Goal: Task Accomplishment & Management: Manage account settings

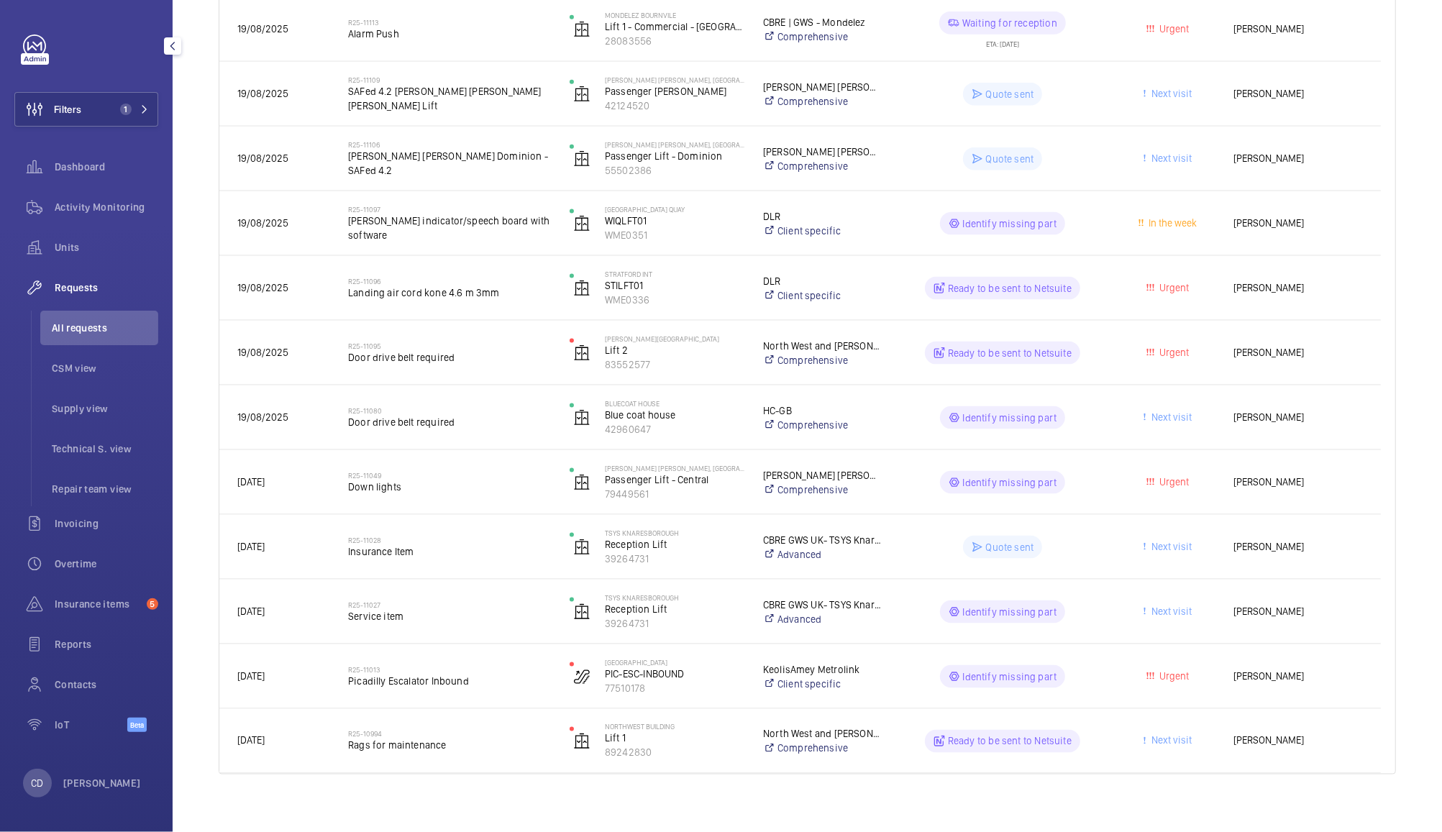
scroll to position [1463, 0]
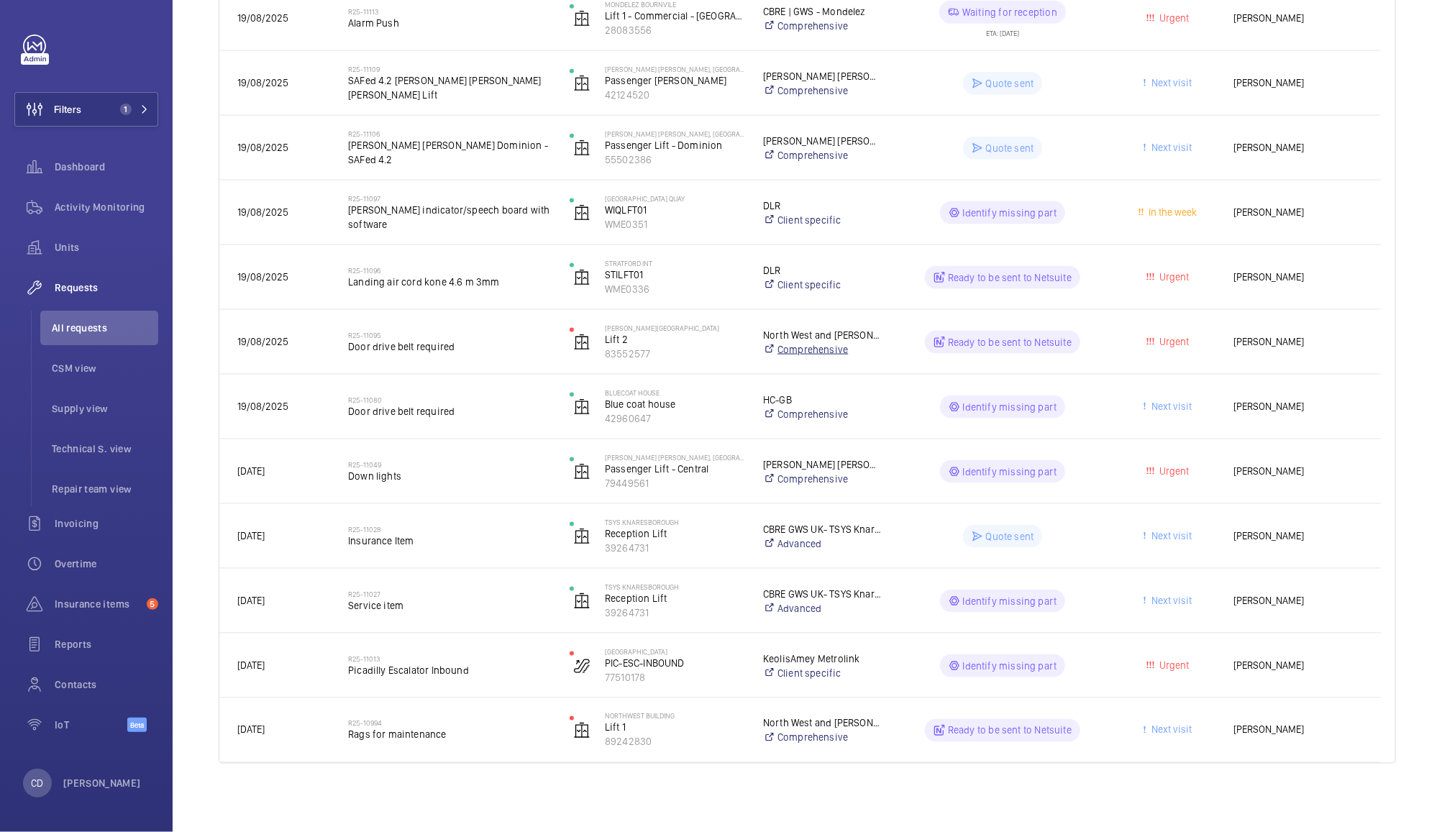
click at [881, 351] on link "Comprehensive" at bounding box center [822, 349] width 119 height 14
click at [372, 337] on h2 "R25-11095" at bounding box center [449, 335] width 203 height 9
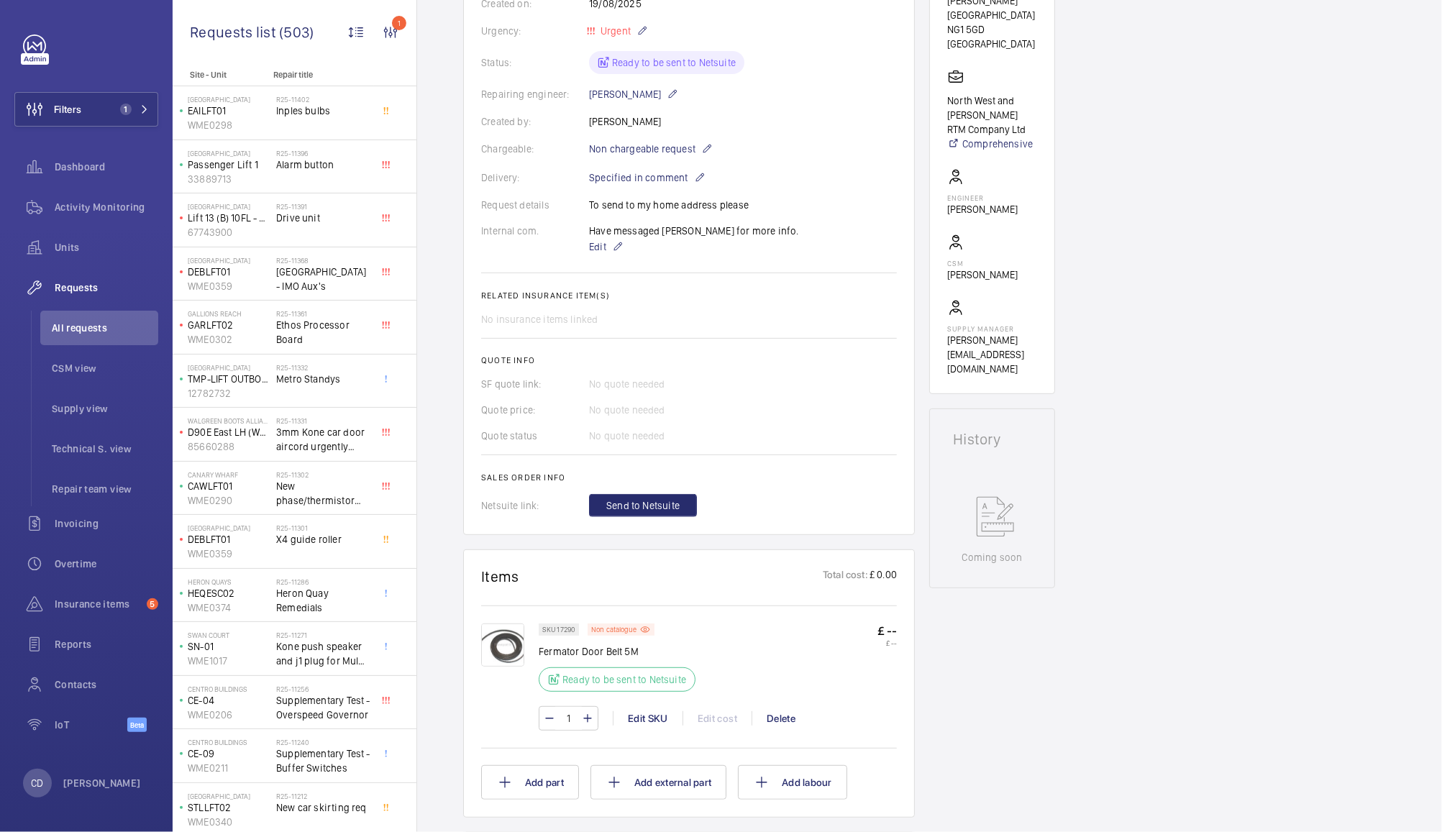
scroll to position [288, 0]
click at [54, 160] on wm-front-icon-button at bounding box center [34, 167] width 40 height 35
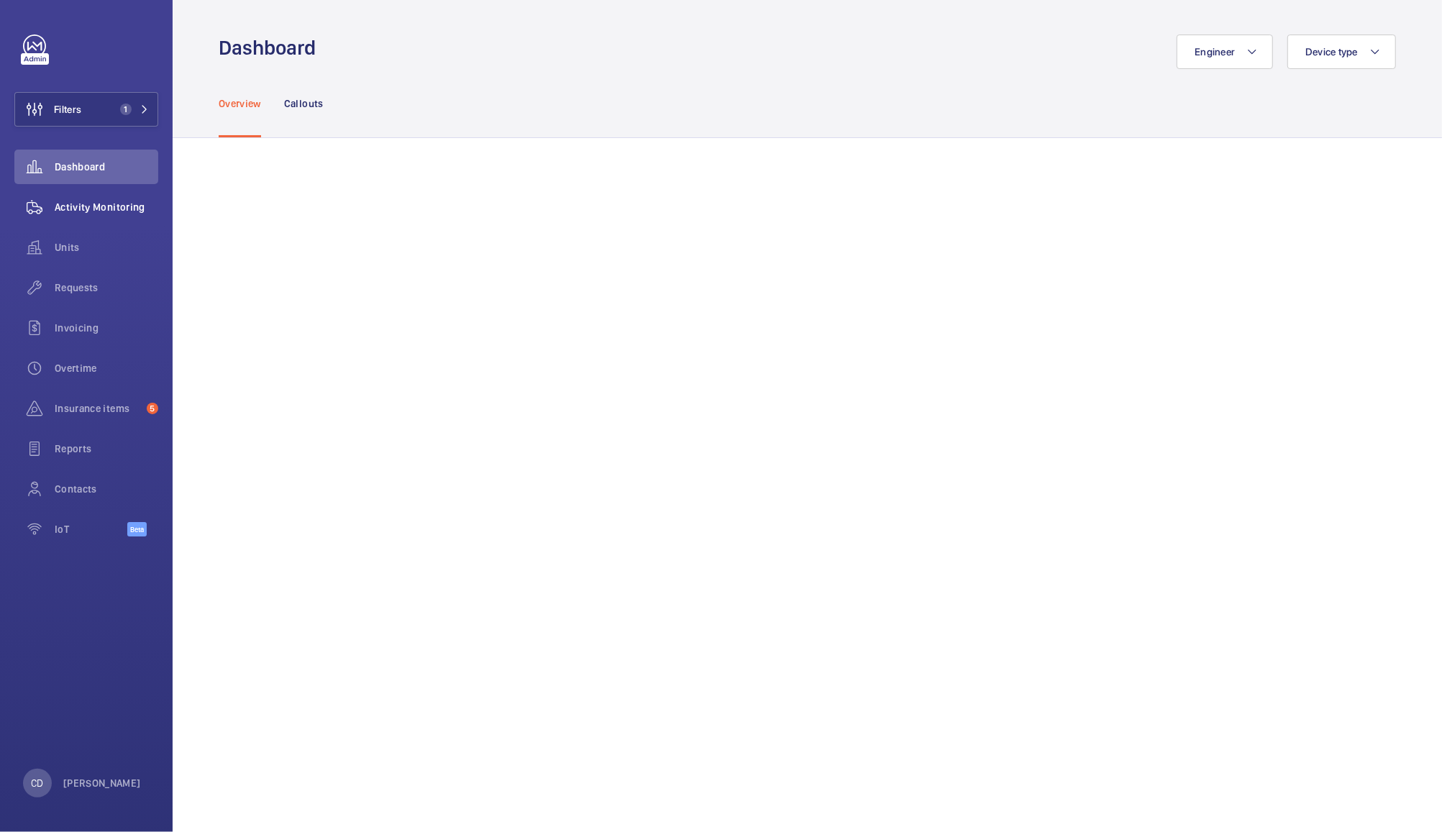
click at [99, 206] on span "Activity Monitoring" at bounding box center [107, 207] width 104 height 14
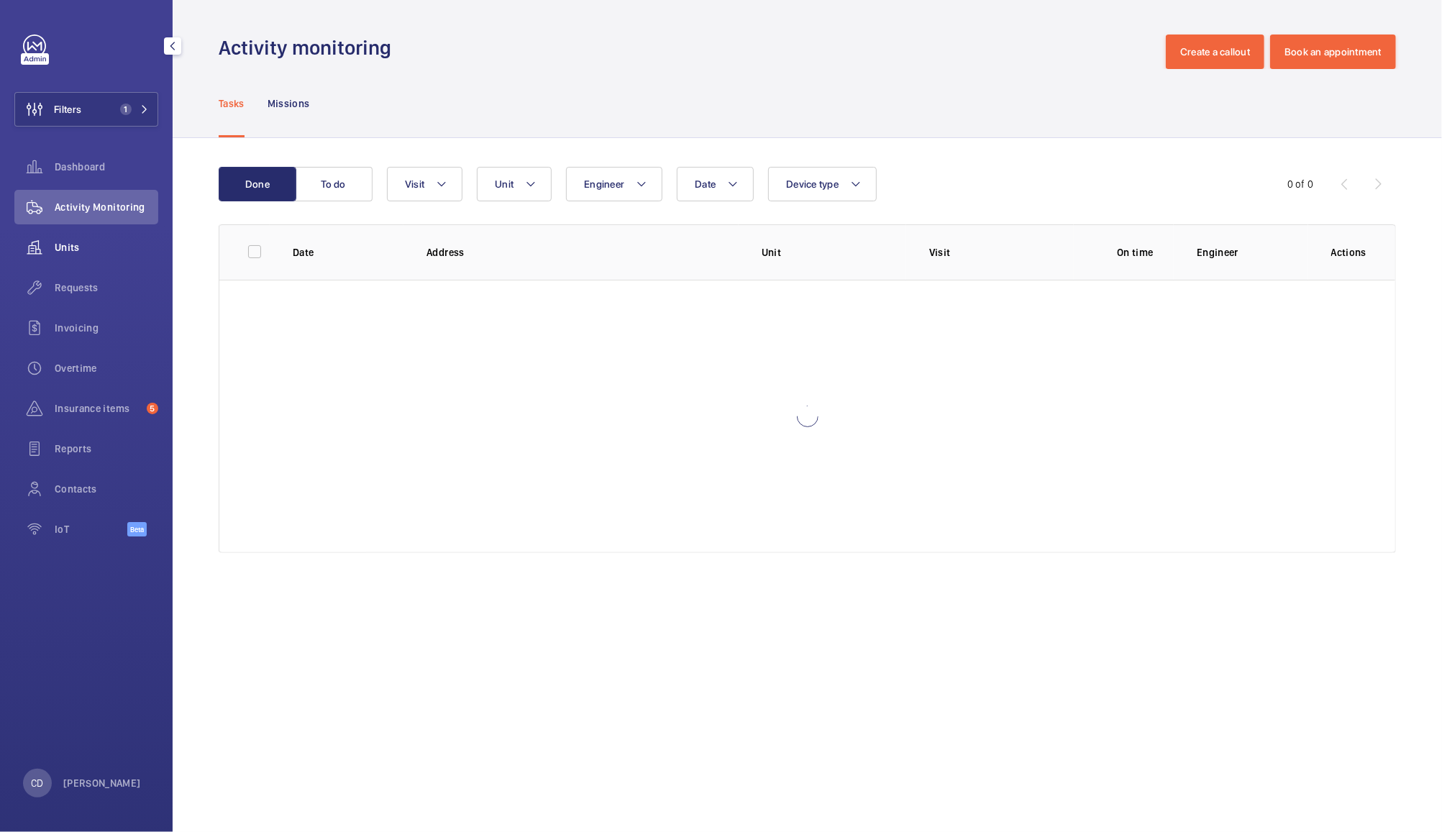
click at [51, 236] on wm-front-icon-button at bounding box center [34, 247] width 40 height 35
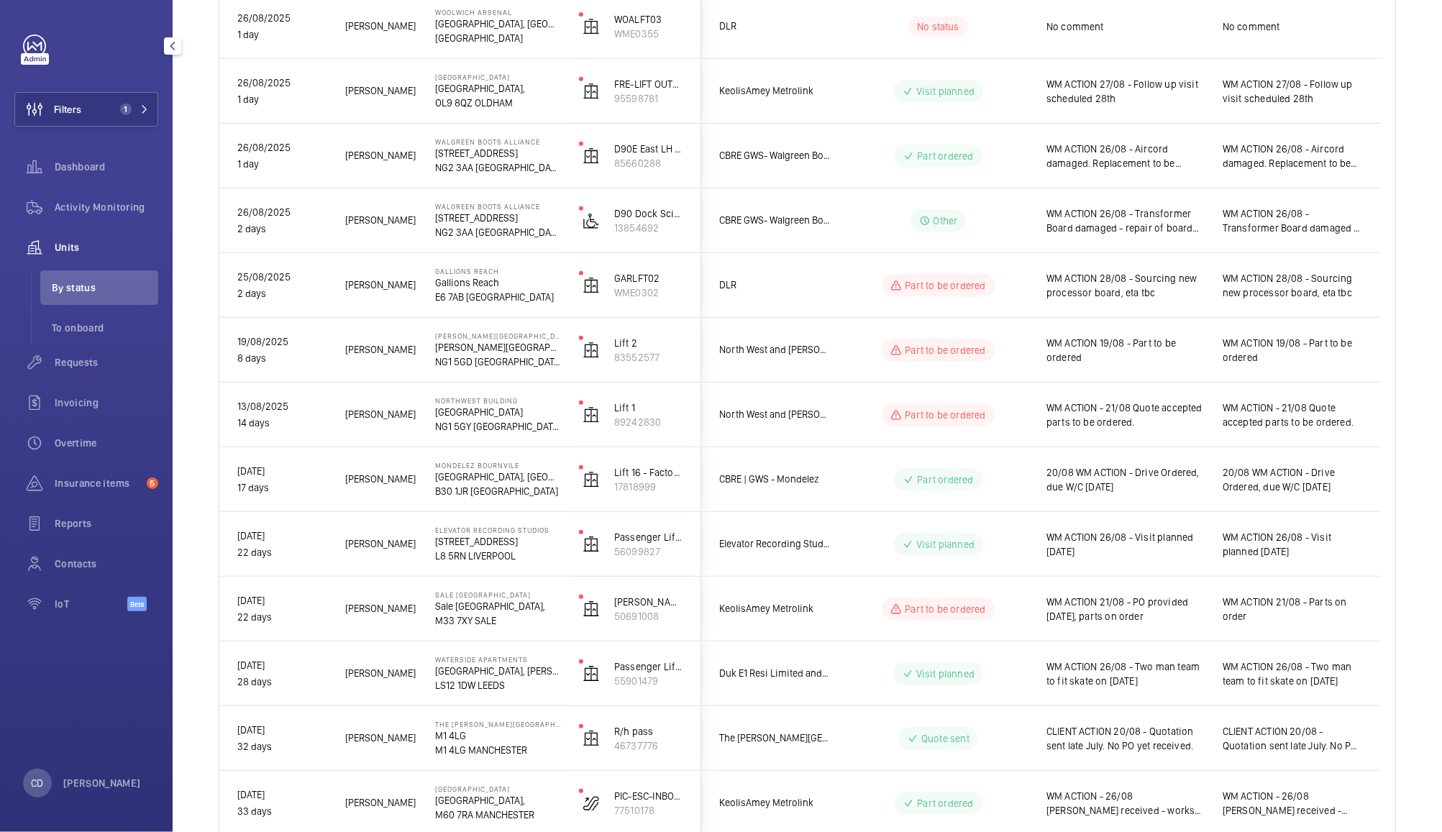
scroll to position [468, 0]
click at [1150, 609] on span "WM ACTION 21/08 - PO provided today, parts on order" at bounding box center [1126, 606] width 158 height 29
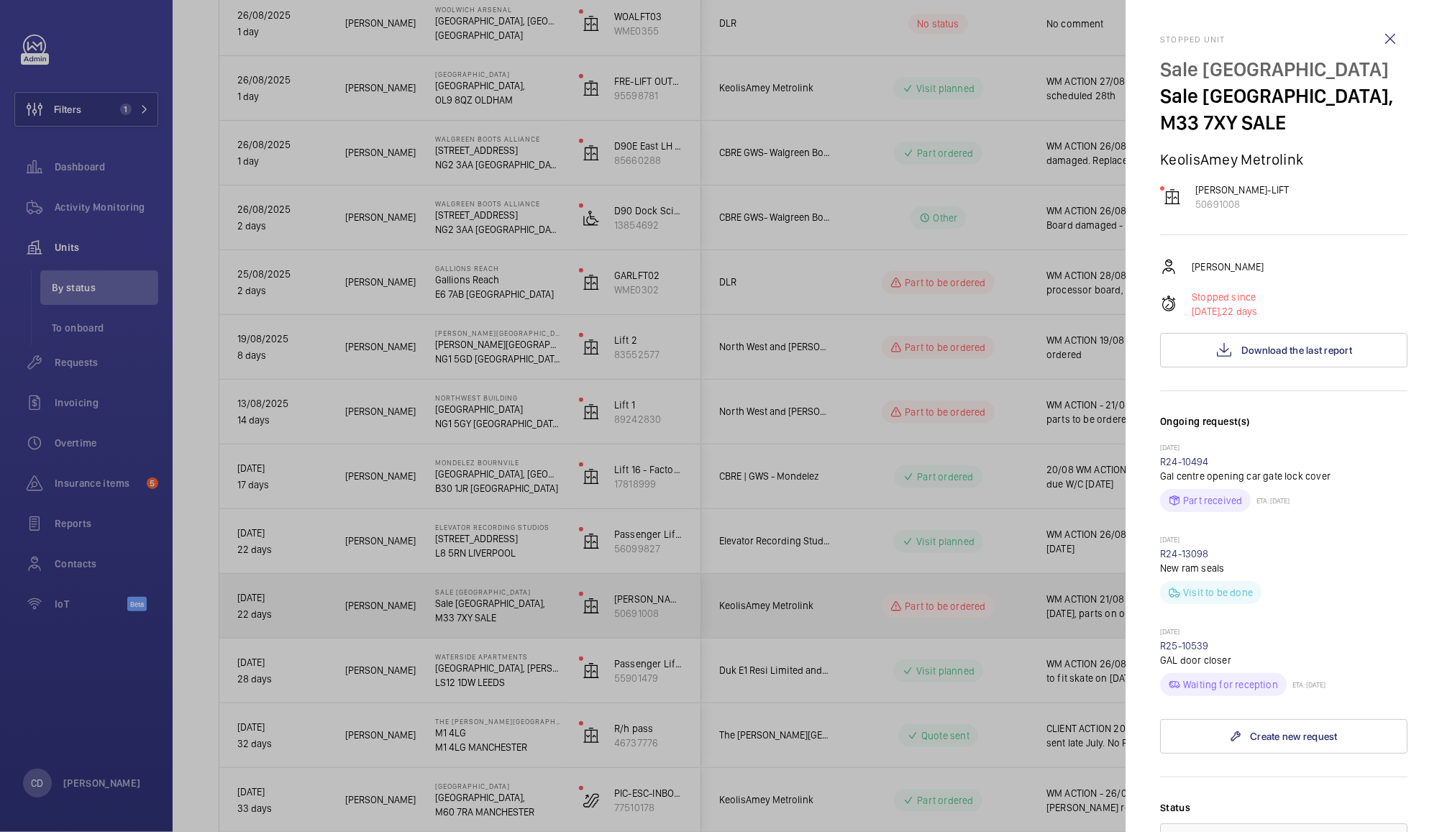
click at [1036, 617] on div at bounding box center [721, 416] width 1442 height 832
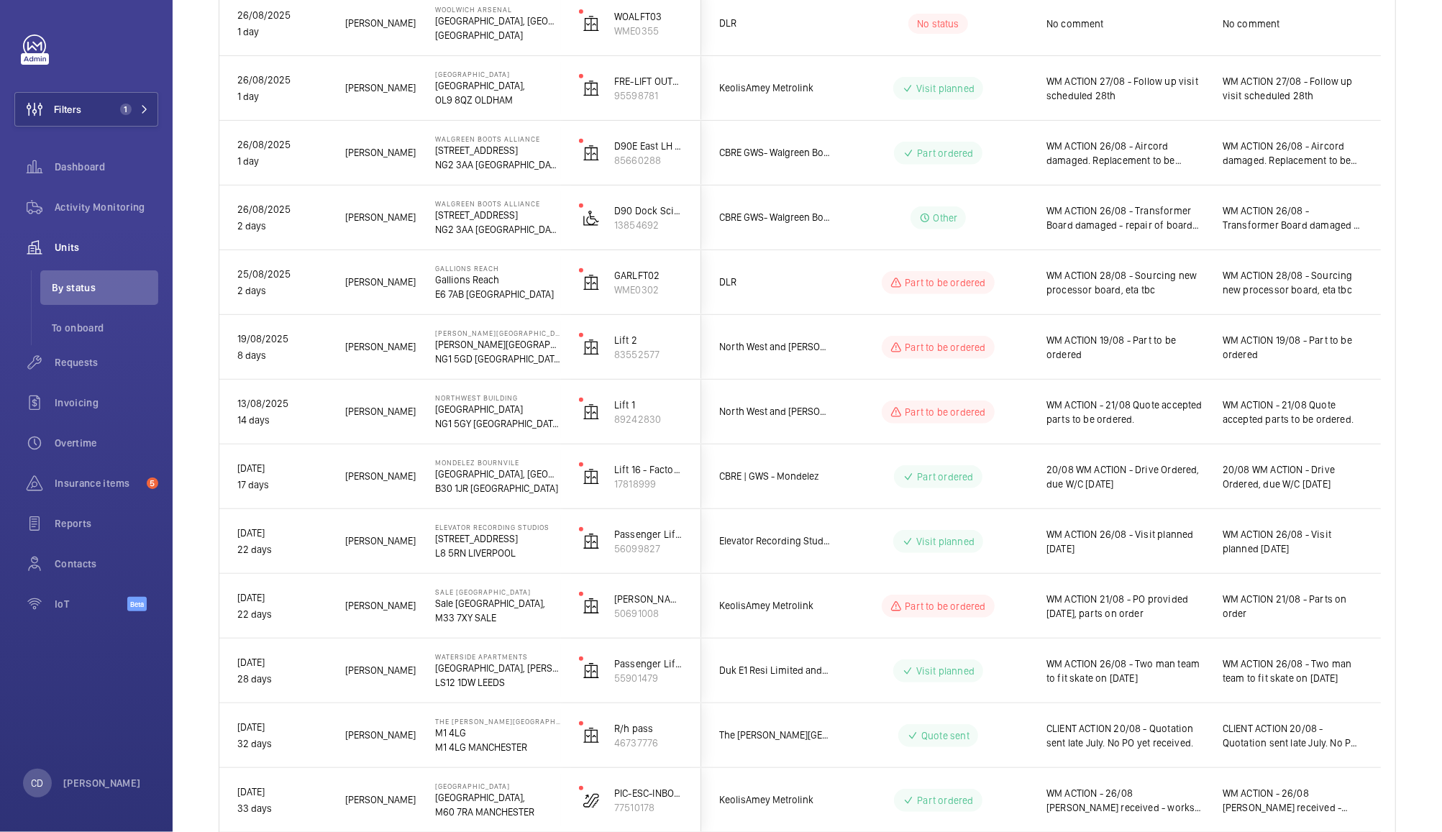
click at [1119, 627] on div "WM ACTION 21/08 - PO provided today, parts on order" at bounding box center [1116, 607] width 175 height 62
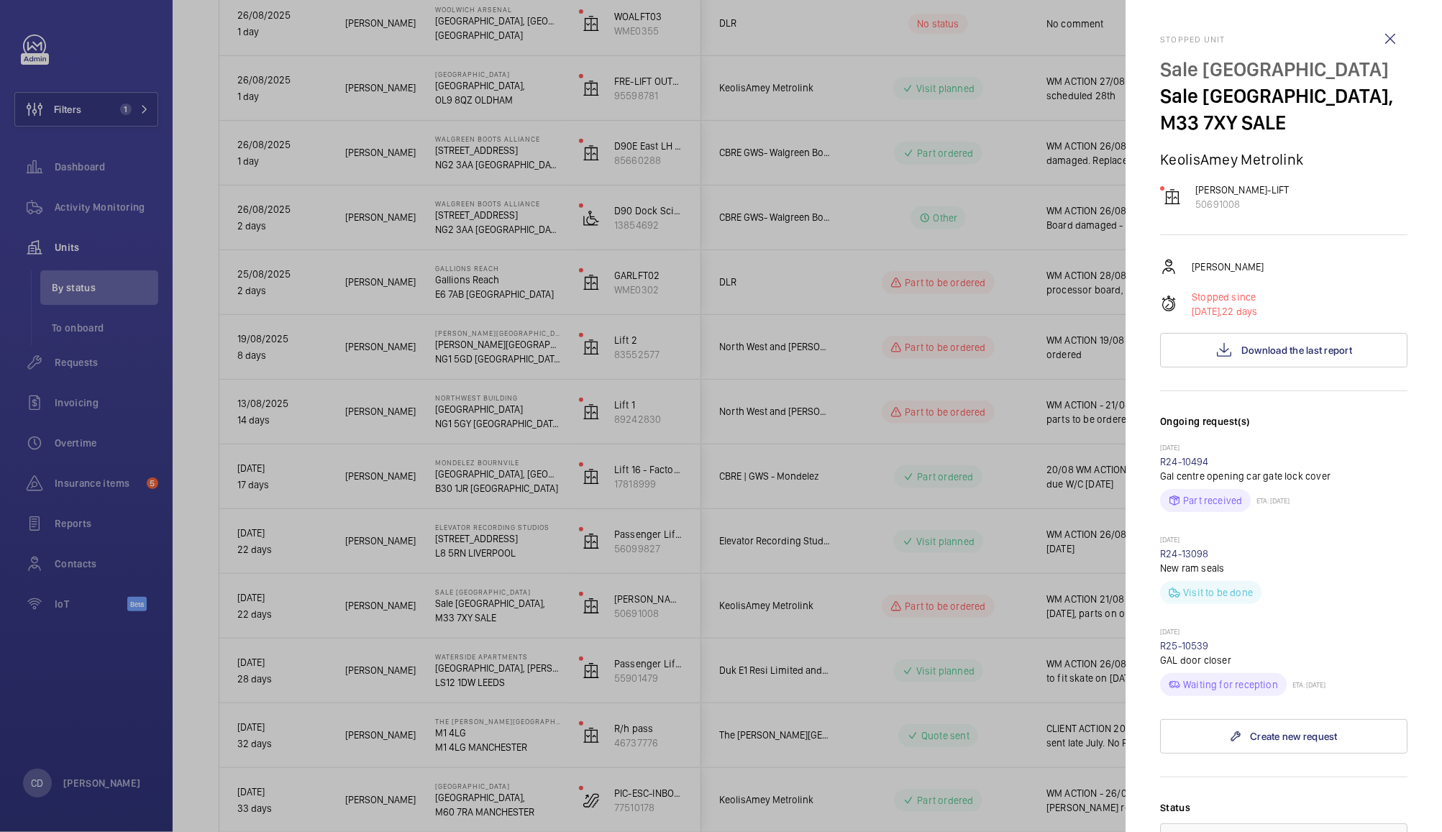
click at [973, 660] on div at bounding box center [721, 416] width 1442 height 832
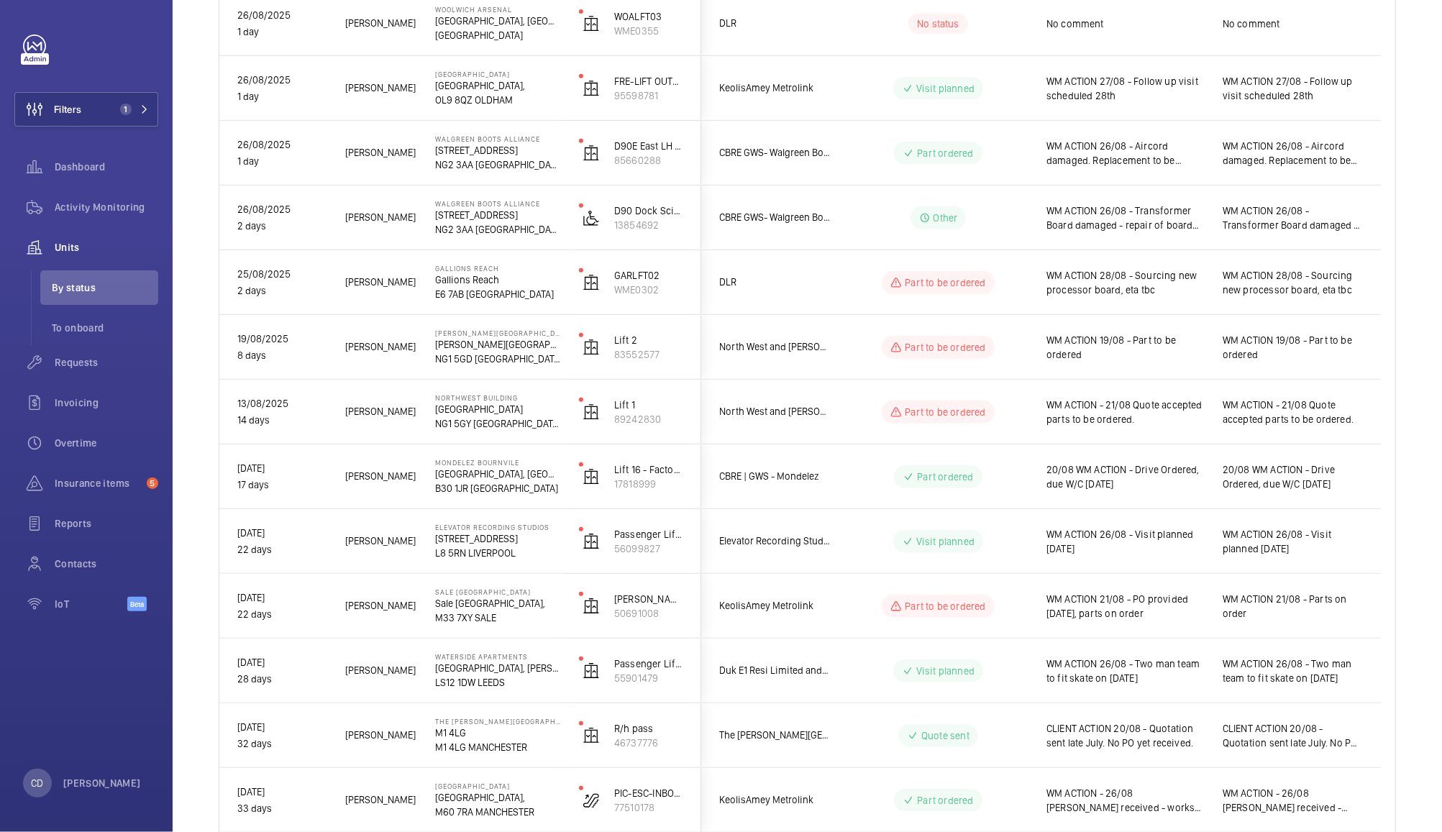
click at [1101, 611] on span "WM ACTION 21/08 - PO provided today, parts on order" at bounding box center [1126, 606] width 158 height 29
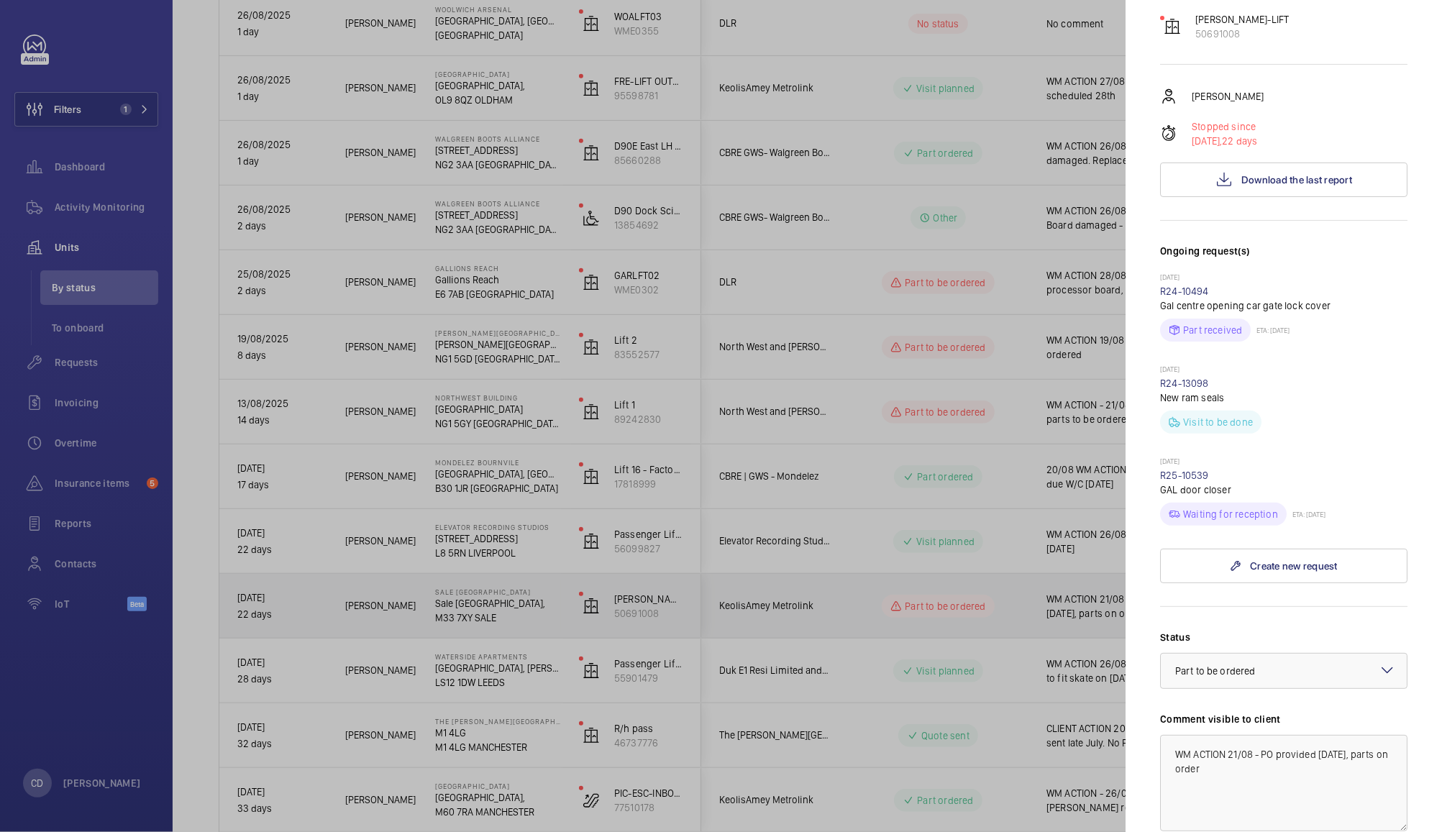
scroll to position [183, 0]
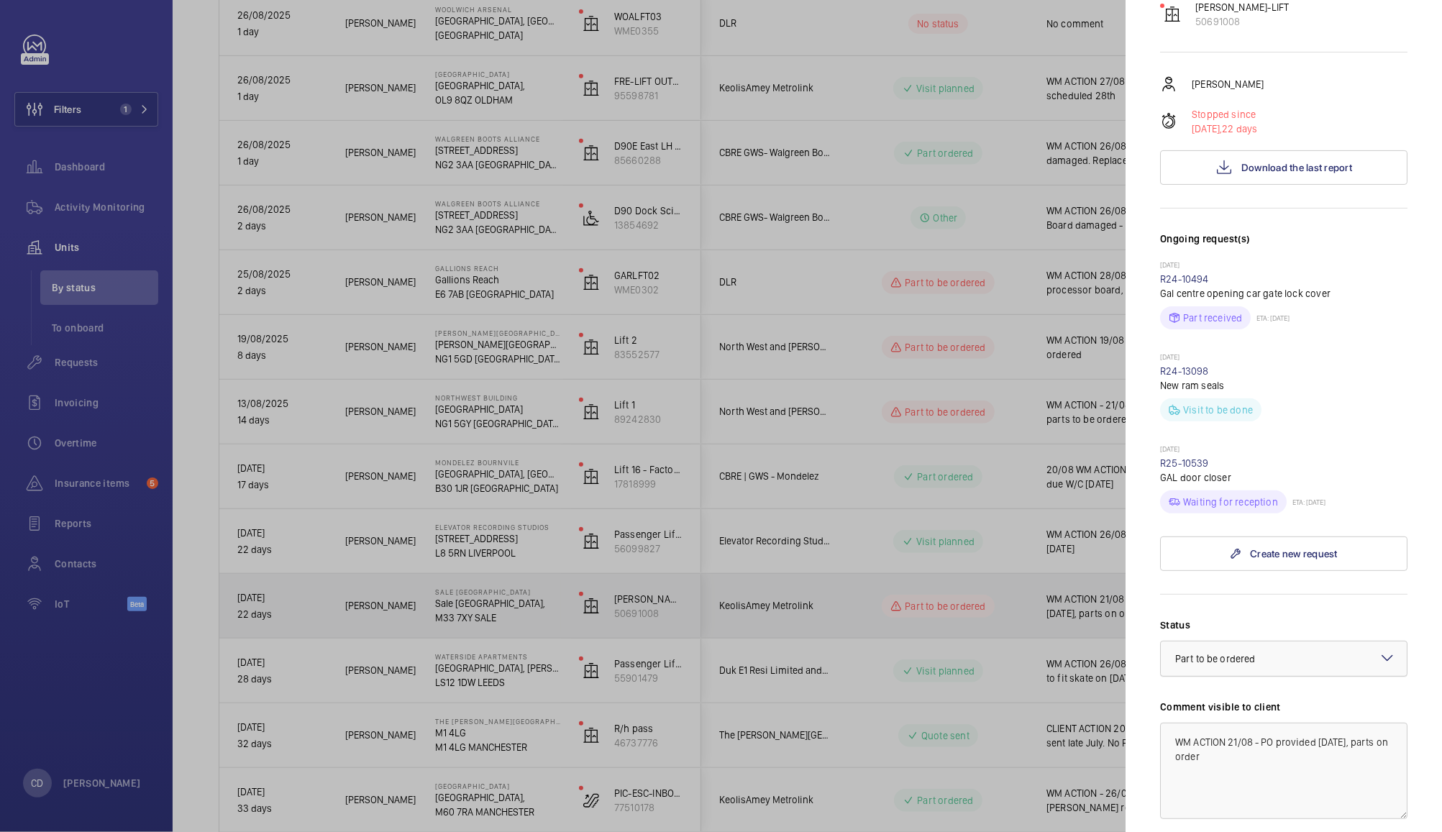
click at [1278, 662] on div "× Part to be ordered" at bounding box center [1234, 659] width 116 height 14
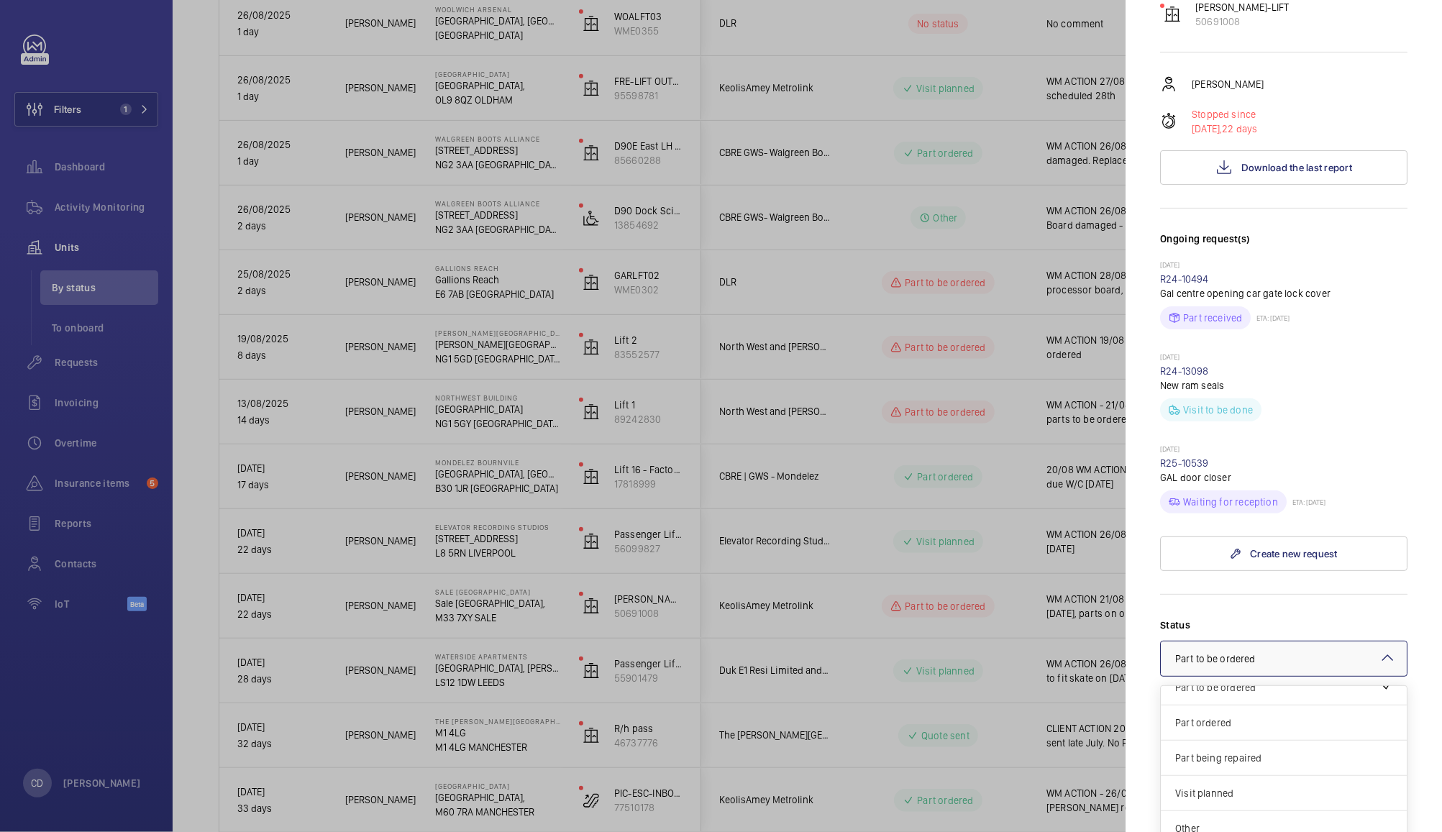
scroll to position [121, 0]
click at [1246, 722] on span "Part ordered" at bounding box center [1284, 724] width 217 height 14
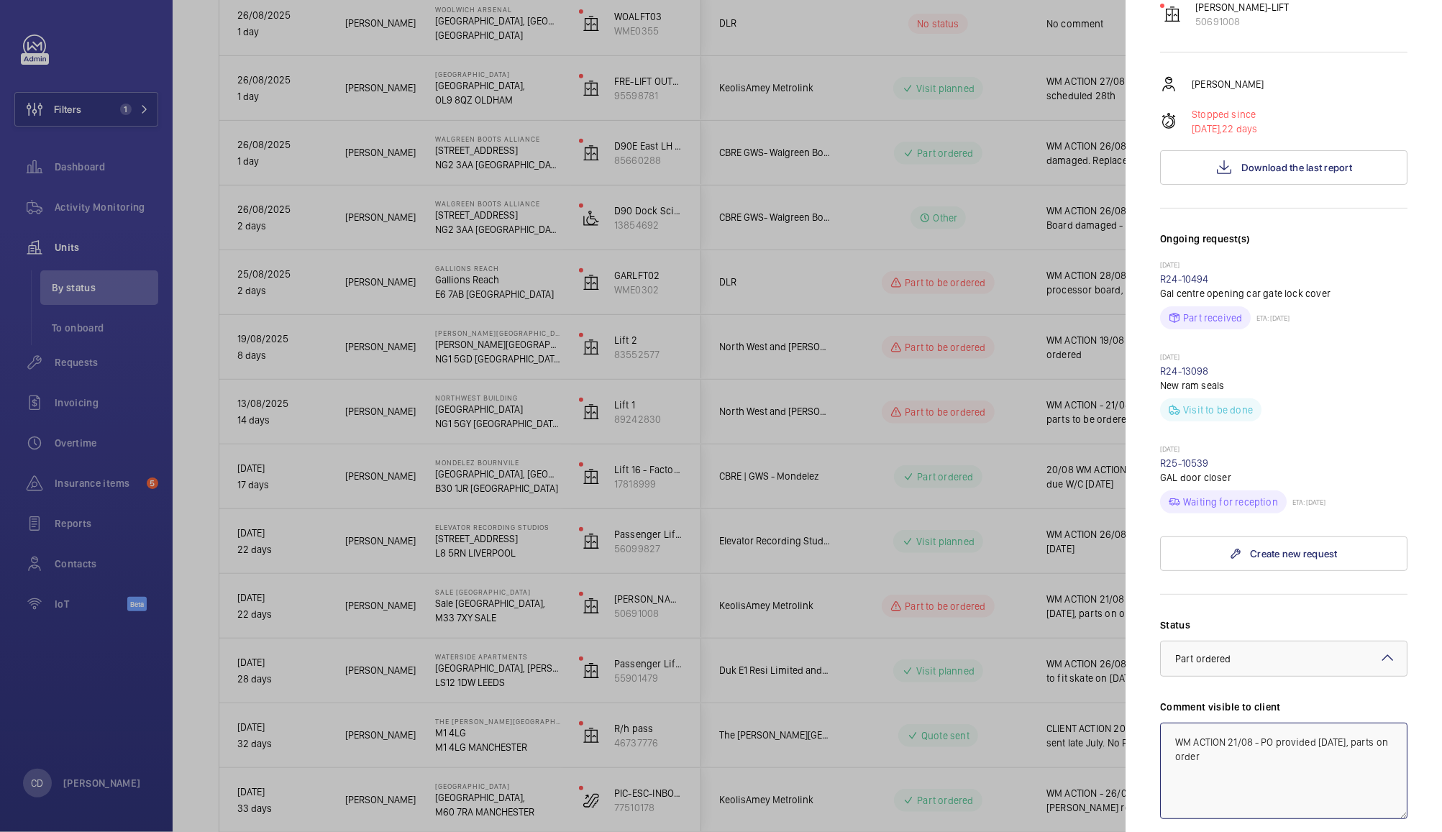
click at [1240, 737] on textarea "WM ACTION 21/08 - PO provided today, parts on order" at bounding box center [1283, 771] width 247 height 96
click at [1280, 762] on textarea "WM ACTION 27/08 - PO provided today, parts on order" at bounding box center [1283, 771] width 247 height 96
click at [1275, 740] on textarea "WM ACTION 27/08 - PO provided today, parts on order" at bounding box center [1283, 771] width 247 height 96
click at [1268, 747] on textarea "WM ACTION 27/08 - PO provided today, parts on order" at bounding box center [1283, 771] width 247 height 96
type textarea "WM ACTION 27/08 - ETA for receipt of parts w/c [DATE]"
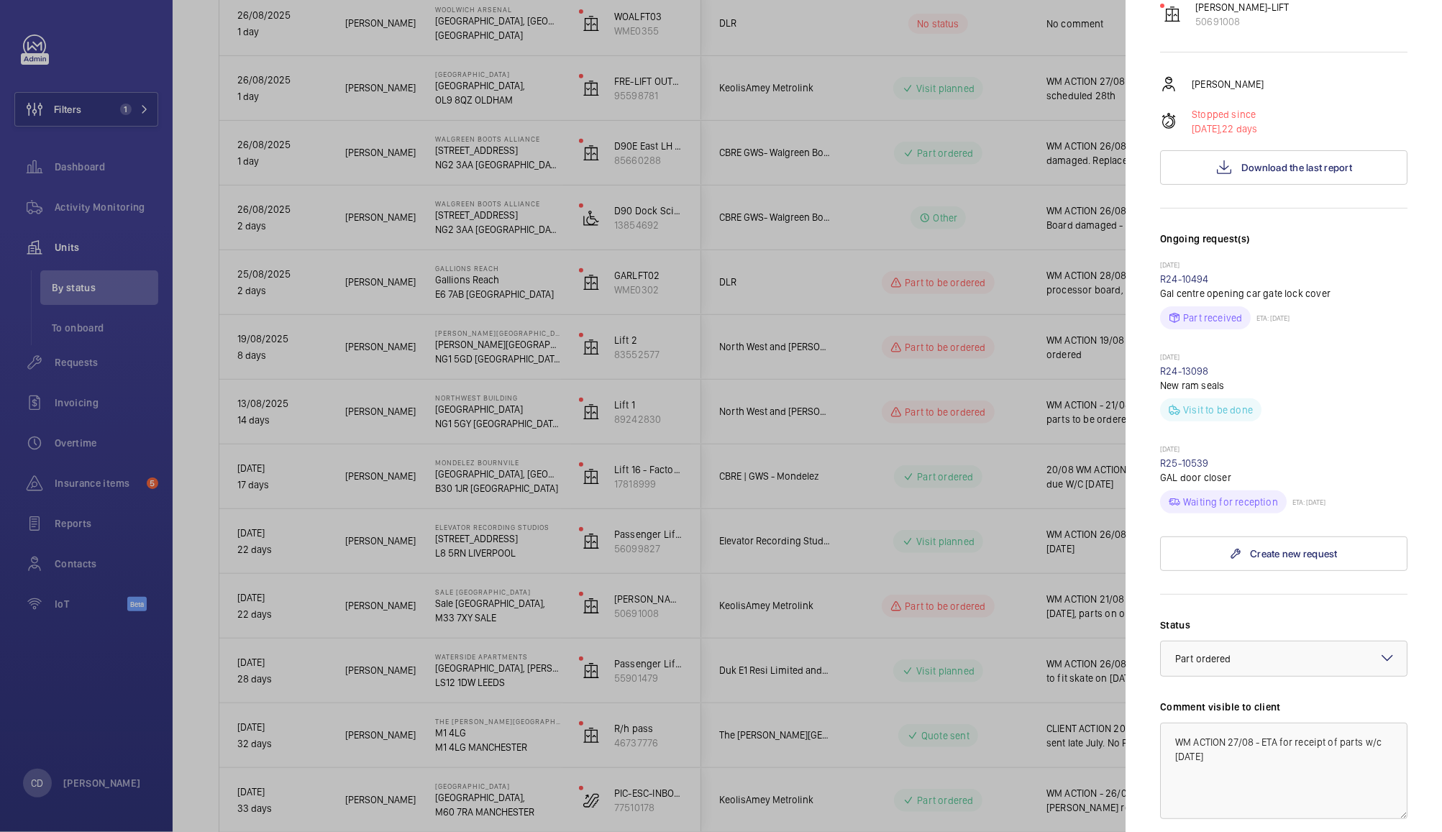
scroll to position [450, 0]
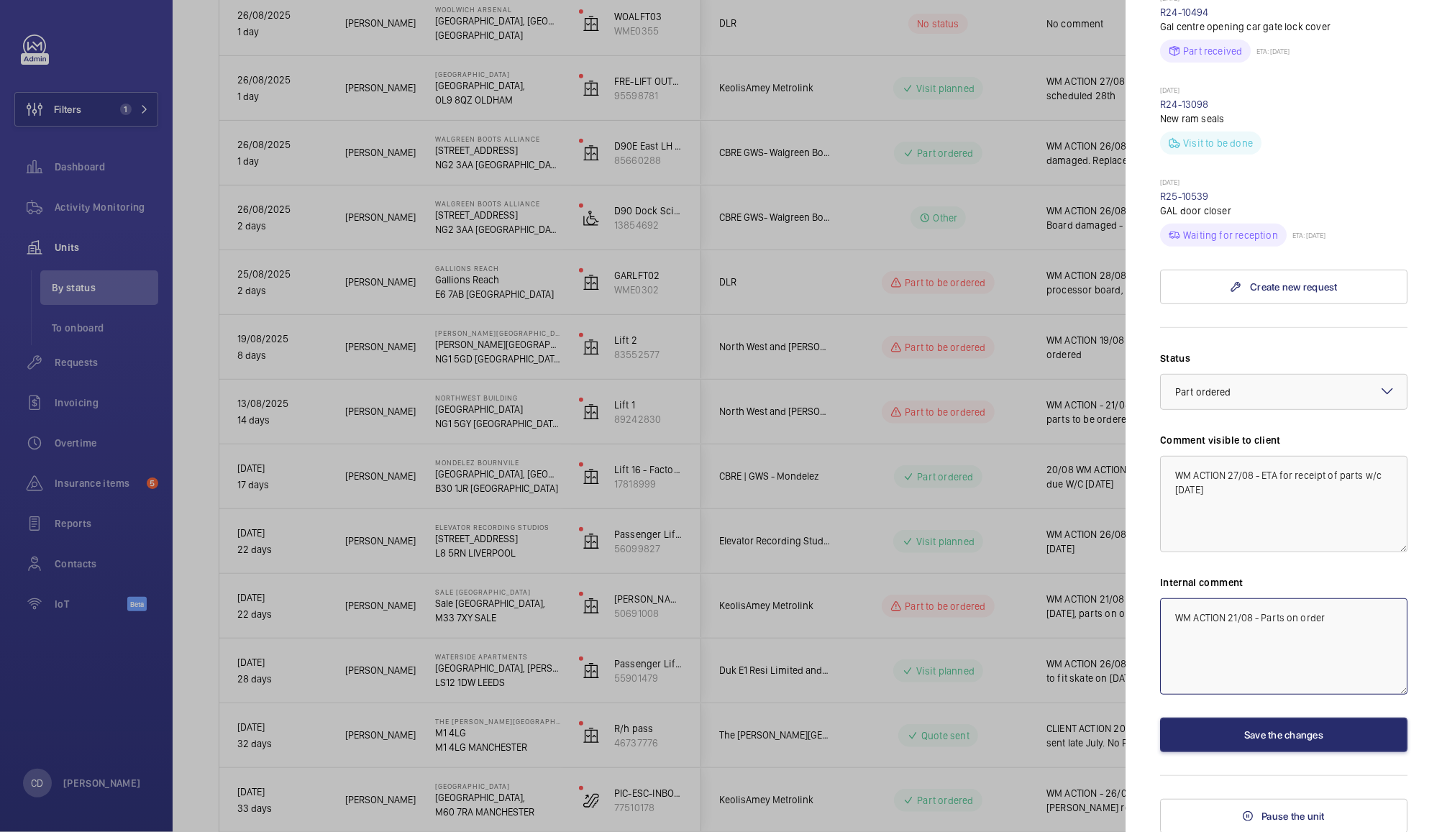
paste textarea "7/08 - ETA for receipt of parts w/c 1st Septemb"
type textarea "WM ACTION 27/08 - ETA for receipt of parts w/c [DATE]"
click at [1296, 738] on button "Save the changes" at bounding box center [1283, 735] width 247 height 35
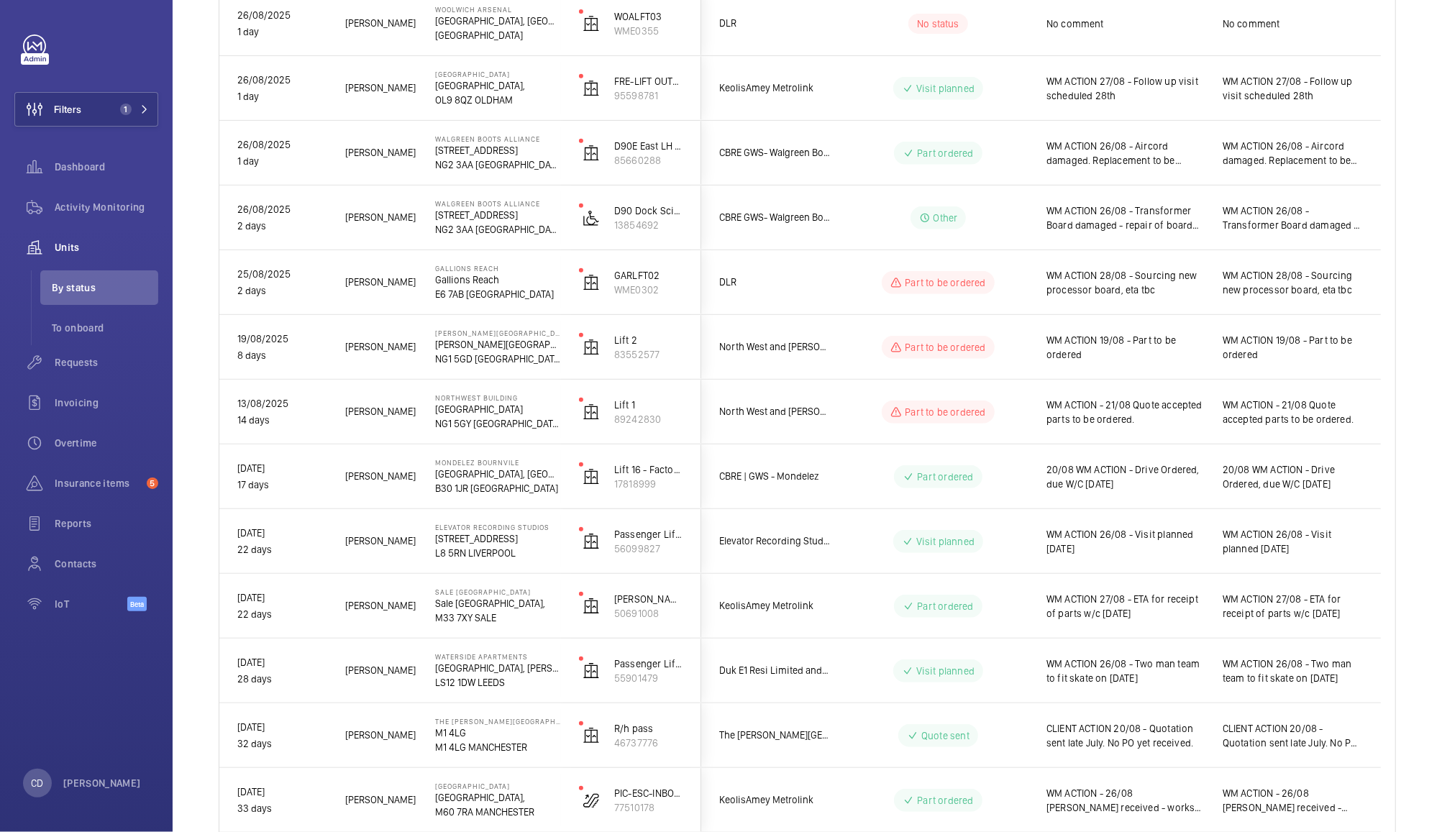
click at [1160, 808] on span "WM ACTION - 26/08 [PERSON_NAME] received - works expected to be complete w/c 01…" at bounding box center [1126, 800] width 158 height 29
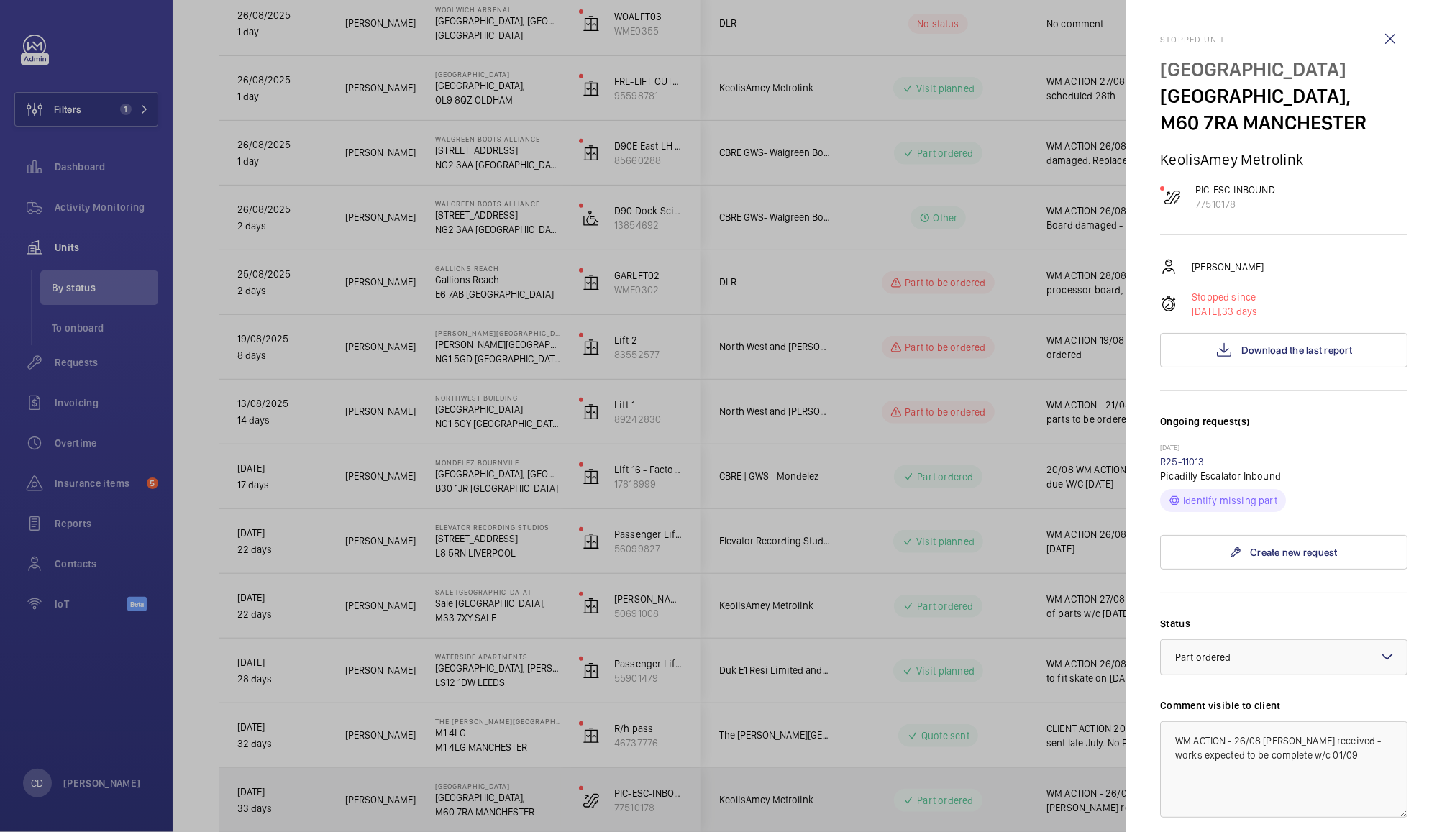
click at [1076, 804] on div at bounding box center [721, 416] width 1442 height 832
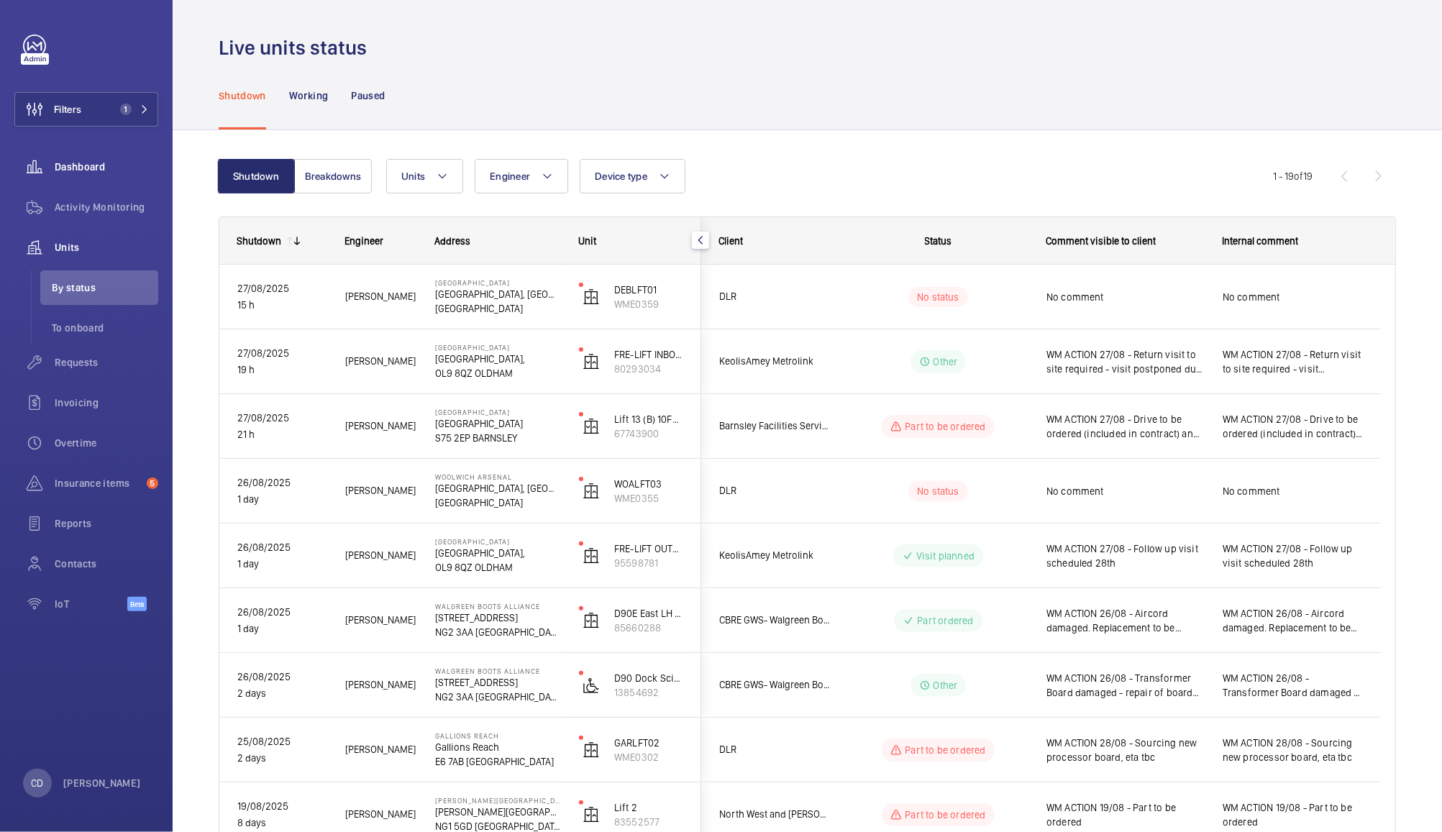
click at [98, 172] on span "Dashboard" at bounding box center [107, 167] width 104 height 14
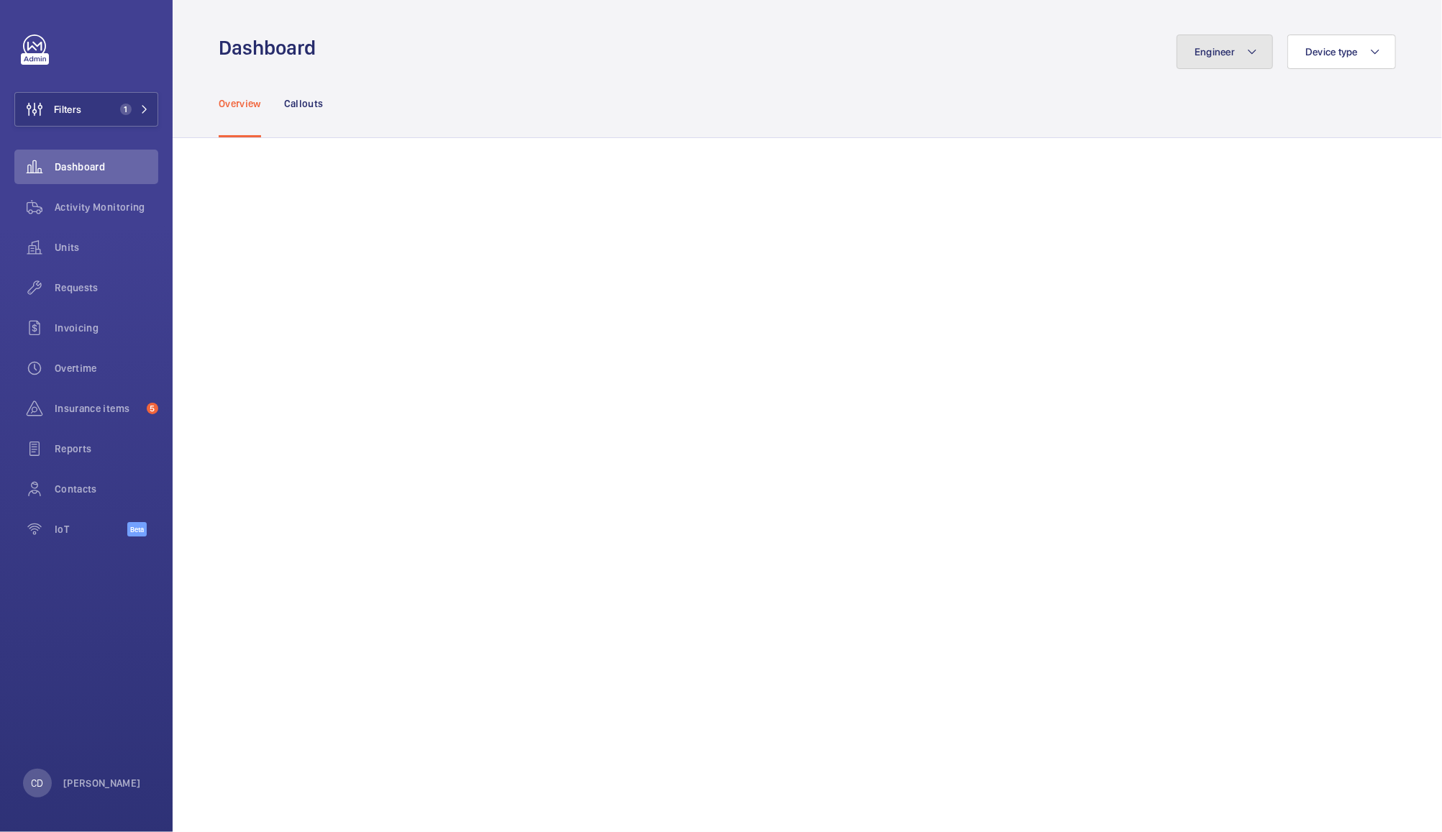
click at [1252, 52] on mat-icon at bounding box center [1253, 51] width 12 height 17
type input "andrew"
click at [1045, 149] on span "Andrew" at bounding box center [1077, 150] width 76 height 12
click at [1036, 149] on input "Andrew Hayes" at bounding box center [1021, 149] width 29 height 29
checkbox input "true"
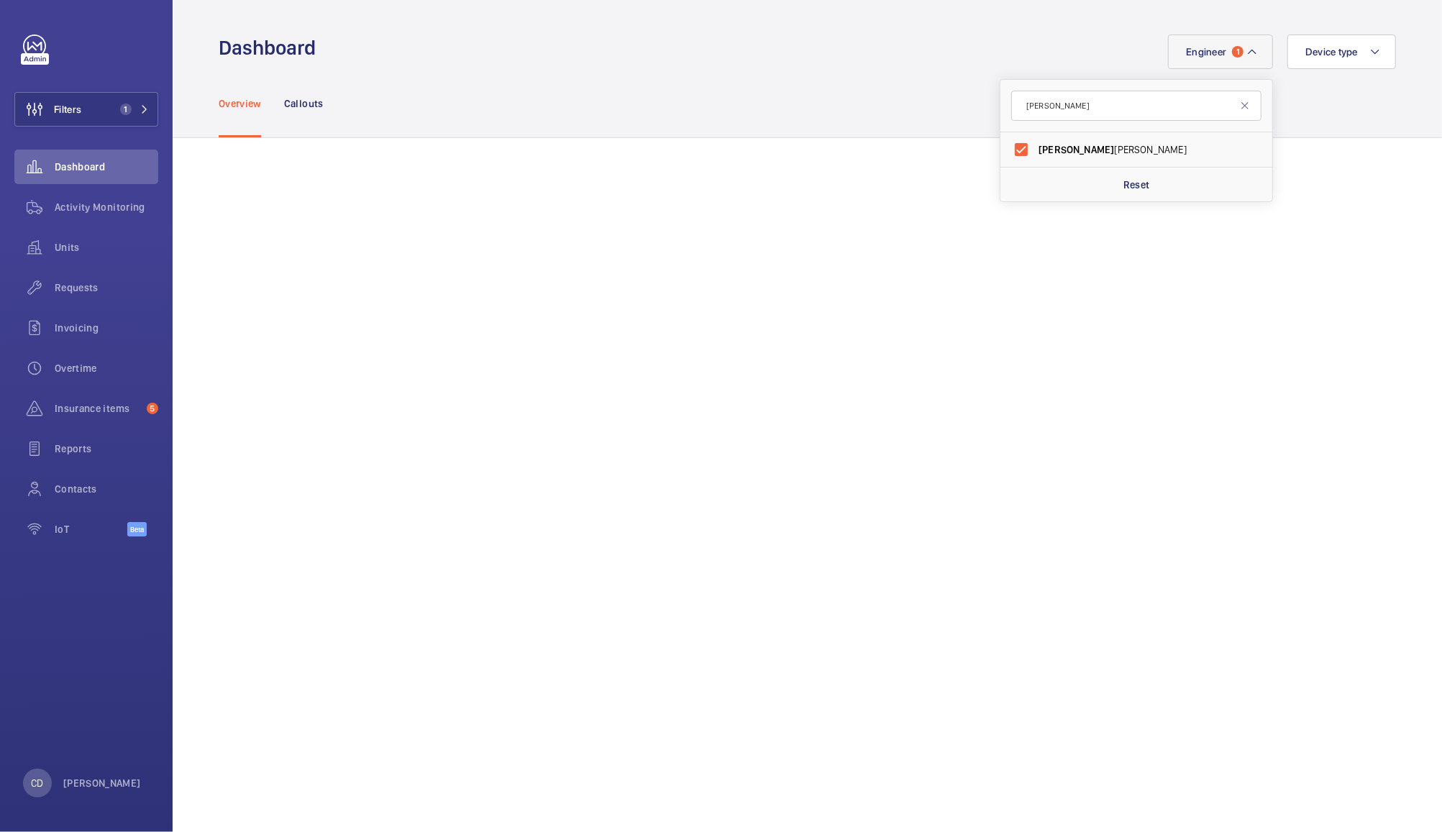
click at [958, 49] on div "Engineer 1 andrew Andrew Hayes Reset Device type" at bounding box center [860, 52] width 1072 height 35
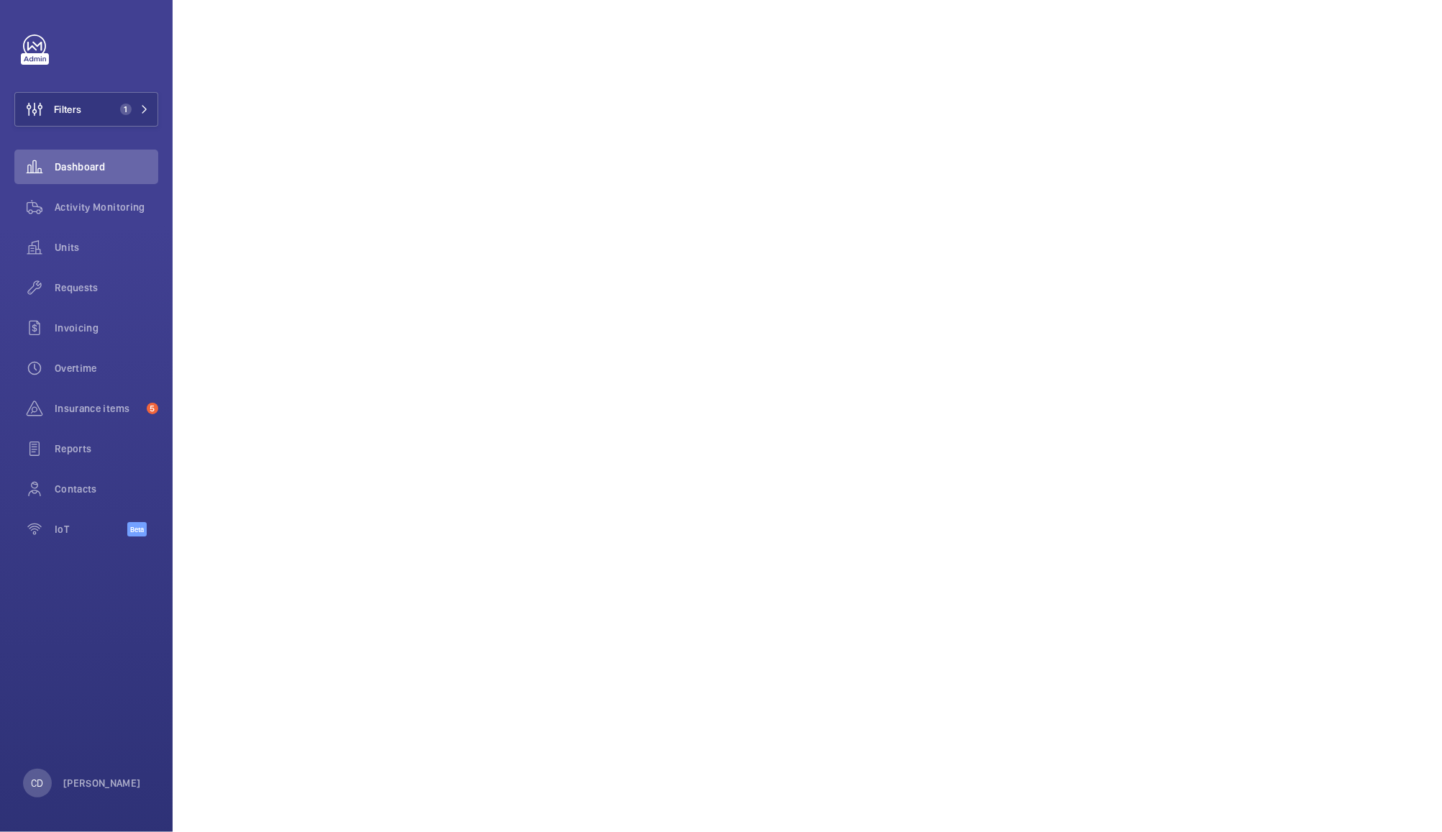
scroll to position [264, 0]
click at [96, 206] on span "Activity Monitoring" at bounding box center [107, 207] width 104 height 14
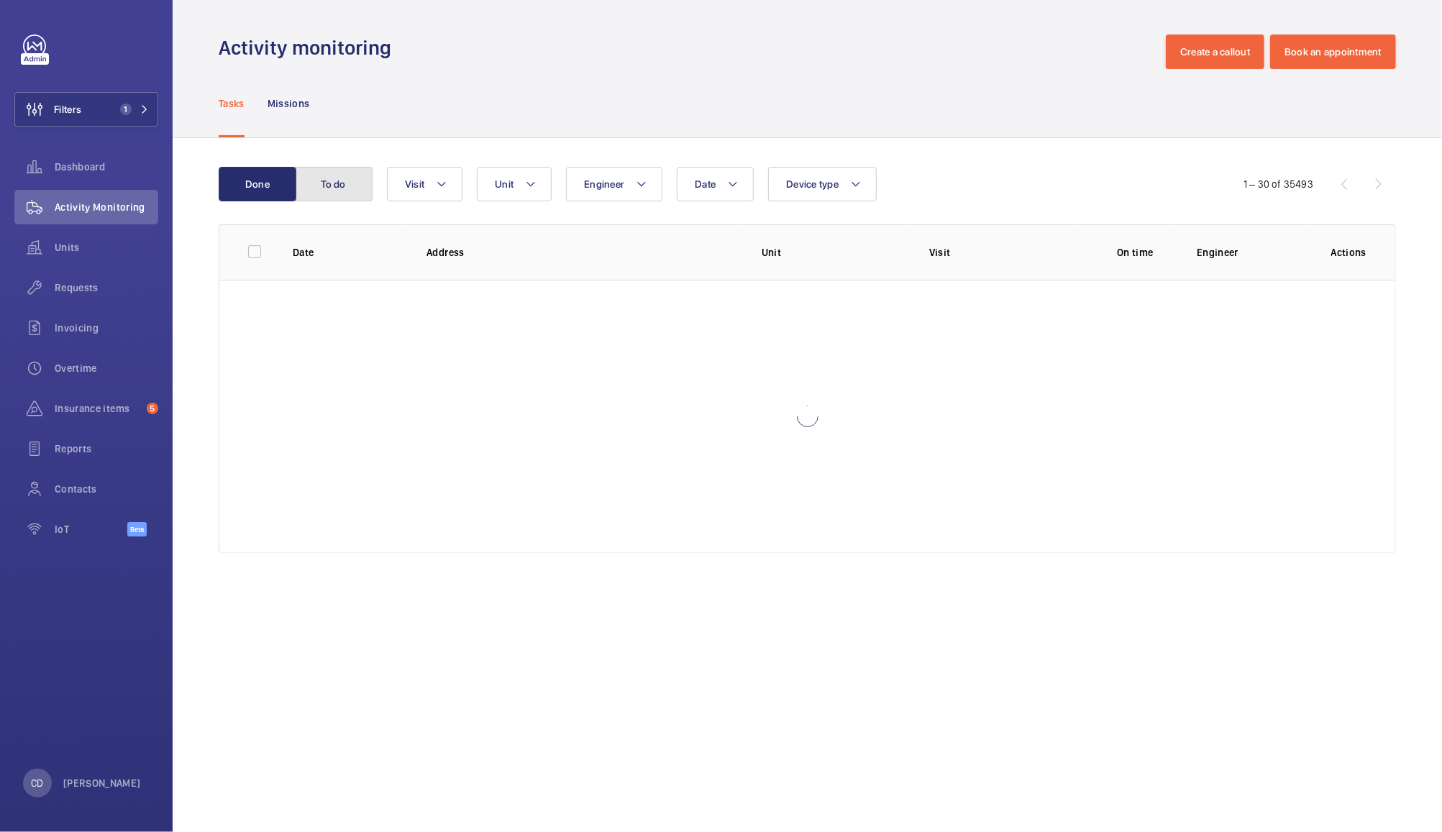
click at [334, 183] on button "To do" at bounding box center [334, 184] width 78 height 35
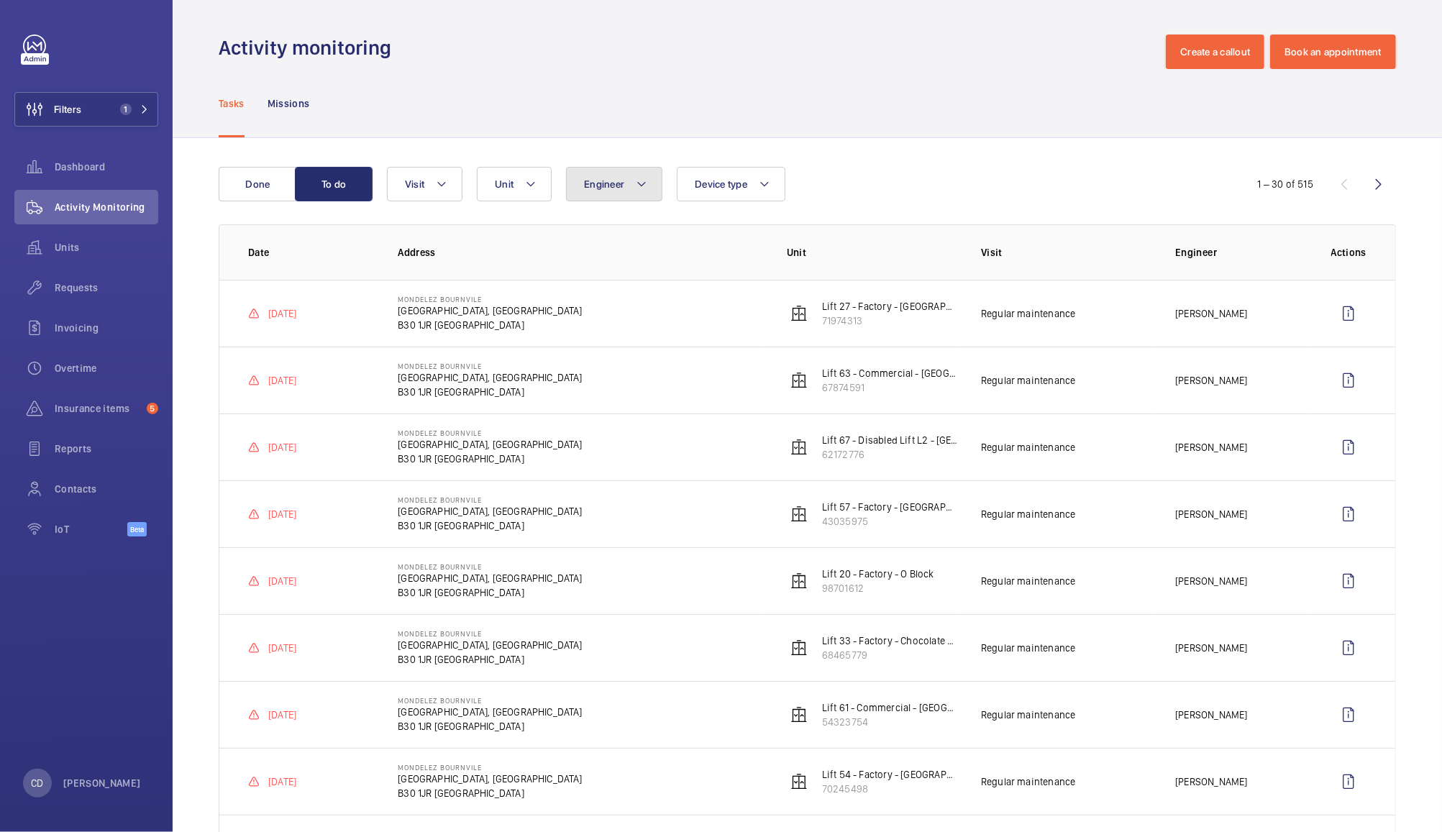
click at [620, 183] on span "Engineer" at bounding box center [604, 184] width 40 height 12
type input "andrew"
click at [646, 288] on span "Andrew Hayes" at bounding box center [704, 282] width 198 height 14
click at [602, 288] on input "Andrew Hayes" at bounding box center [587, 282] width 29 height 29
checkbox input "true"
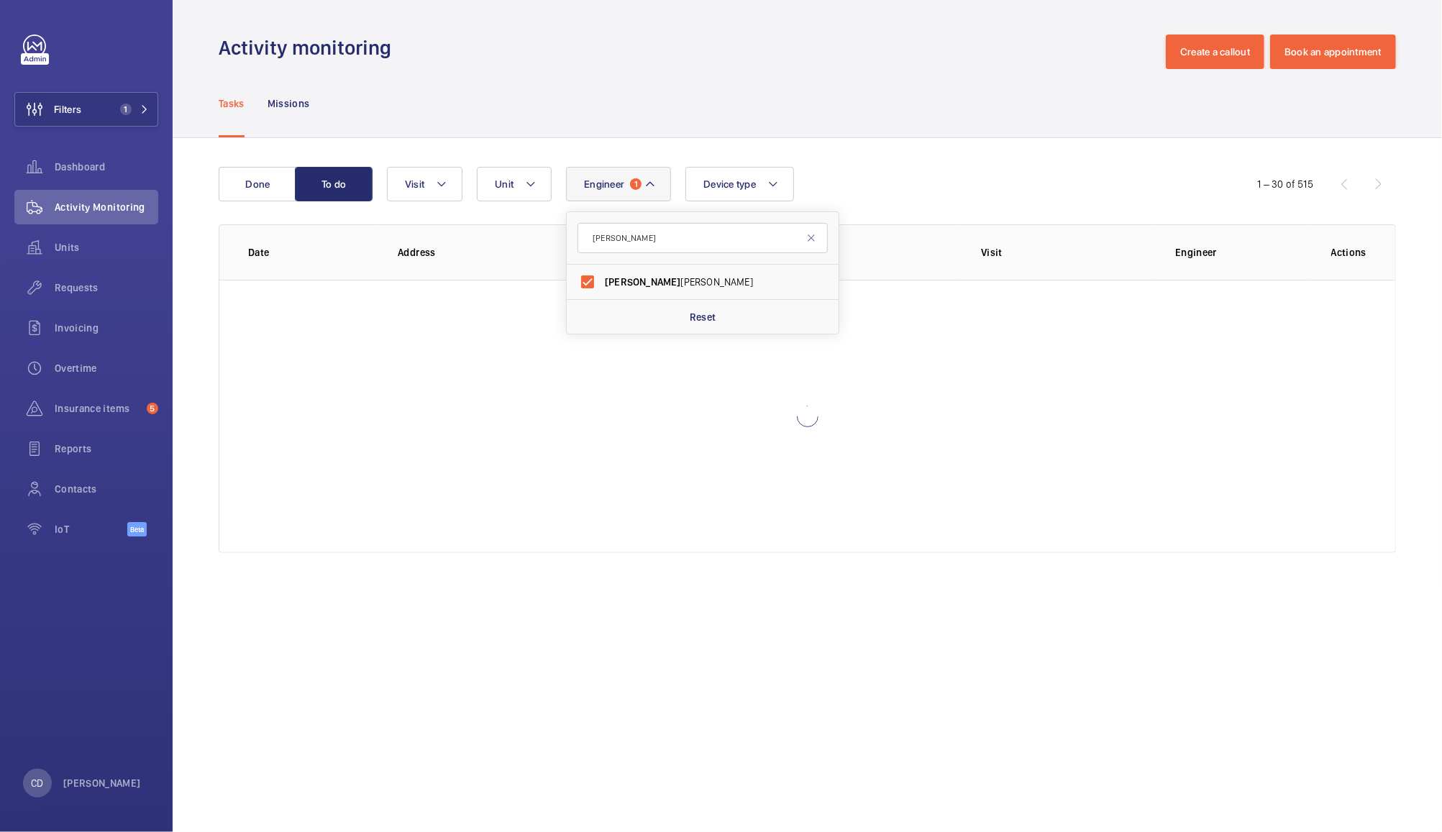
click at [905, 93] on div "Tasks Missions" at bounding box center [808, 103] width 1178 height 68
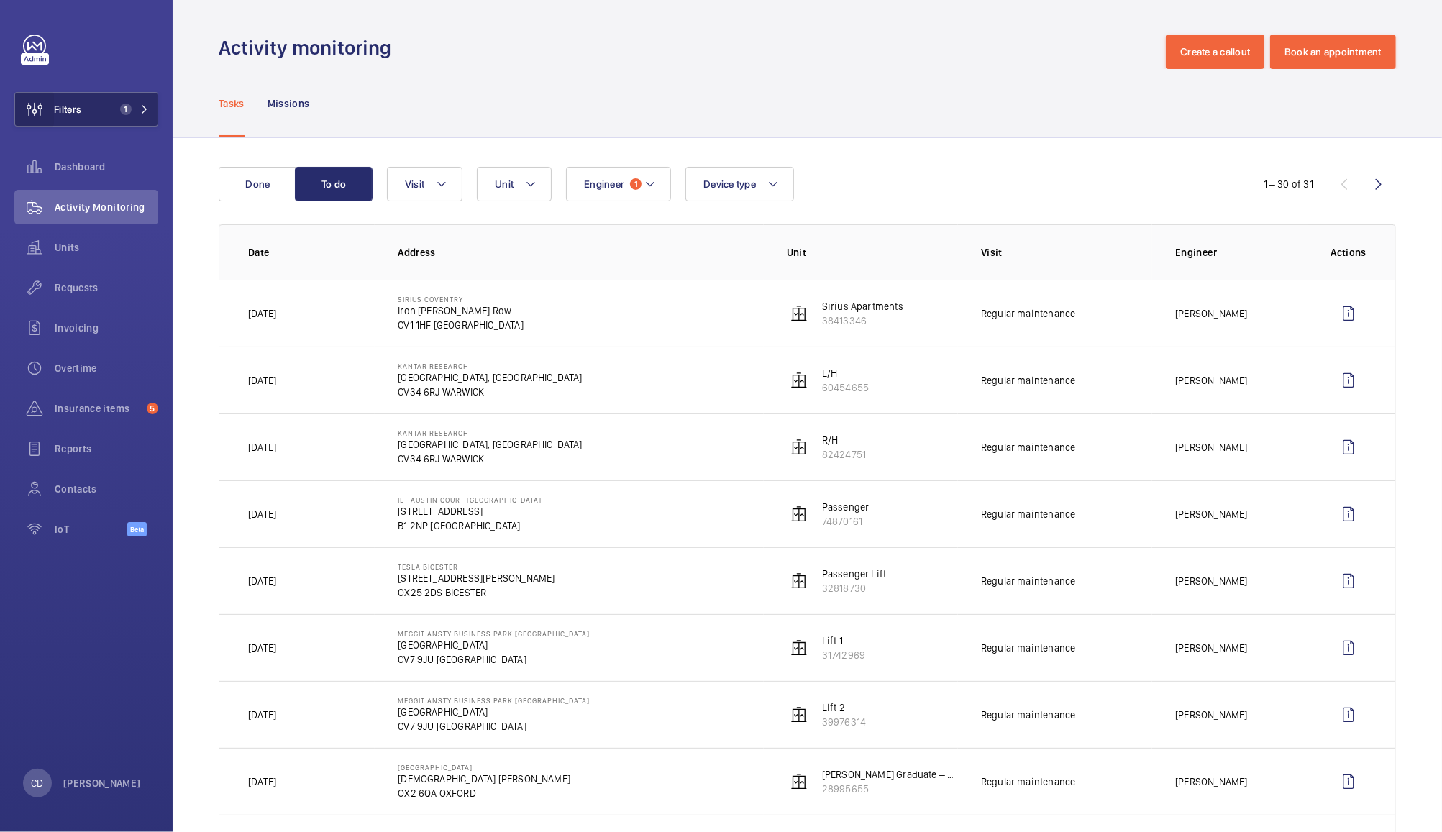
click at [53, 101] on wm-front-icon-button at bounding box center [34, 109] width 39 height 35
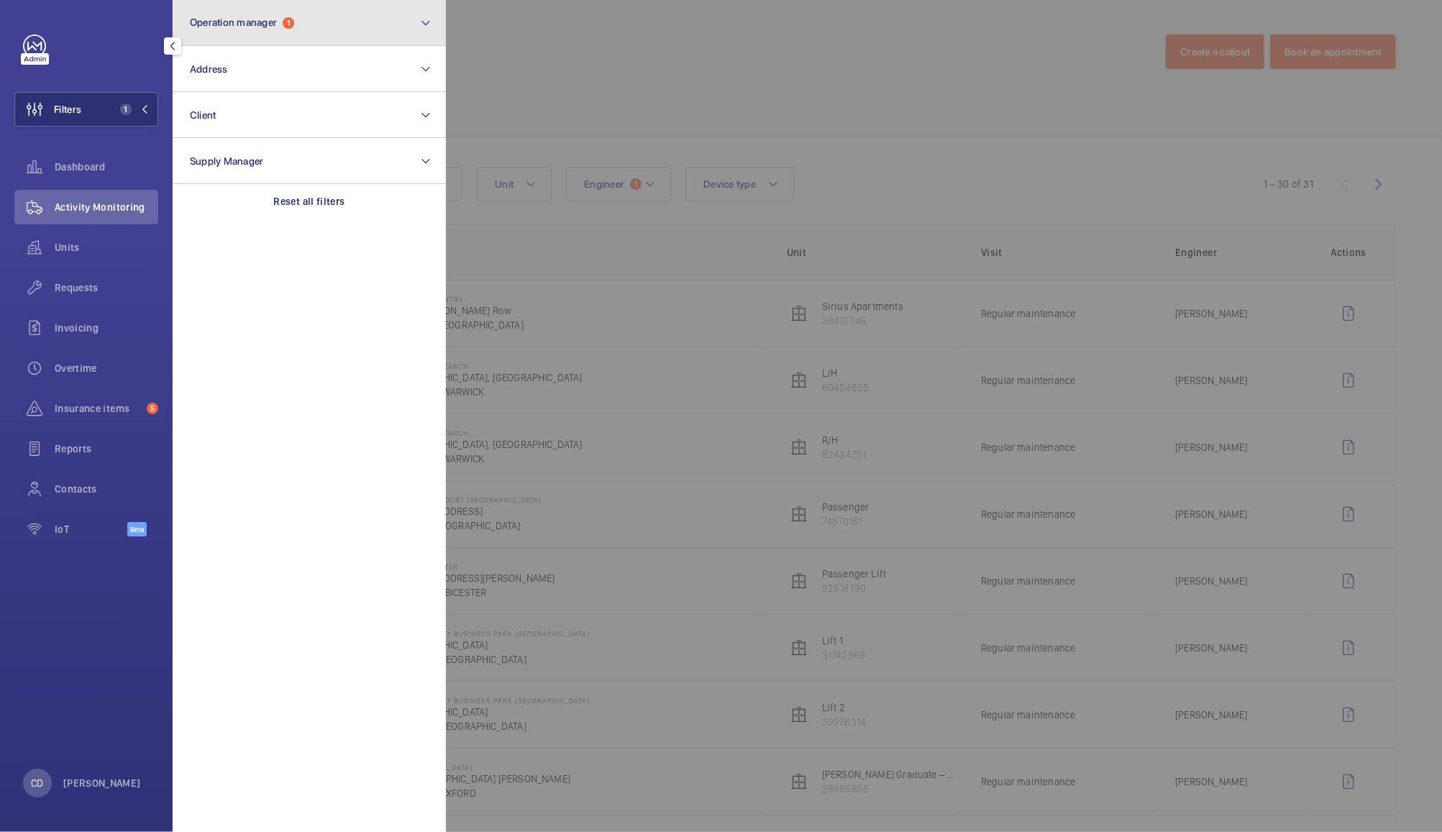
click at [217, 17] on span "Operation manager" at bounding box center [233, 23] width 87 height 12
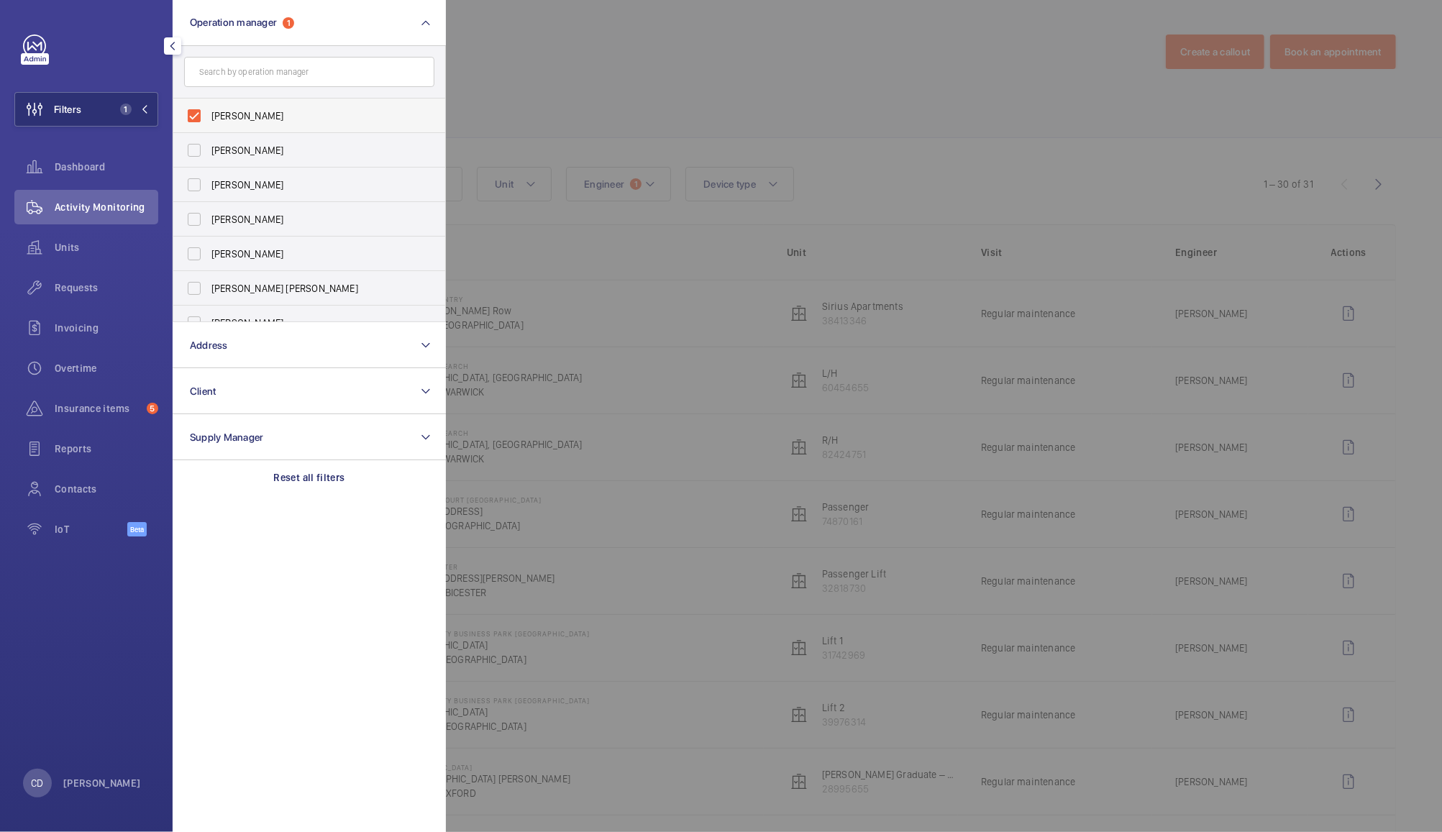
click at [182, 111] on label "[PERSON_NAME]" at bounding box center [298, 116] width 250 height 35
click at [182, 111] on input "[PERSON_NAME]" at bounding box center [194, 115] width 29 height 29
checkbox input "false"
click at [556, 58] on div at bounding box center [1167, 416] width 1442 height 832
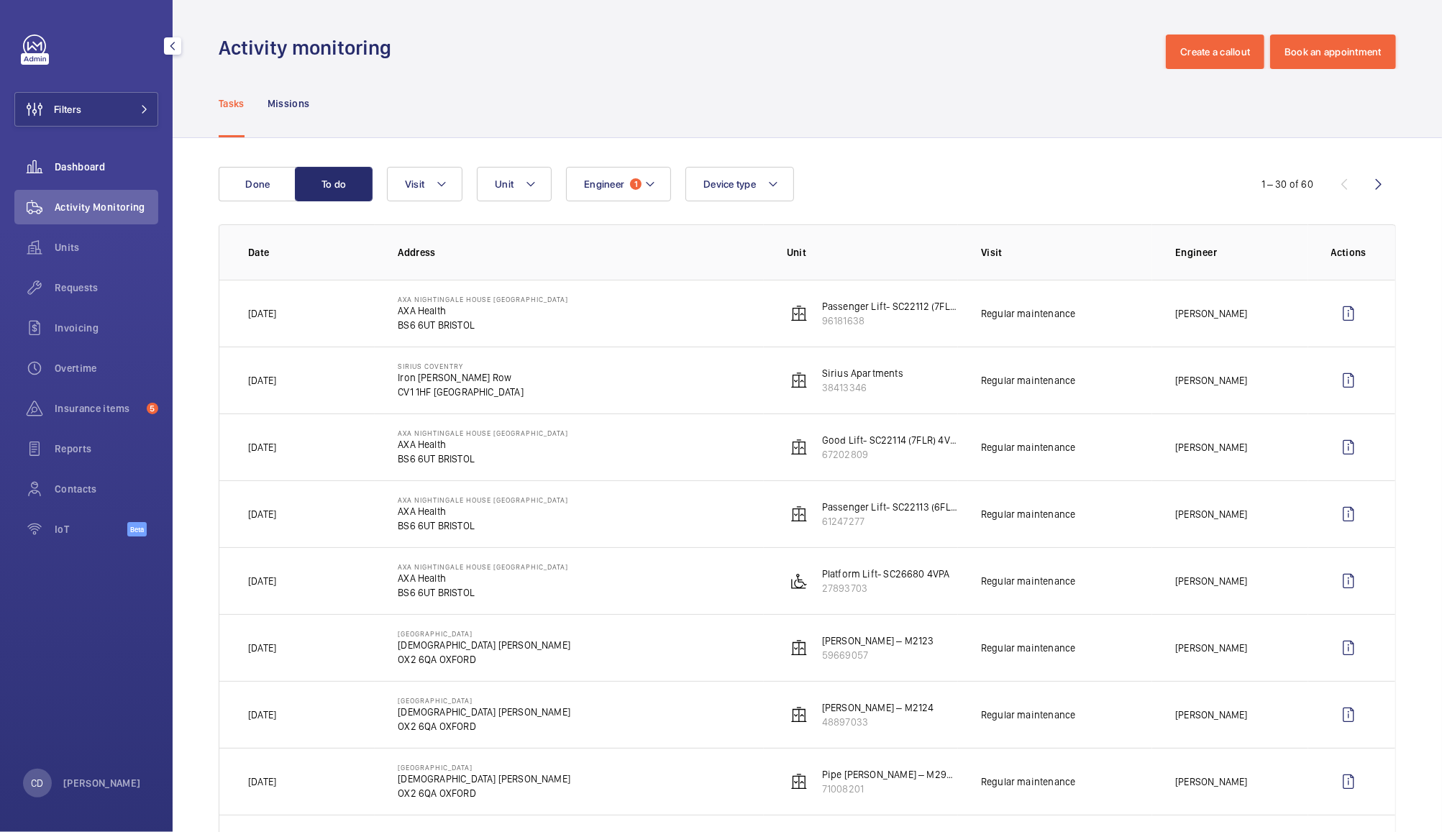
click at [71, 166] on span "Dashboard" at bounding box center [107, 167] width 104 height 14
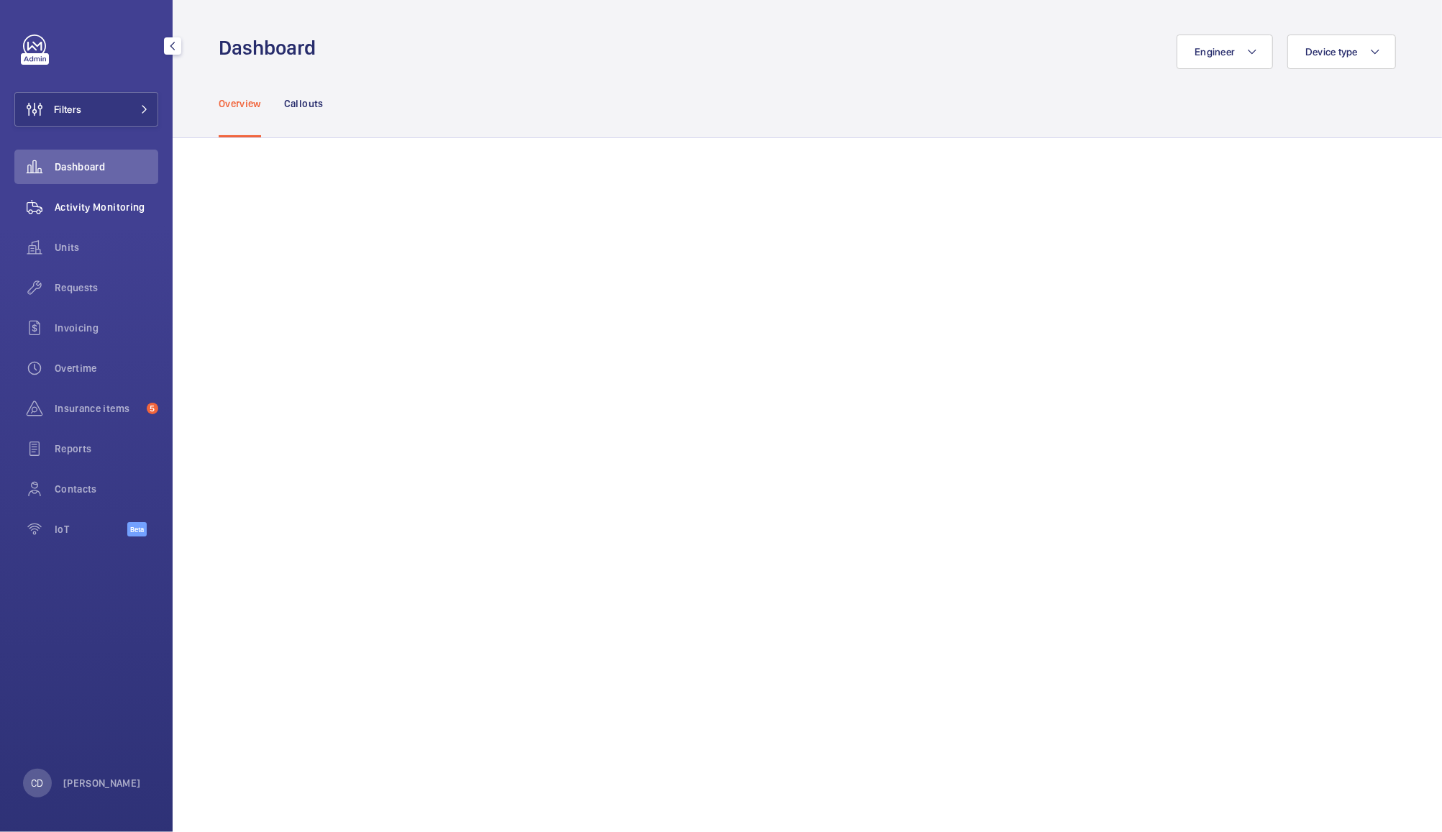
click at [104, 207] on span "Activity Monitoring" at bounding box center [107, 207] width 104 height 14
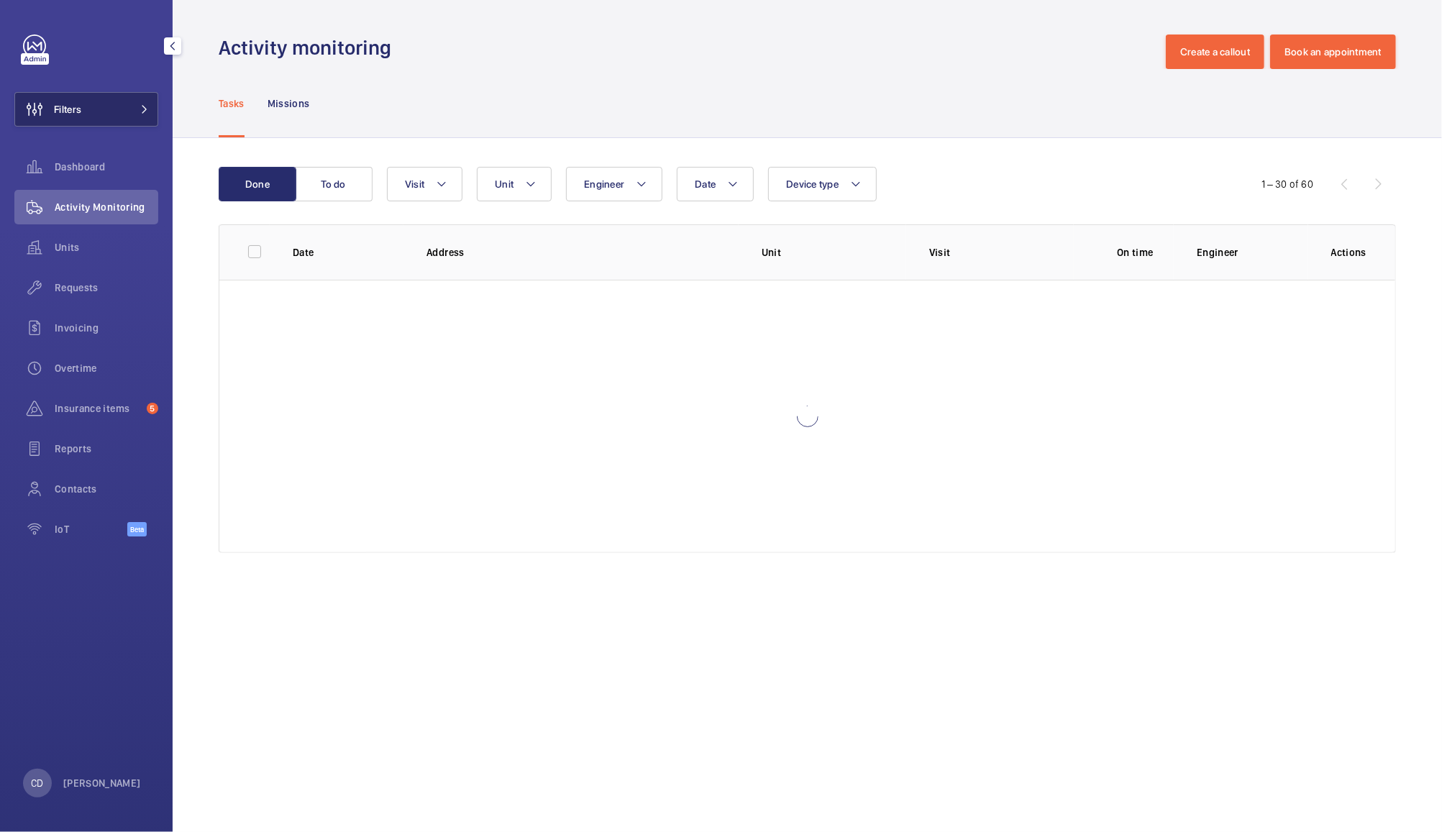
click at [98, 104] on button "Filters" at bounding box center [86, 109] width 144 height 35
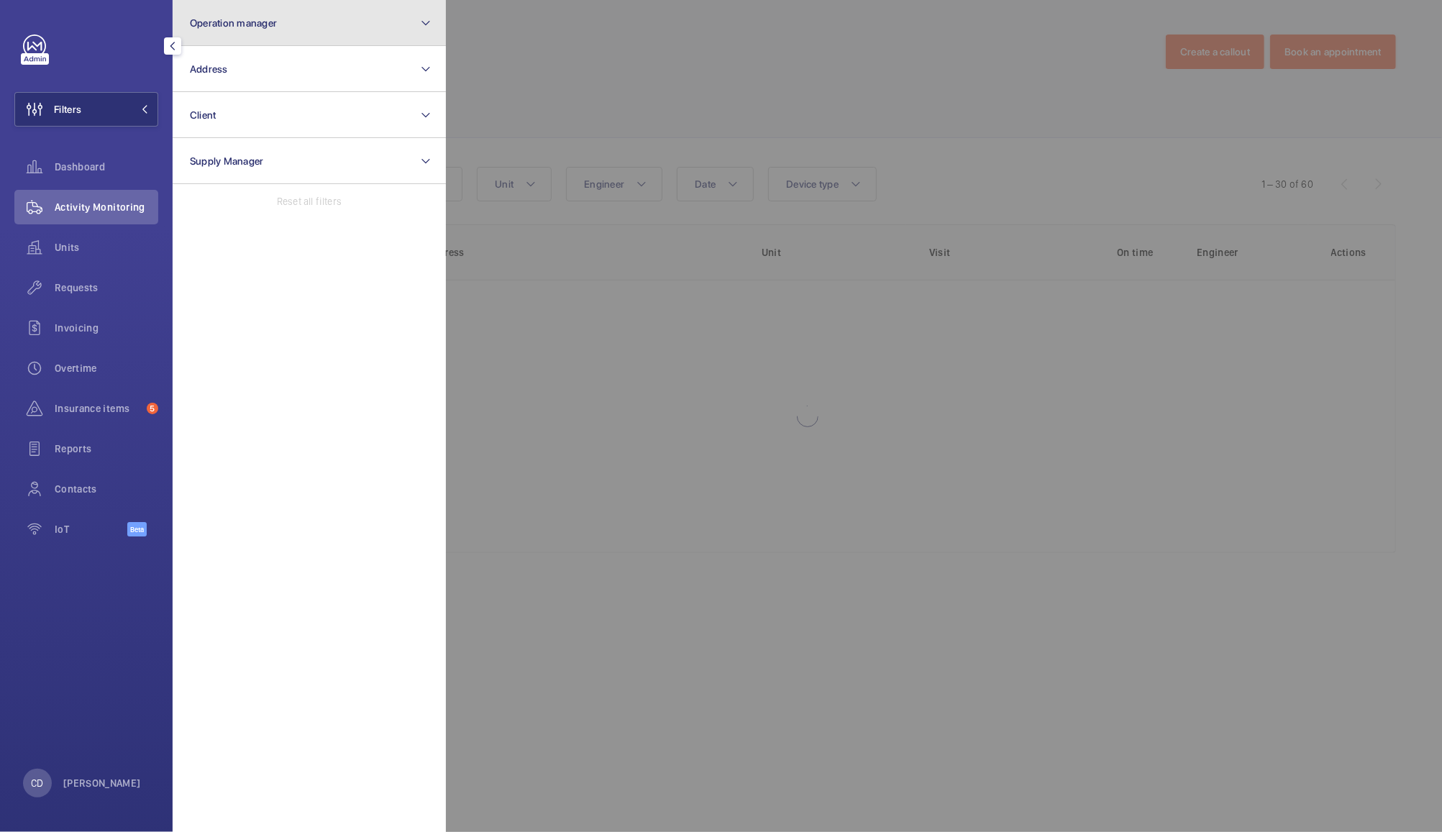
click at [342, 23] on button "Operation manager" at bounding box center [309, 23] width 273 height 46
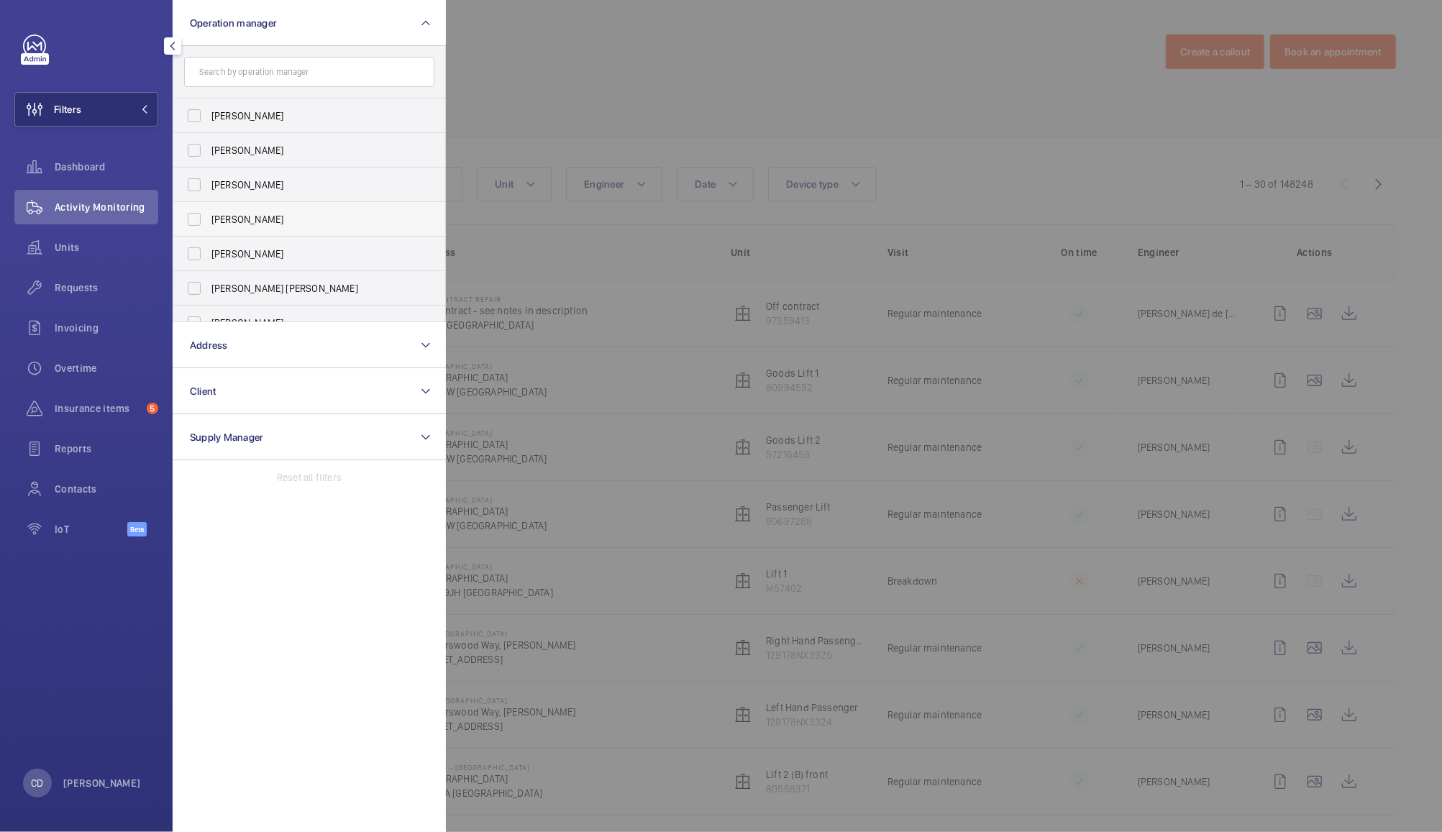
click at [199, 224] on label "[PERSON_NAME]" at bounding box center [298, 219] width 250 height 35
click at [199, 224] on input "[PERSON_NAME]" at bounding box center [194, 219] width 29 height 29
checkbox input "true"
click at [627, 47] on div at bounding box center [1167, 416] width 1442 height 832
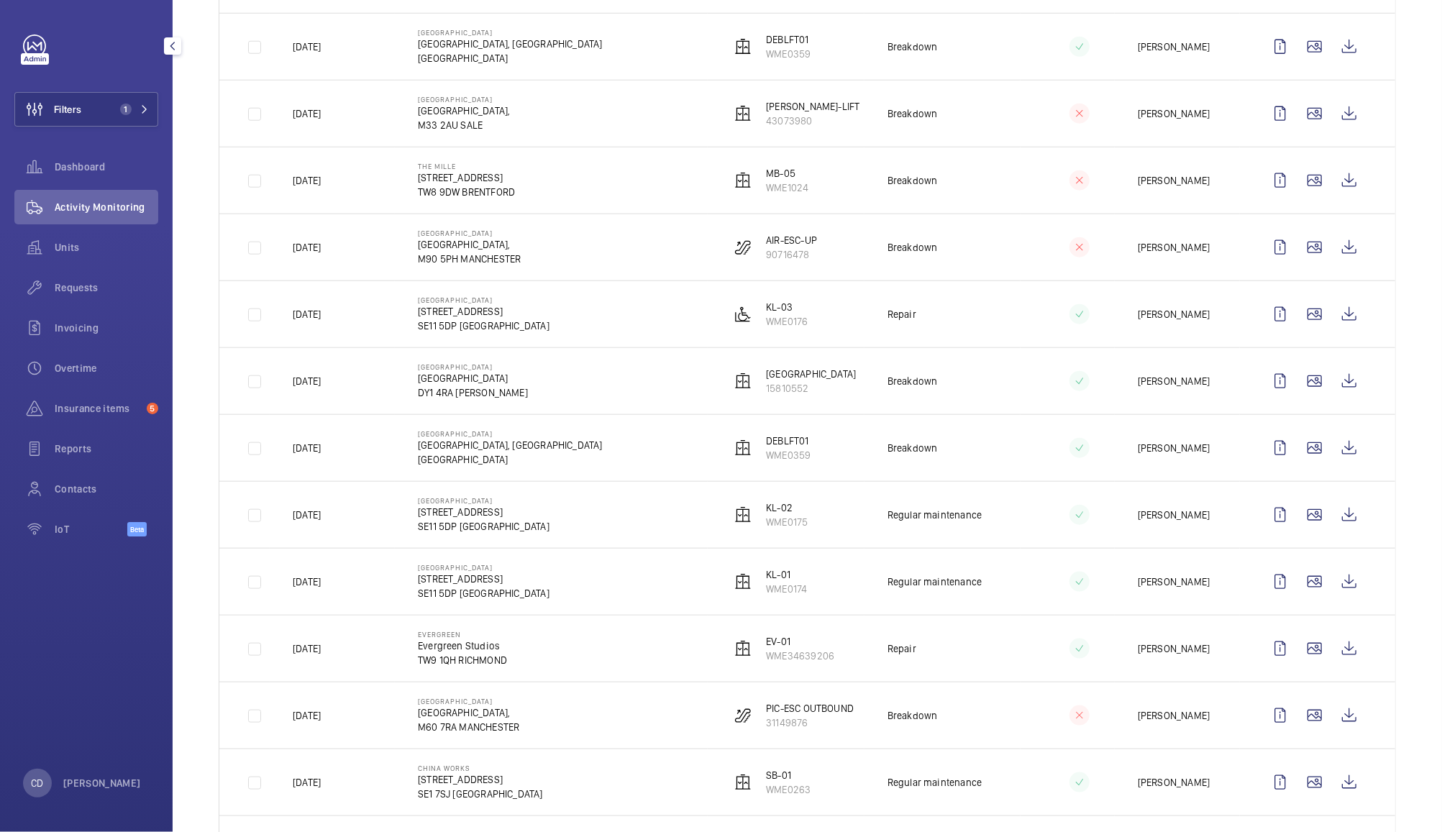
scroll to position [1070, 0]
click at [1338, 659] on wm-front-icon-button at bounding box center [1349, 648] width 35 height 35
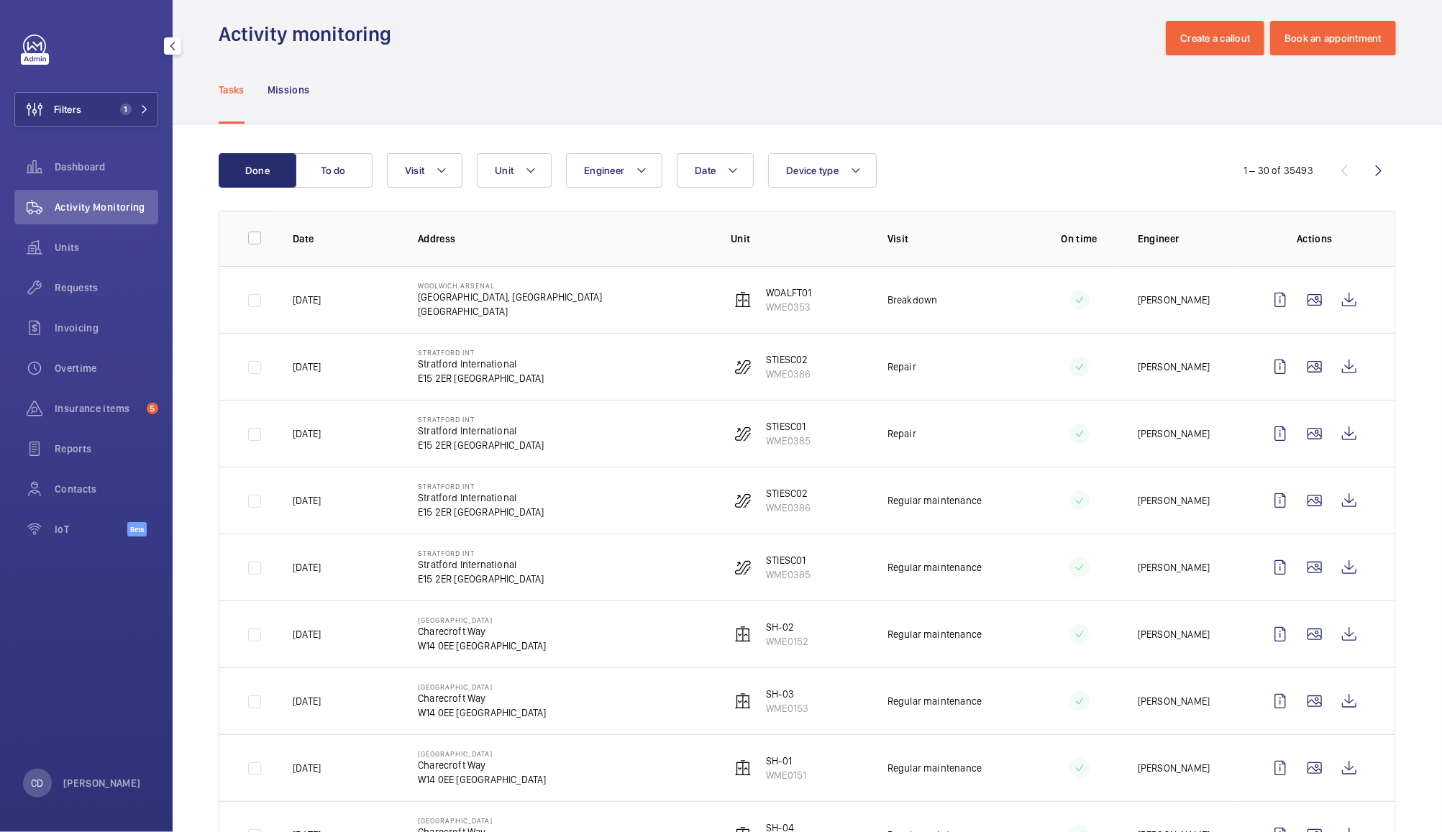
scroll to position [0, 0]
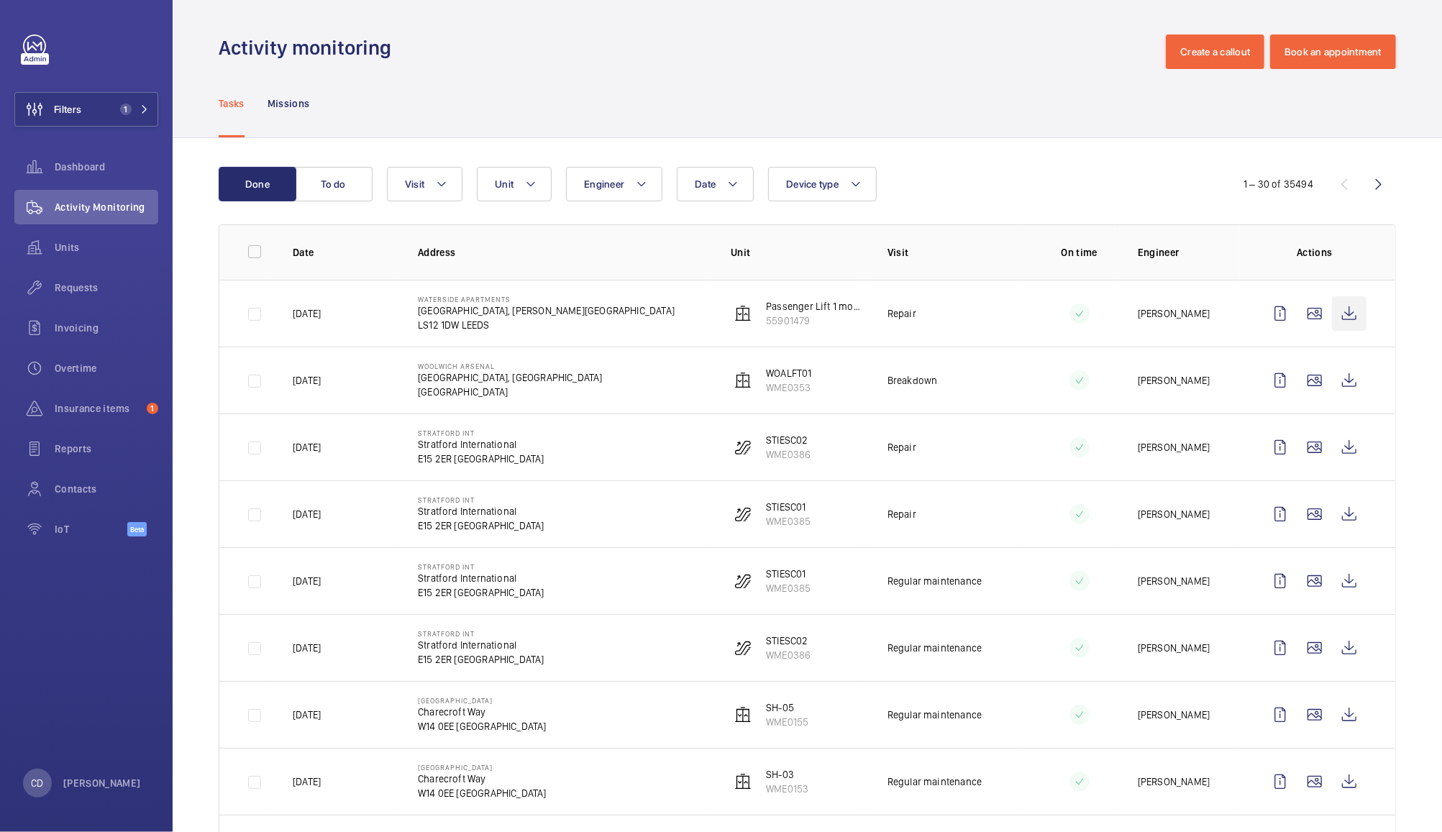
click at [1345, 324] on wm-front-icon-button at bounding box center [1349, 313] width 35 height 35
click at [50, 251] on wm-front-icon-button at bounding box center [34, 247] width 40 height 35
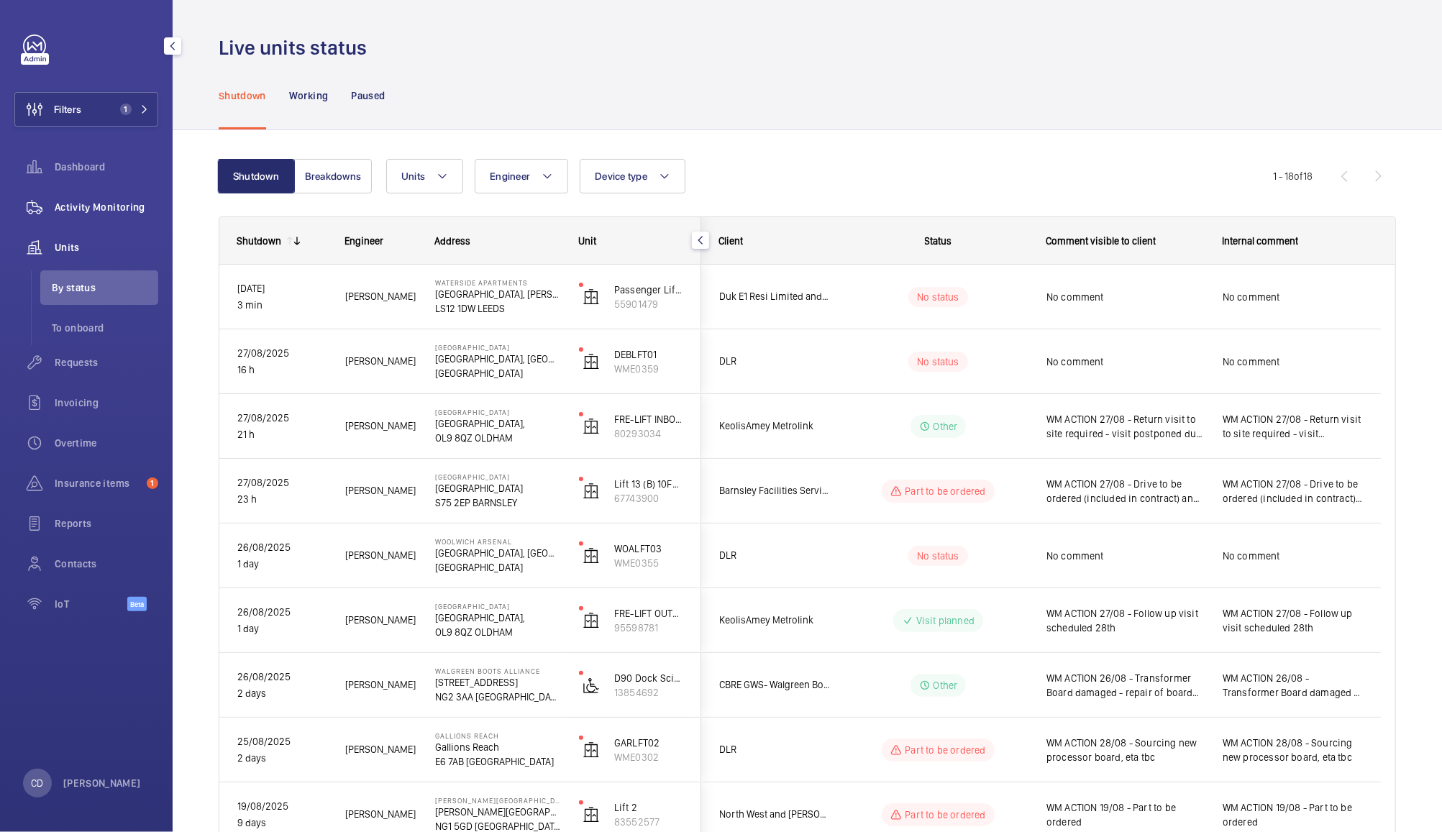
click at [113, 201] on span "Activity Monitoring" at bounding box center [107, 207] width 104 height 14
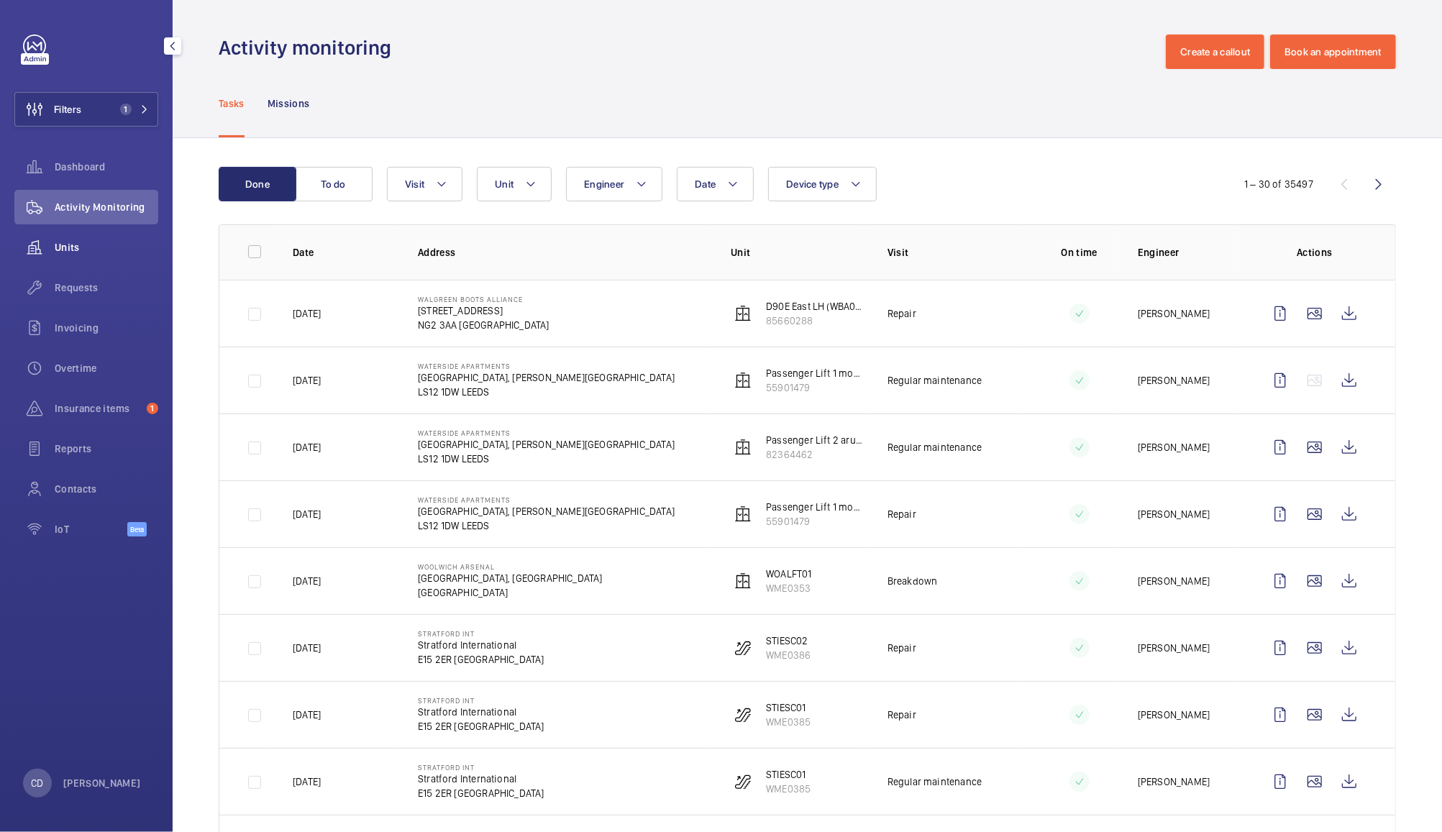
click at [83, 252] on span "Units" at bounding box center [107, 247] width 104 height 14
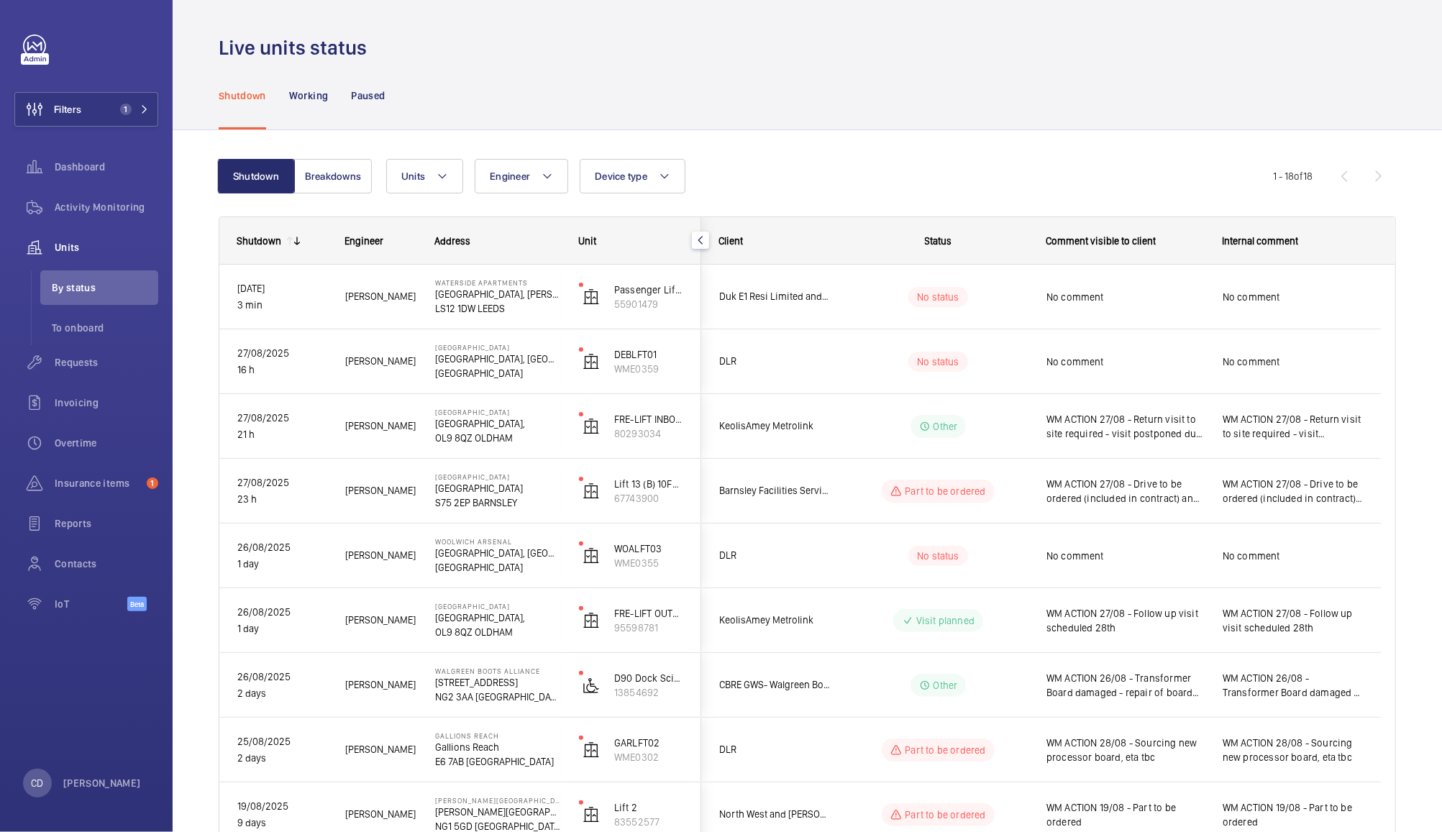
click at [1147, 290] on span "No comment" at bounding box center [1126, 297] width 158 height 14
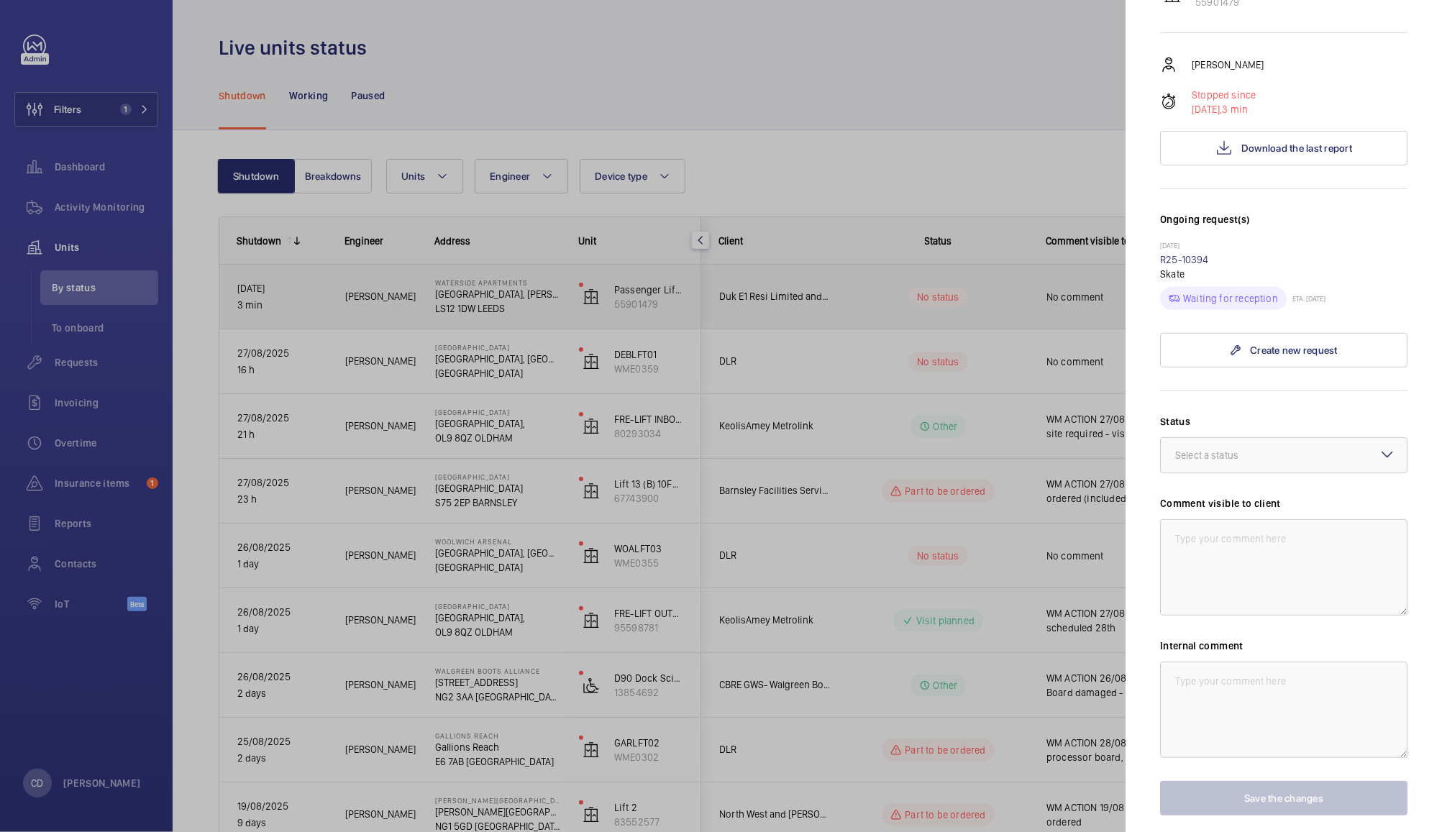
scroll to position [276, 0]
click at [1291, 440] on div at bounding box center [1284, 453] width 246 height 35
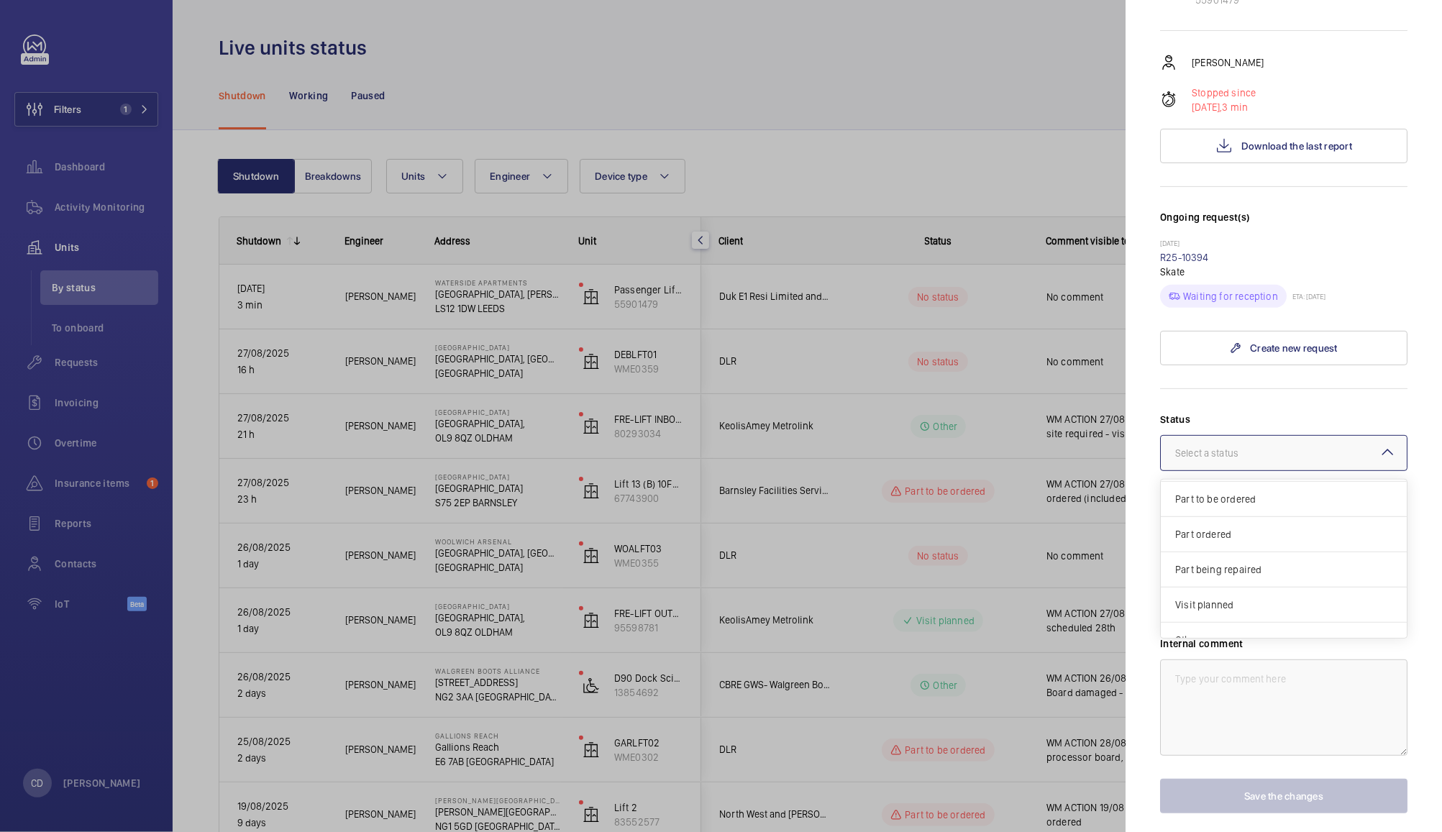
scroll to position [122, 0]
click at [1266, 615] on span "Other" at bounding box center [1284, 622] width 217 height 14
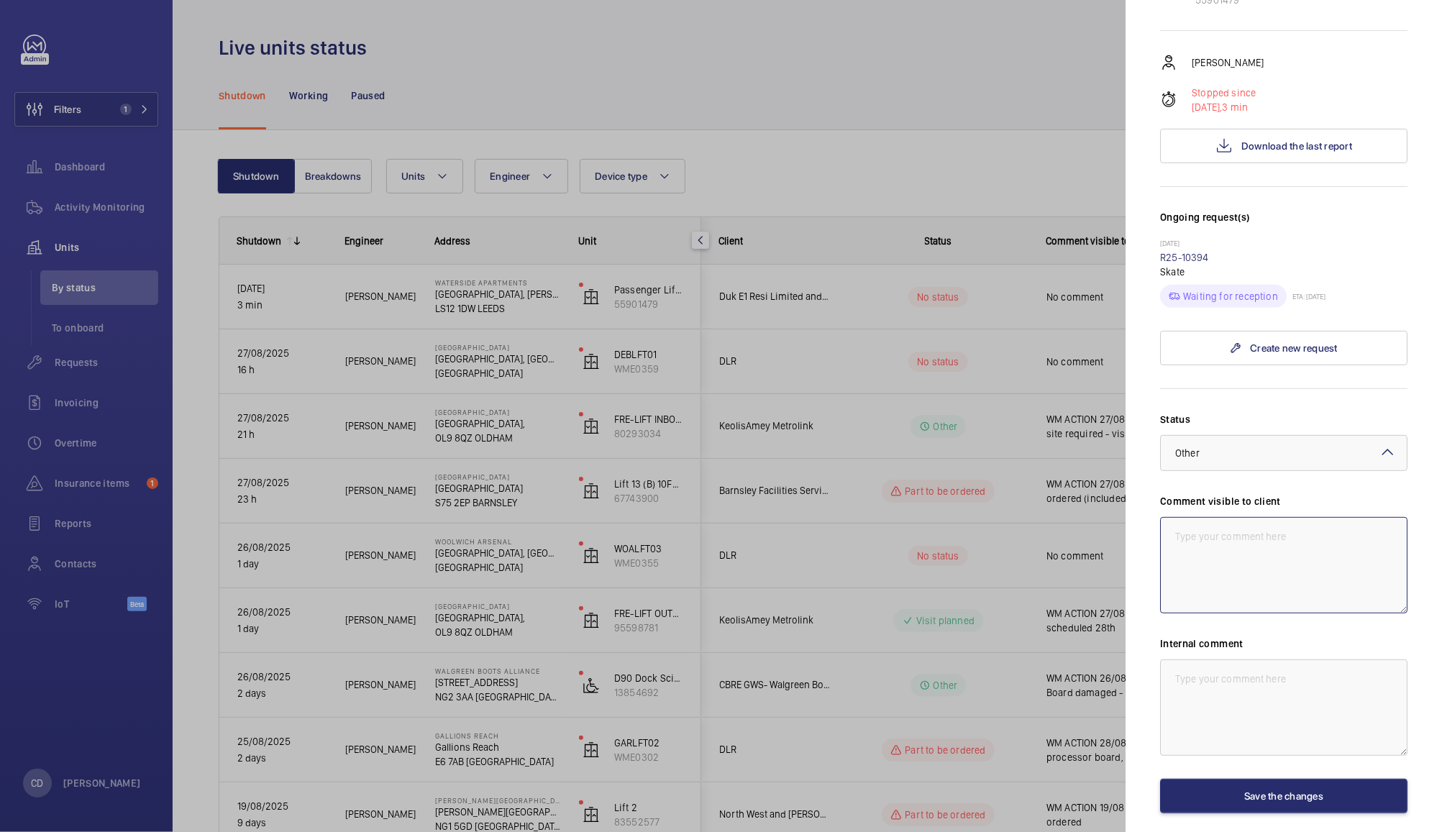
click at [1255, 529] on textarea at bounding box center [1283, 565] width 247 height 96
click at [1217, 536] on textarea "28/08 - Skate fitted. Works by others have not rectified the issue with the car…" at bounding box center [1283, 565] width 247 height 96
click at [1204, 529] on textarea "28/08 - Skate fitted. Works by others have not rectified the issue with the car…" at bounding box center [1283, 565] width 247 height 96
click at [1316, 559] on textarea "CLIENT ACTION 28/08- Skate fitted. Works by others have not rectified the issue…" at bounding box center [1283, 565] width 247 height 96
click at [1341, 553] on textarea "CLIENT ACTION 28/08- Skate fitted. Works by others have not rectified the issue…" at bounding box center [1283, 565] width 247 height 96
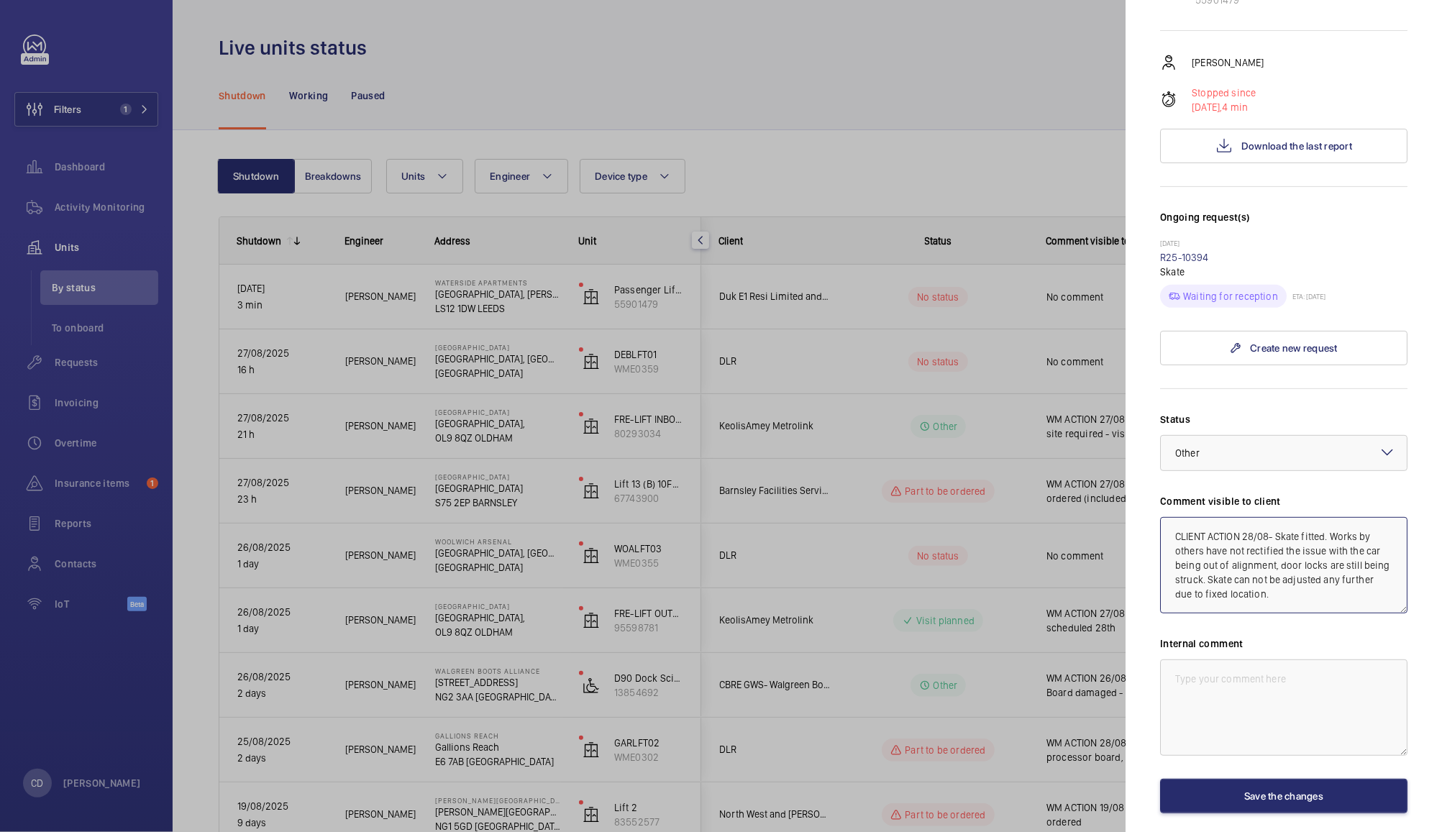
click at [1226, 587] on textarea "CLIENT ACTION 28/08- Skate fitted. Works by others have not rectified the issue…" at bounding box center [1283, 565] width 247 height 96
click at [1230, 576] on textarea "CLIENT ACTION 28/08- Skate fitted. Works by others have not rectified the issue…" at bounding box center [1283, 565] width 247 height 96
click at [1370, 580] on textarea "CLIENT ACTION 28/08- Skate fitted. Works by others have not rectified the issue…" at bounding box center [1283, 565] width 247 height 96
type textarea "CLIENT ACTION 28/08- Skate fitted. Works by others have not rectified the issue…"
paste textarea "CLIENT ACTION 28/08- Skate fitted. Works by others have not rectified the issue…"
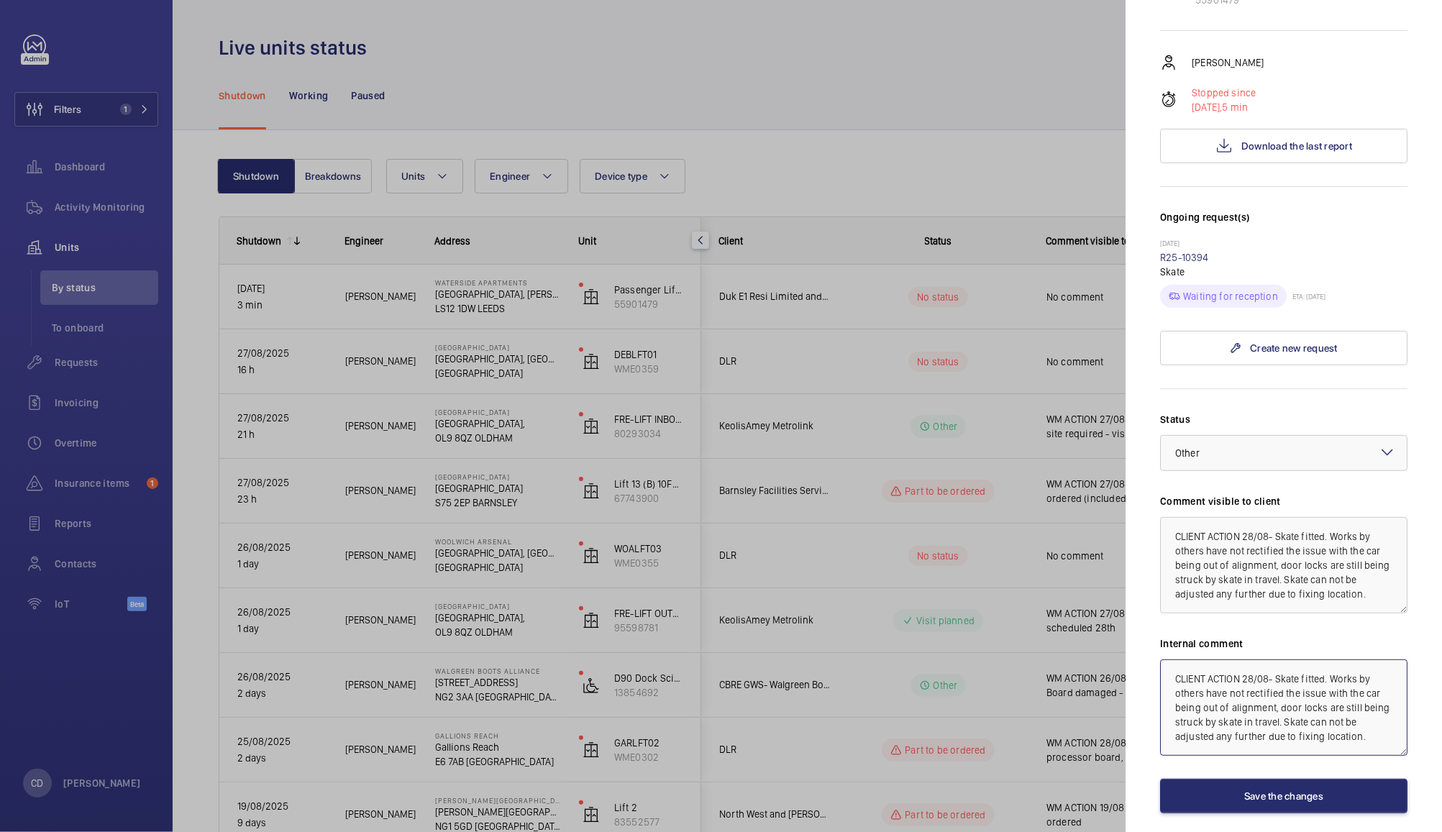
type textarea "CLIENT ACTION 28/08- Skate fitted. Works by others have not rectified the issue…"
click at [1379, 591] on textarea "CLIENT ACTION 28/08- Skate fitted. Works by others have not rectified the issue…" at bounding box center [1283, 565] width 247 height 96
drag, startPoint x: 1381, startPoint y: 583, endPoint x: 1312, endPoint y: 571, distance: 69.3
click at [1312, 571] on textarea "CLIENT ACTION 28/08- Skate fitted. Works by others have not rectified the issue…" at bounding box center [1283, 565] width 247 height 96
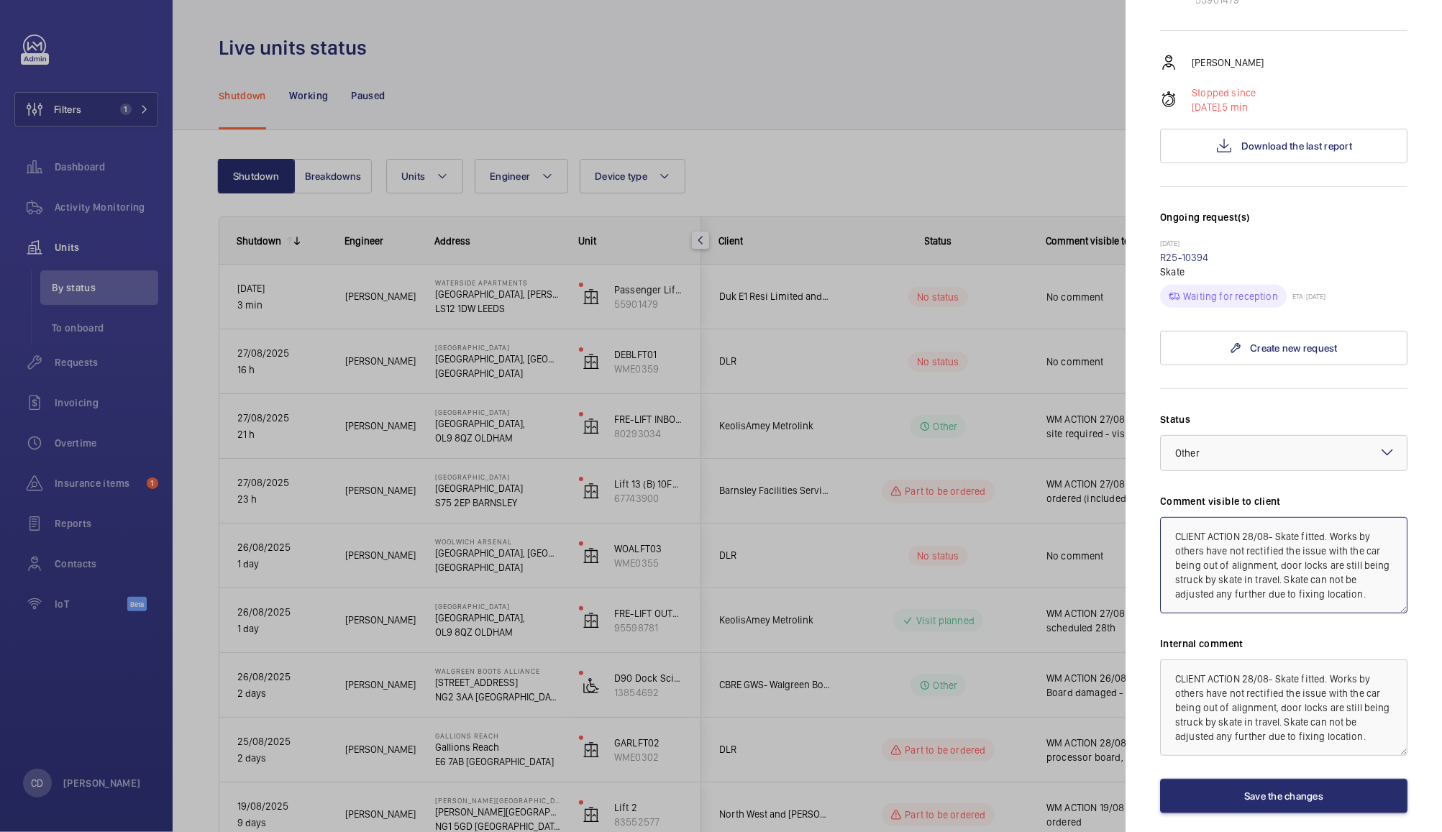
drag, startPoint x: 1308, startPoint y: 571, endPoint x: 1332, endPoint y: 534, distance: 43.7
click at [1332, 534] on textarea "CLIENT ACTION 28/08- Skate fitted. Works by others have not rectified the issue…" at bounding box center [1283, 565] width 247 height 96
click at [1337, 560] on textarea "CLIENT ACTION 28/08- Skate fitted. Skate can not be adjusted any further due to…" at bounding box center [1283, 565] width 247 height 96
paste textarea "Works by others have not rectified the issue with the car being out of alignmen…"
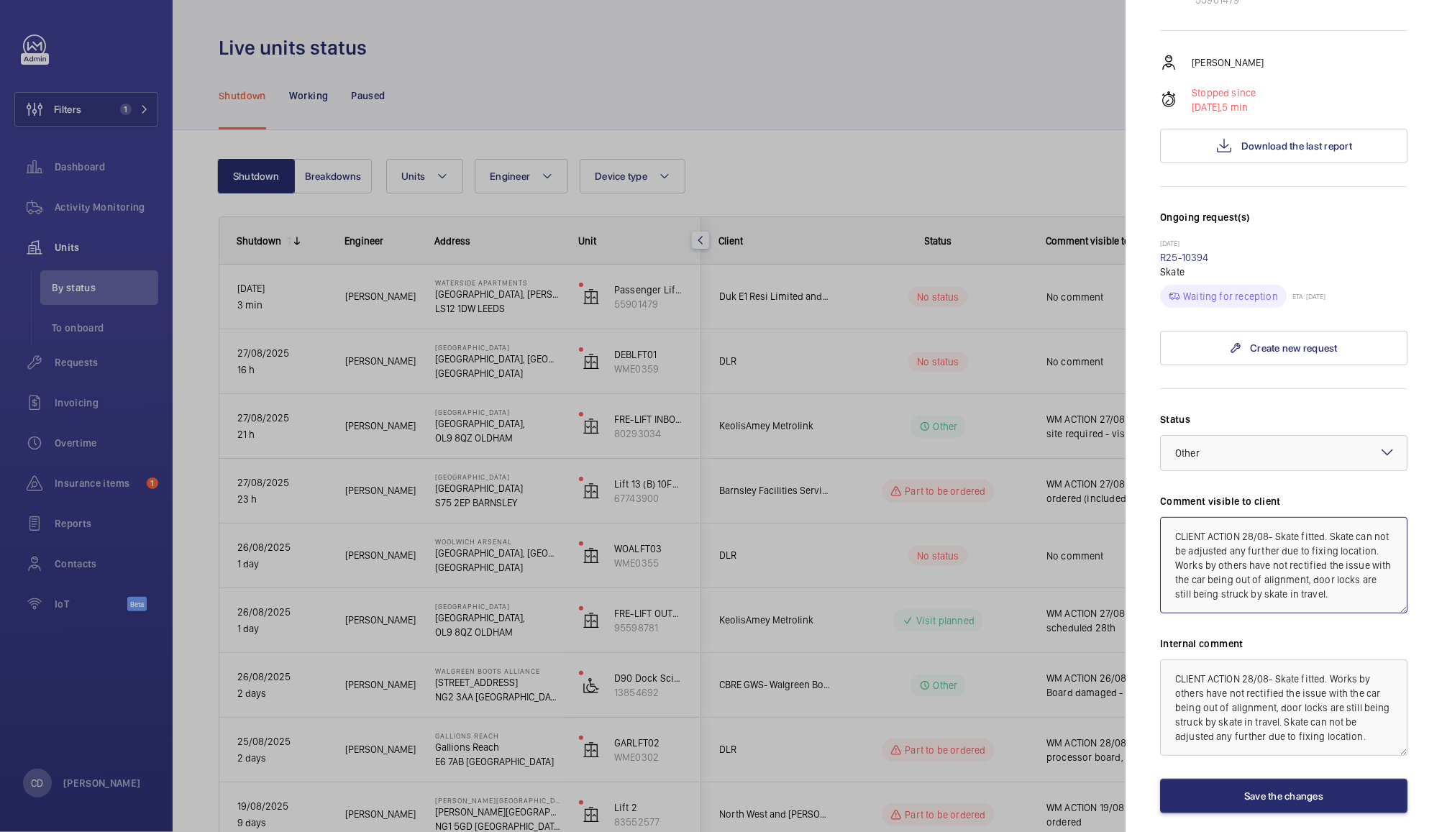
click at [1286, 599] on textarea "CLIENT ACTION 28/08- Skate fitted. Skate can not be adjusted any further due to…" at bounding box center [1283, 565] width 247 height 96
type textarea "CLIENT ACTION 28/08- Skate fitted. Skate can not be adjusted any further due to…"
paste textarea "Skate can not be adjusted any further due to fixing location. Works by others h…"
type textarea "CLIENT ACTION 28/08- Skate fitted. Skate can not be adjusted any further due to…"
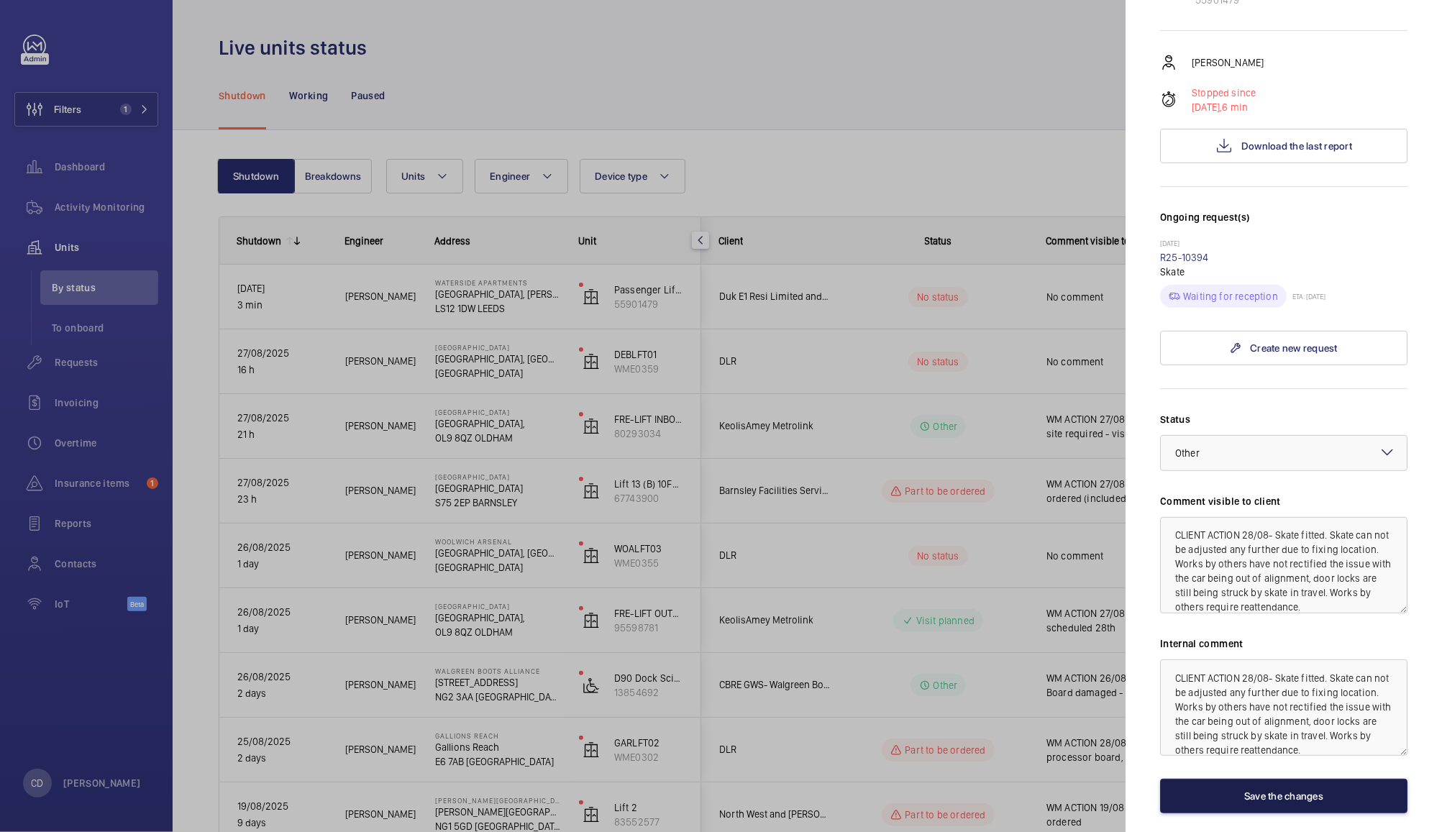
click at [1242, 791] on button "Save the changes" at bounding box center [1283, 796] width 247 height 35
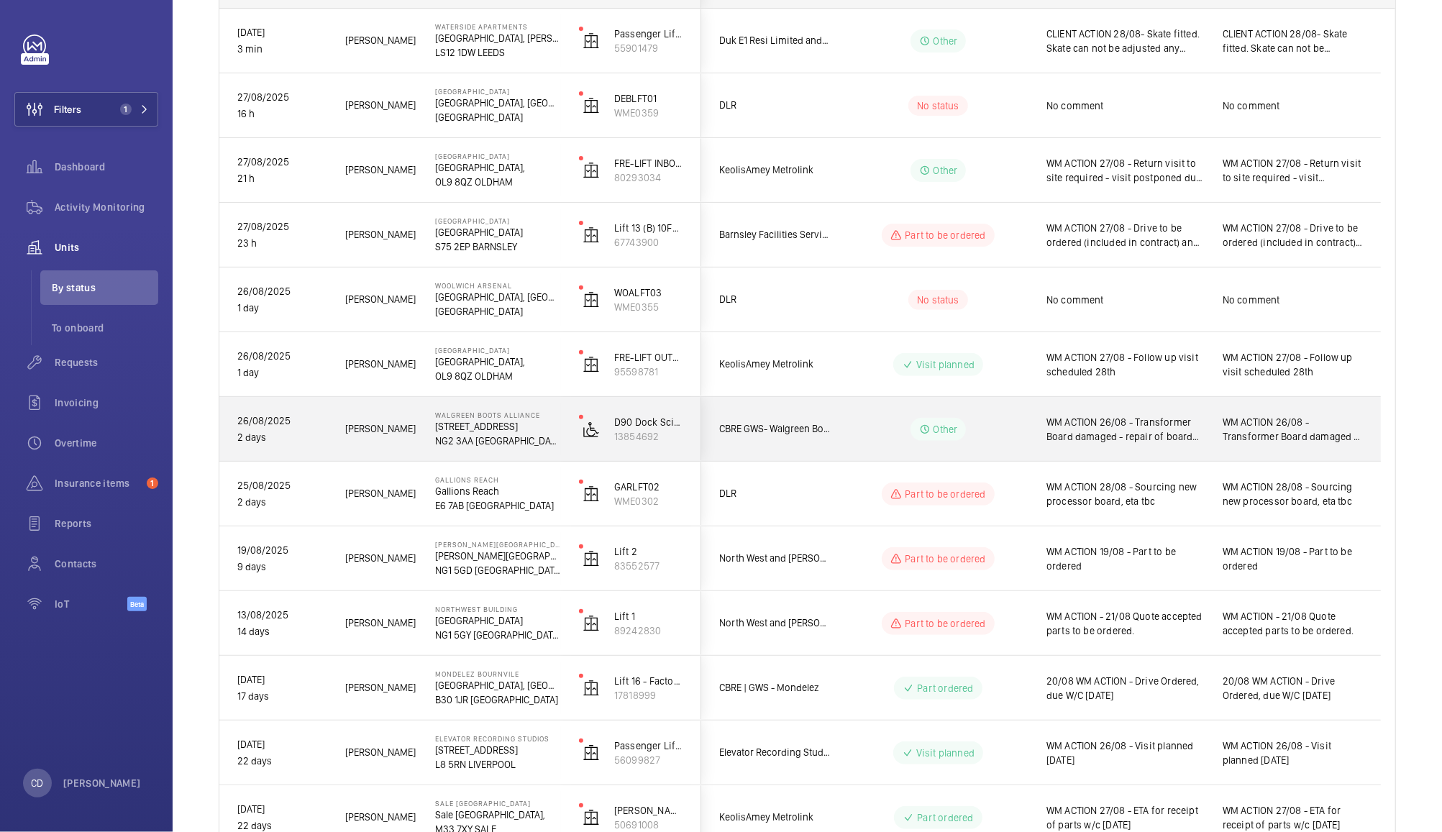
scroll to position [261, 0]
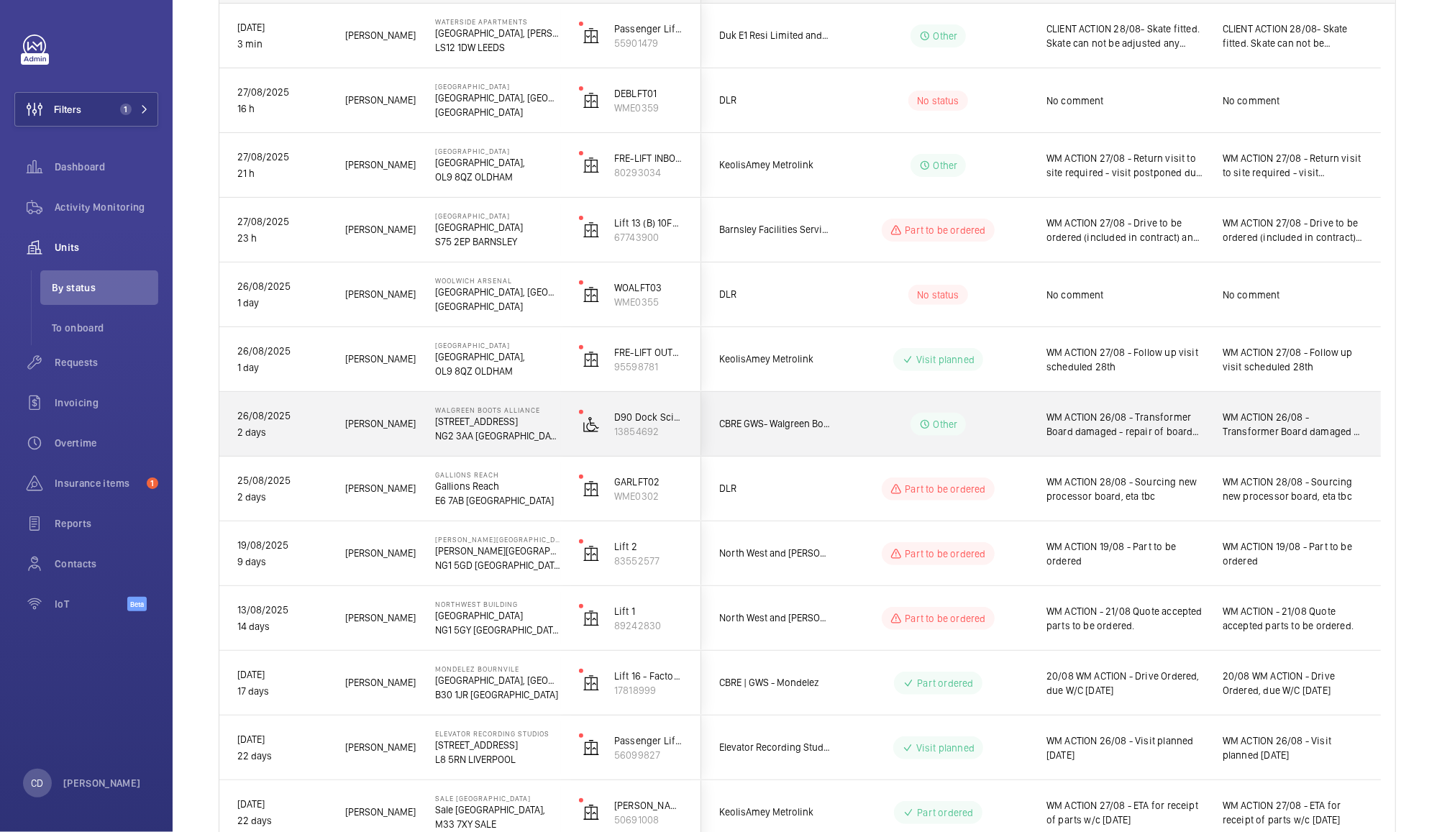
click at [1145, 558] on span "WM ACTION 19/08 - Part to be ordered" at bounding box center [1126, 554] width 158 height 29
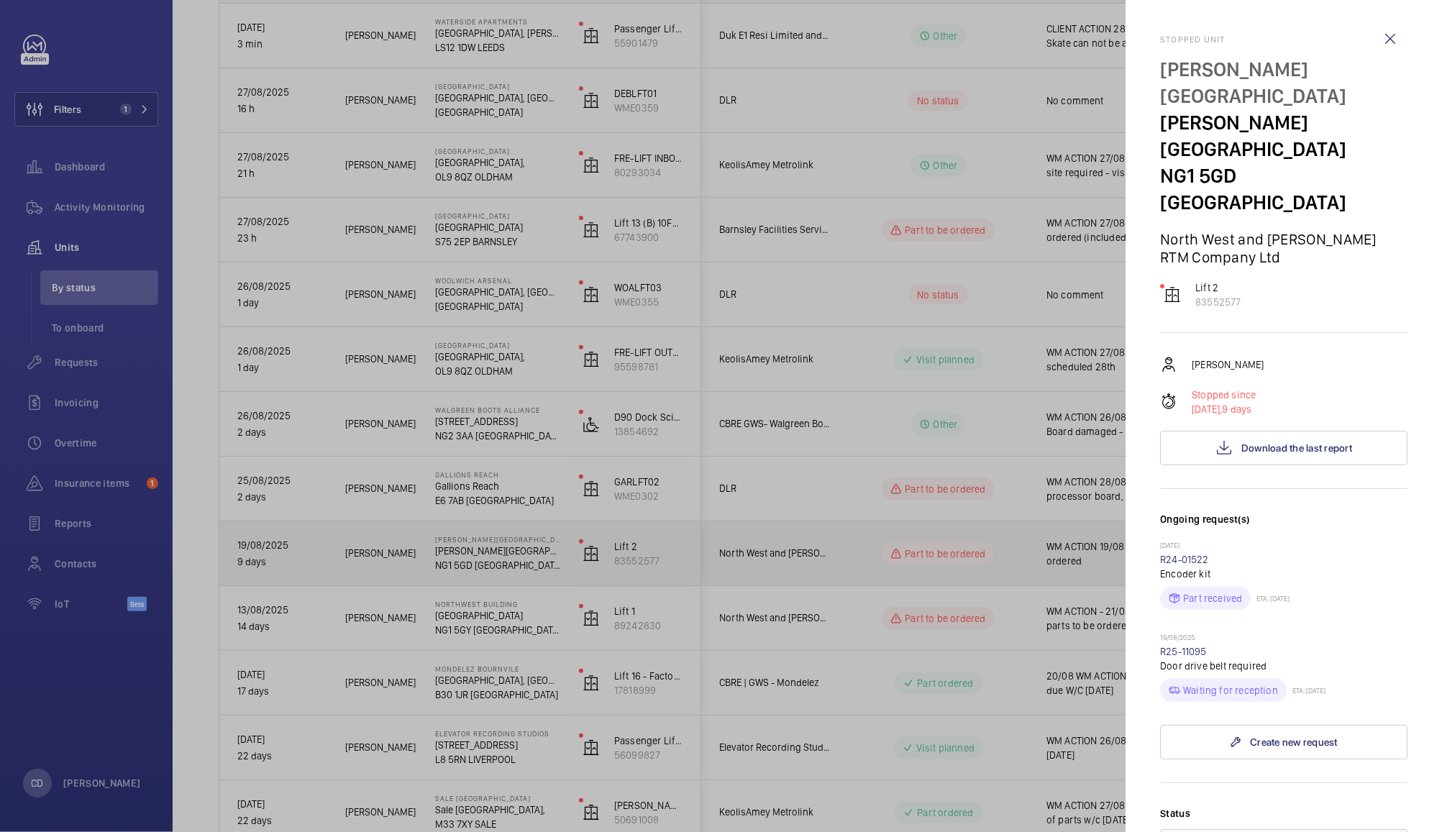
click at [1056, 619] on div at bounding box center [721, 416] width 1442 height 832
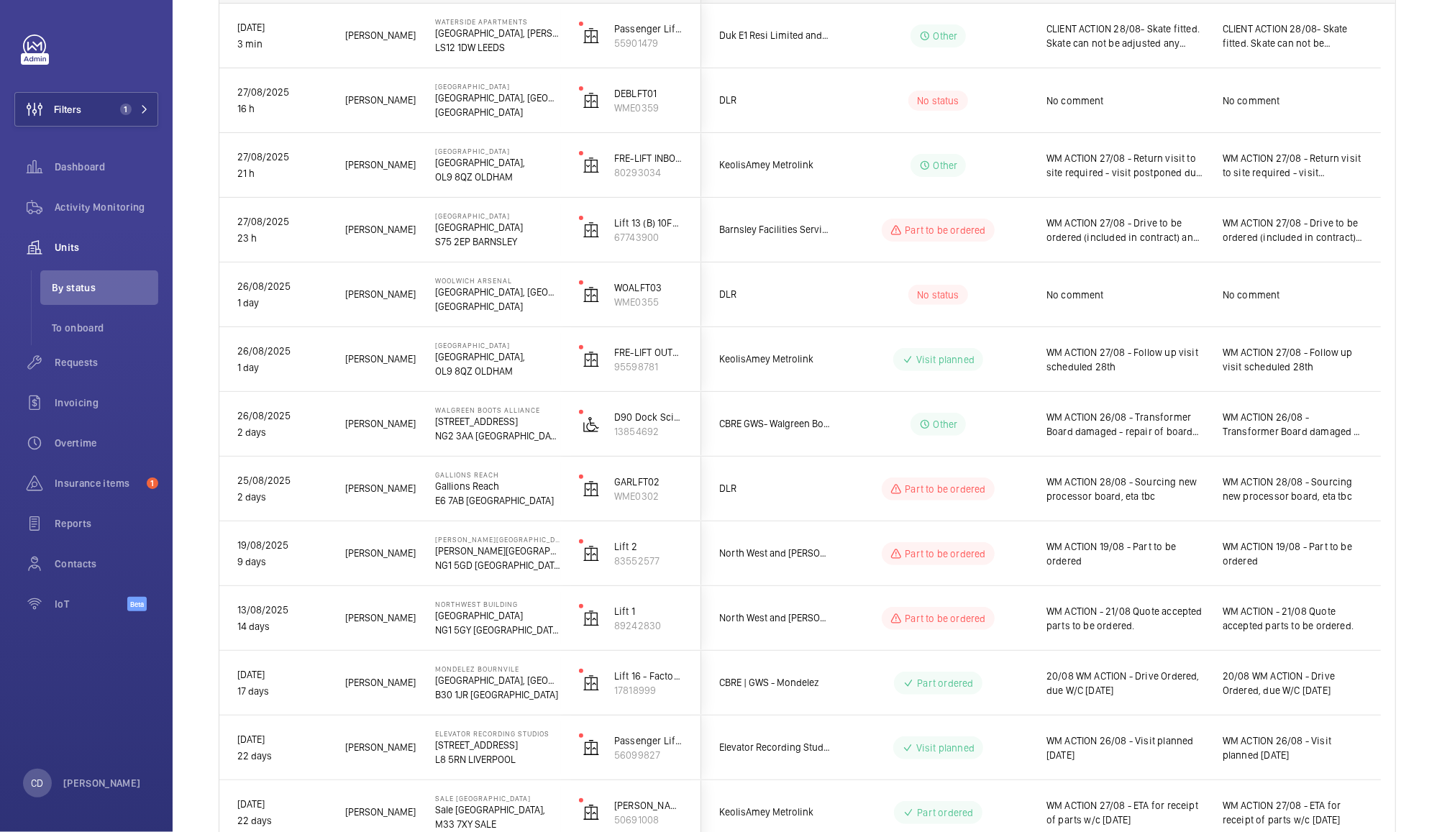
click at [1140, 558] on span "WM ACTION 19/08 - Part to be ordered" at bounding box center [1126, 554] width 158 height 29
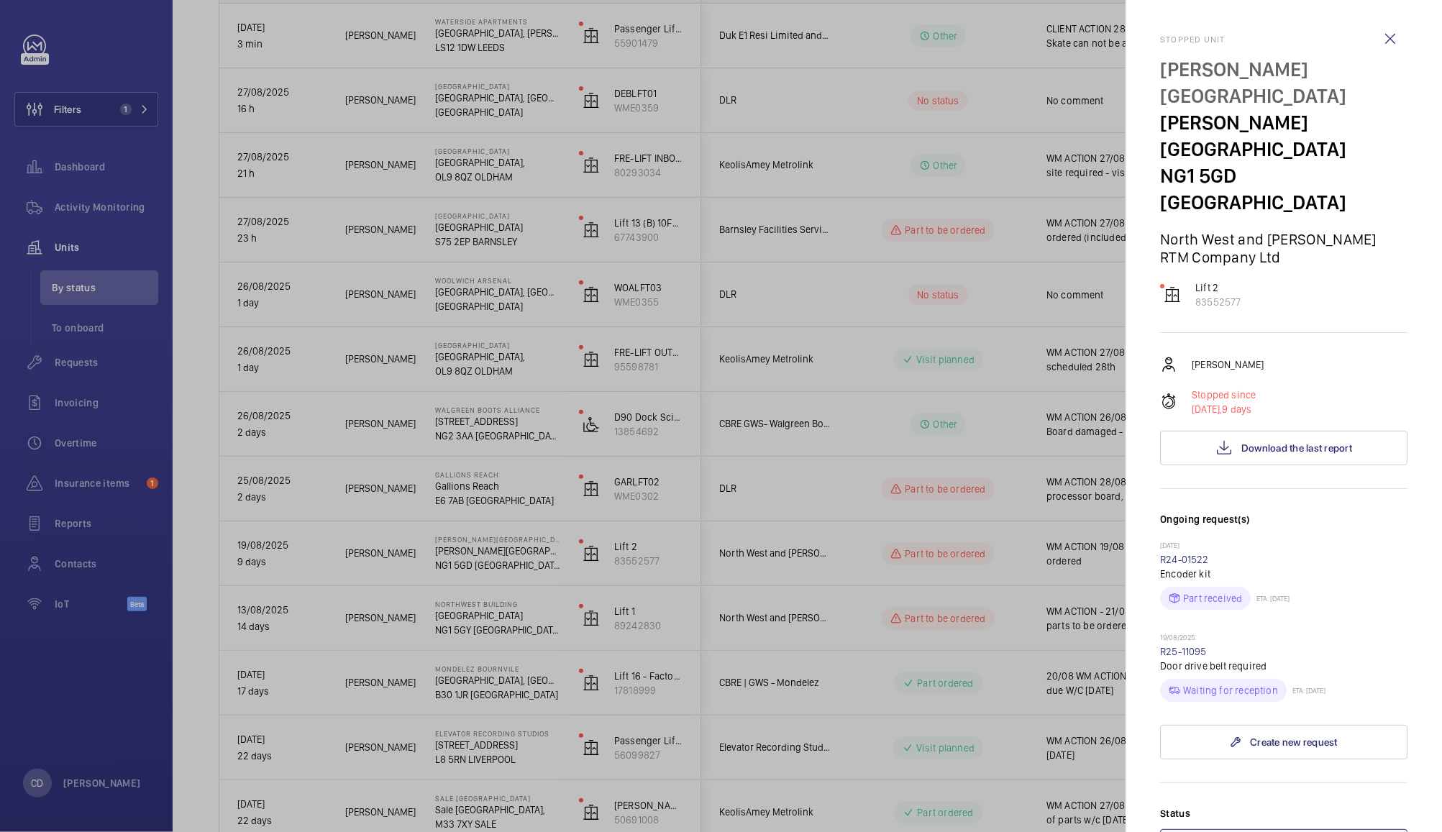
click at [1252, 832] on span "Part to be ordered" at bounding box center [1216, 848] width 80 height 12
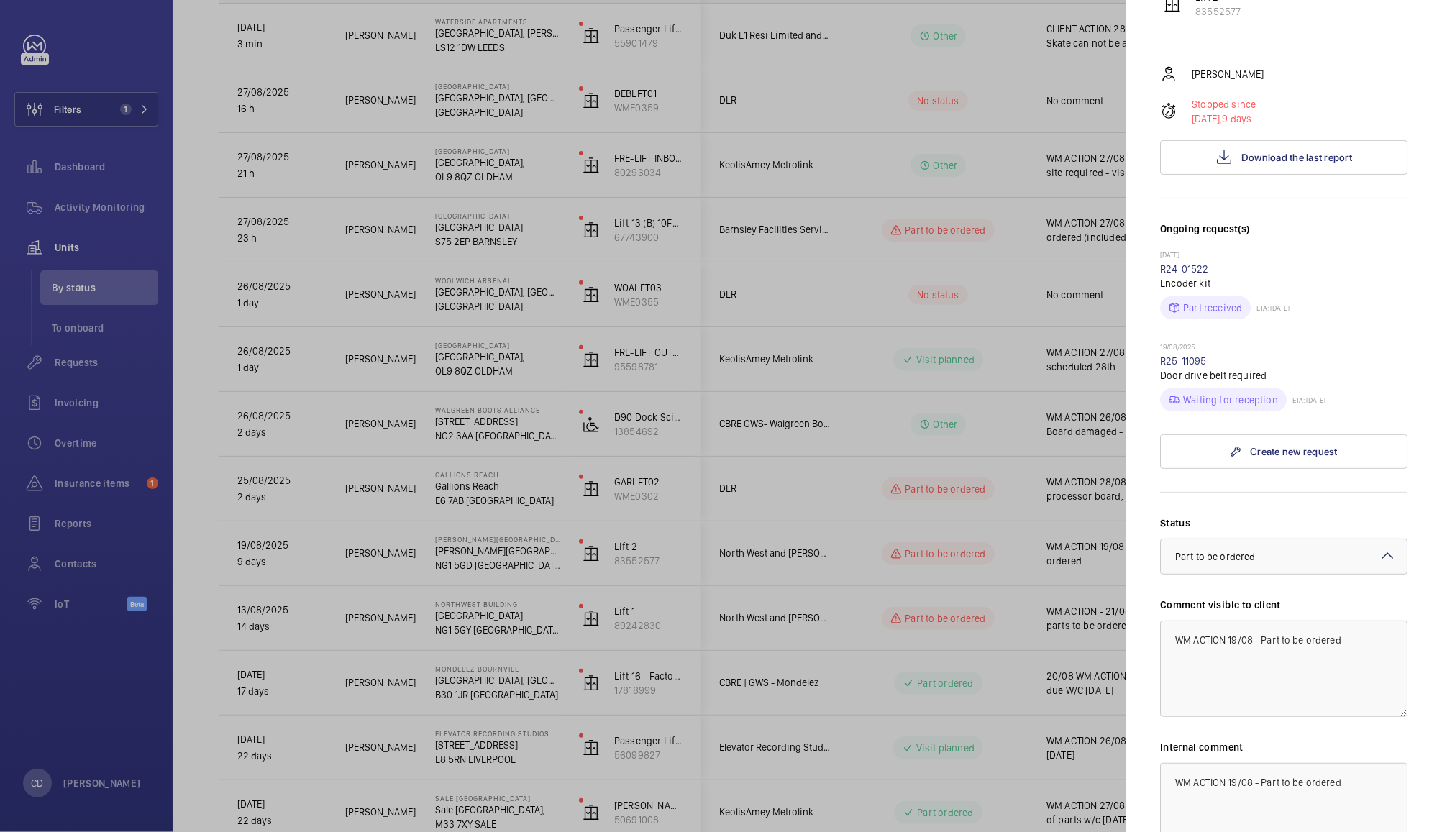
scroll to position [294, 0]
click at [1296, 537] on div at bounding box center [1284, 554] width 246 height 35
click at [1261, 690] on span "Part ordered" at bounding box center [1284, 697] width 217 height 14
click at [1368, 618] on textarea "WM ACTION 19/08 - Part to be ordered" at bounding box center [1283, 666] width 247 height 96
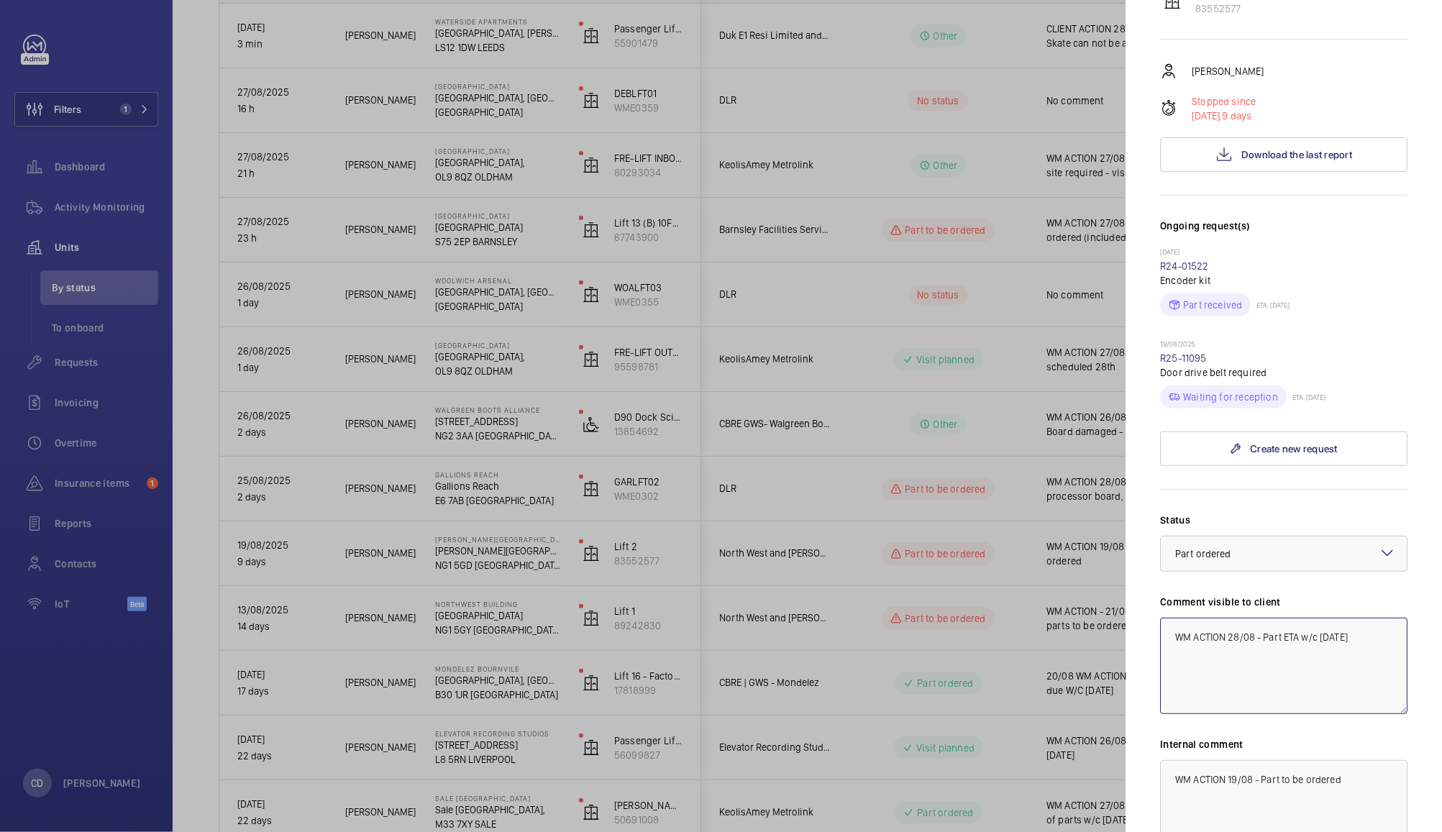
type textarea "WM ACTION 28/08 - Part ETA w/c [DATE]"
paste textarea "28/08 - Part ETA w/c 1st September"
type textarea "WM ACTION 28/08 - Part ETA w/c [DATE]"
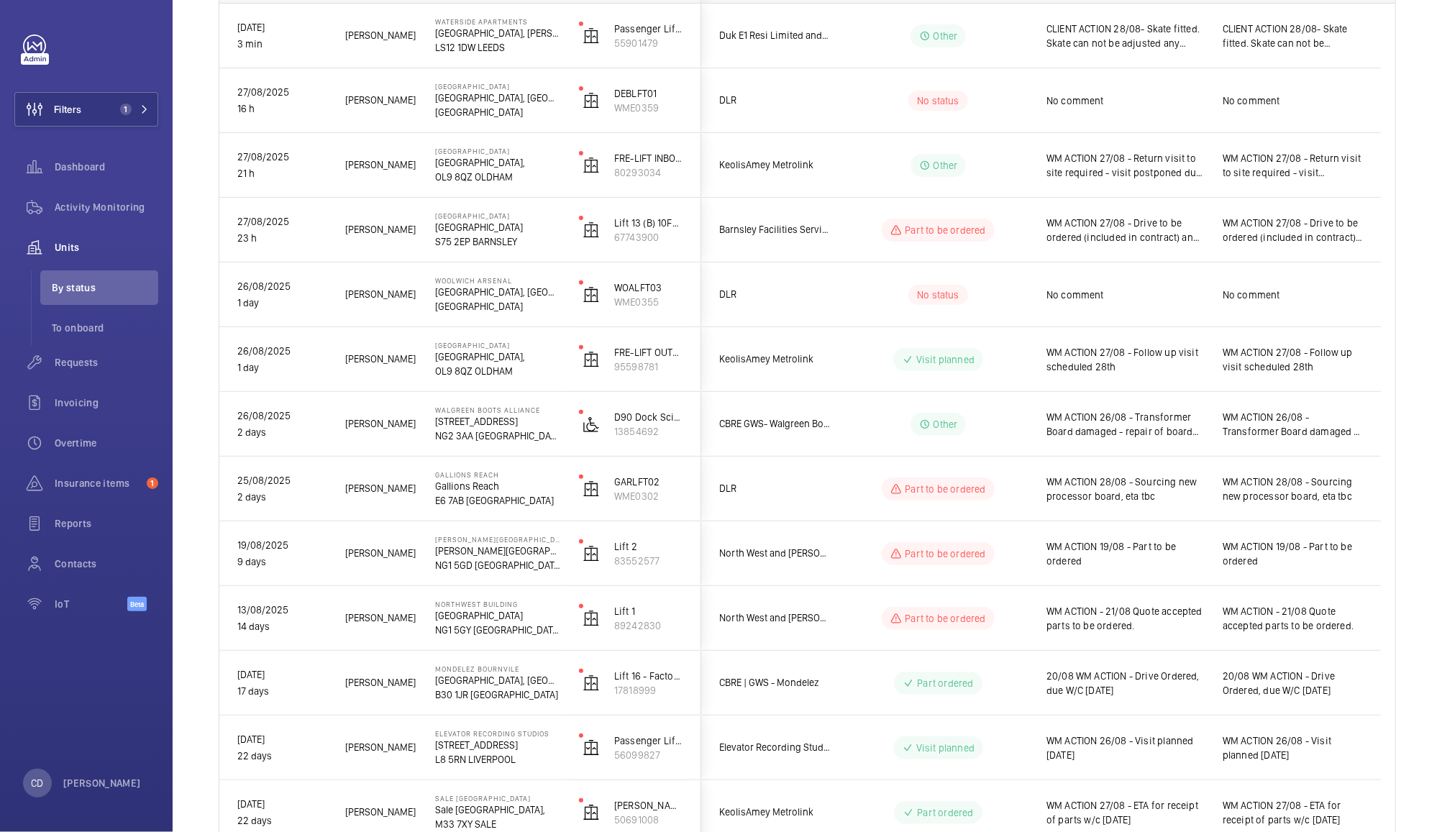
scroll to position [0, 0]
click at [1168, 634] on div "WM ACTION - 21/08 Quote accepted parts to be ordered." at bounding box center [1126, 618] width 158 height 33
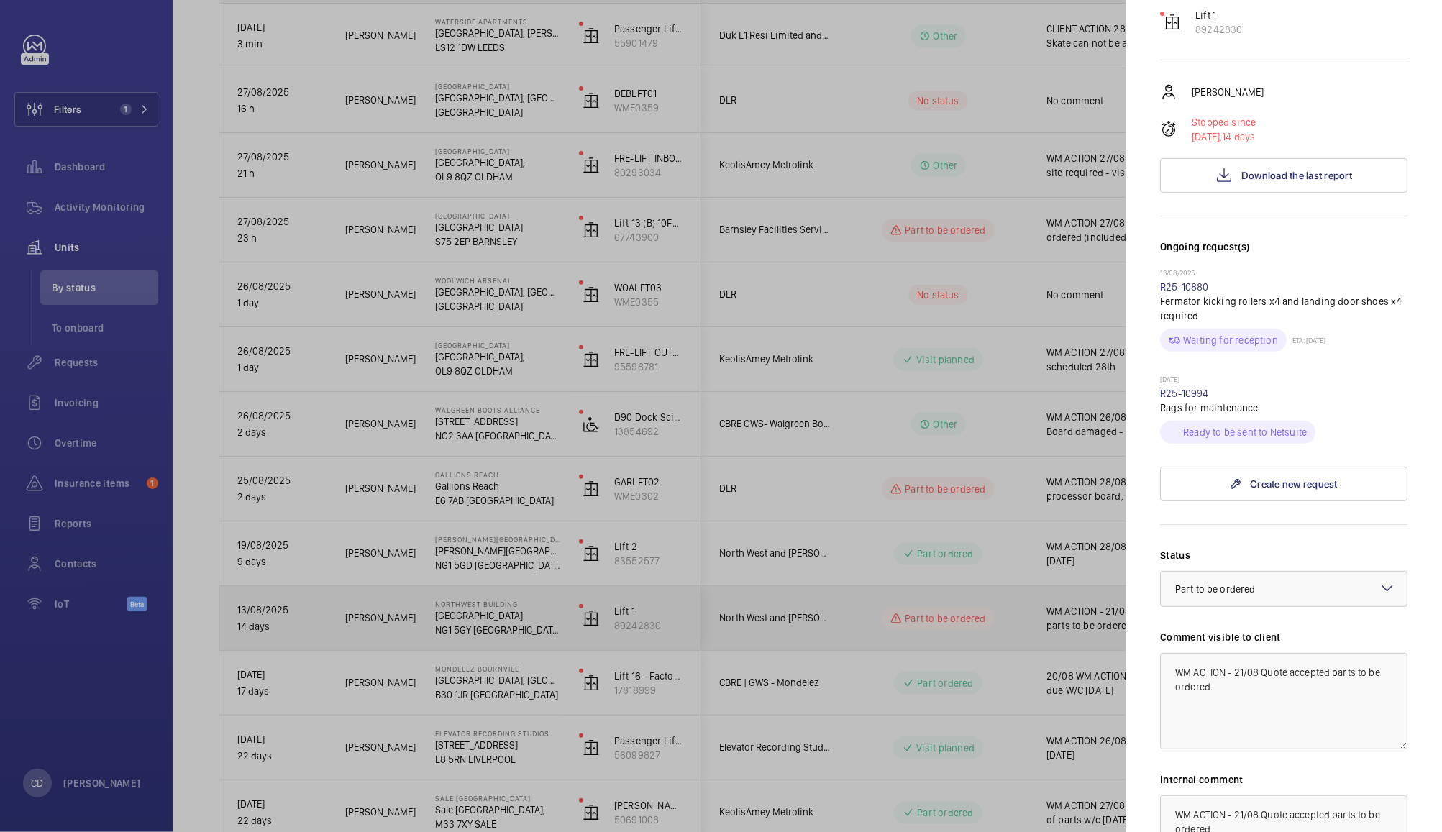
scroll to position [220, 0]
click at [1318, 571] on div at bounding box center [1284, 588] width 246 height 35
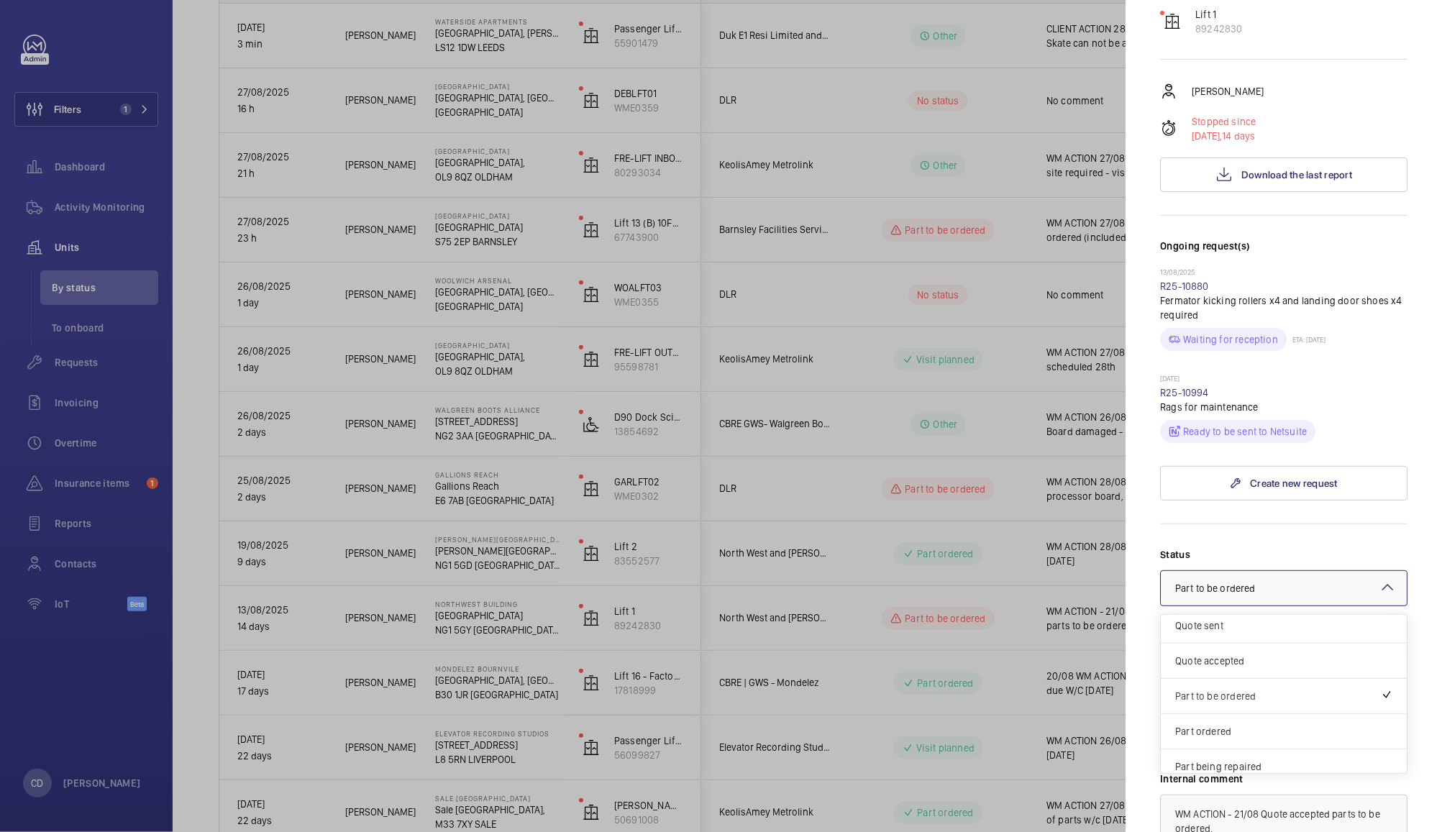
scroll to position [42, 0]
click at [1281, 724] on span "Part ordered" at bounding box center [1284, 731] width 217 height 14
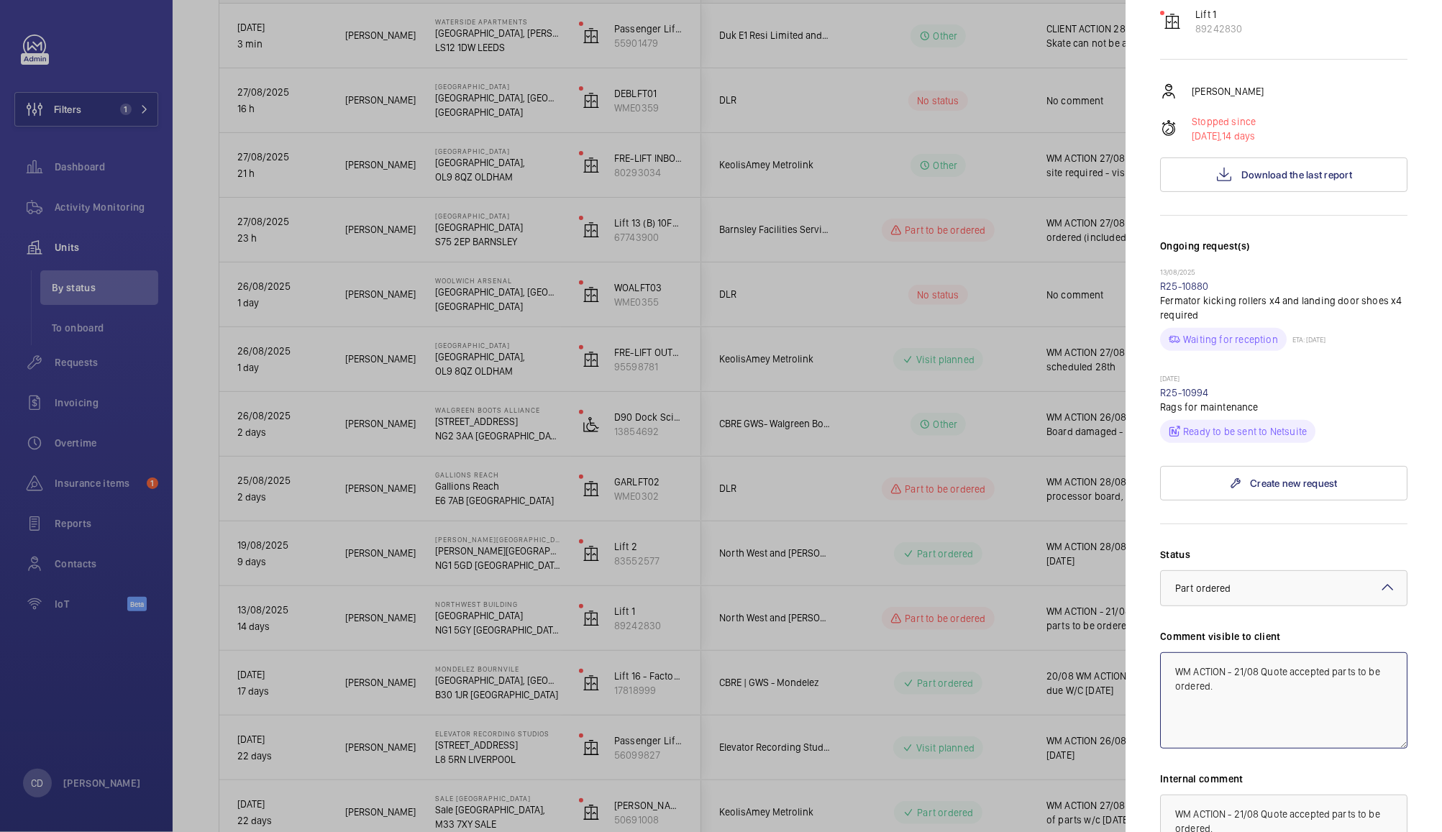
click at [1283, 665] on textarea "WM ACTION - 21/08 Quote accepted parts to be ordered." at bounding box center [1283, 701] width 247 height 96
drag, startPoint x: 1265, startPoint y: 669, endPoint x: 1239, endPoint y: 647, distance: 34.2
click at [1239, 653] on textarea "WM ACTION - 21/08 Quote accepted parts to be ordered." at bounding box center [1283, 701] width 247 height 96
type textarea "WM ACTION - 28/08 Parts ordered ETA w/c [DATE]"
paste textarea "WM ACTION - 28/08 Parts ordered ETA w/c [DATE]"
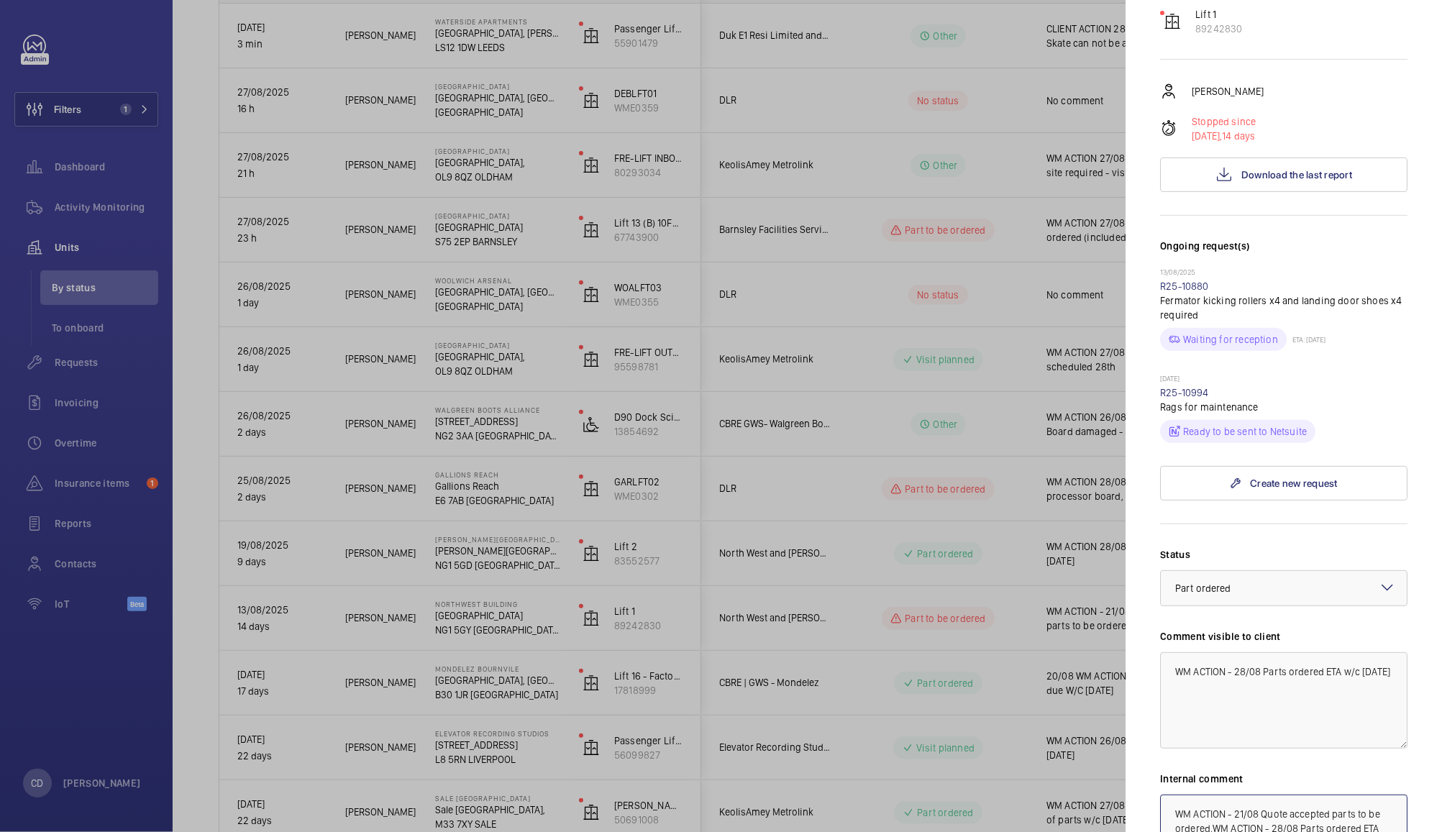
paste textarea
type textarea "WM ACTION - 28/08 Parts ordered ETA w/c [DATE]"
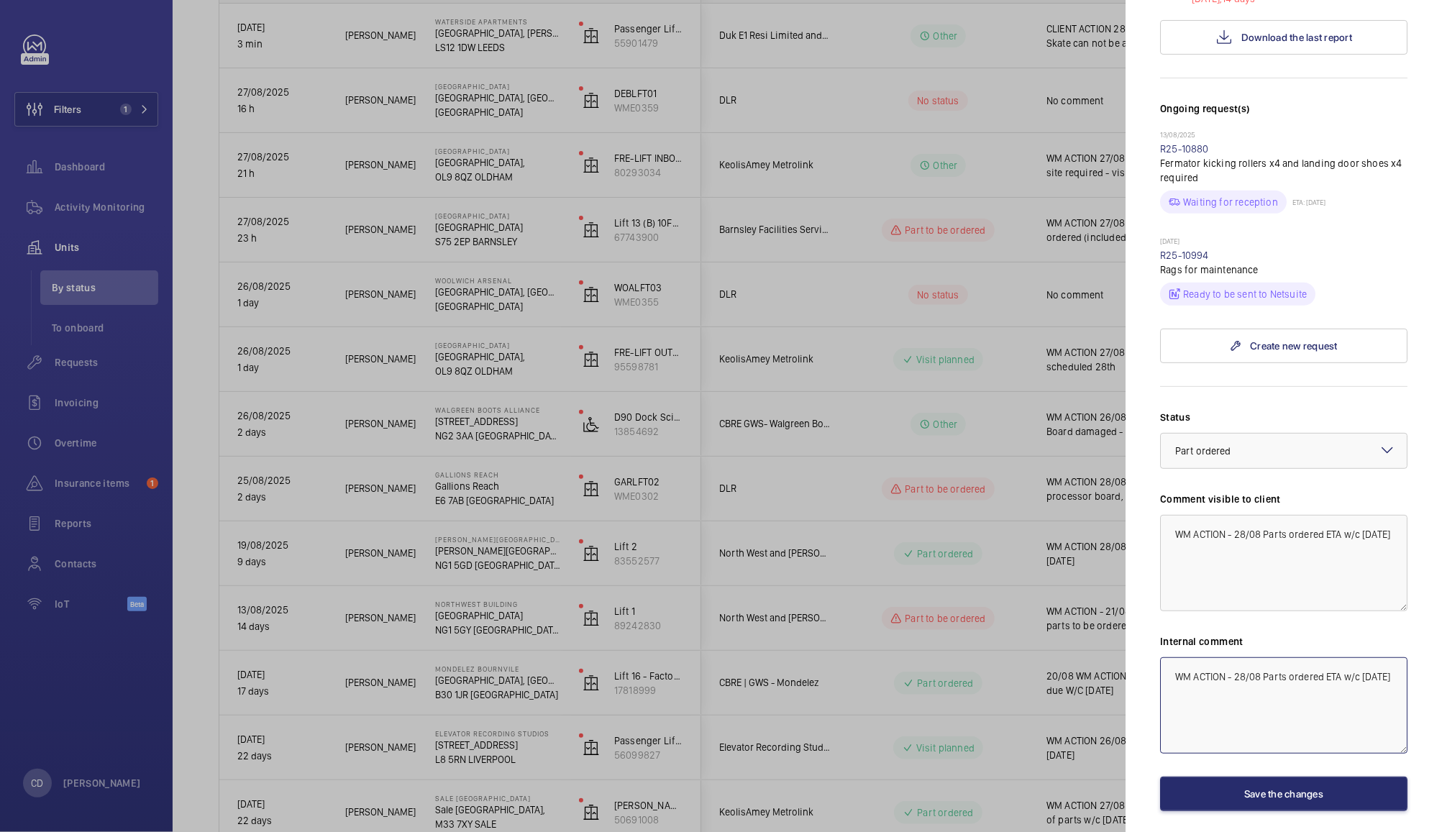
scroll to position [358, 0]
click at [1314, 777] on button "Save the changes" at bounding box center [1283, 794] width 247 height 35
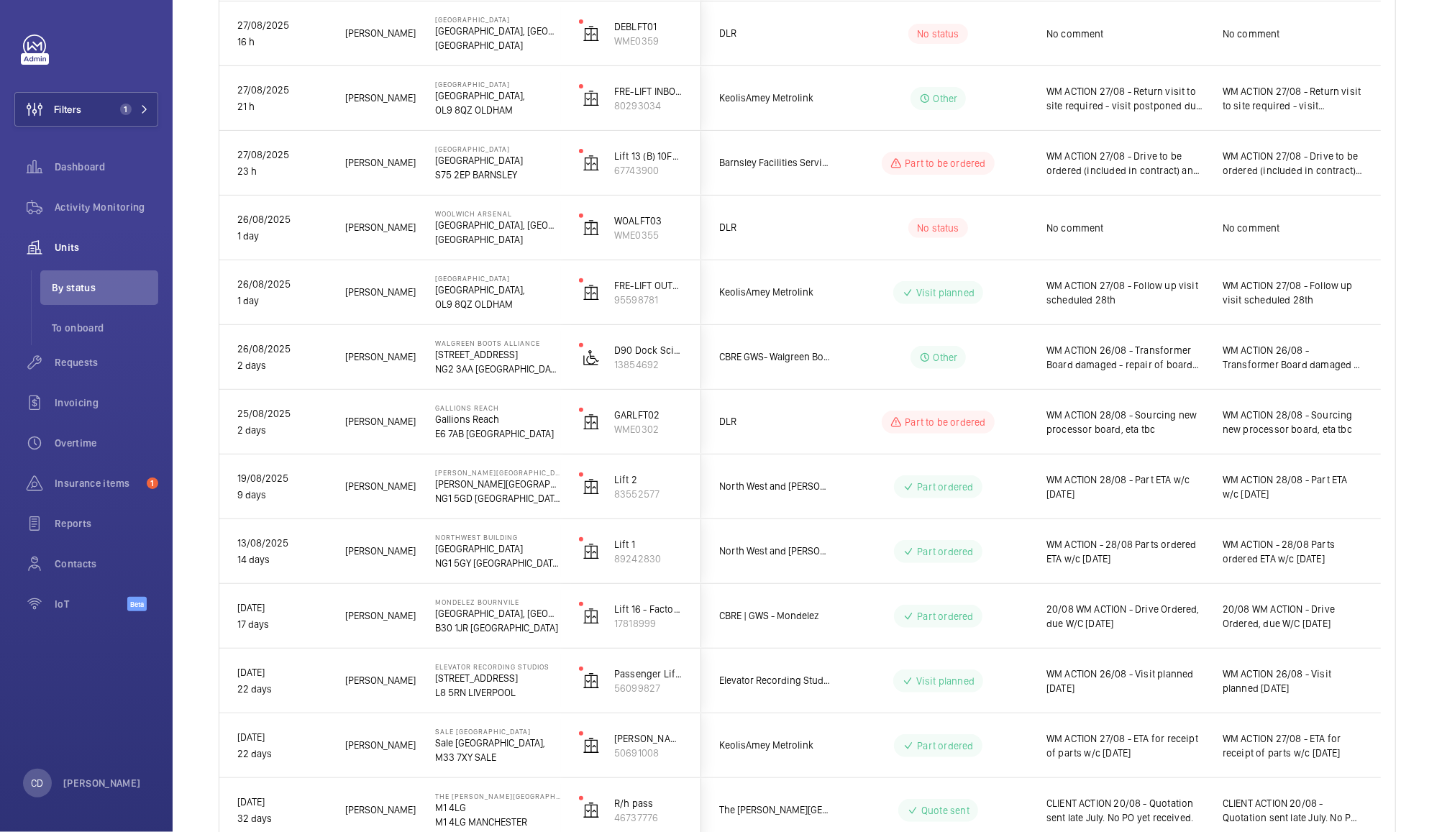
scroll to position [327, 0]
click at [1166, 164] on span "WM ACTION 27/08 - Drive to be ordered (included in contract) and tech visit req…" at bounding box center [1126, 164] width 158 height 29
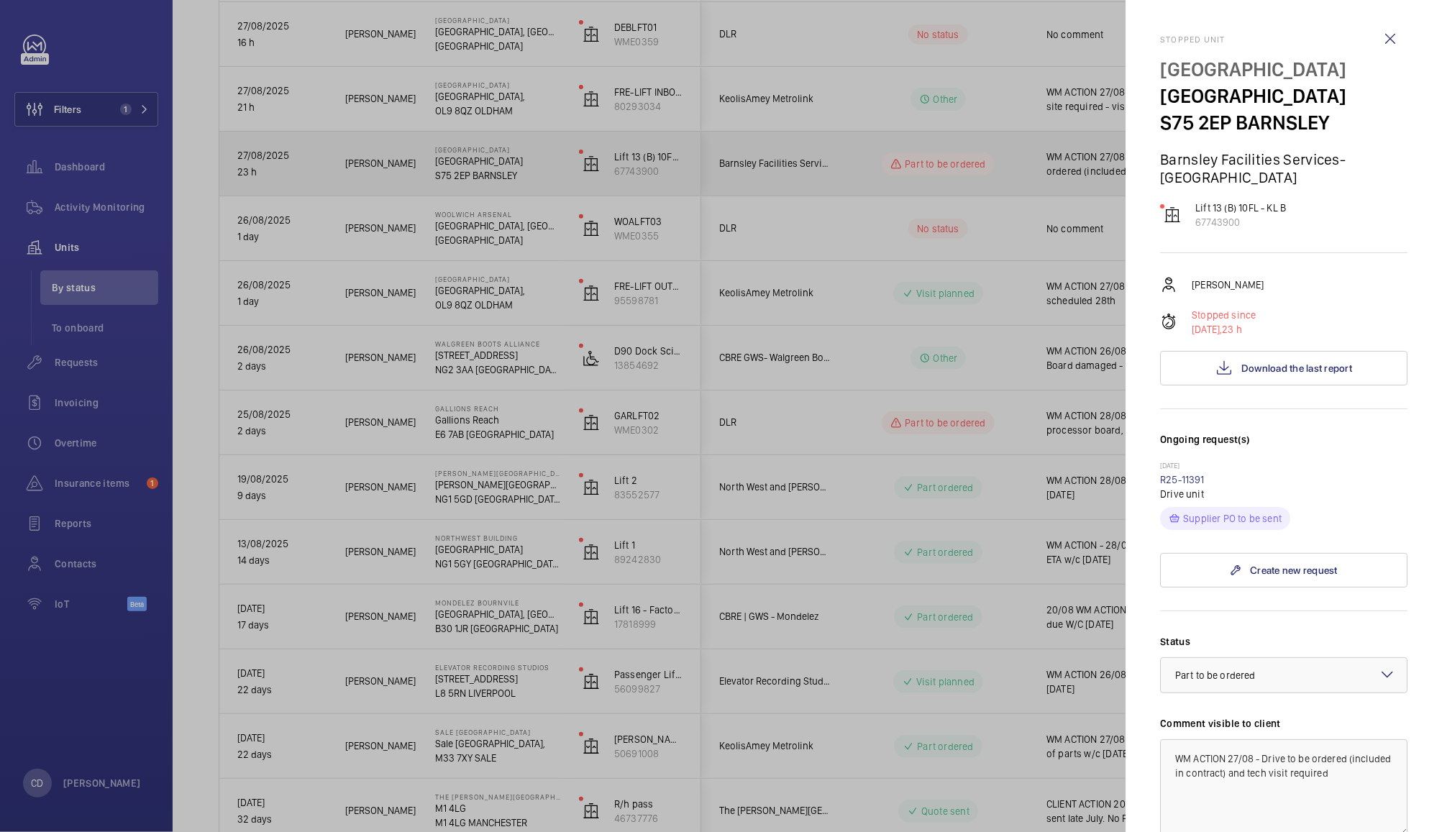
click at [1029, 466] on div at bounding box center [721, 416] width 1442 height 832
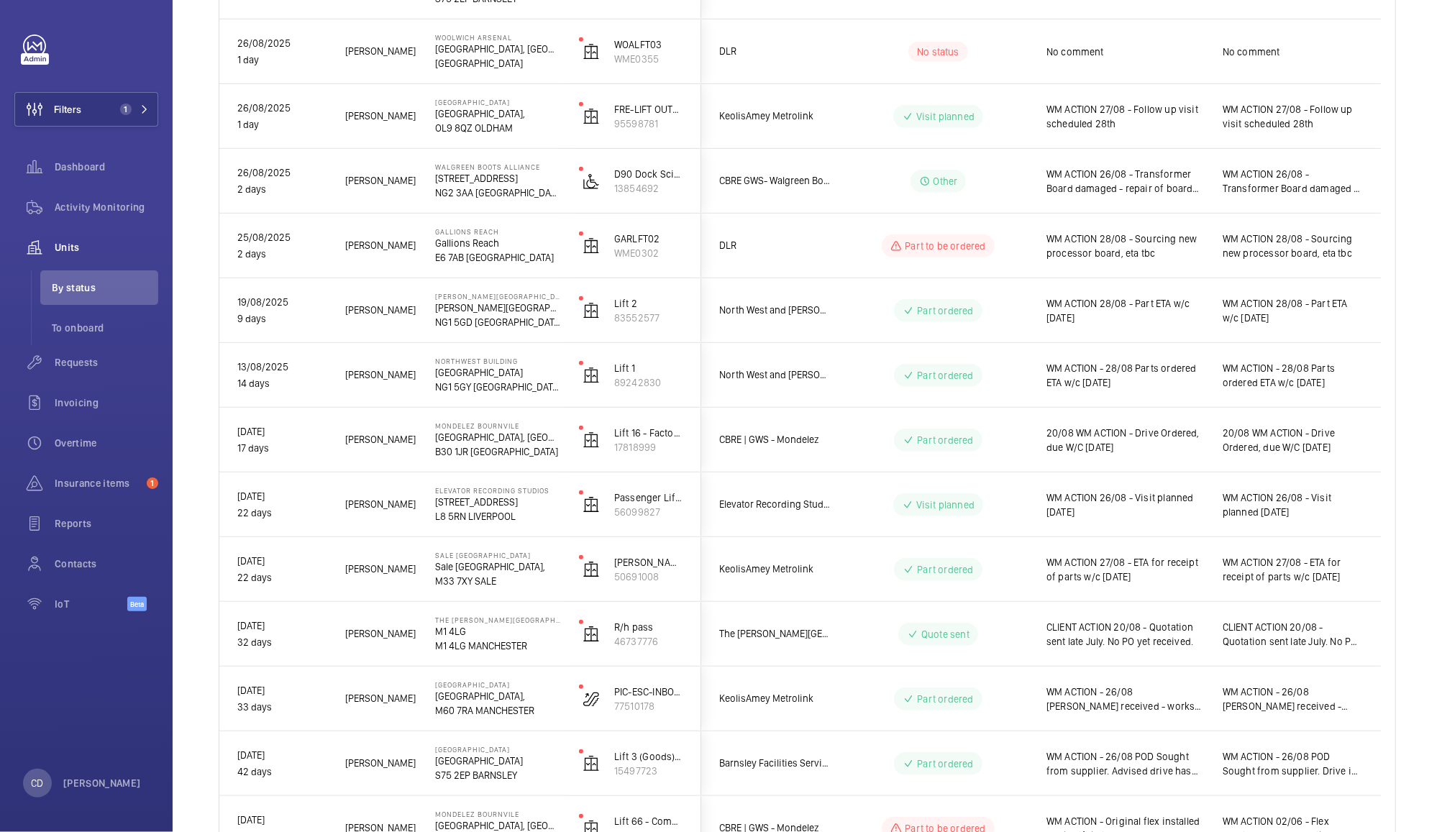
scroll to position [506, 0]
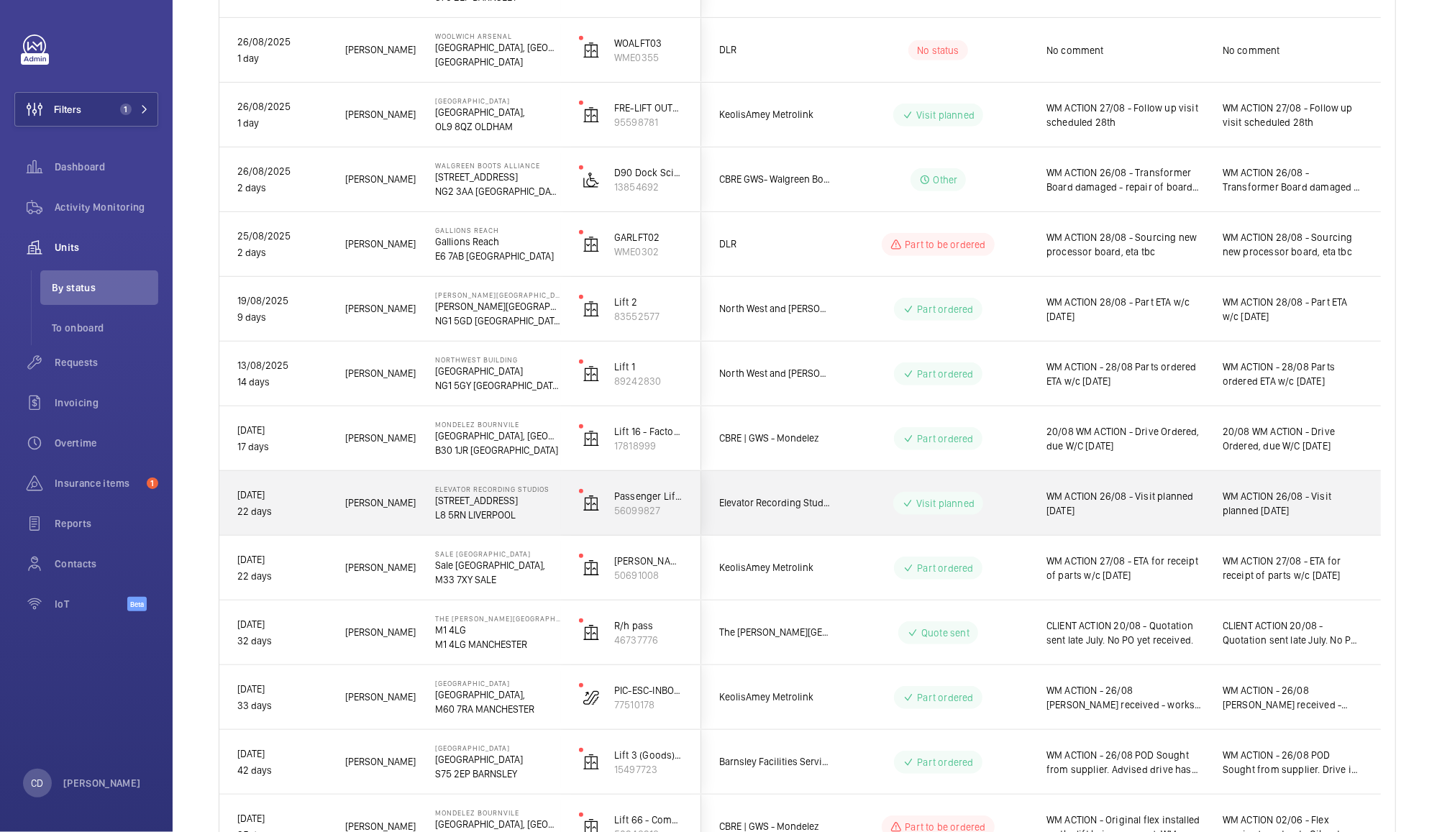
click at [1168, 514] on span "WM ACTION 26/08 - Visit planned 27th August" at bounding box center [1126, 503] width 158 height 29
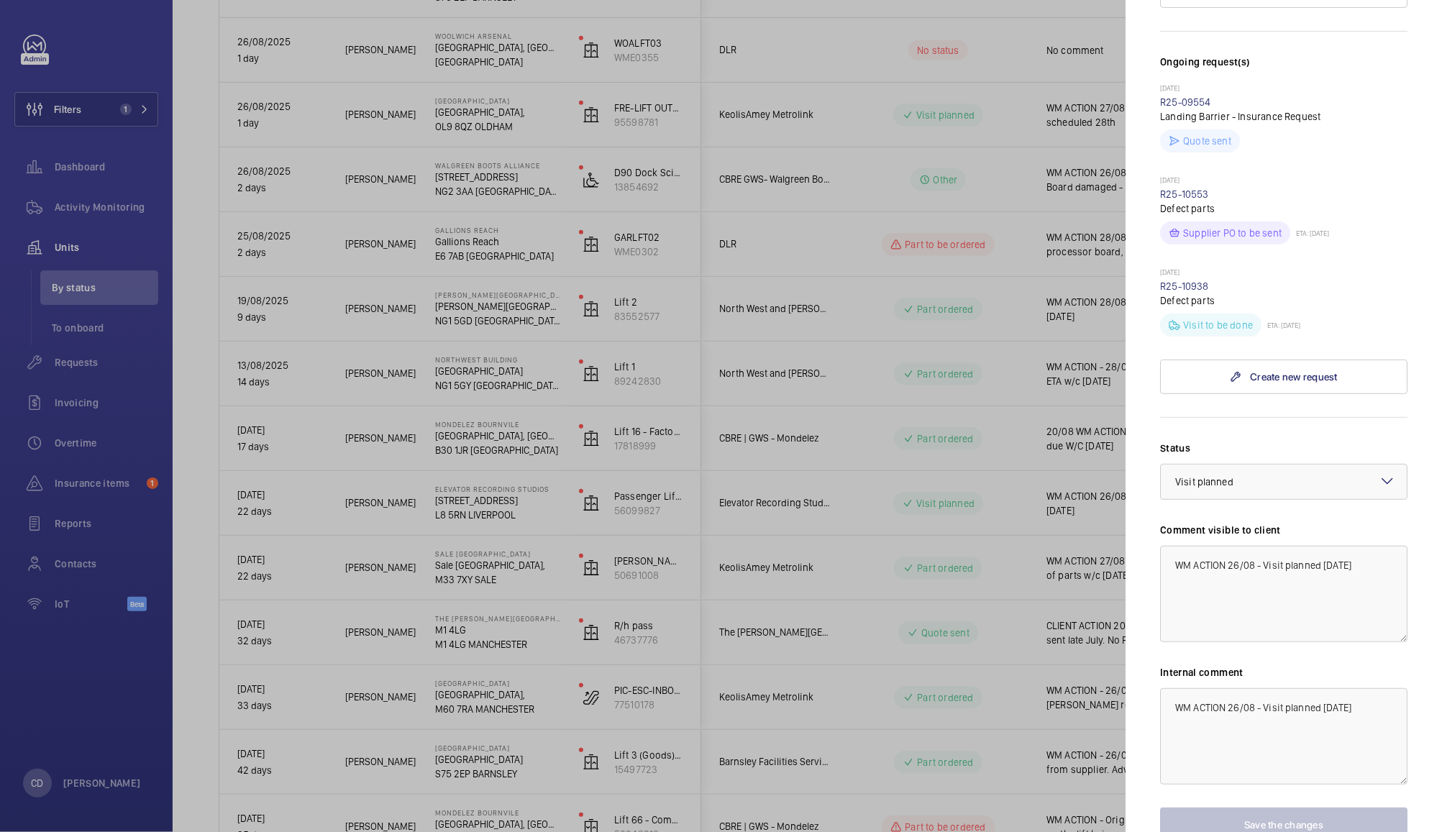
scroll to position [386, 0]
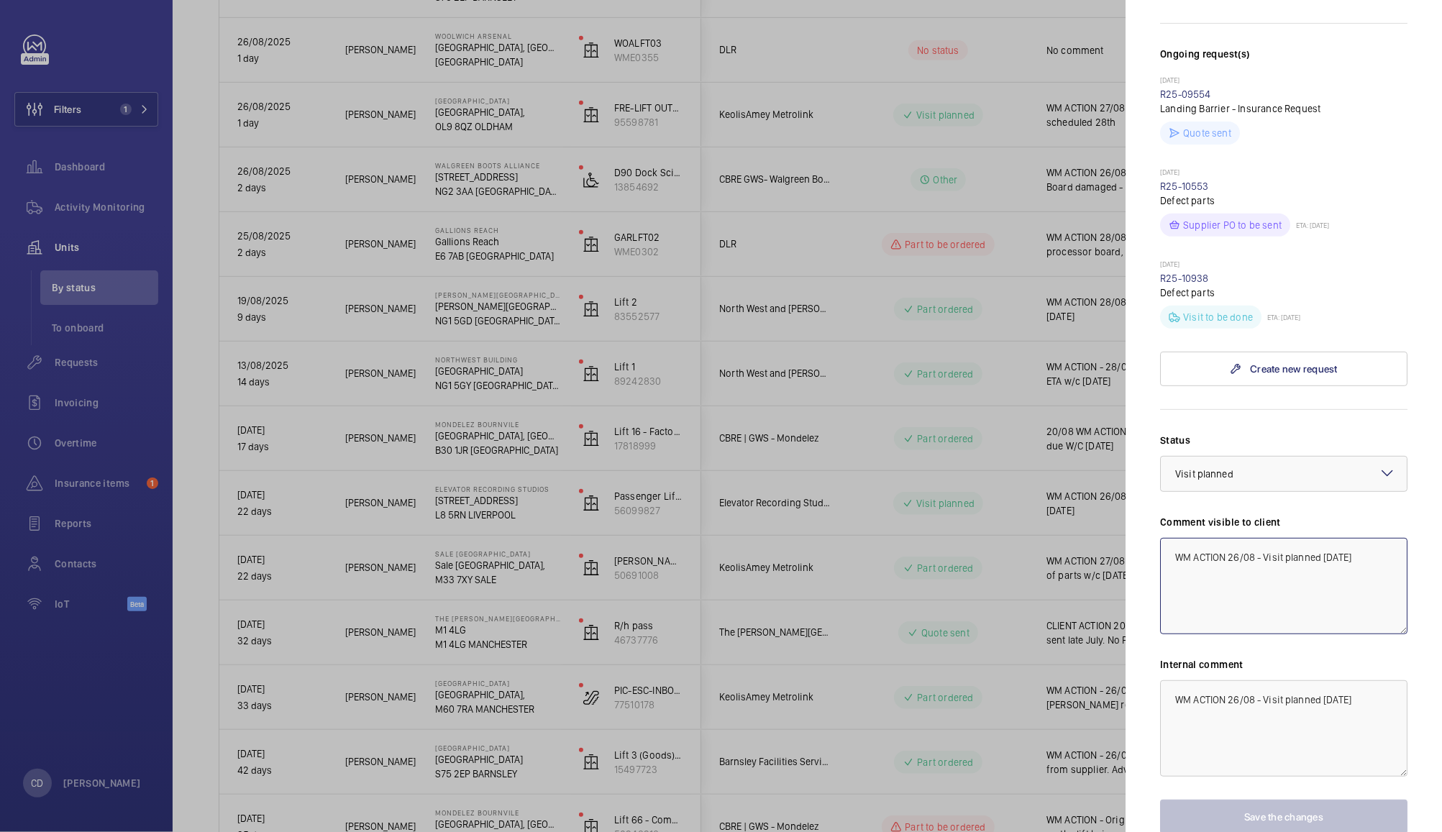
click at [1335, 584] on textarea "WM ACTION 26/08 - Visit planned 27th August" at bounding box center [1283, 586] width 247 height 96
type textarea "WM ACTION 26/08 - Visit planned [DATE]"
paste textarea "9"
type textarea "WM ACTION 26/08 - Visit planned [DATE]"
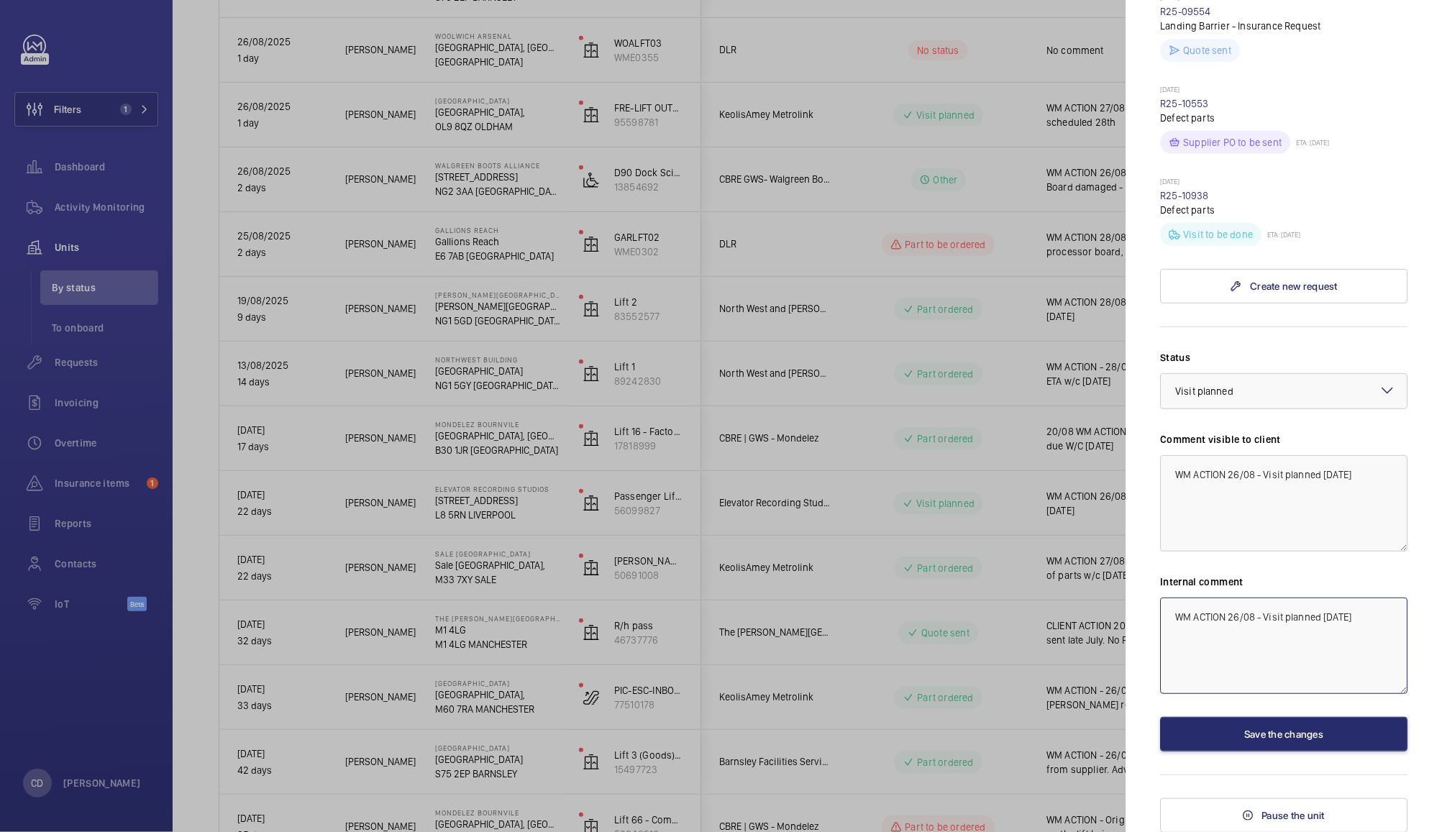
scroll to position [495, 0]
click at [1309, 735] on button "Save the changes" at bounding box center [1283, 734] width 247 height 35
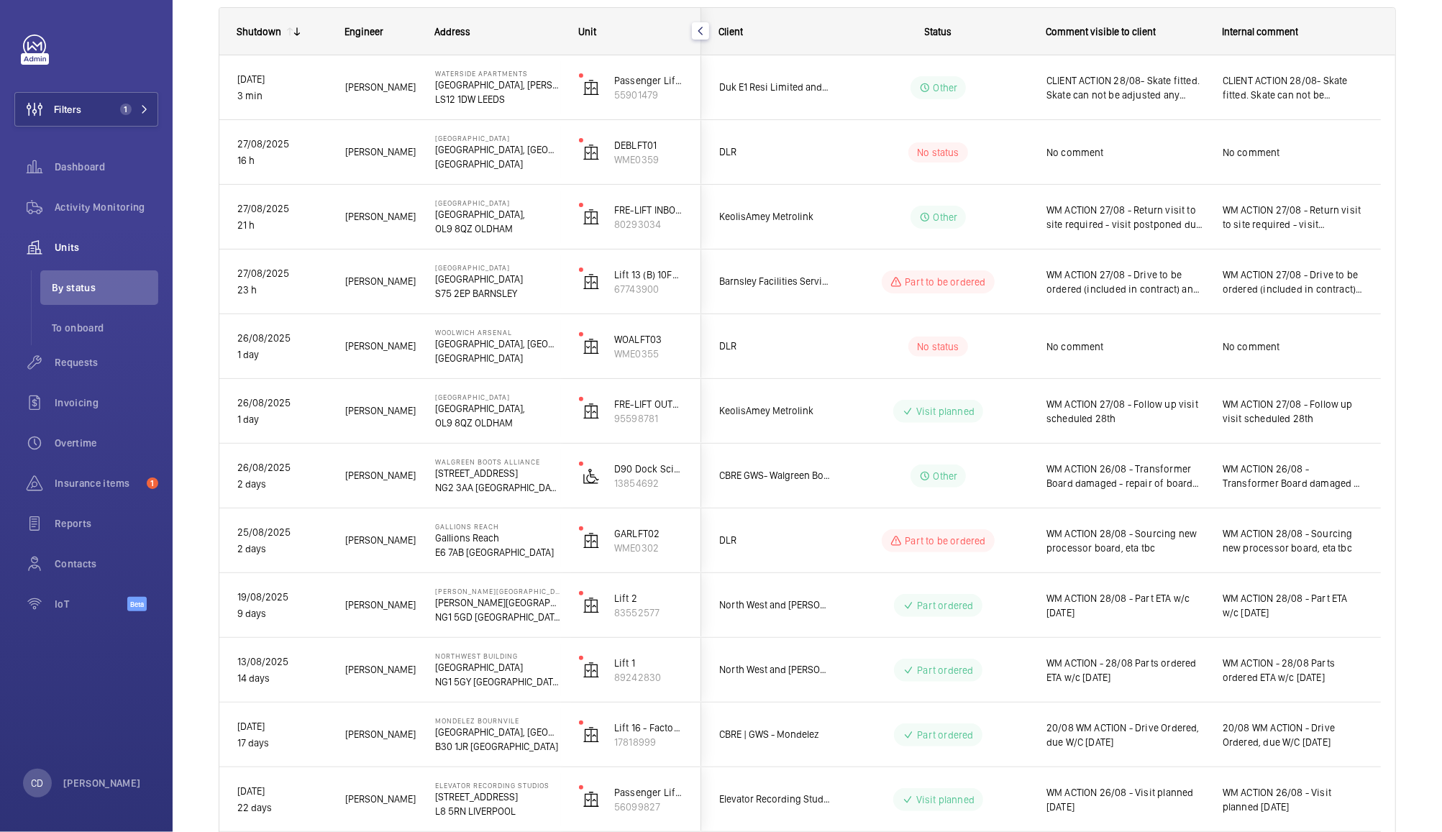
scroll to position [0, 0]
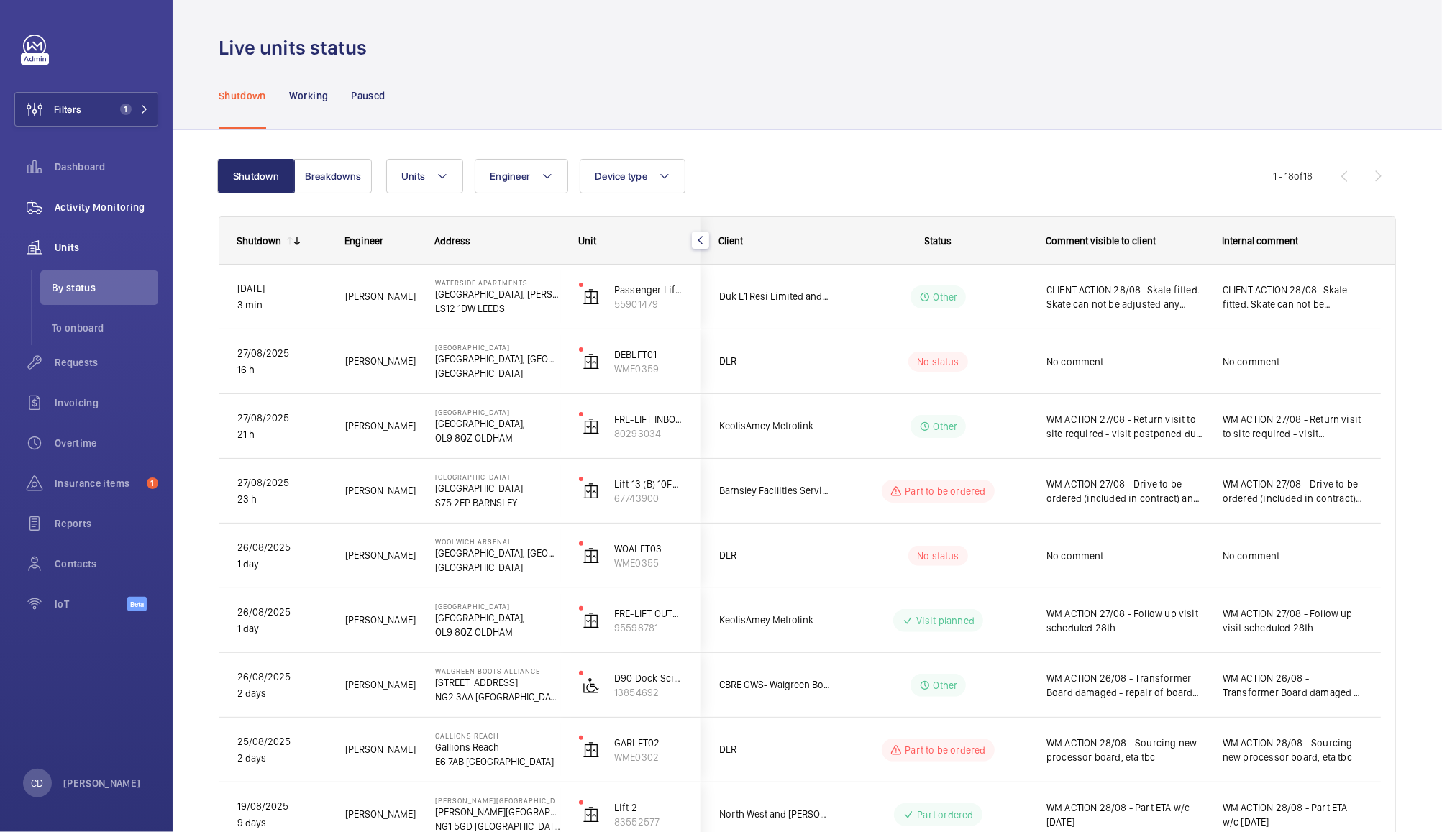
click at [121, 196] on div "Activity Monitoring" at bounding box center [86, 207] width 144 height 35
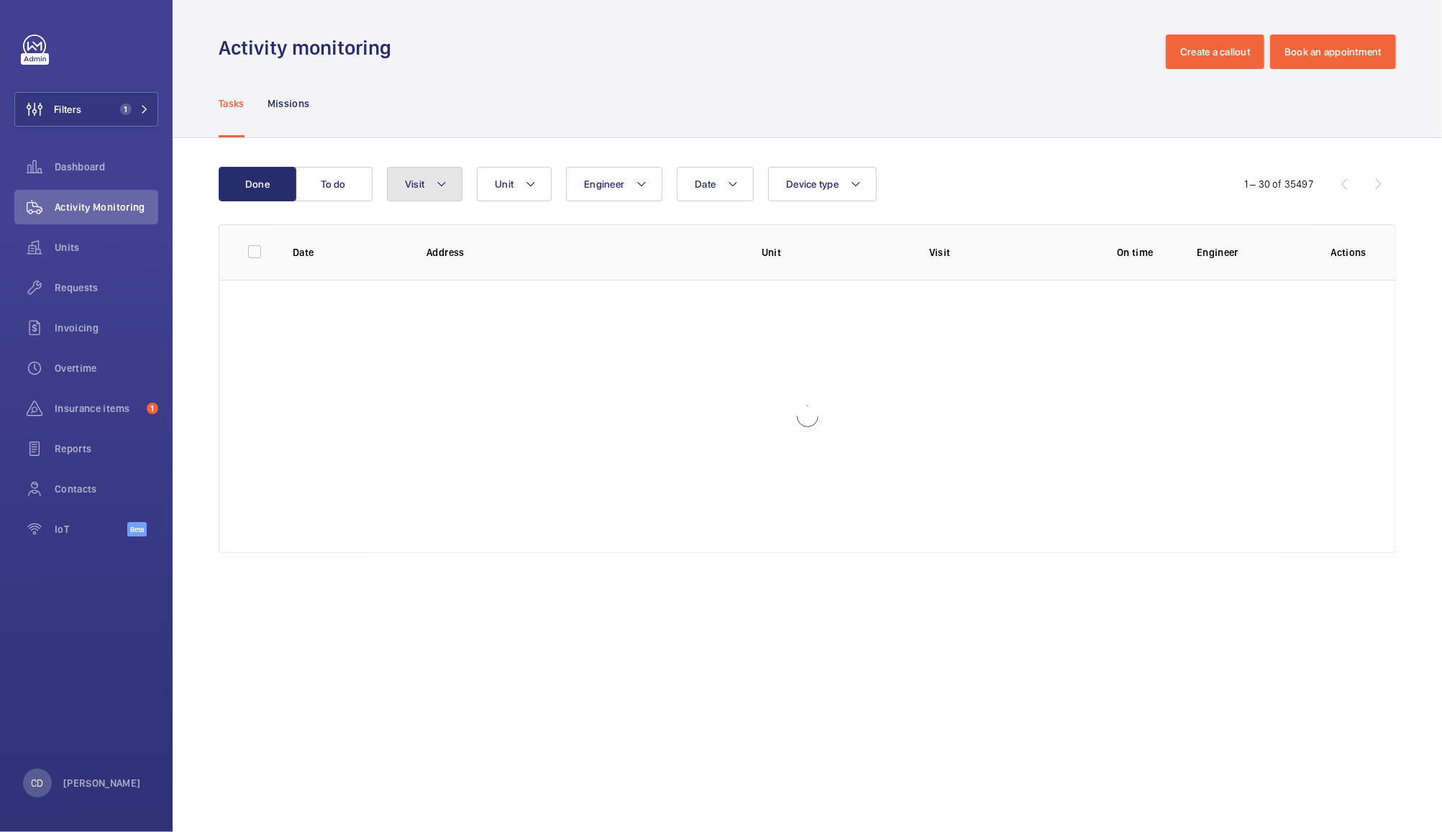
click at [414, 179] on span "Visit" at bounding box center [414, 184] width 19 height 12
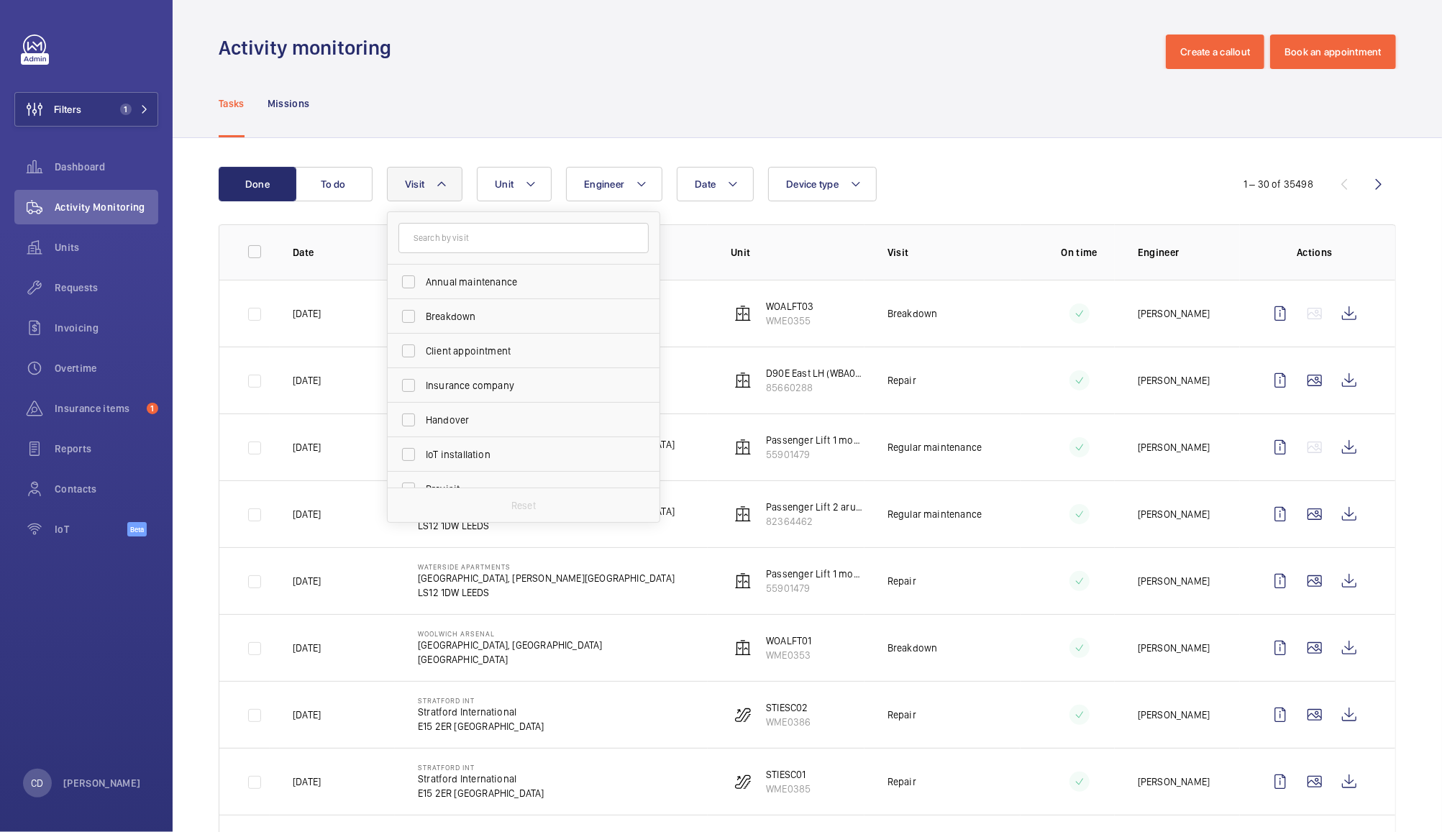
click at [570, 109] on div "Tasks Missions" at bounding box center [808, 103] width 1178 height 68
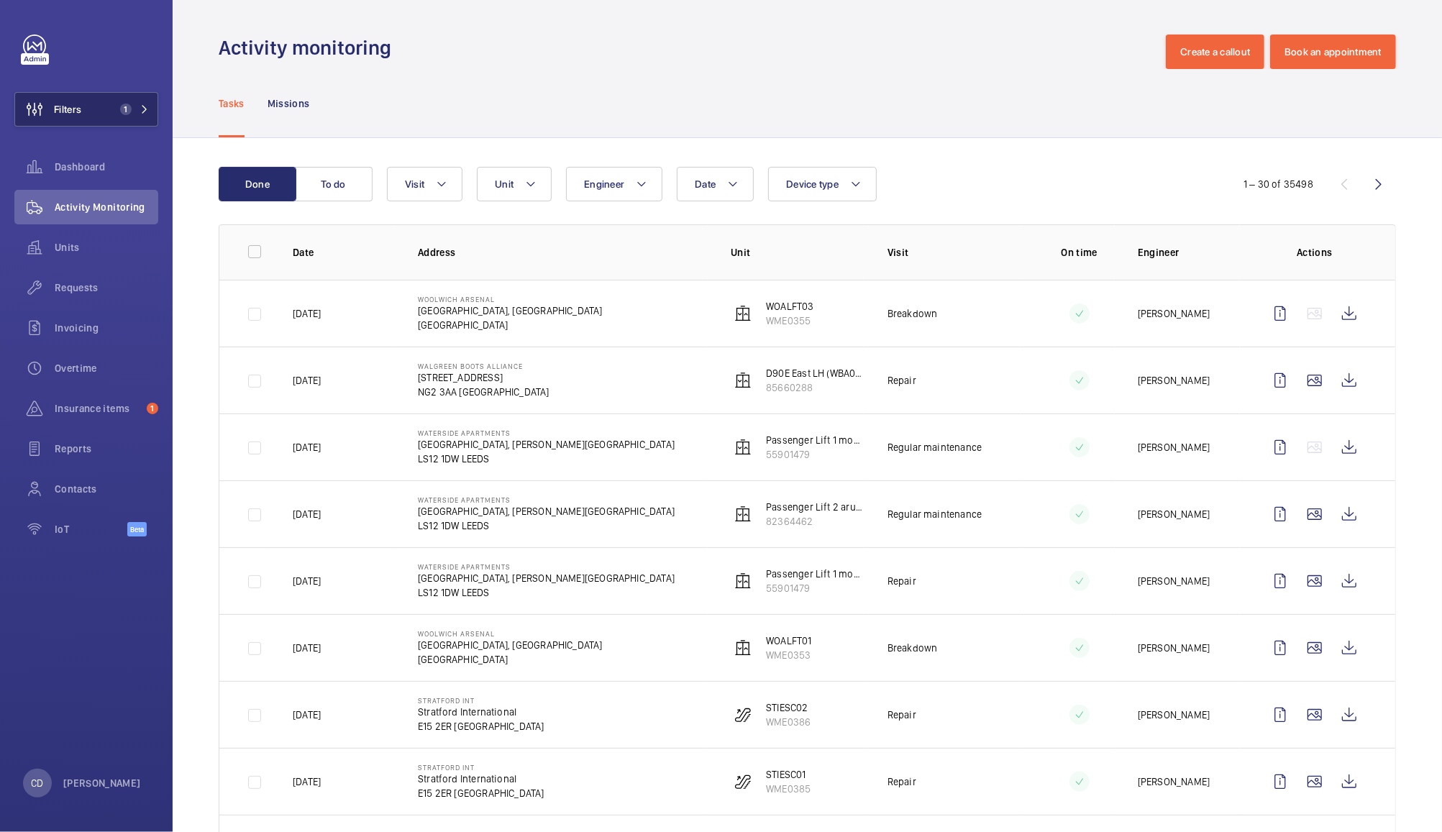
click at [113, 114] on button "Filters 1" at bounding box center [86, 109] width 144 height 35
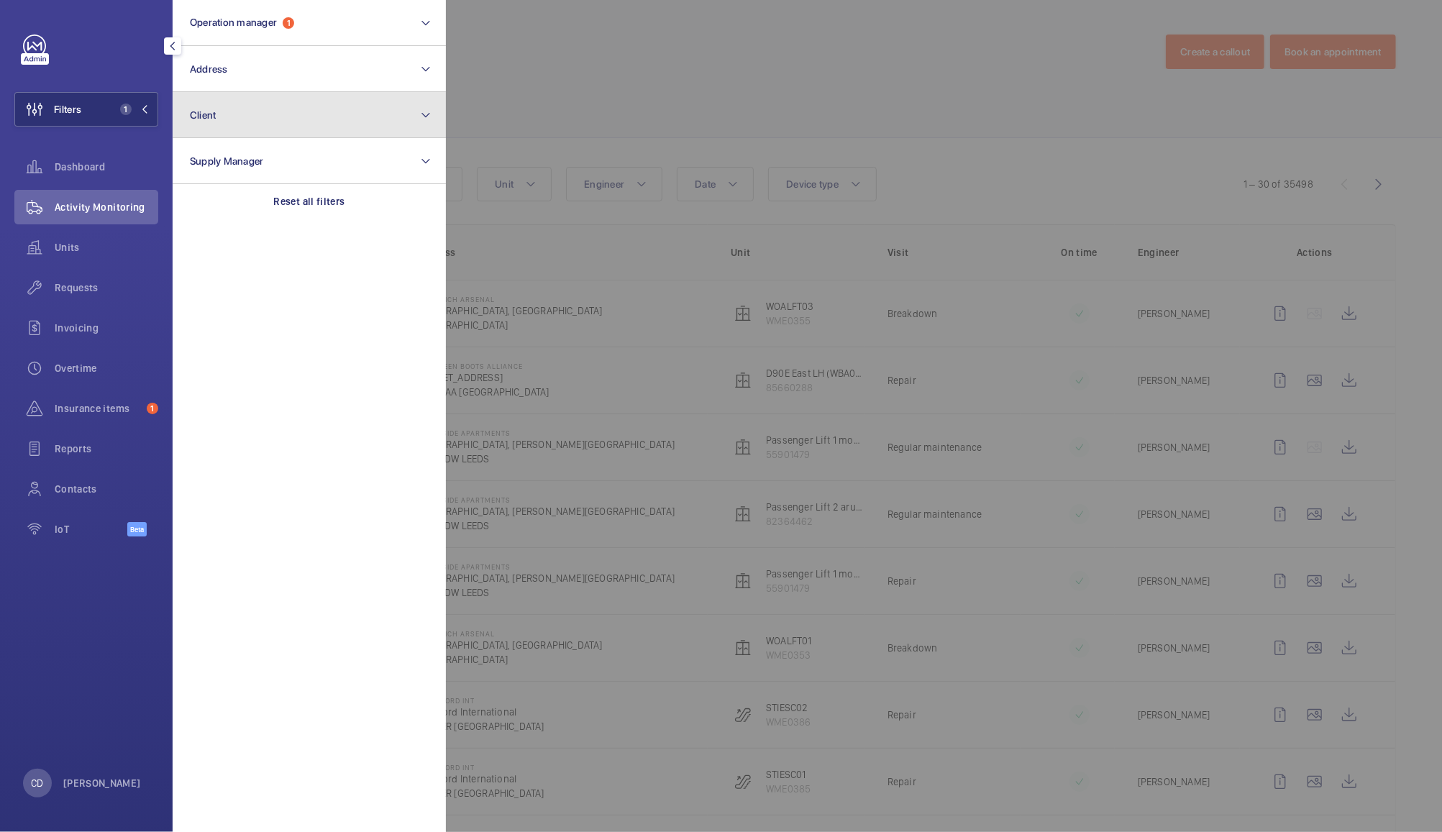
click at [291, 128] on button "Client" at bounding box center [309, 115] width 273 height 46
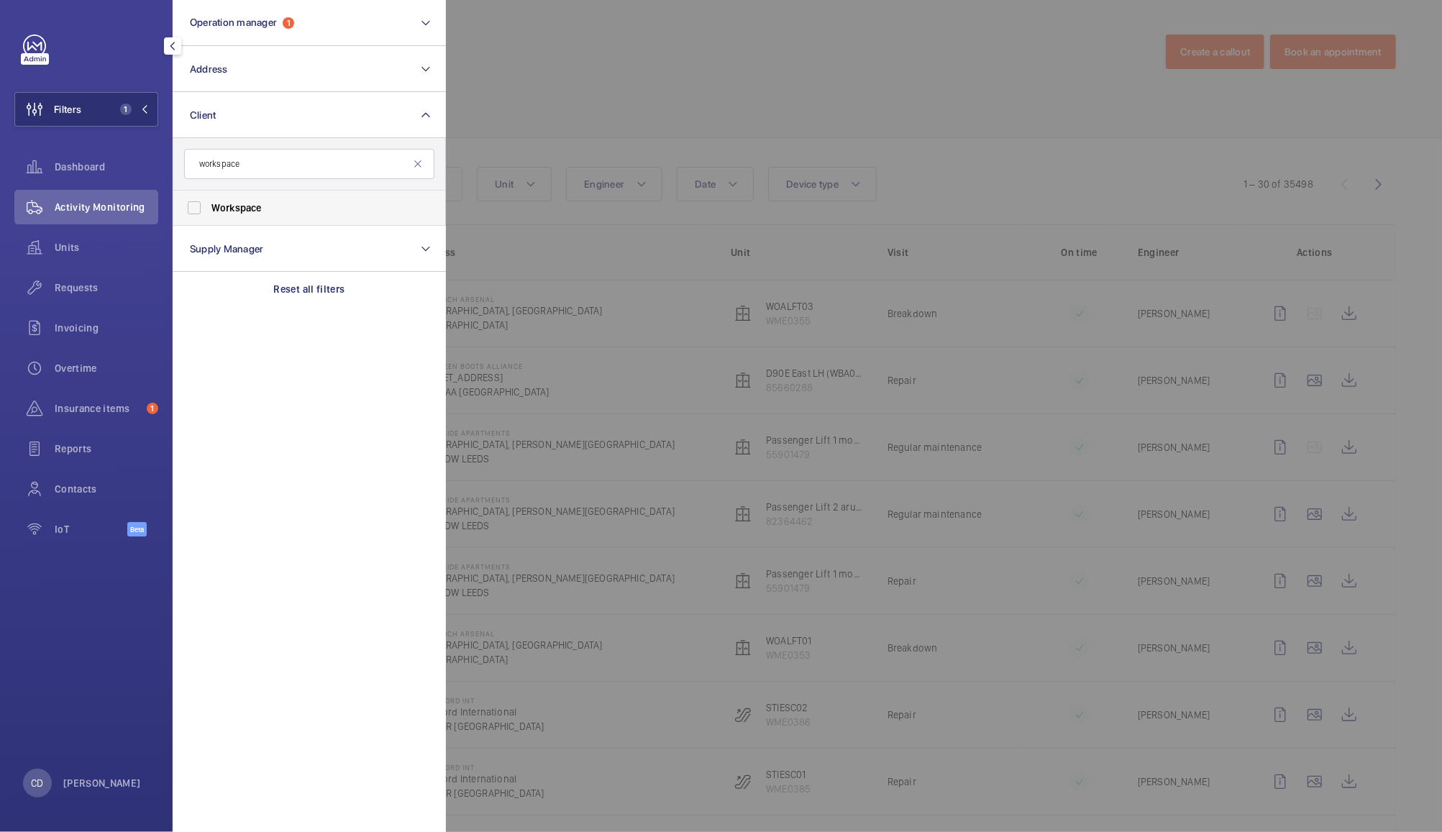
type input "workspace"
click at [232, 206] on span "Workspace" at bounding box center [237, 208] width 50 height 12
click at [209, 206] on input "Workspace" at bounding box center [194, 208] width 29 height 29
checkbox input "true"
click at [565, 71] on div at bounding box center [1167, 416] width 1442 height 832
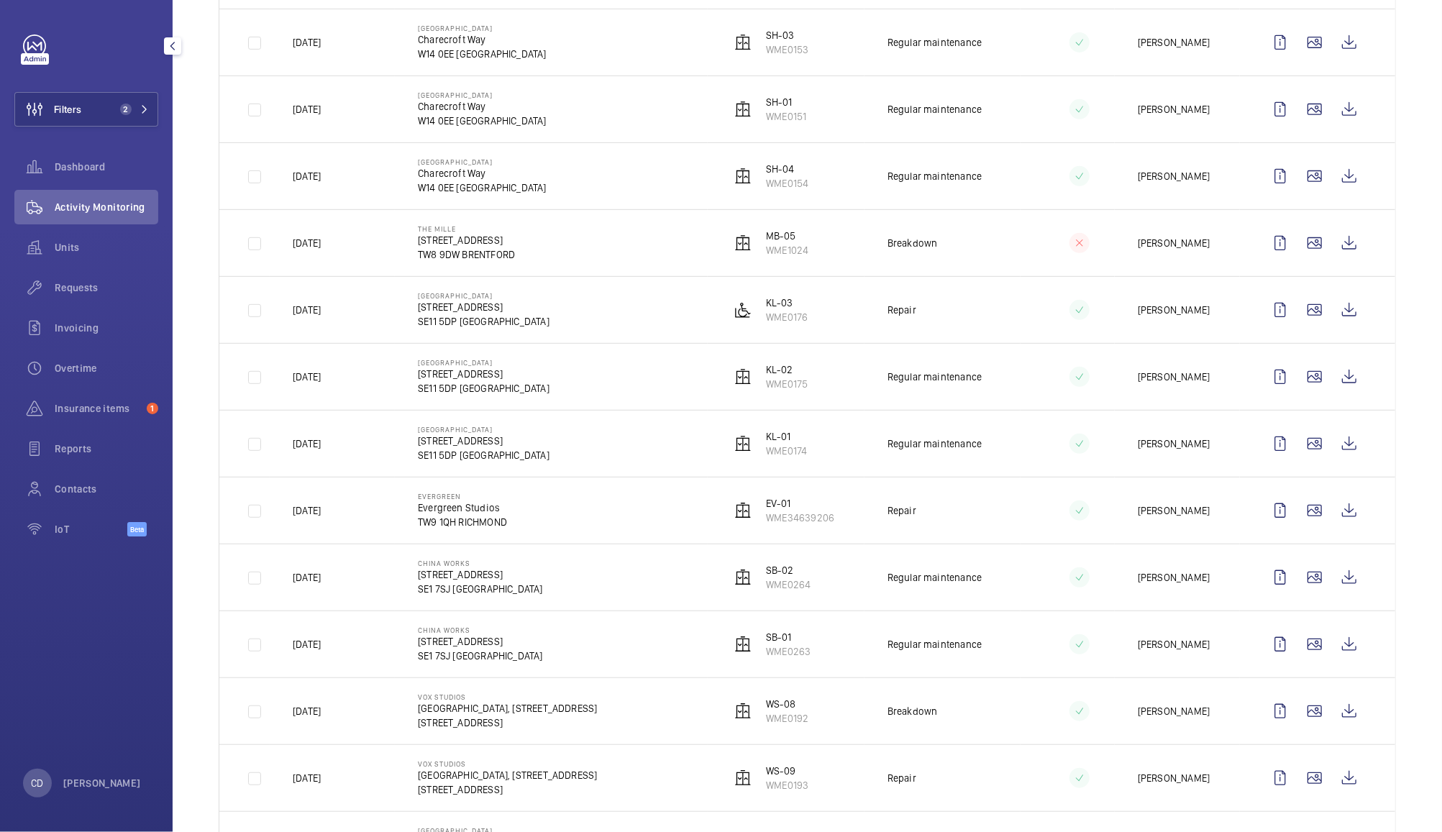
scroll to position [472, 0]
click at [1337, 713] on wm-front-icon-button at bounding box center [1349, 711] width 35 height 35
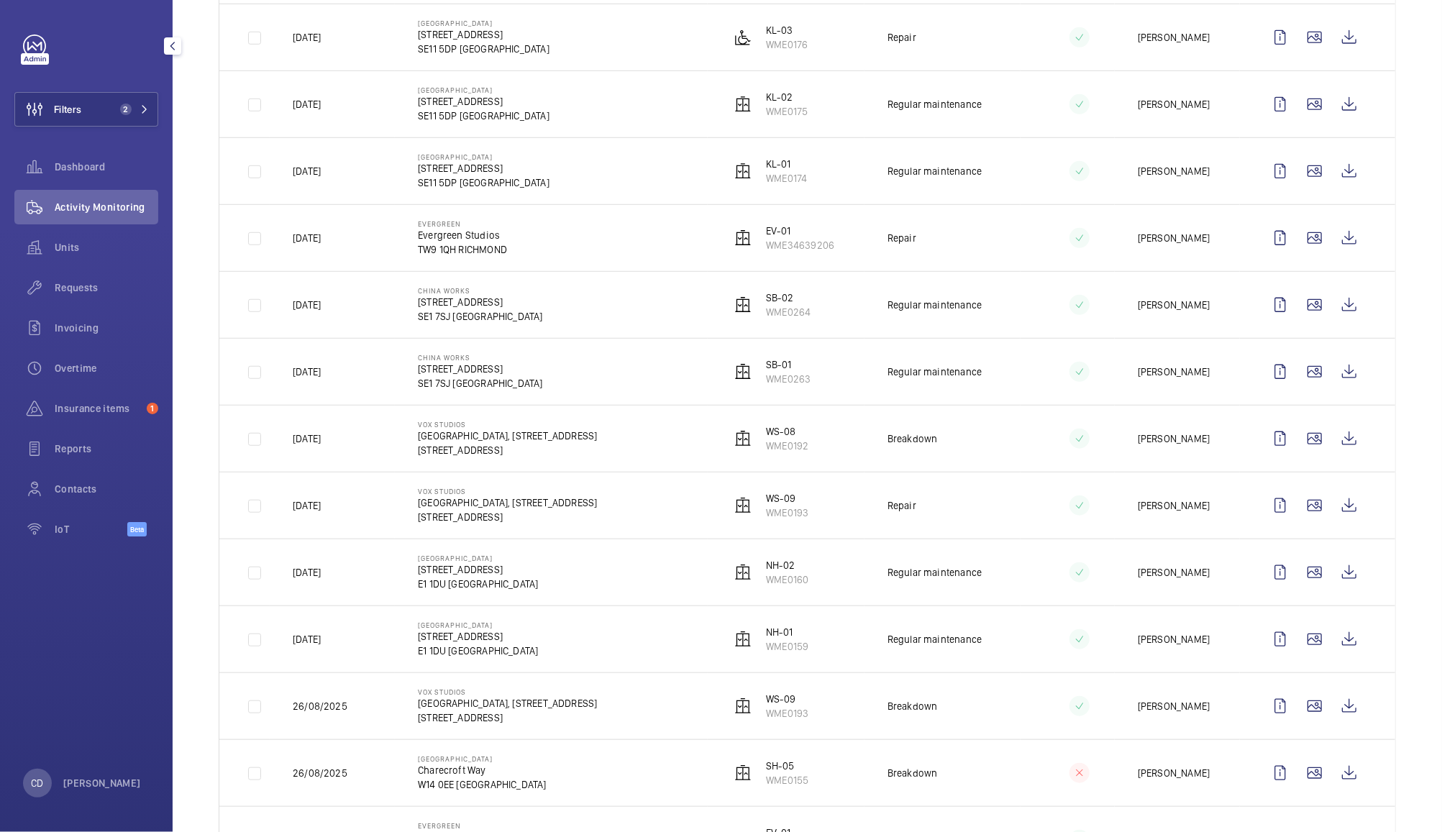
scroll to position [757, 0]
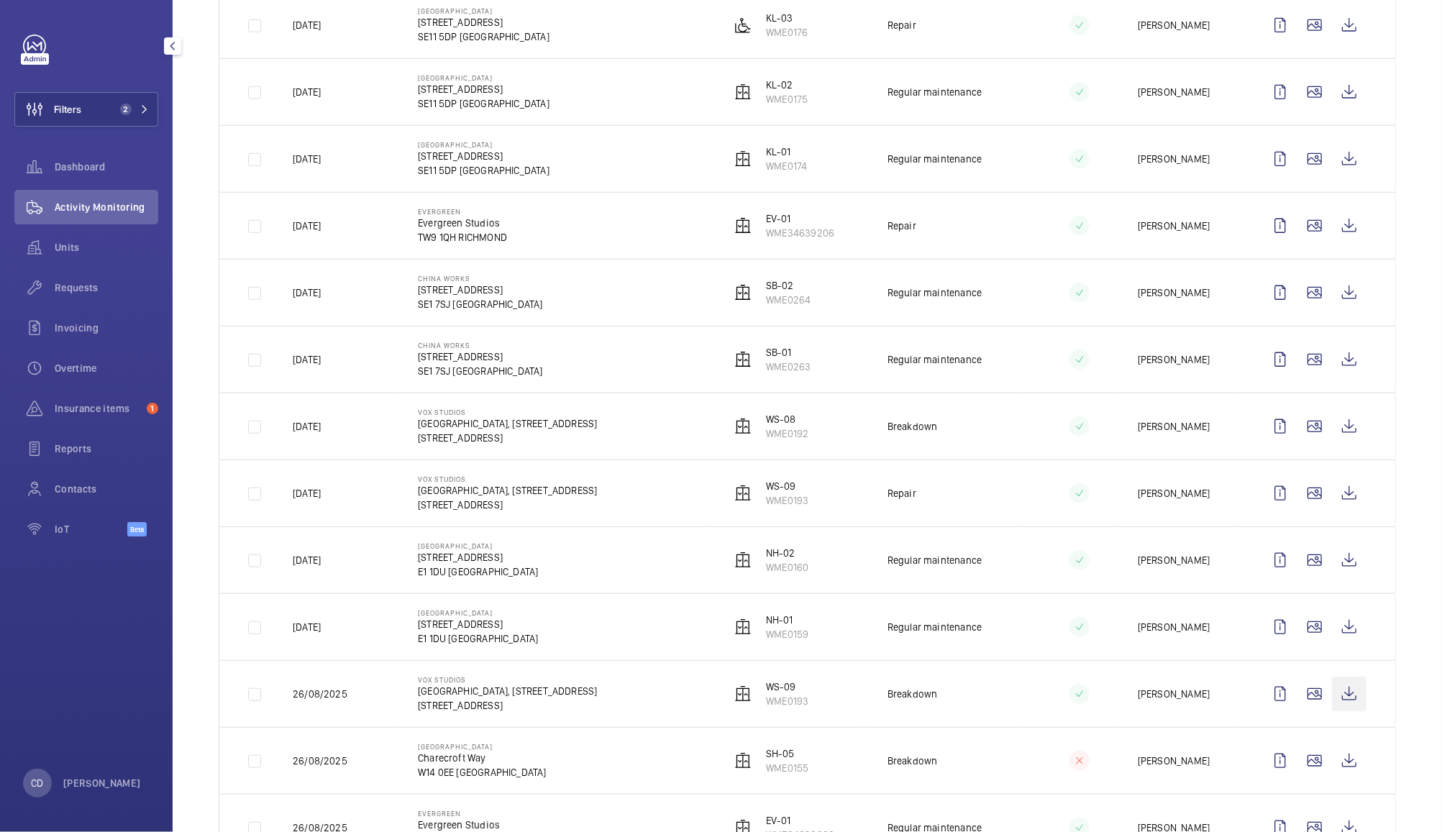
click at [1337, 703] on wm-front-icon-button at bounding box center [1349, 694] width 35 height 35
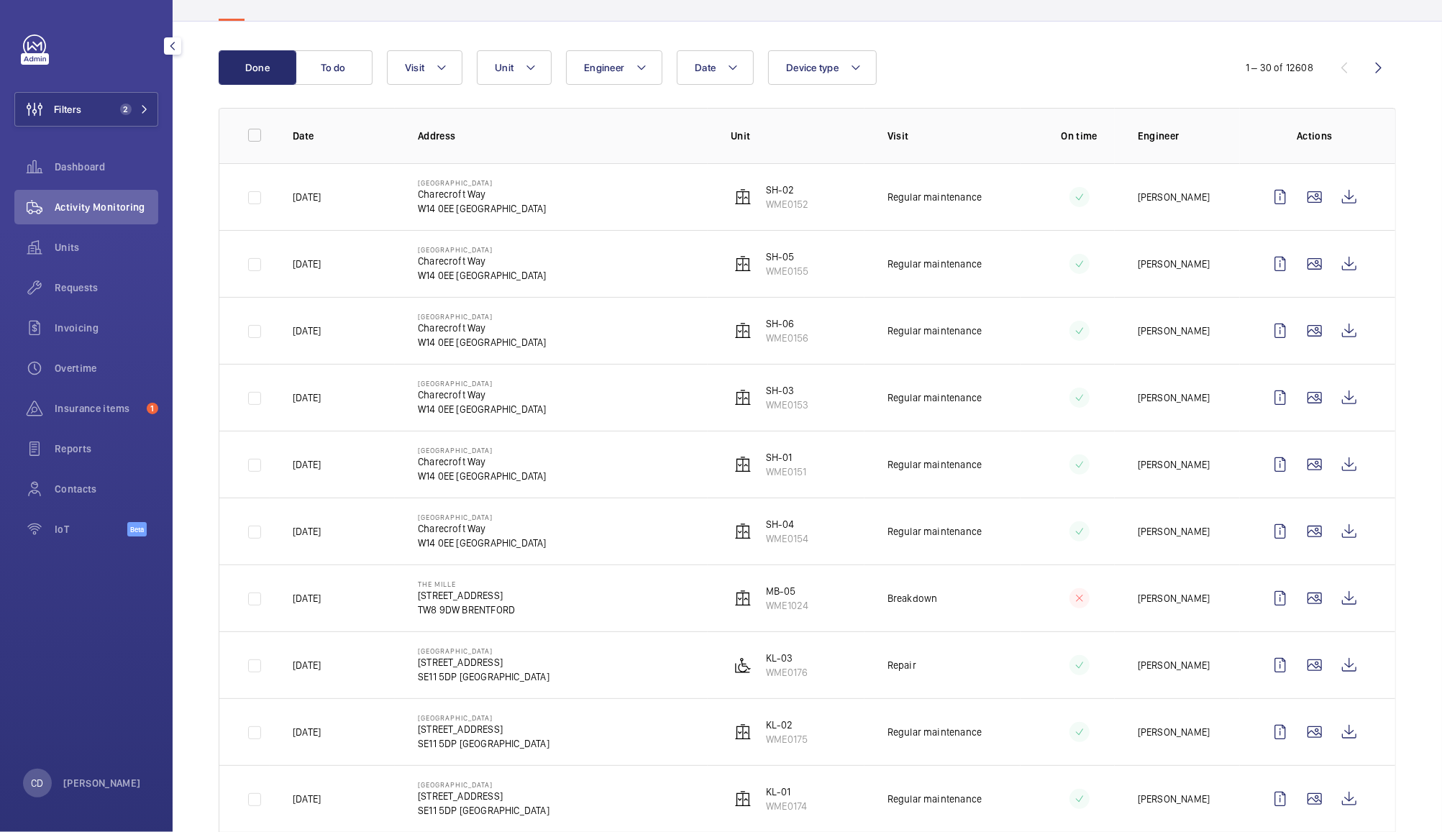
scroll to position [0, 0]
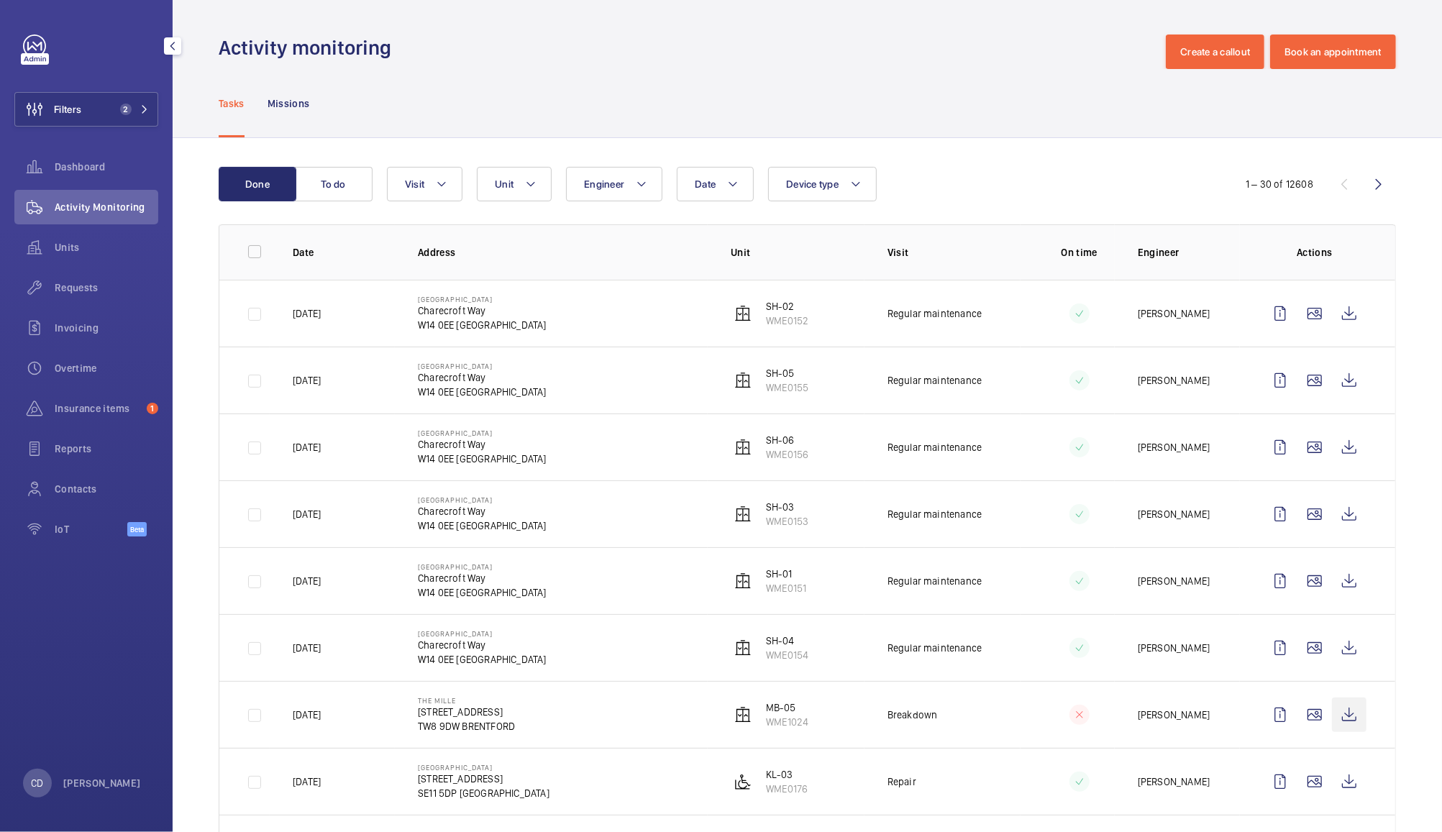
click at [1337, 715] on wm-front-icon-button at bounding box center [1349, 715] width 35 height 35
click at [513, 185] on span "Unit" at bounding box center [504, 184] width 19 height 12
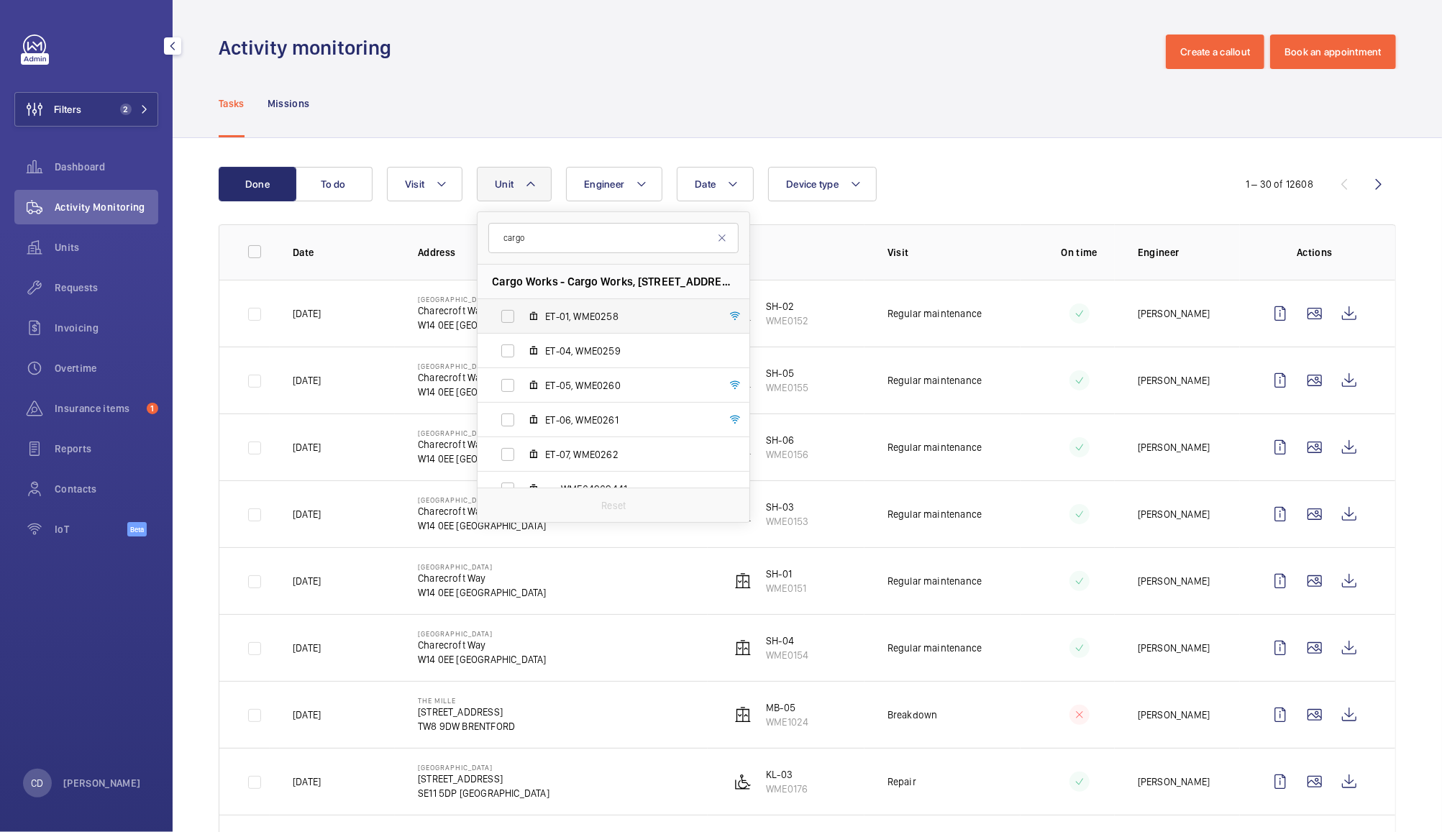
type input "cargo"
click at [505, 316] on label "ET-01, WME0258" at bounding box center [602, 316] width 249 height 35
click at [505, 316] on input "ET-01, WME0258" at bounding box center [508, 316] width 29 height 29
checkbox input "true"
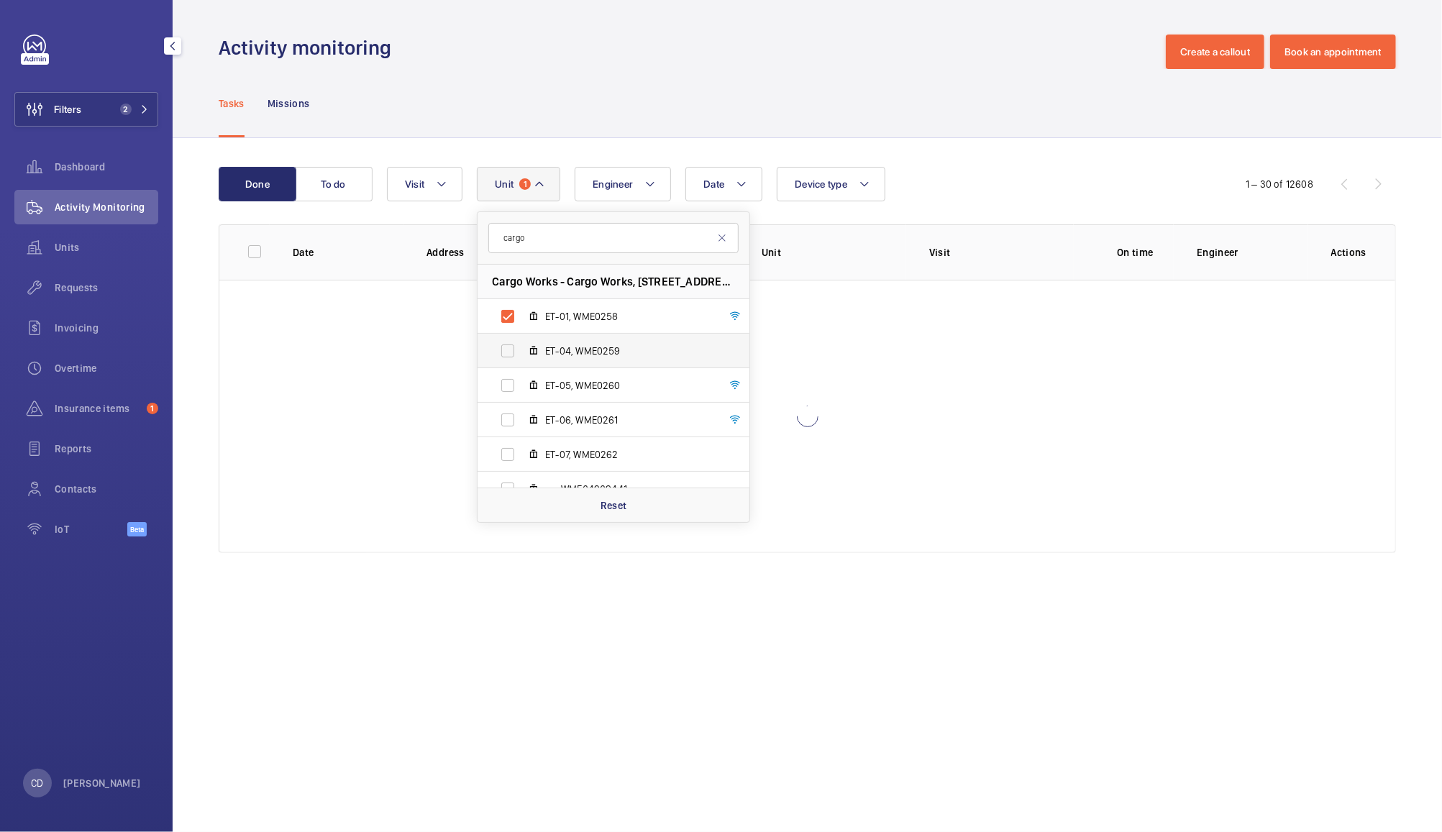
click at [512, 340] on label "ET-04, WME0259" at bounding box center [602, 351] width 249 height 35
click at [512, 340] on input "ET-04, WME0259" at bounding box center [508, 351] width 29 height 29
checkbox input "true"
click at [515, 381] on label "ET-05, WME0260" at bounding box center [602, 385] width 249 height 35
click at [515, 381] on input "ET-05, WME0260" at bounding box center [508, 385] width 29 height 29
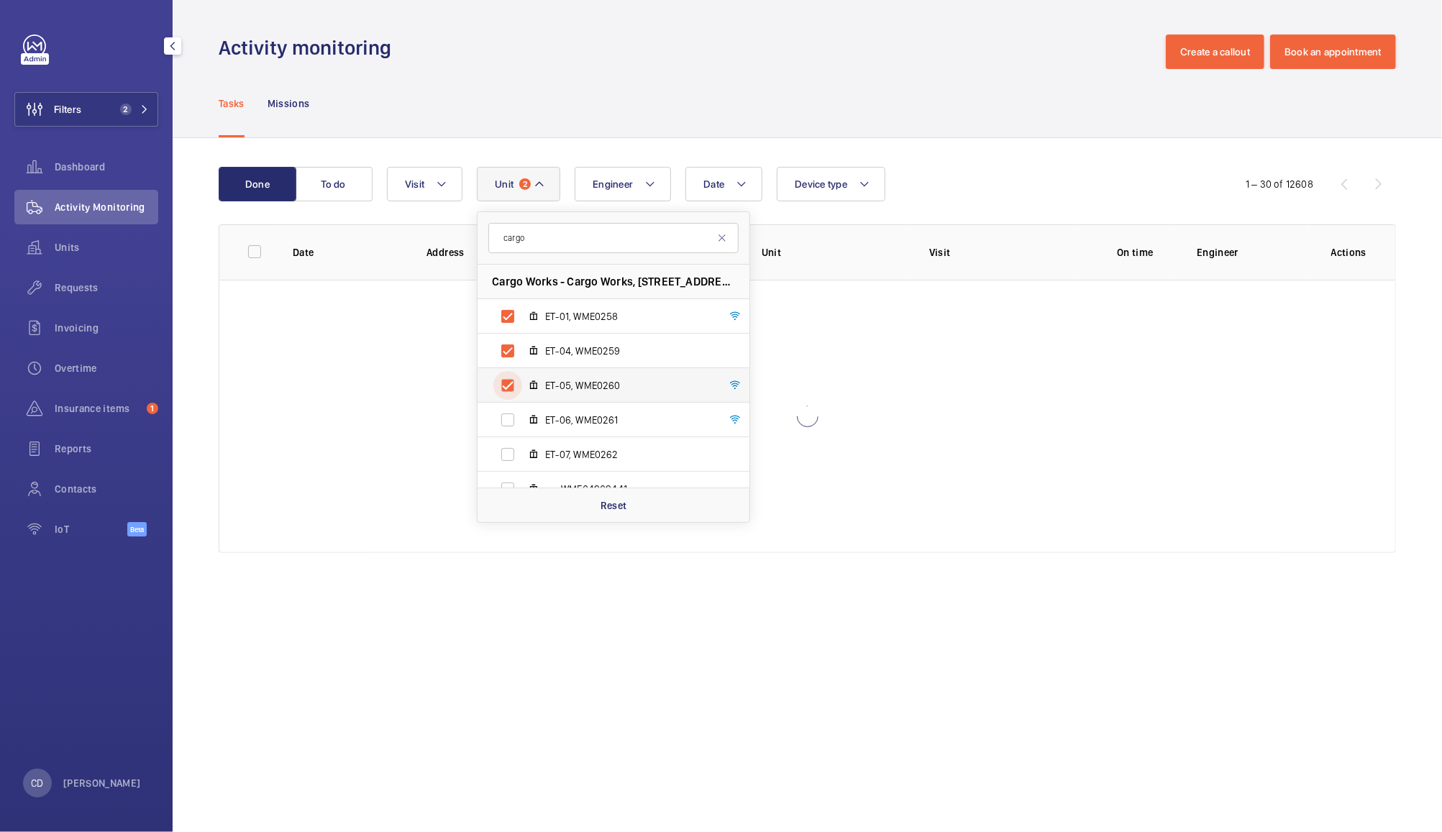
checkbox input "true"
click at [512, 417] on label "ET-06, WME0261" at bounding box center [602, 420] width 249 height 35
click at [512, 417] on input "ET-06, WME0261" at bounding box center [508, 420] width 29 height 29
checkbox input "true"
click at [518, 454] on label "ET-07, WME0262" at bounding box center [602, 454] width 249 height 35
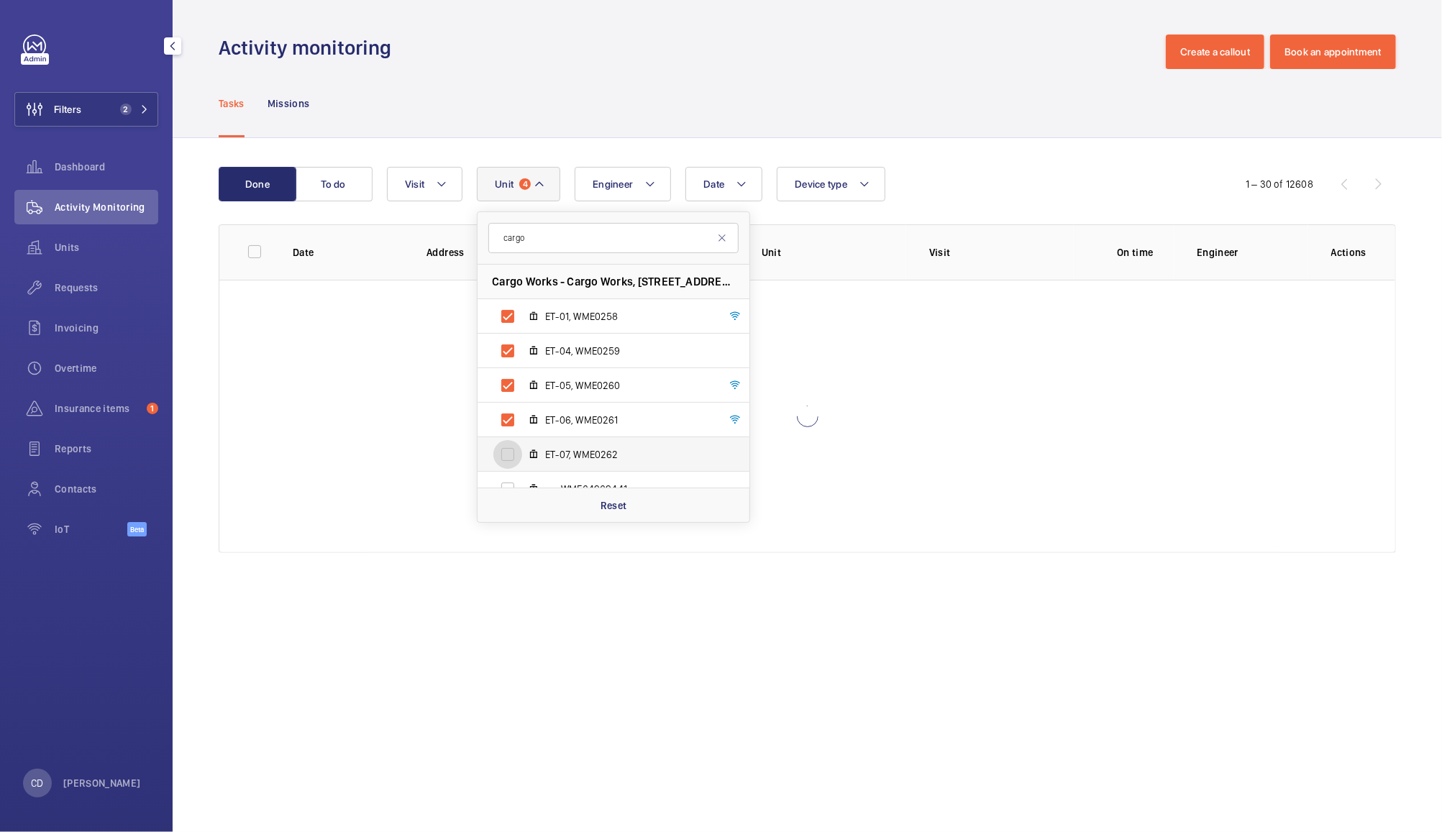
click at [518, 454] on input "ET-07, WME0262" at bounding box center [508, 454] width 29 height 29
checkbox input "true"
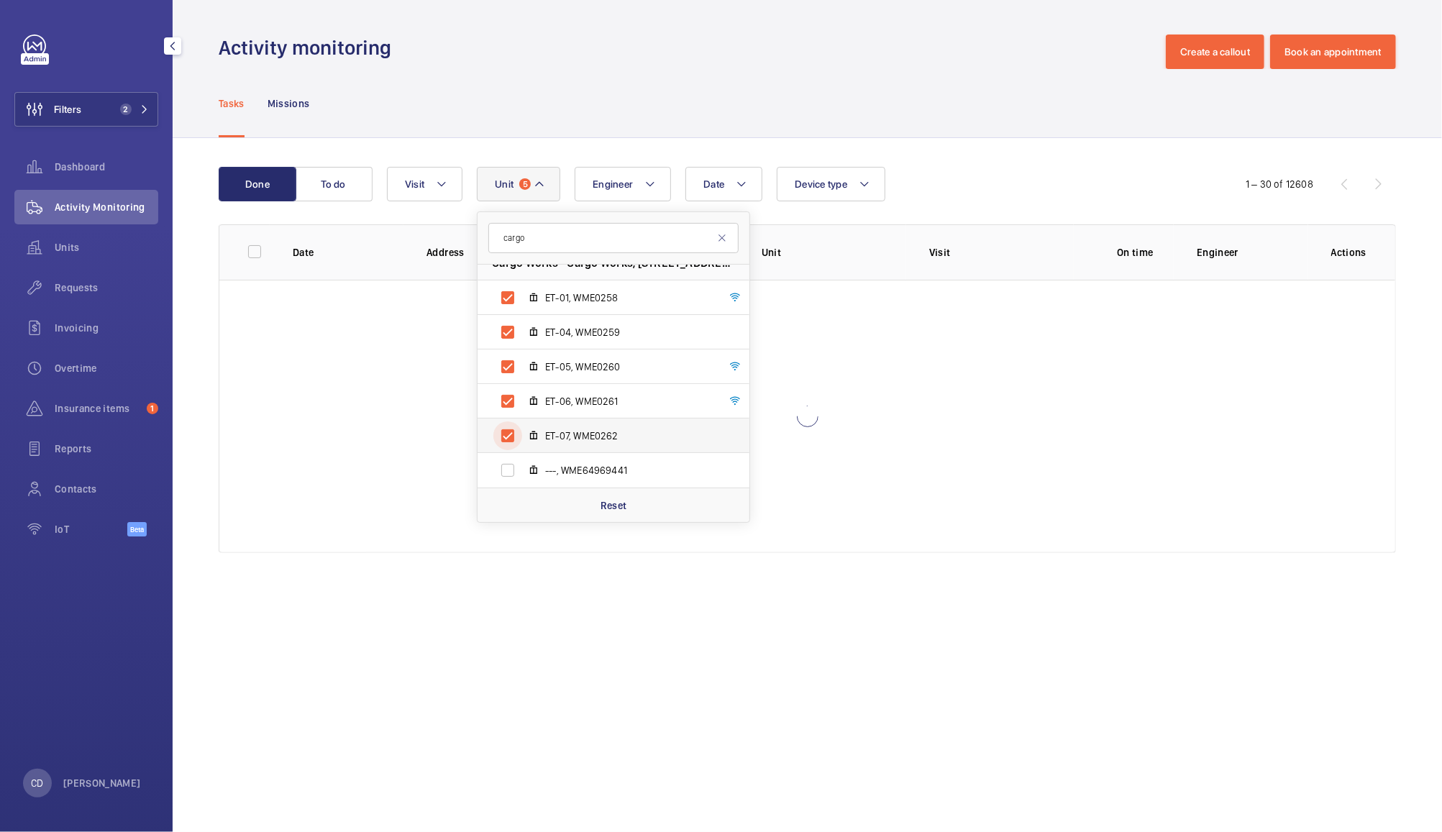
scroll to position [18, 0]
click at [996, 183] on div "Date Engineer Unit 5 cargo Cargo Works - Cargo Works, 1-2 Hatfields,, SE1 9PG L…" at bounding box center [805, 184] width 836 height 35
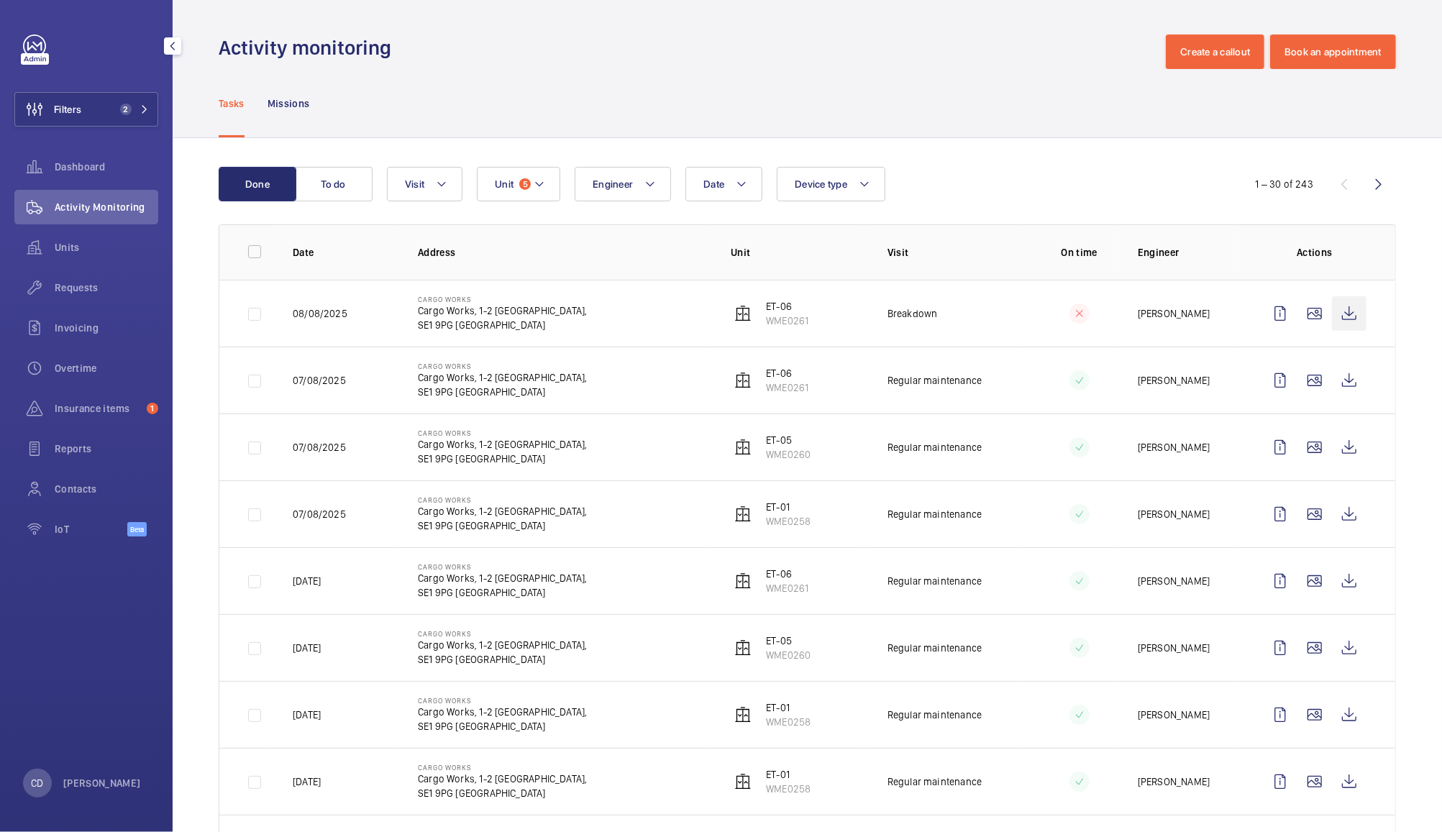
click at [1335, 310] on wm-front-icon-button at bounding box center [1349, 313] width 35 height 35
click at [1337, 579] on wm-front-icon-button at bounding box center [1349, 581] width 35 height 35
click at [500, 183] on span "Unit" at bounding box center [504, 184] width 19 height 12
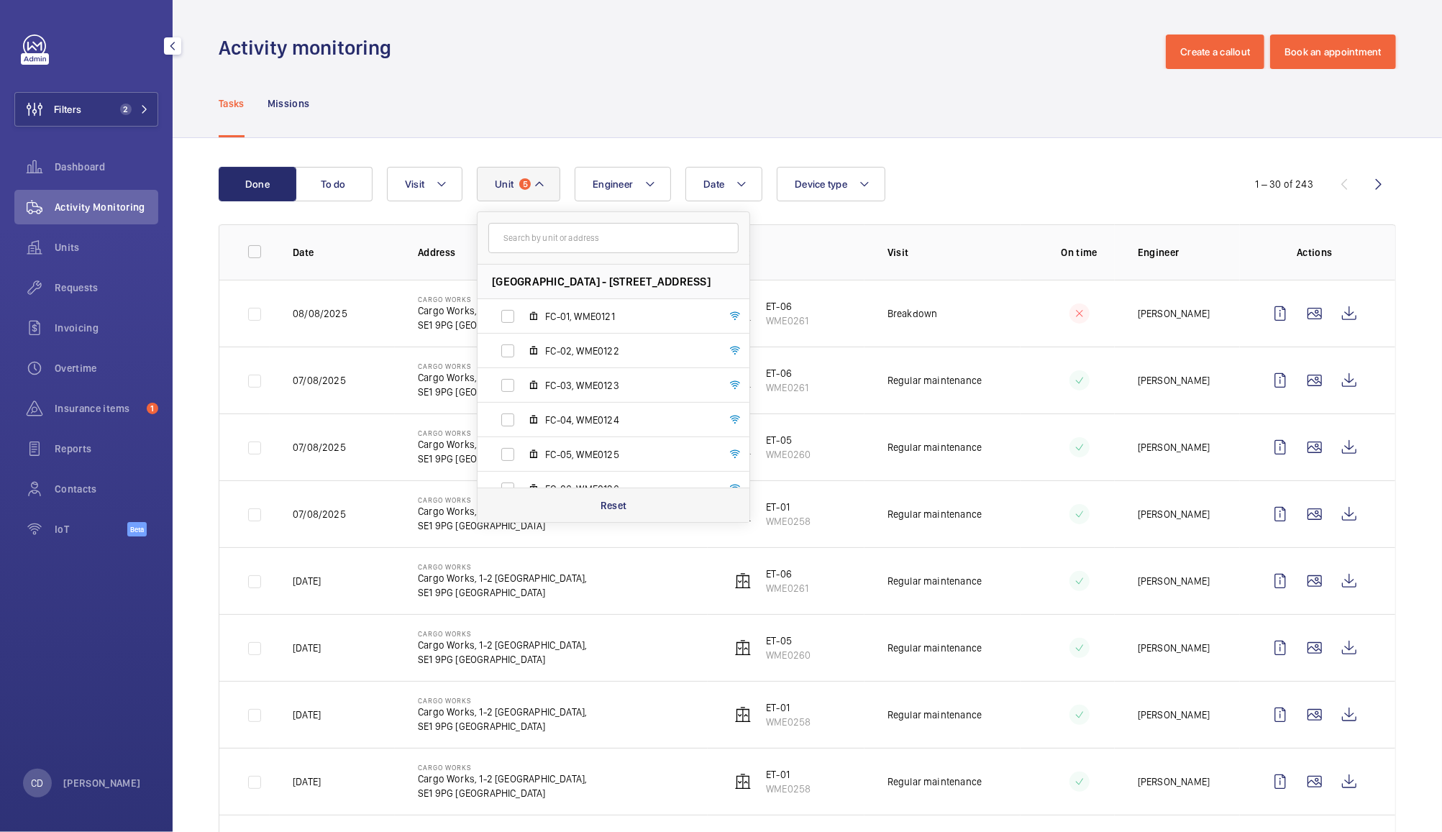
click at [620, 509] on p "Reset" at bounding box center [614, 506] width 27 height 14
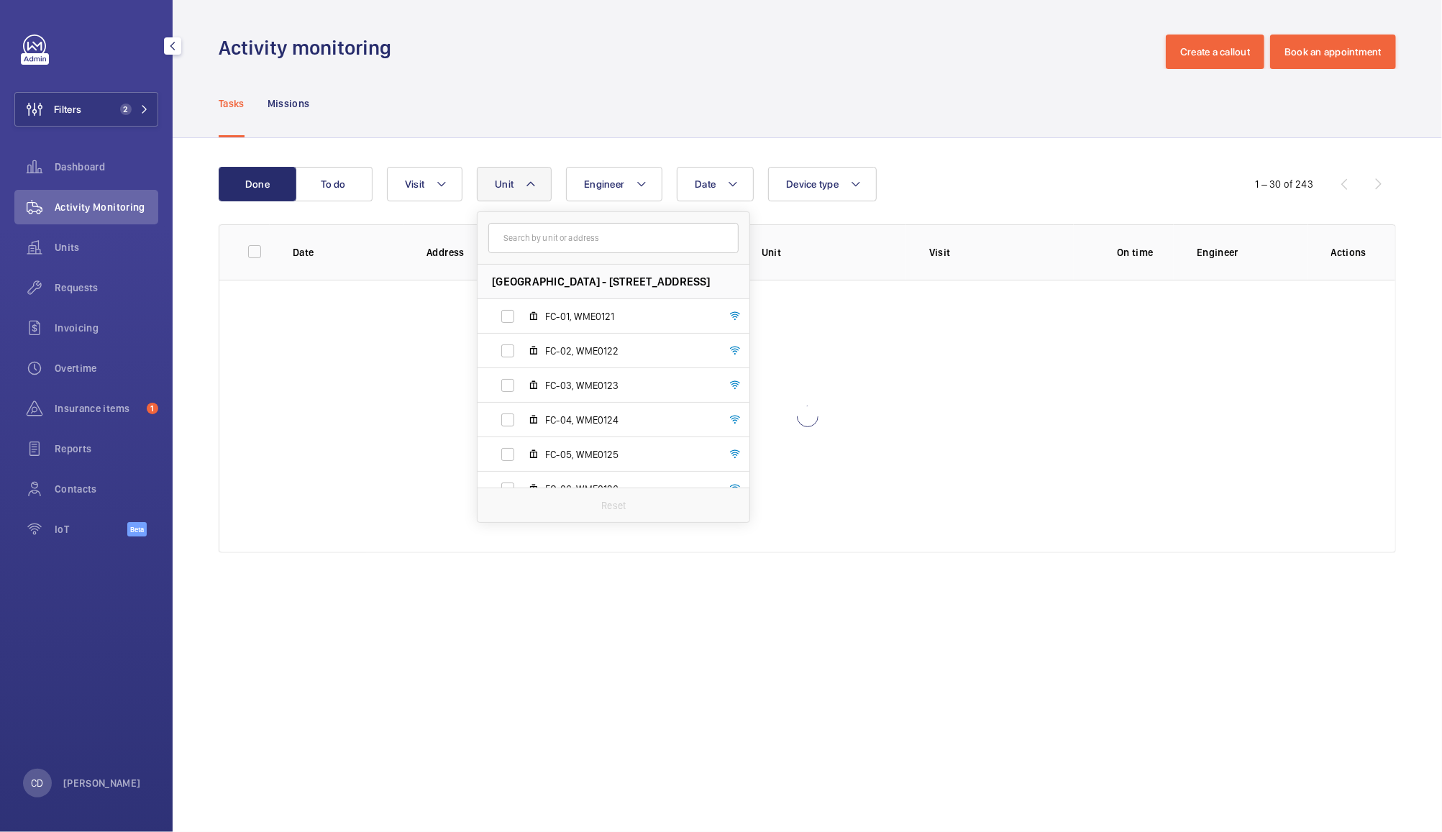
click at [807, 91] on div "Tasks Missions" at bounding box center [808, 103] width 1178 height 68
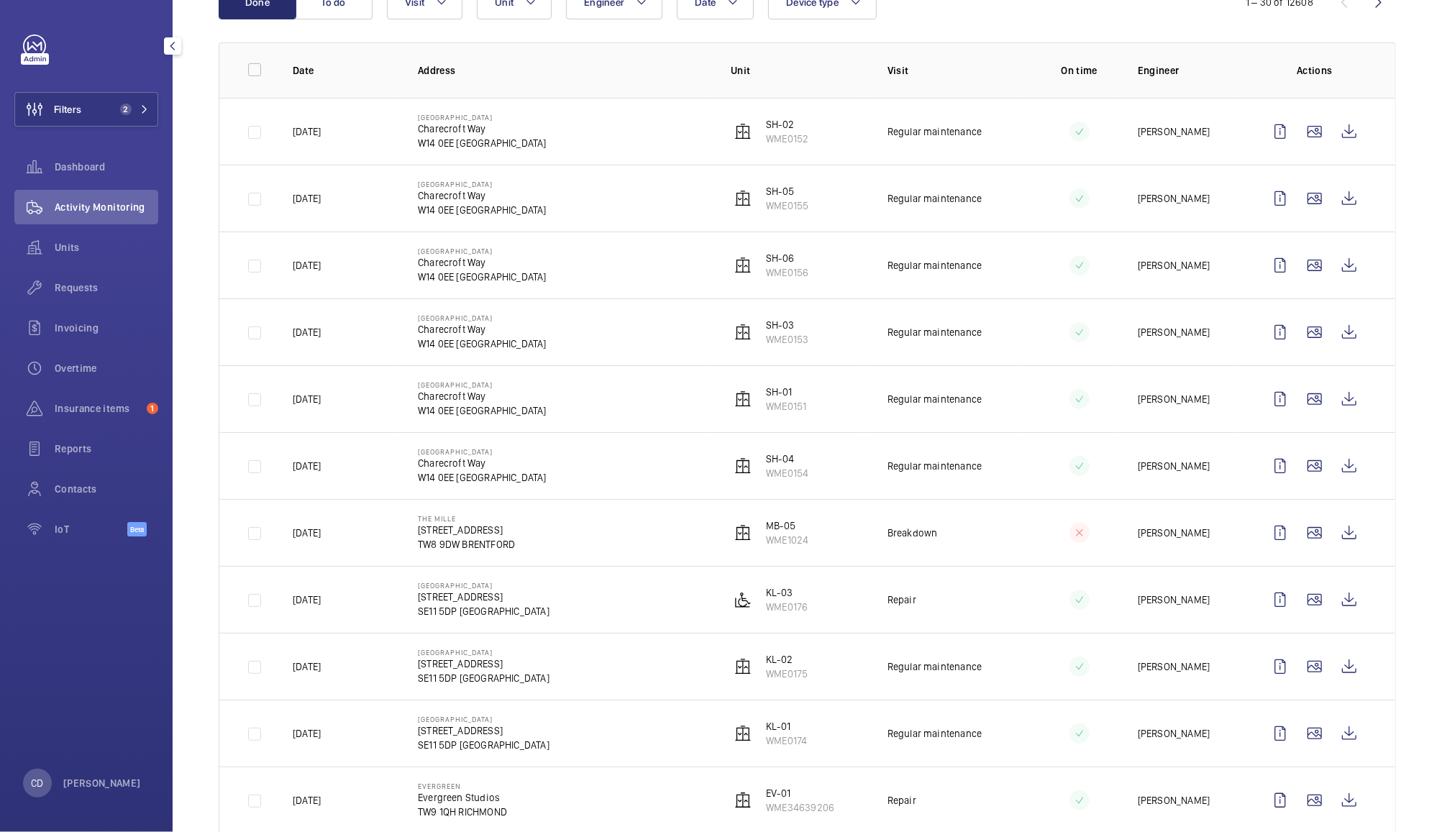
scroll to position [181, 0]
click at [1345, 600] on wm-front-icon-button at bounding box center [1349, 600] width 35 height 35
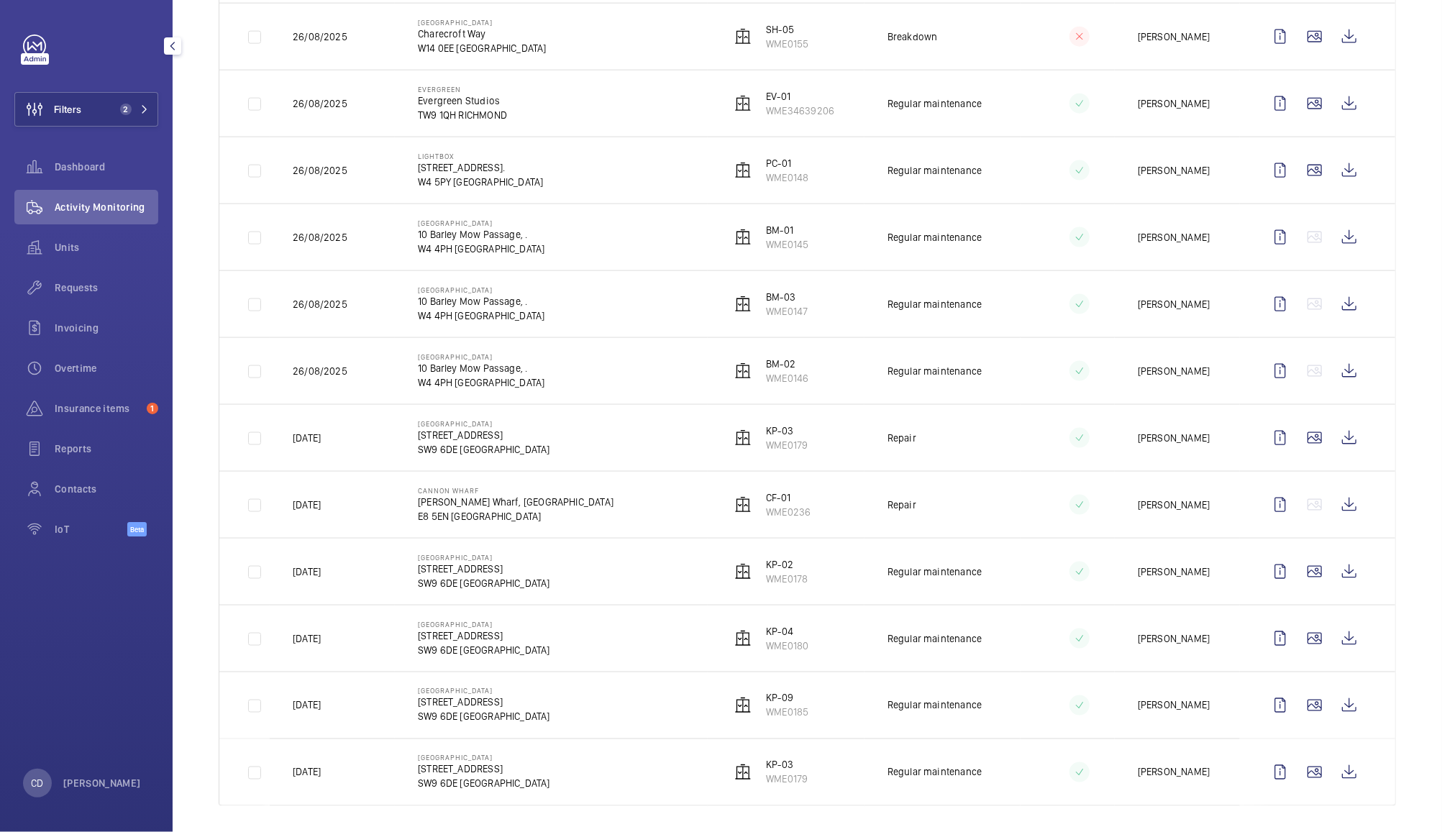
scroll to position [1496, 0]
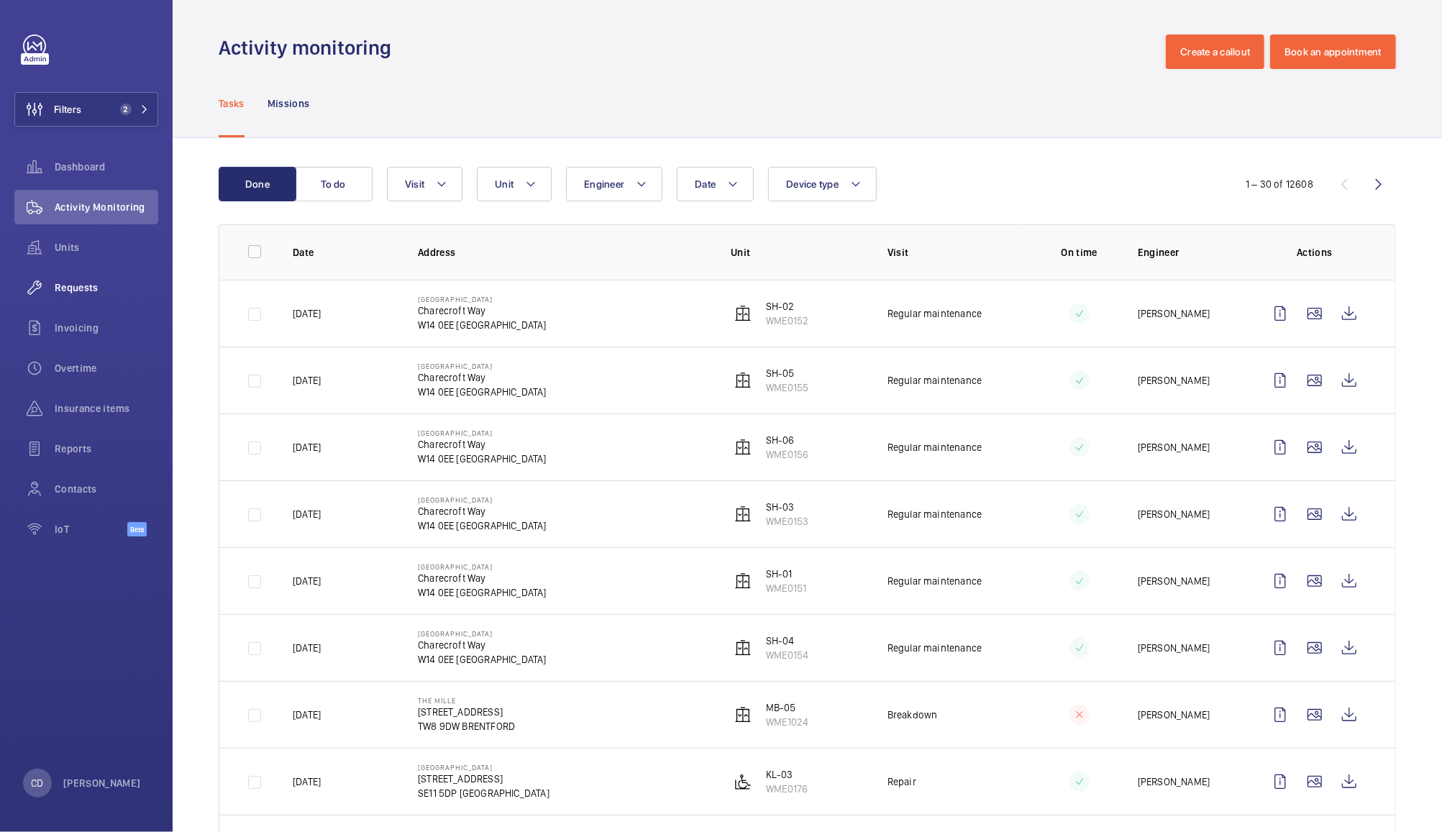
click at [70, 287] on span "Requests" at bounding box center [107, 288] width 104 height 14
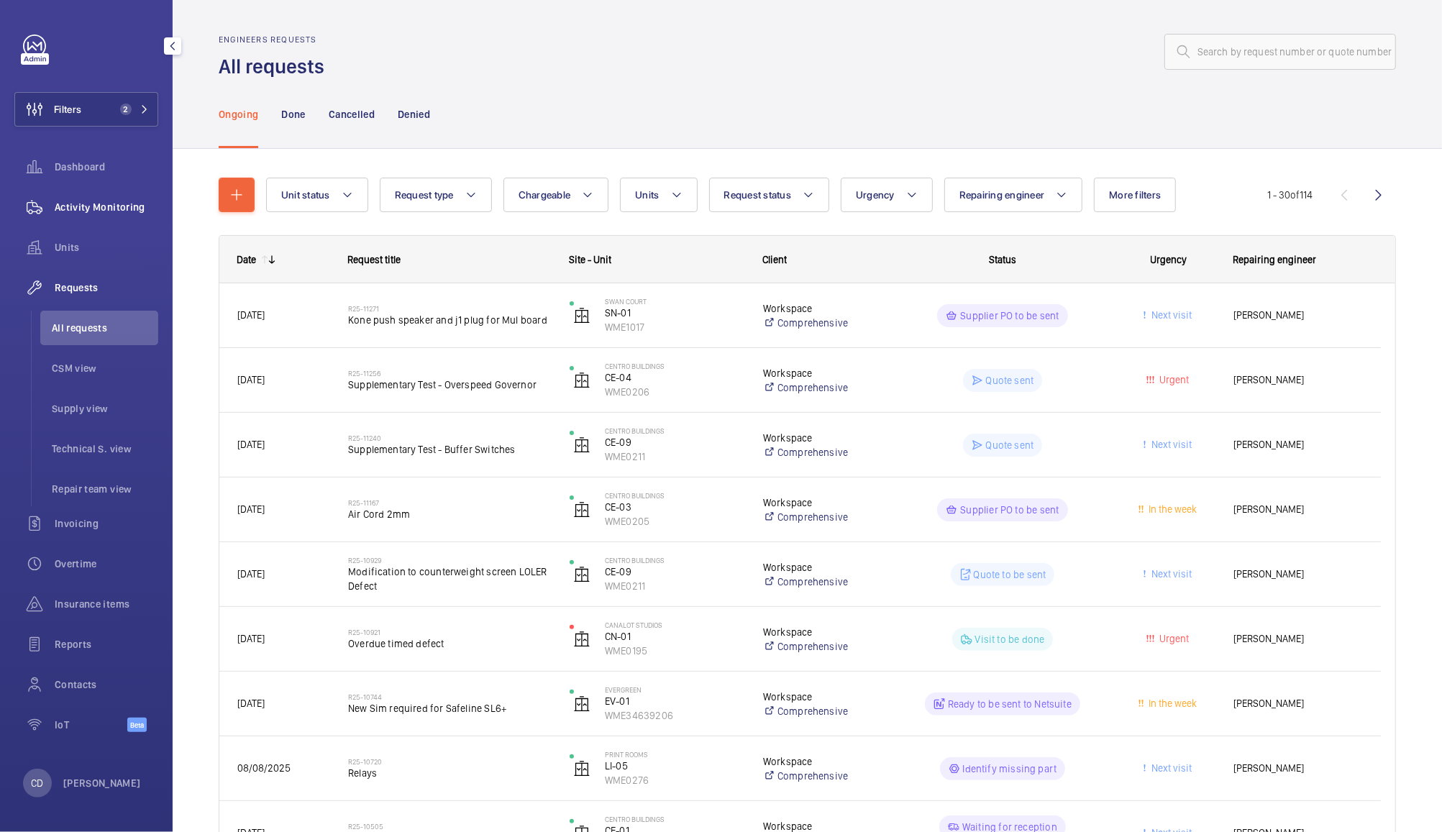
click at [98, 206] on span "Activity Monitoring" at bounding box center [107, 207] width 104 height 14
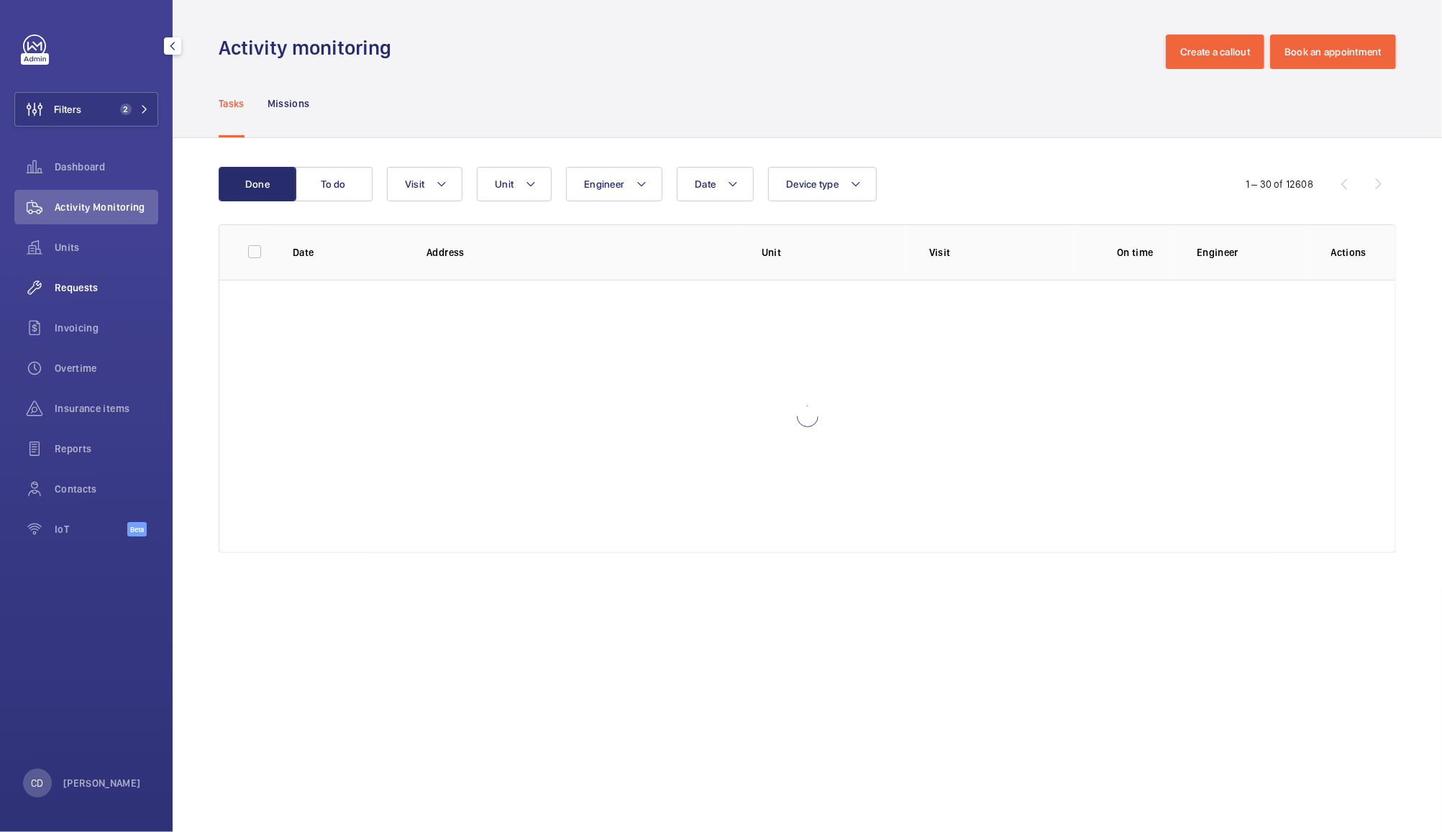
click at [73, 287] on span "Requests" at bounding box center [107, 288] width 104 height 14
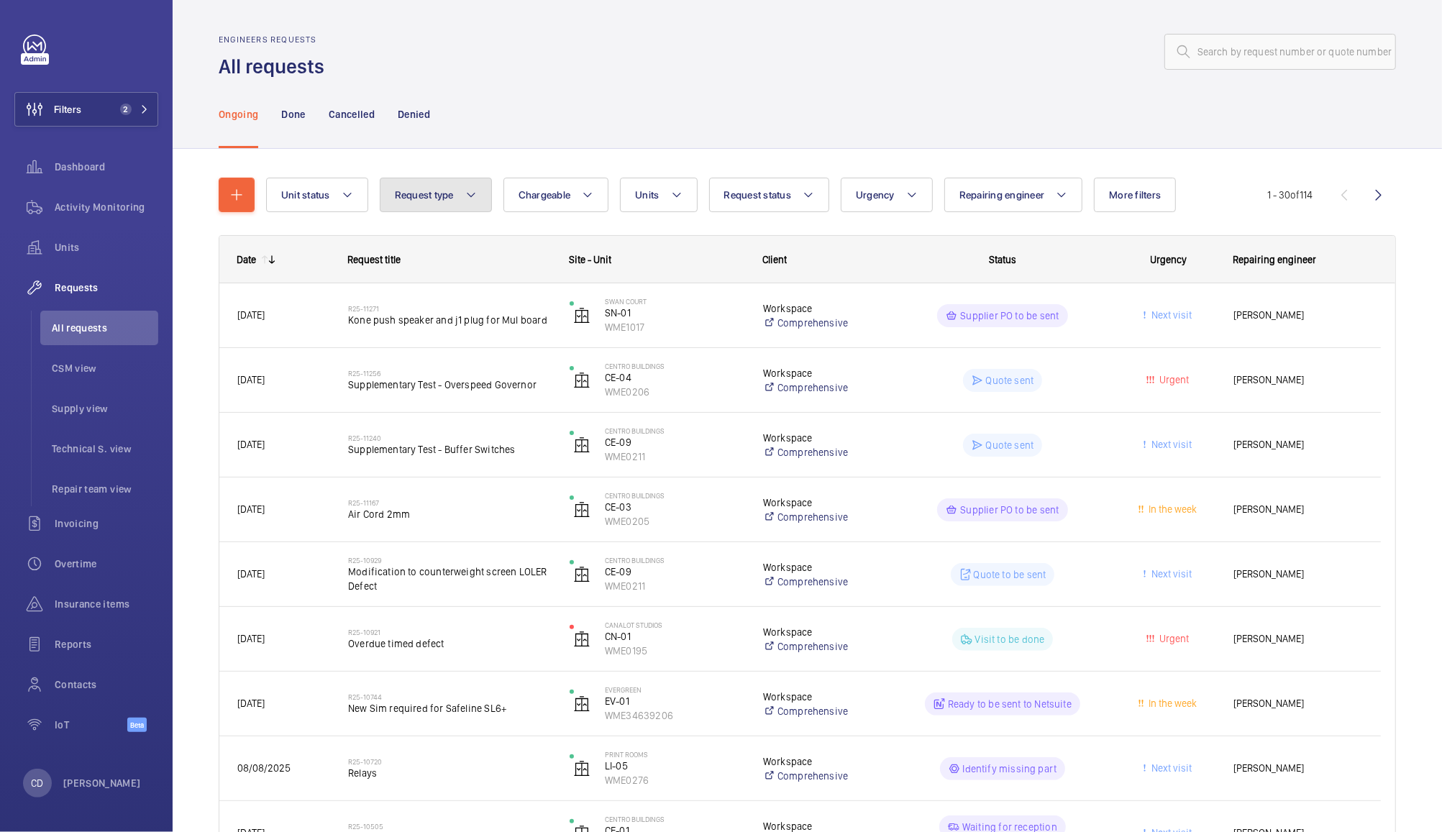
click at [432, 184] on button "Request type" at bounding box center [436, 195] width 112 height 35
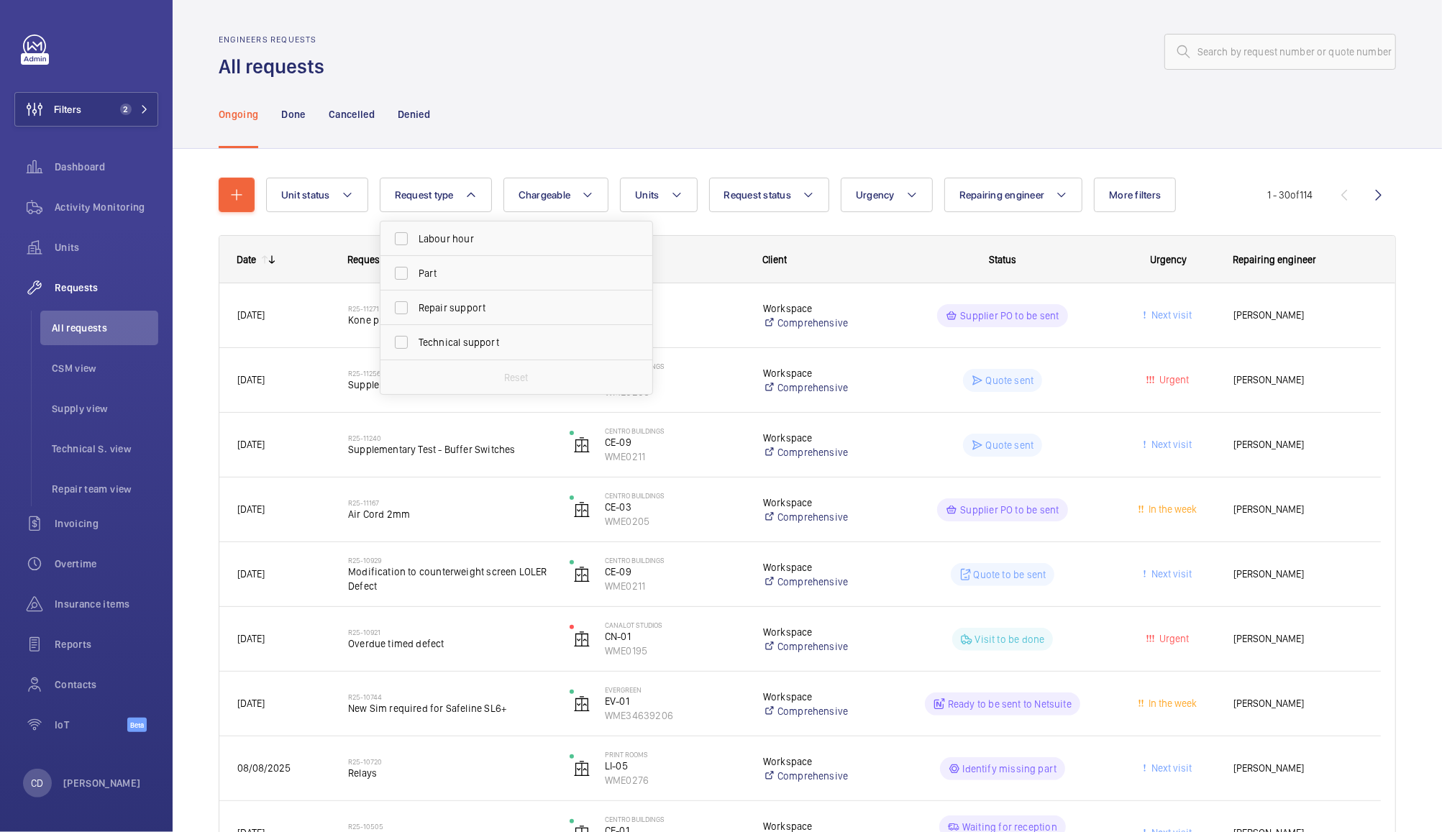
click at [662, 86] on div "Ongoing Done Cancelled Denied" at bounding box center [808, 114] width 1178 height 68
click at [672, 194] on mat-icon at bounding box center [677, 194] width 12 height 17
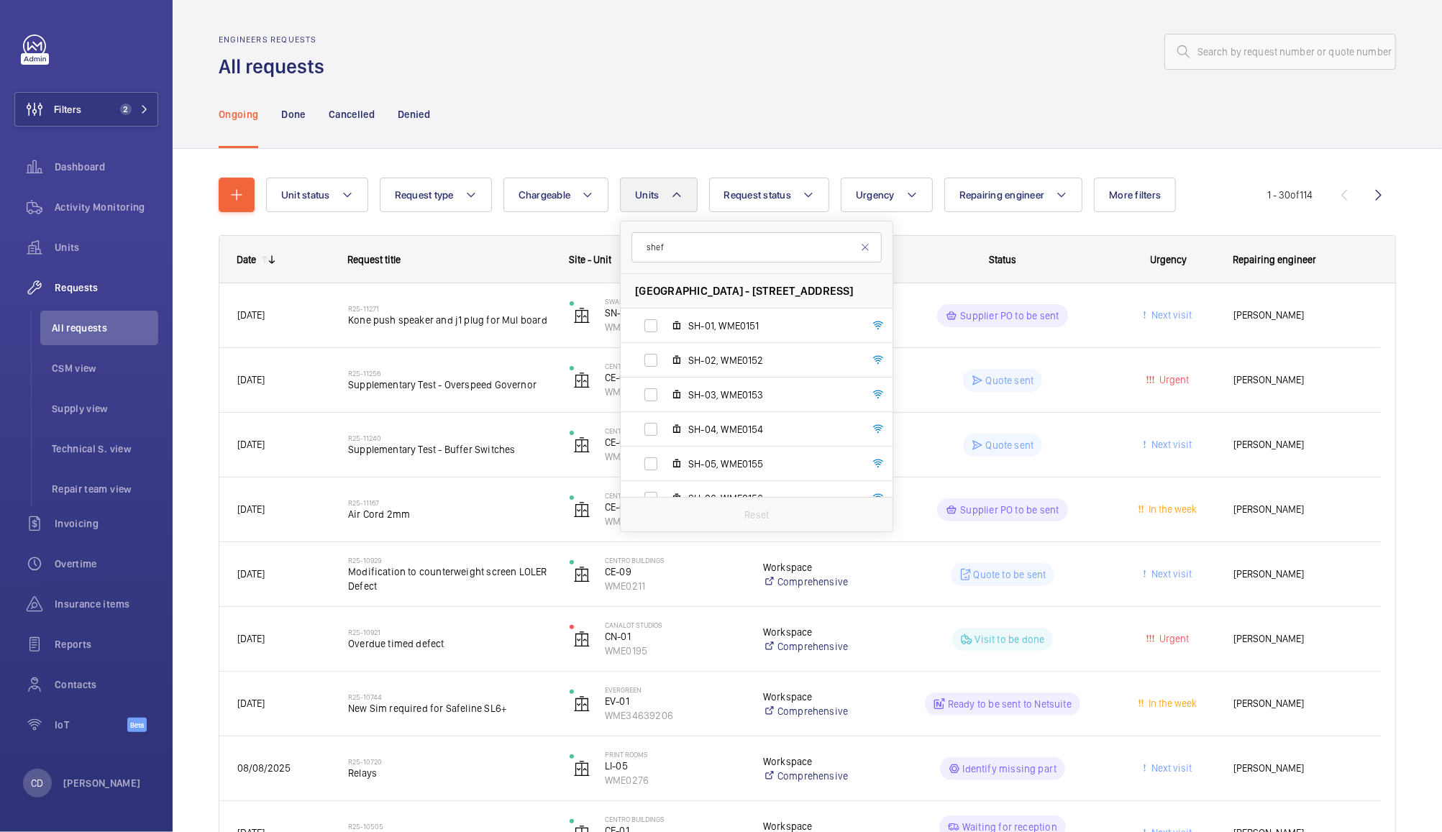
type input "sheff"
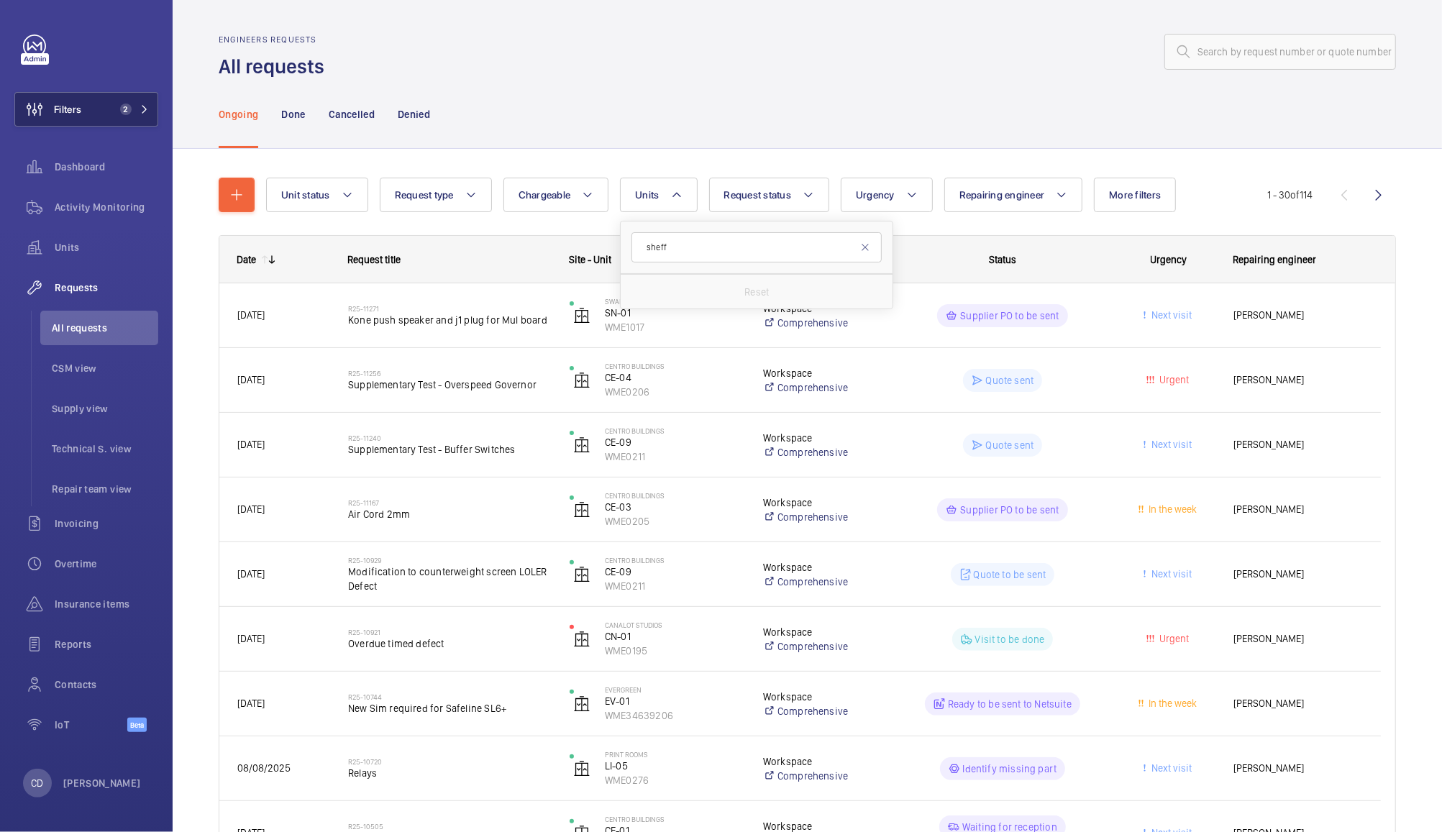
click at [92, 101] on button "Filters 2" at bounding box center [86, 109] width 144 height 35
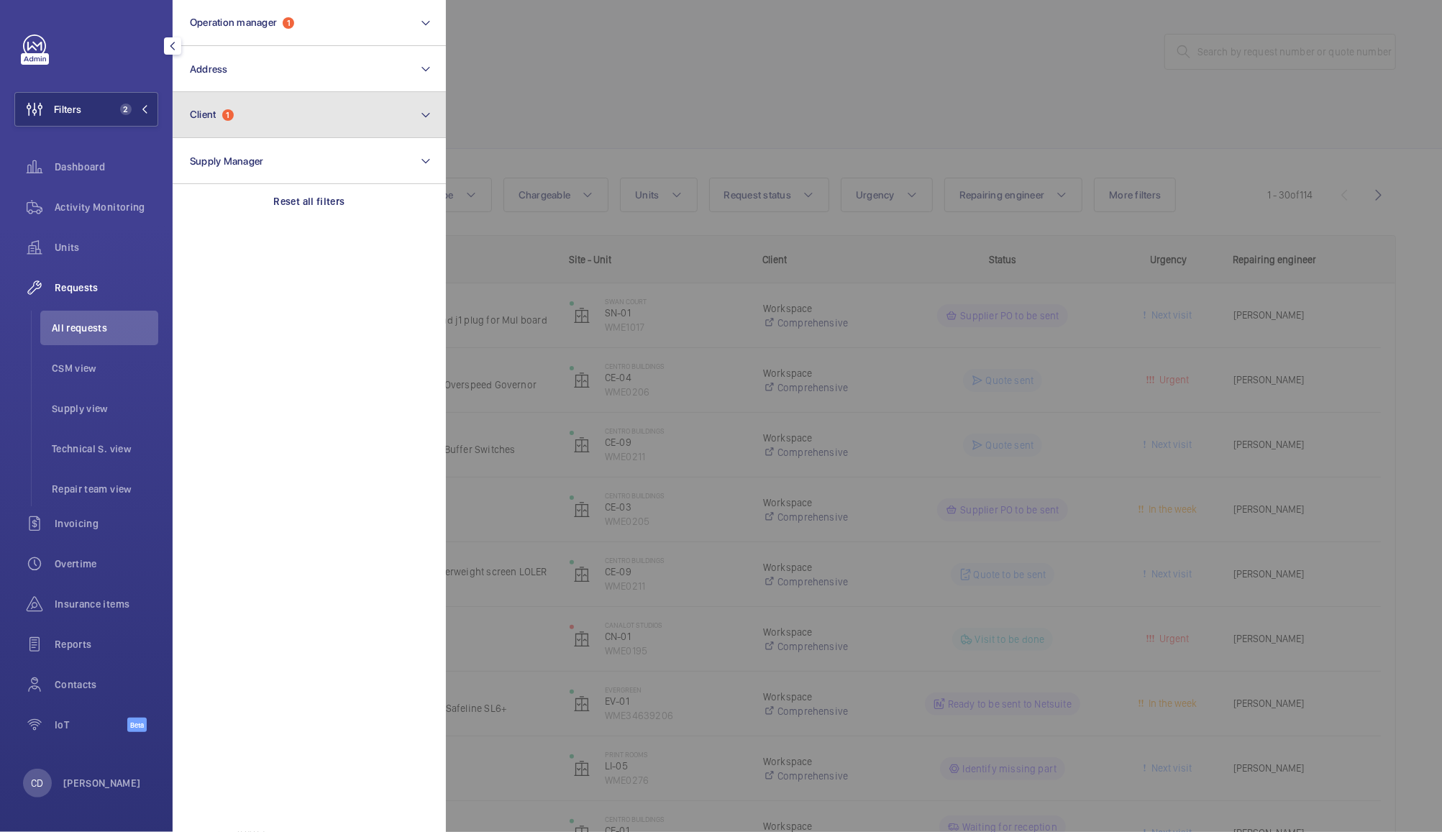
click at [271, 117] on button "Client 1" at bounding box center [309, 115] width 273 height 46
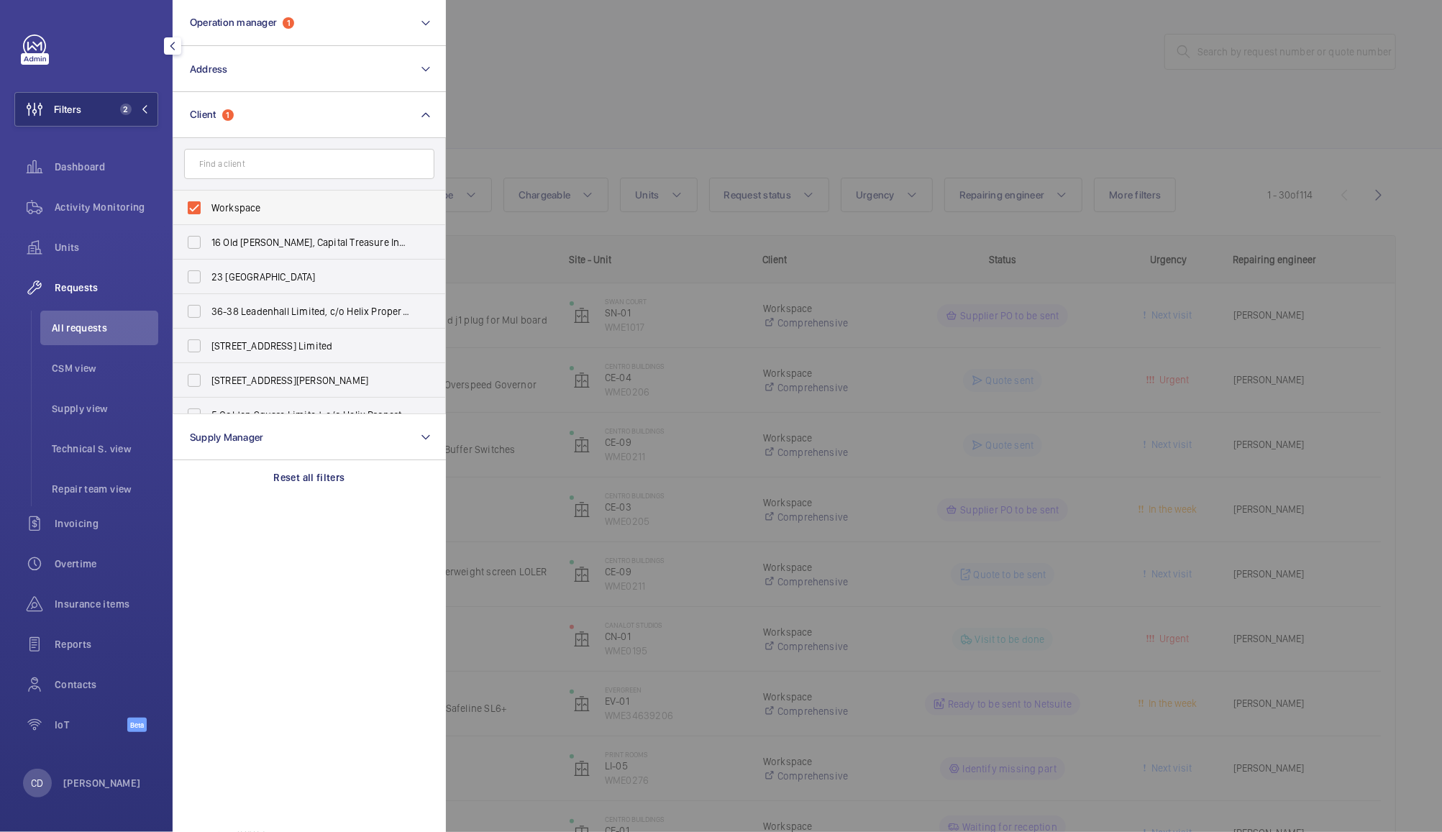
click at [194, 201] on label "Workspace" at bounding box center [298, 208] width 250 height 35
click at [194, 201] on input "Workspace" at bounding box center [194, 208] width 29 height 29
checkbox input "false"
click at [292, 163] on input "text" at bounding box center [309, 164] width 250 height 30
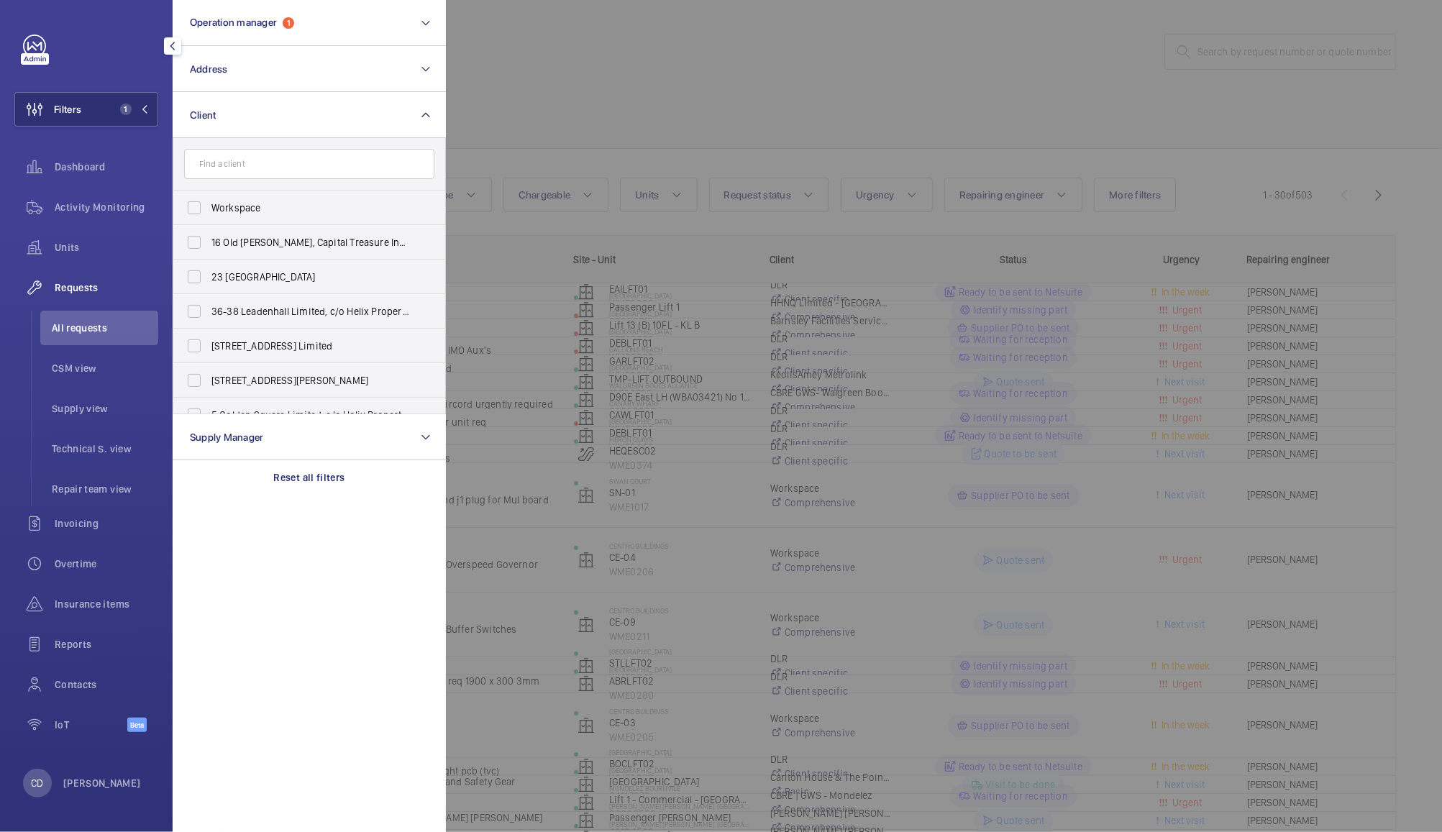
click at [858, 60] on div at bounding box center [1167, 416] width 1442 height 832
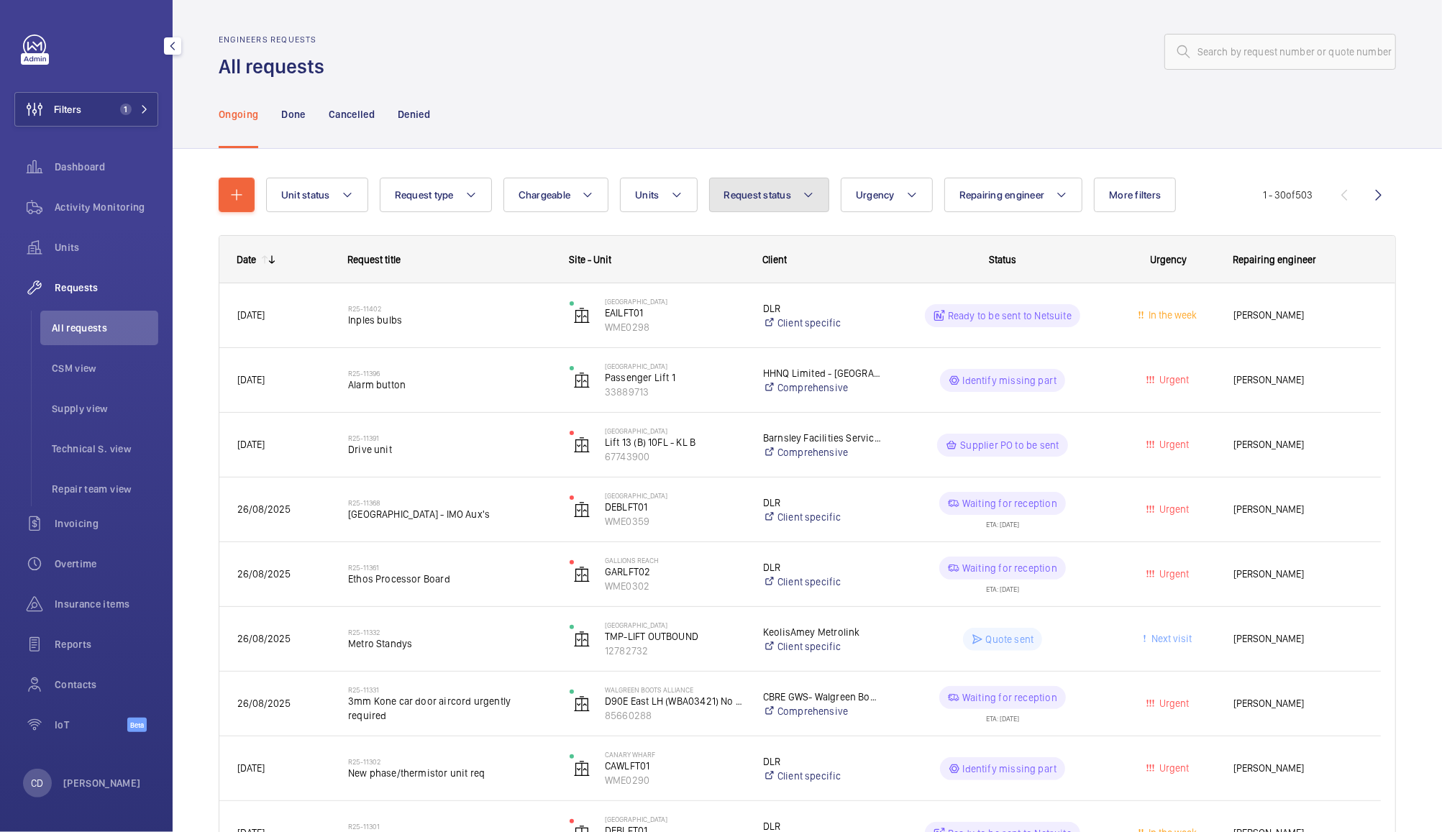
click at [761, 196] on span "Request status" at bounding box center [758, 195] width 68 height 12
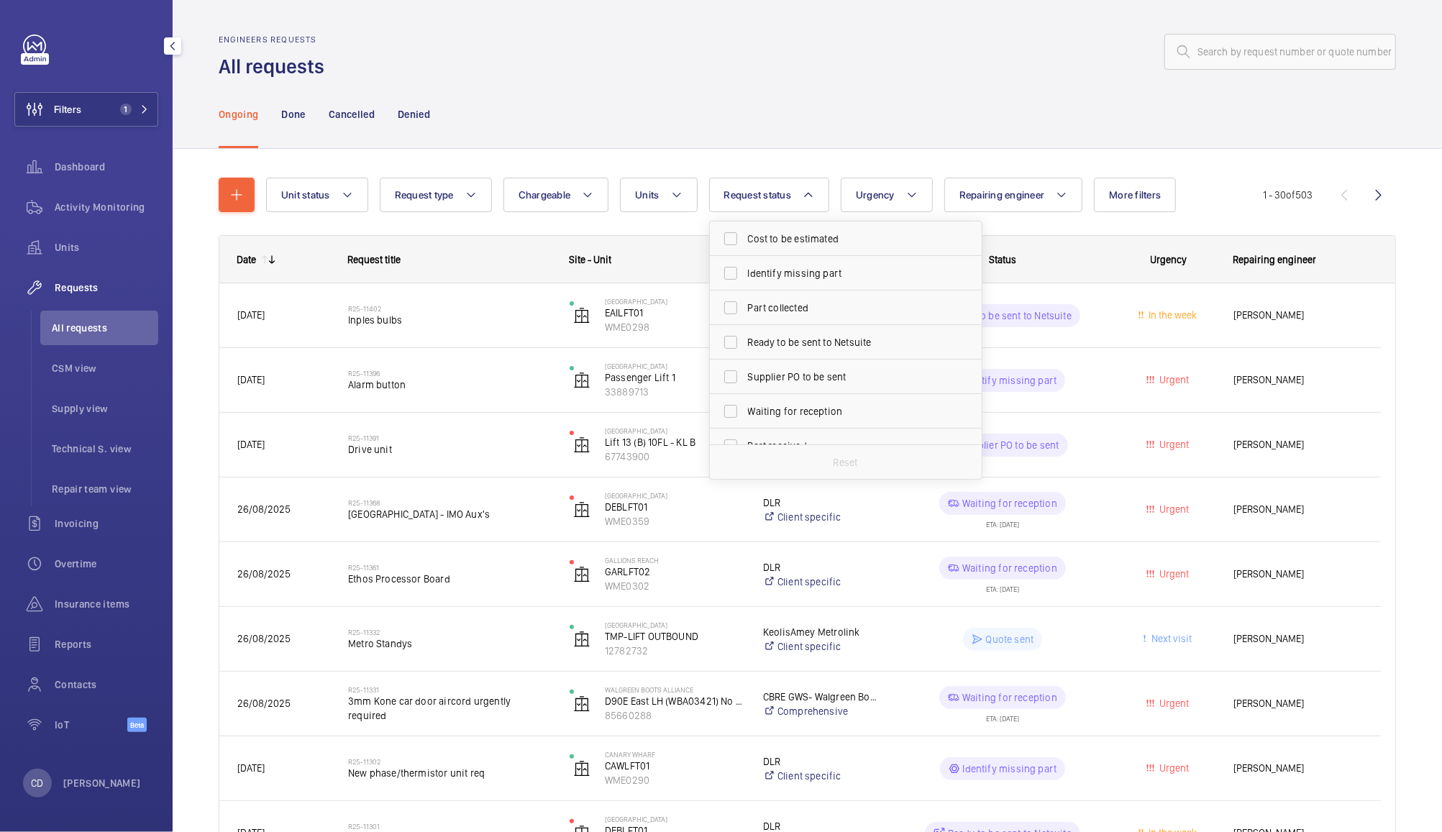
click at [925, 130] on div "Ongoing Done Cancelled Denied" at bounding box center [808, 114] width 1178 height 68
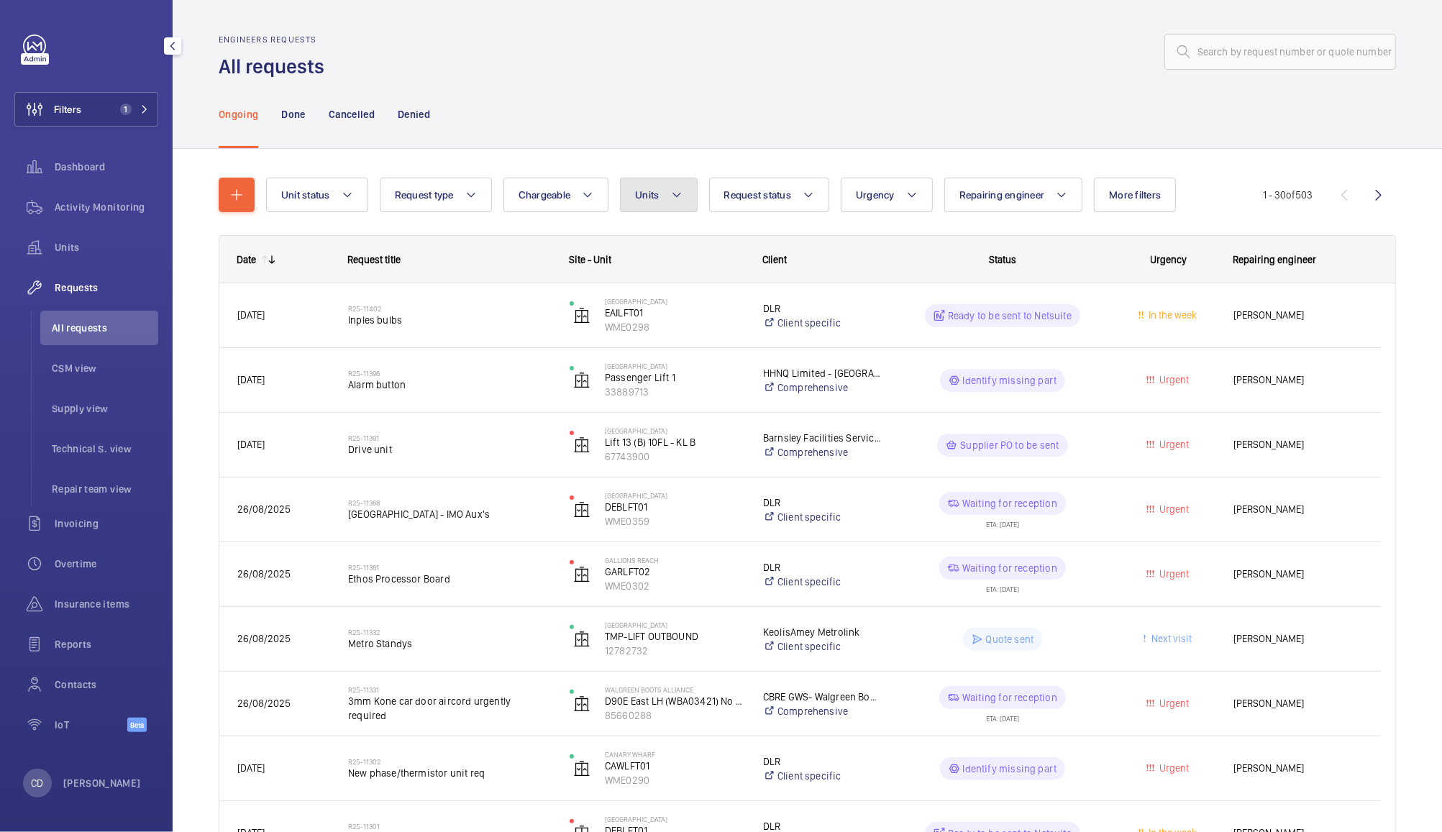
click at [669, 194] on button "Units" at bounding box center [658, 195] width 77 height 35
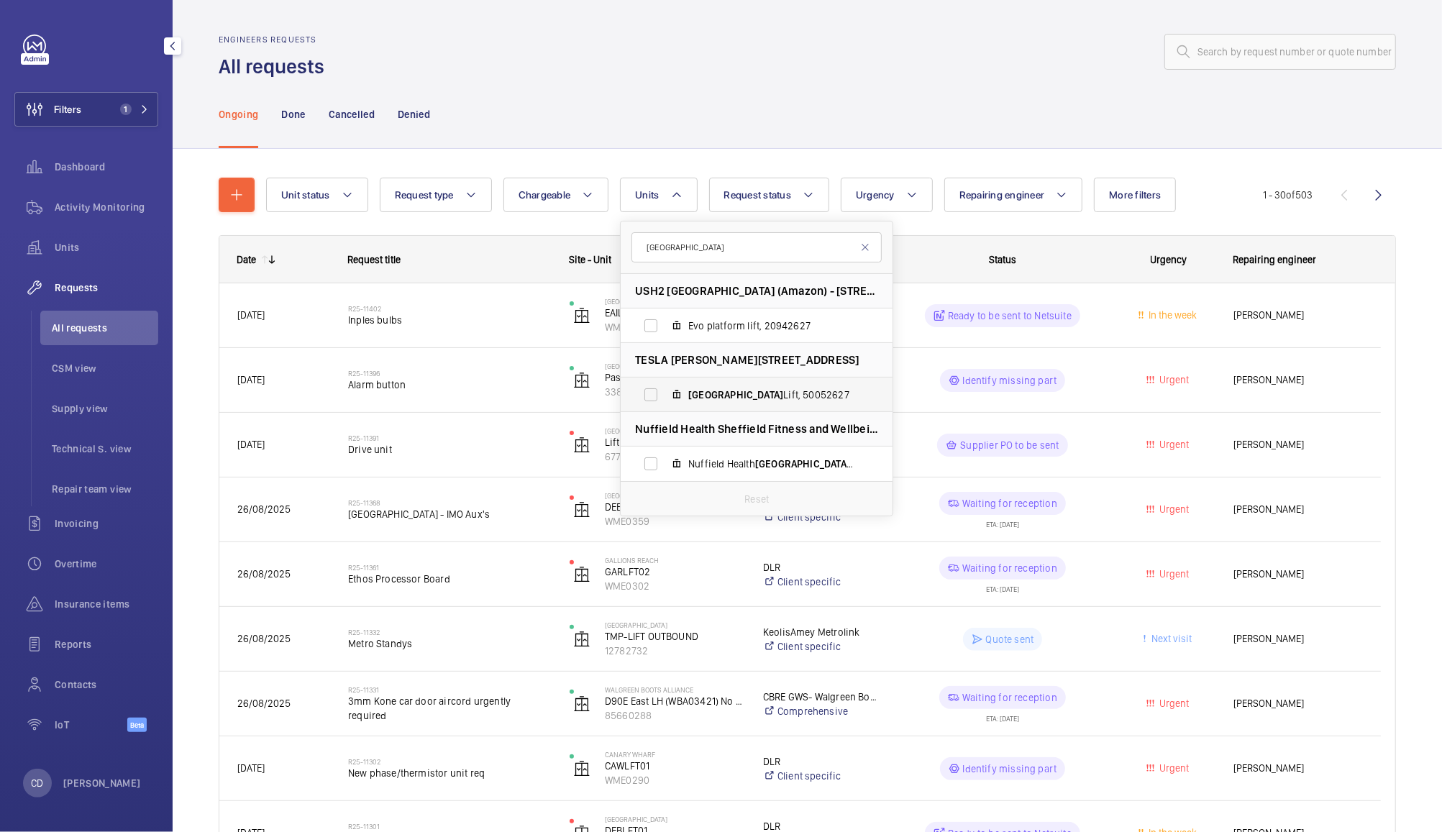
type input "[GEOGRAPHIC_DATA]"
click at [782, 399] on span "Sheffield Lift, 50052627" at bounding box center [771, 395] width 167 height 14
click at [665, 399] on input "Sheffield Lift, 50052627" at bounding box center [651, 395] width 29 height 29
checkbox input "true"
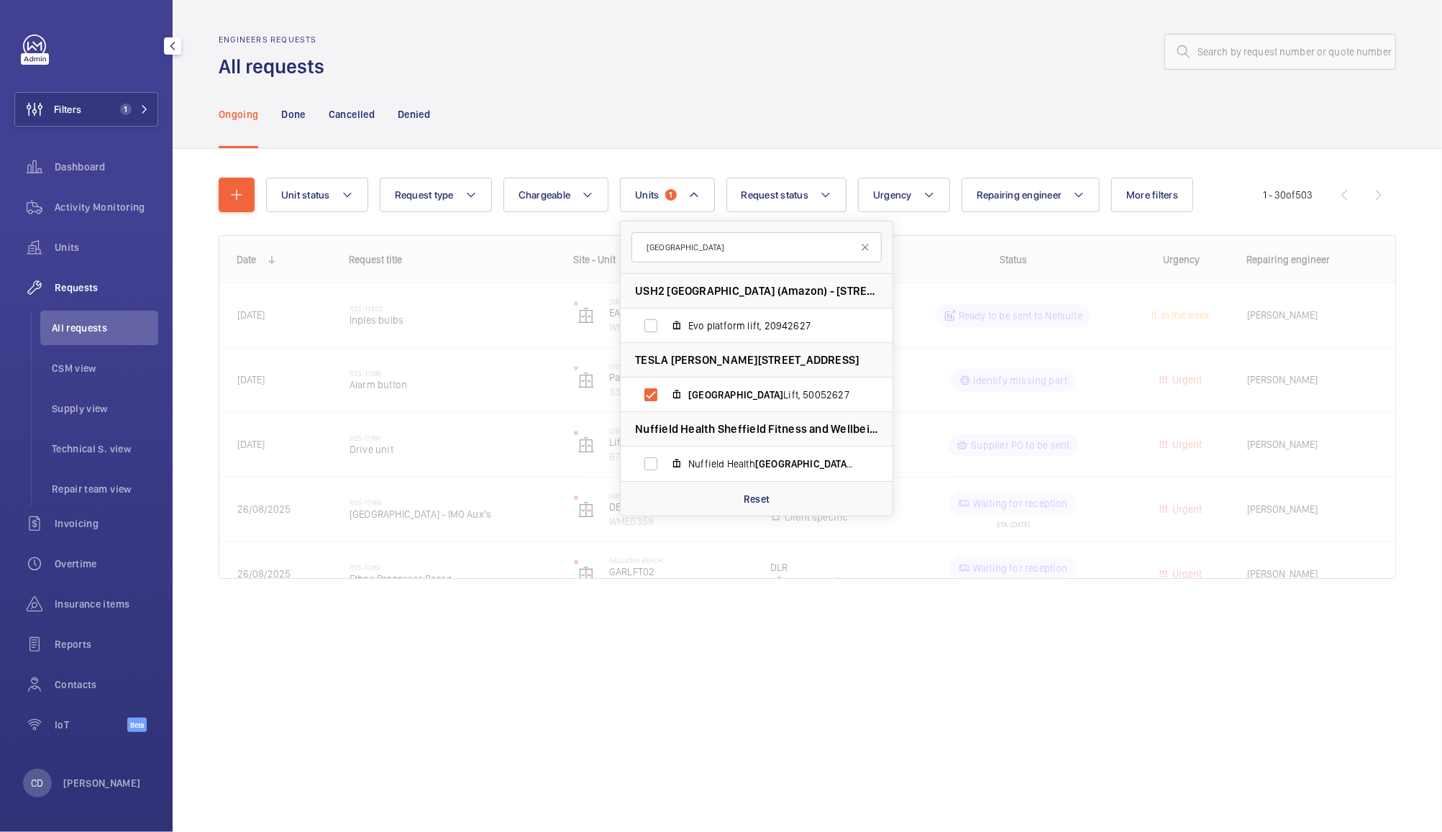
click at [1053, 109] on div "Ongoing Done Cancelled Denied" at bounding box center [808, 114] width 1178 height 68
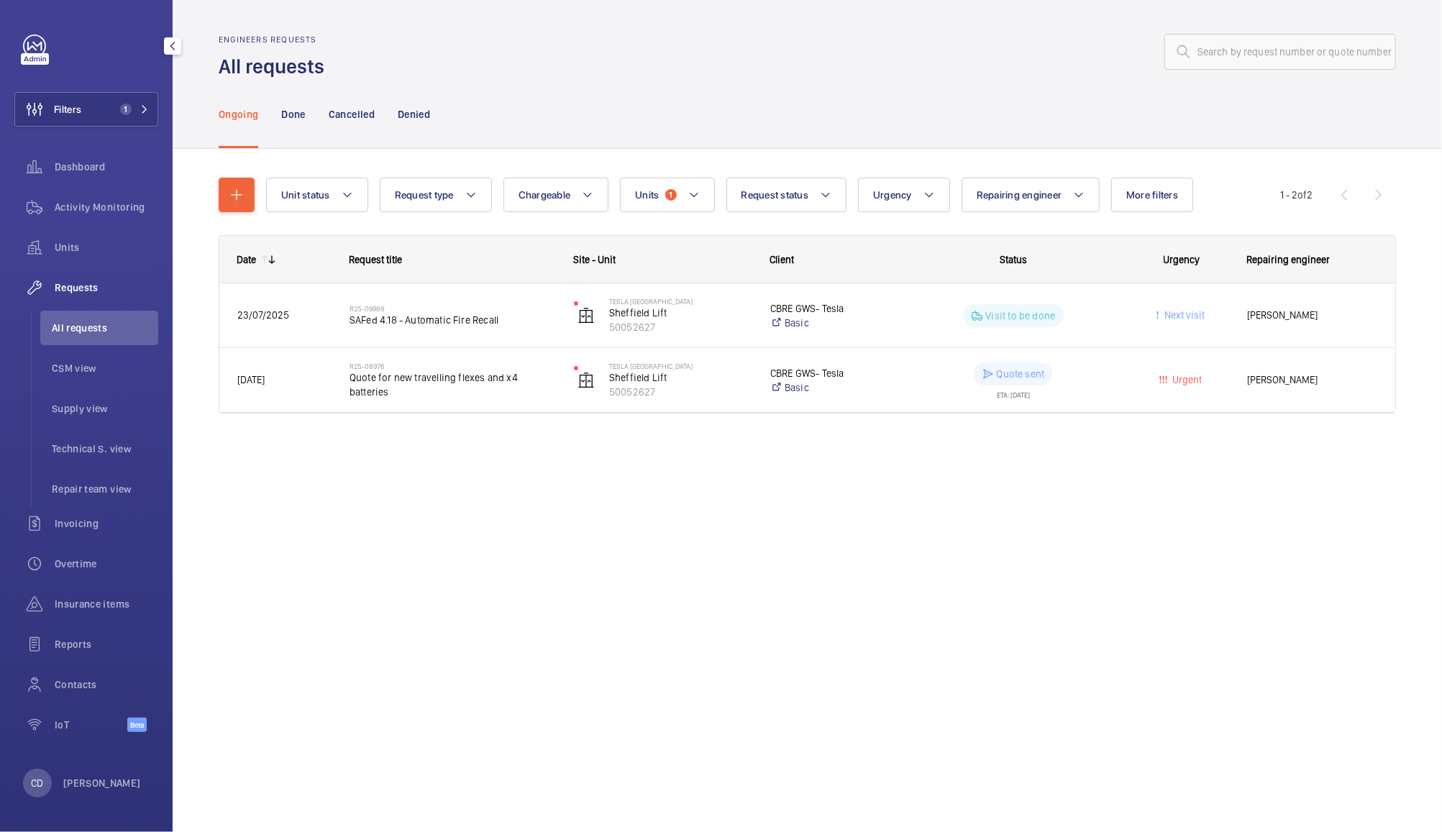
click at [1065, 388] on wm-front-pills-cell "Quote sent ETA: [DATE]" at bounding box center [1014, 381] width 206 height 36
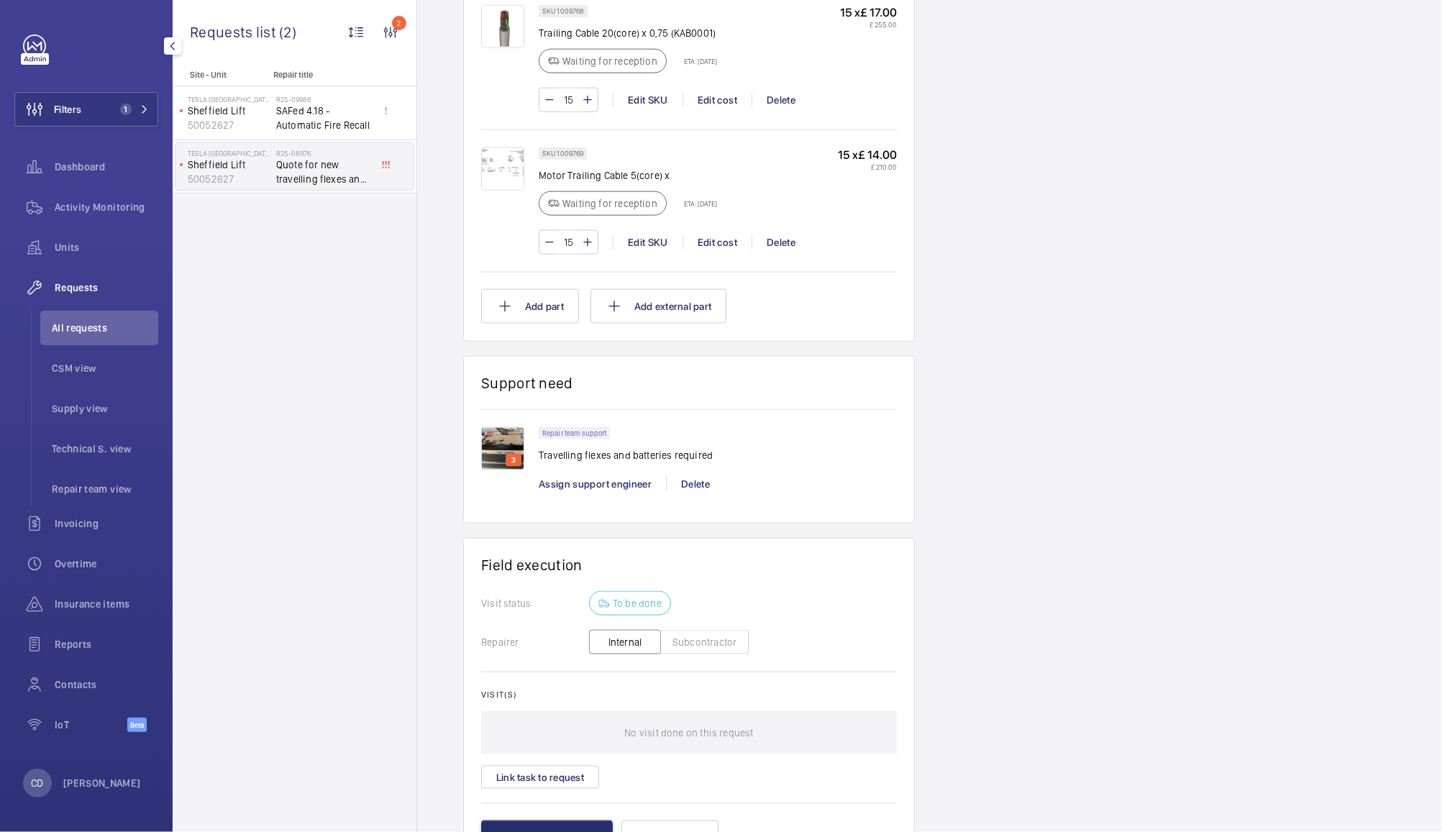
scroll to position [1229, 0]
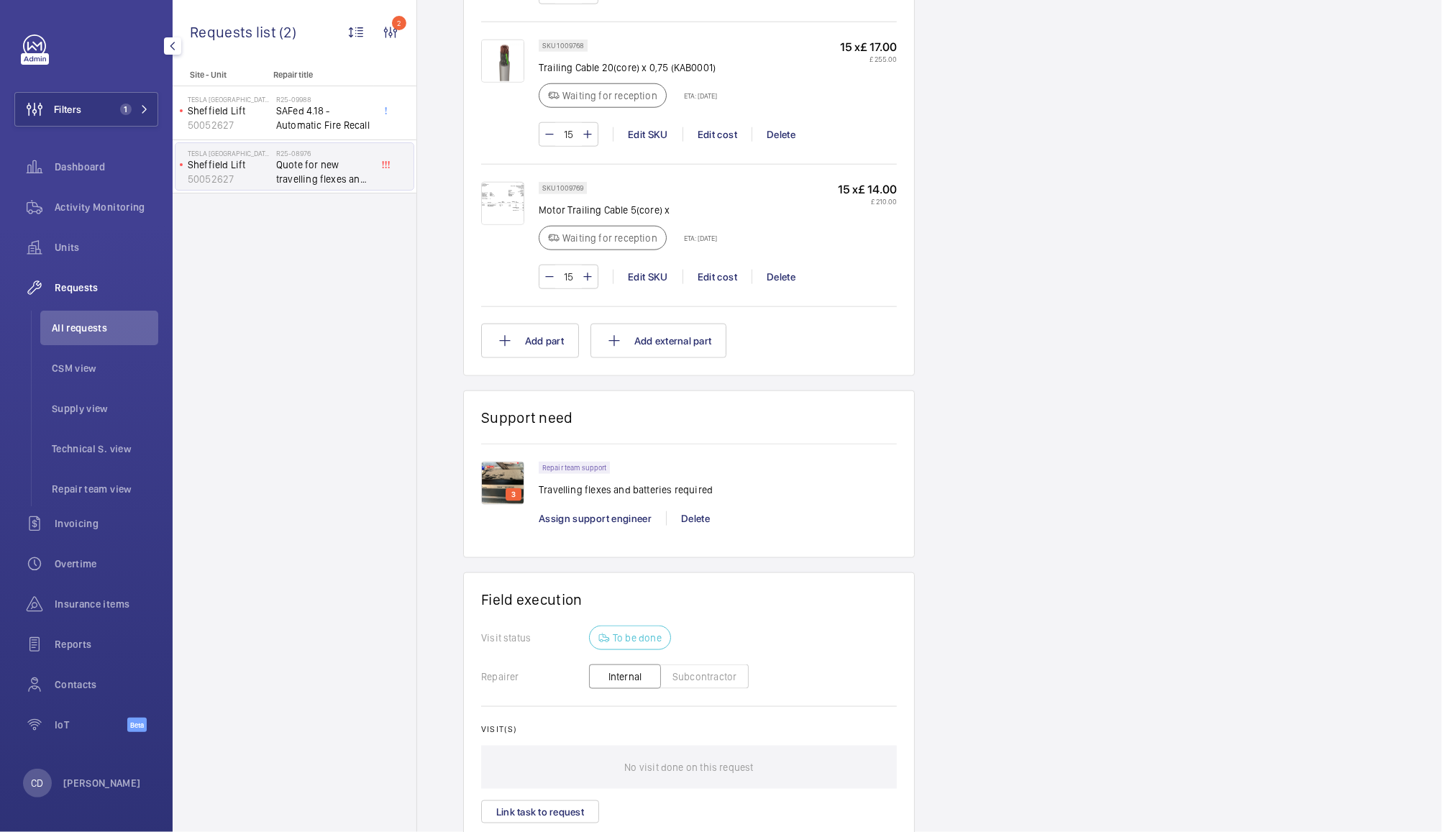
click at [513, 491] on img at bounding box center [502, 483] width 43 height 43
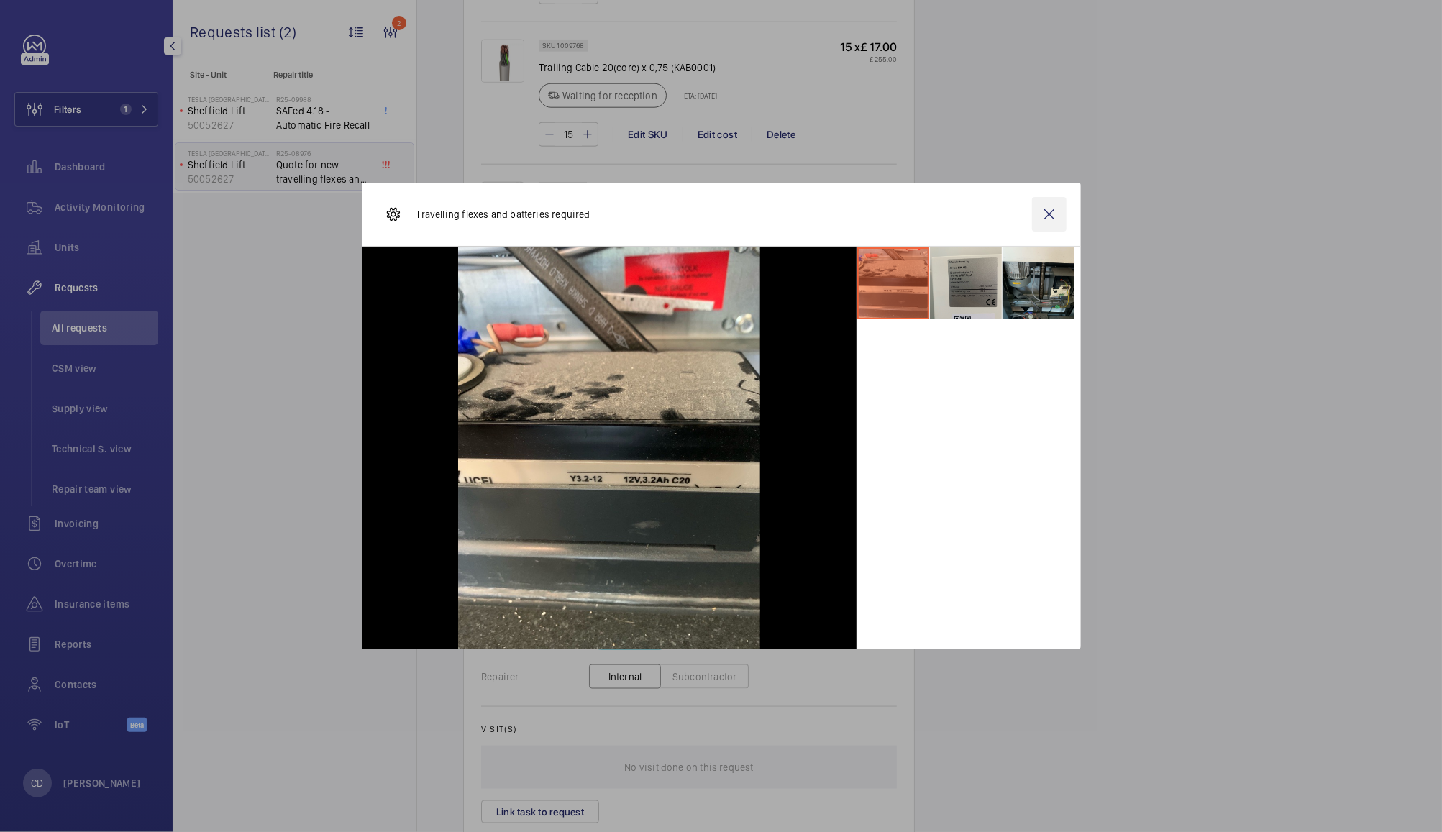
click at [1050, 214] on wm-front-icon-button at bounding box center [1049, 214] width 35 height 35
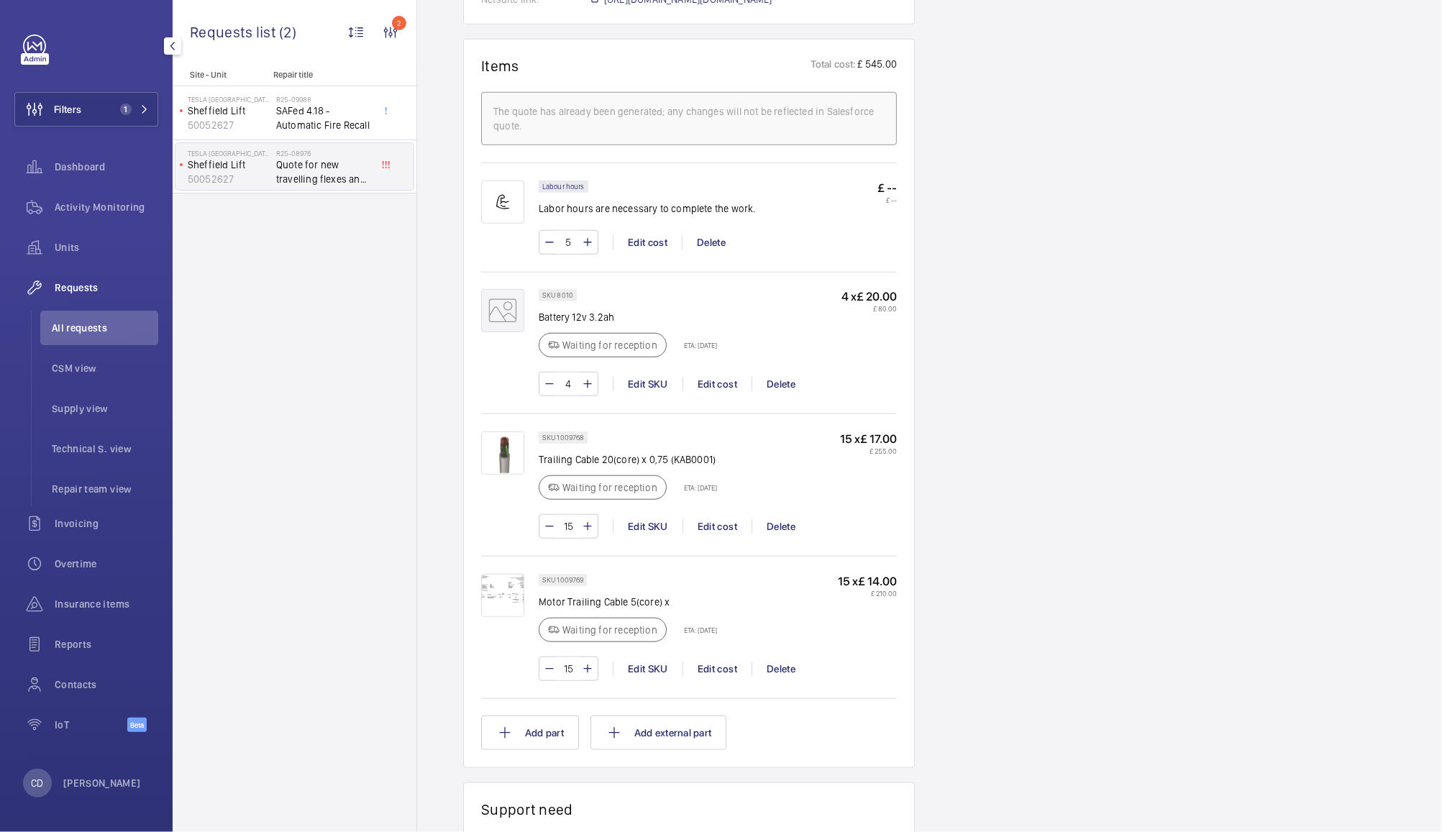
scroll to position [845, 0]
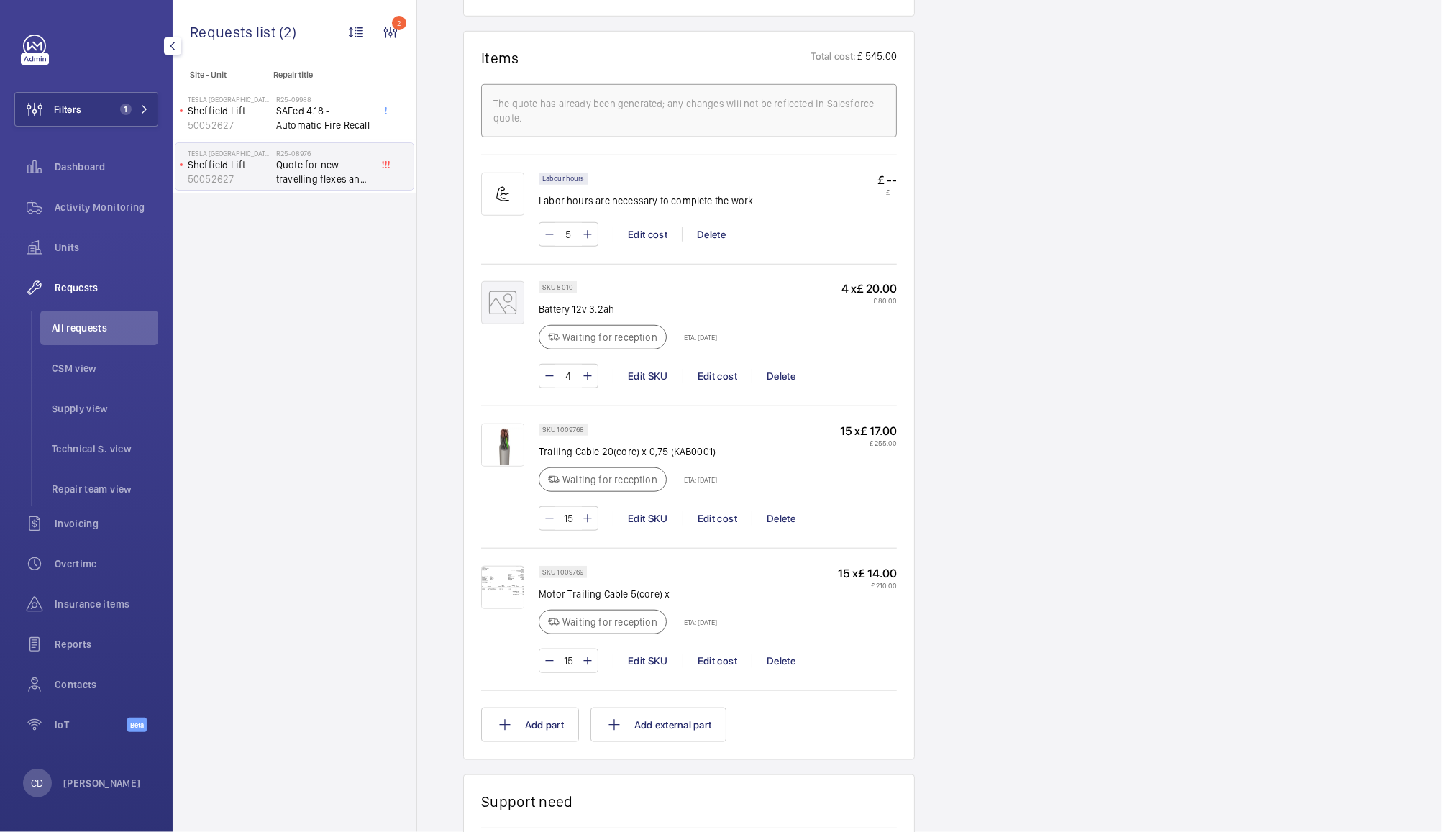
click at [500, 605] on img at bounding box center [502, 587] width 43 height 43
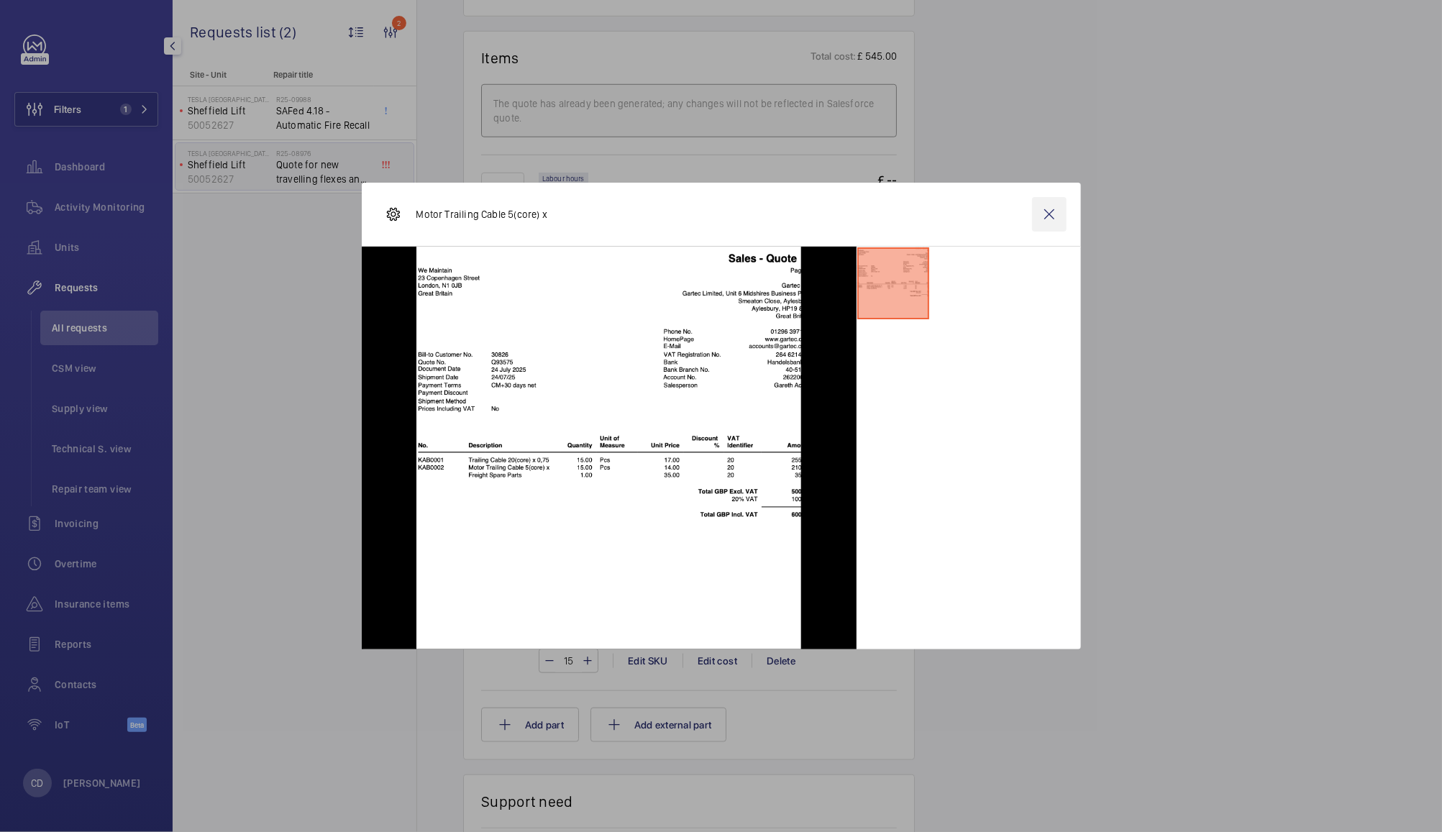
click at [1046, 210] on wm-front-icon-button at bounding box center [1049, 214] width 35 height 35
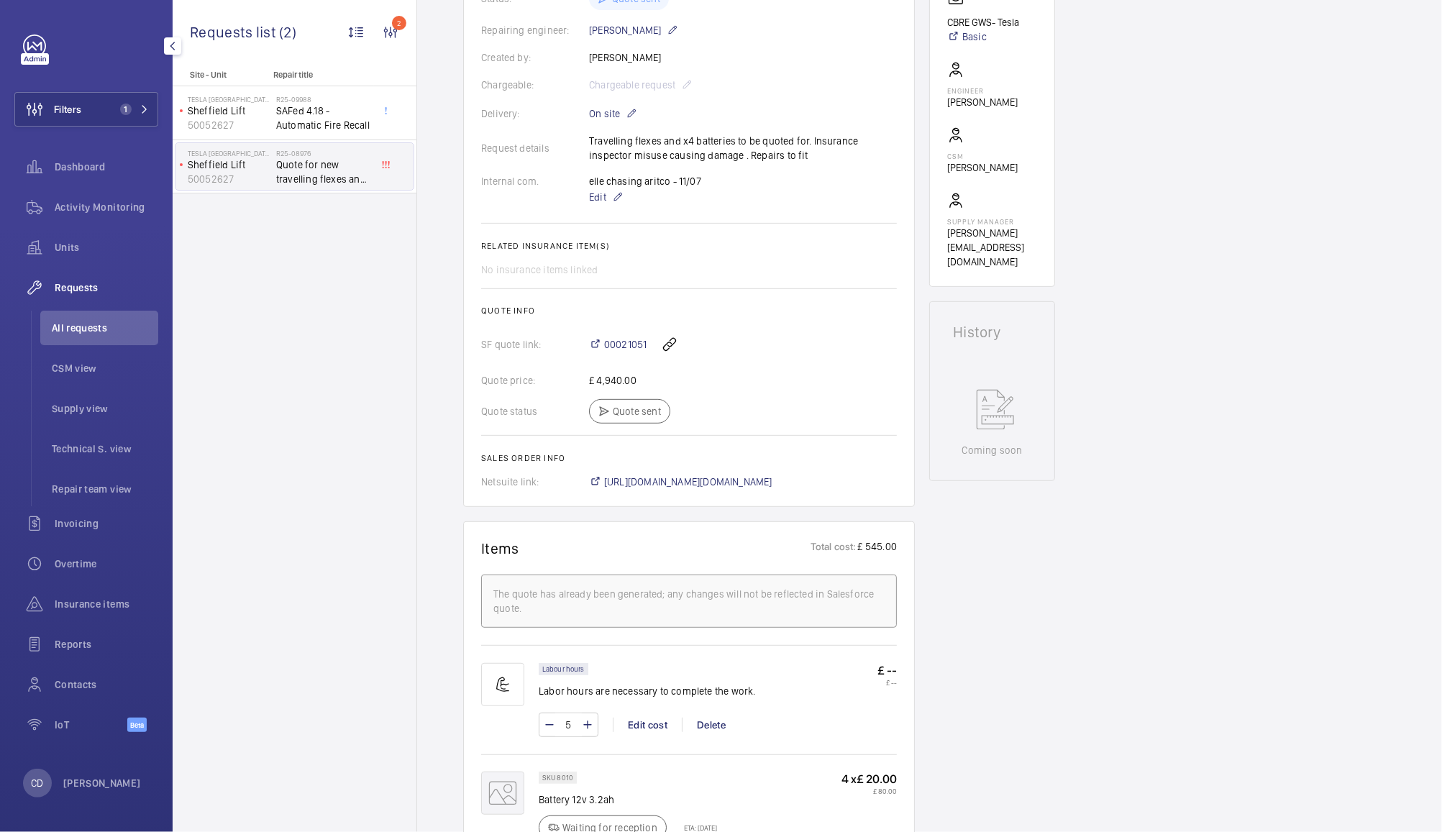
scroll to position [357, 0]
click at [627, 350] on span "00021051" at bounding box center [625, 342] width 42 height 14
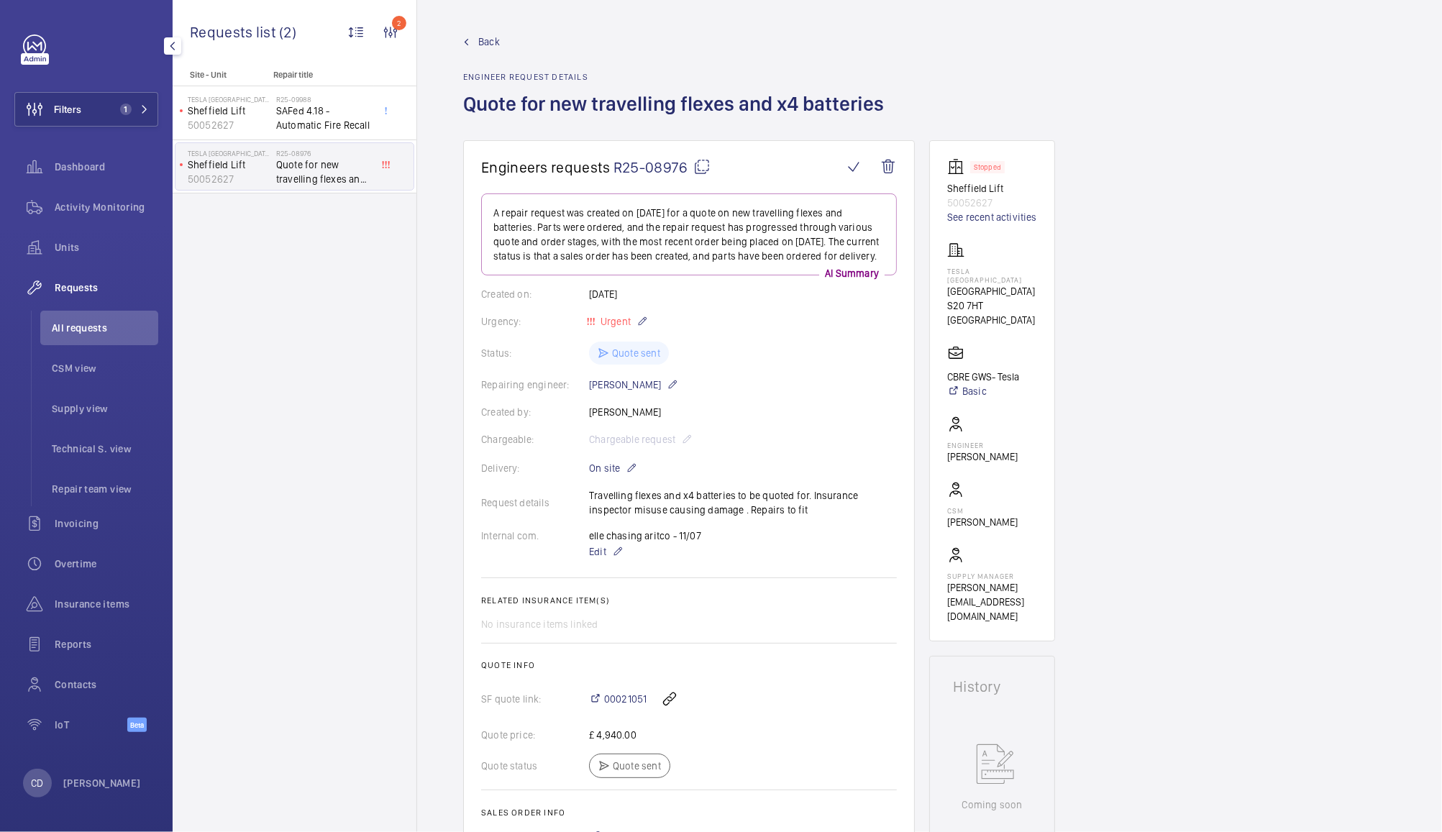
click at [701, 165] on mat-icon at bounding box center [702, 166] width 17 height 17
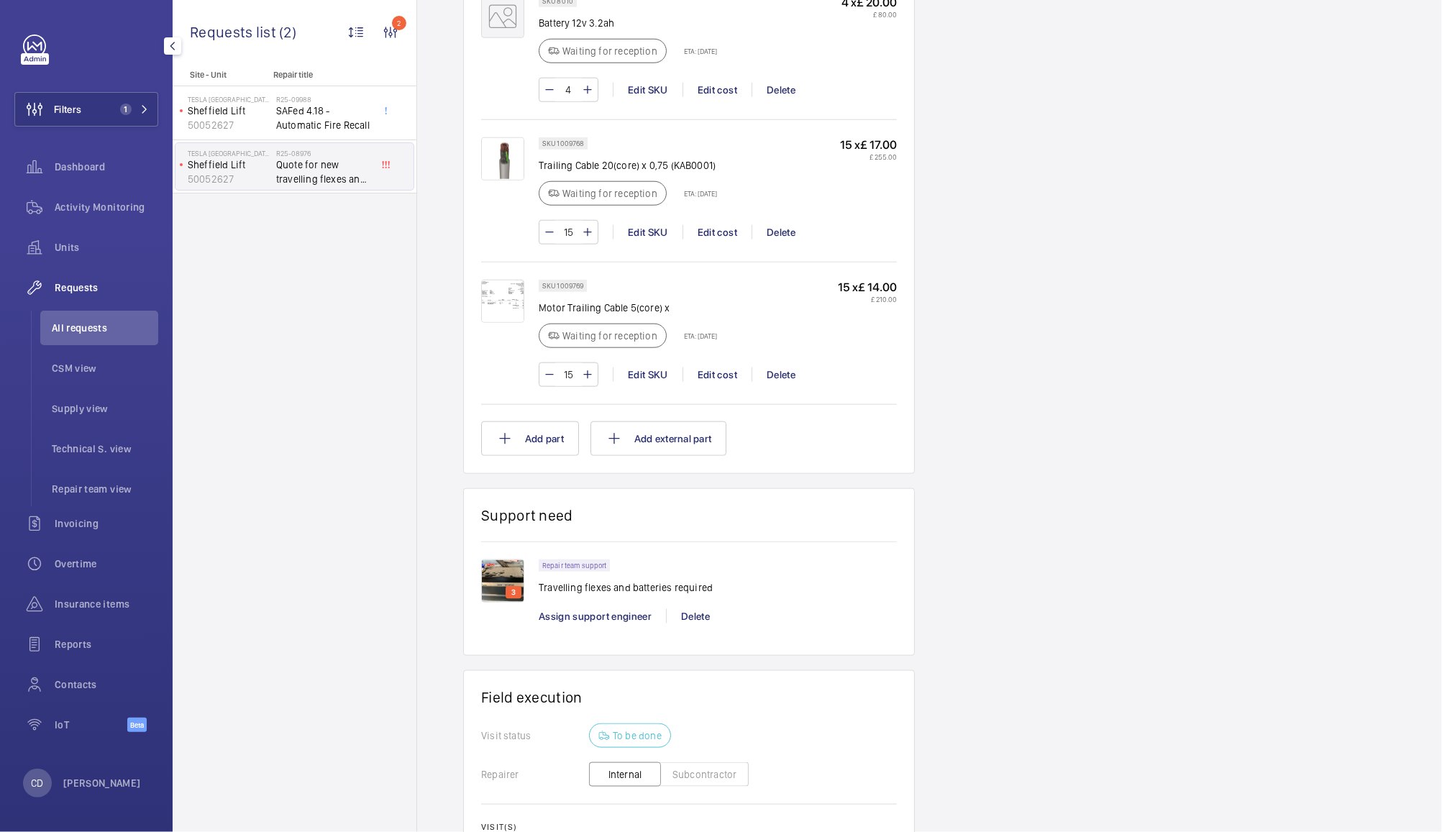
scroll to position [1137, 0]
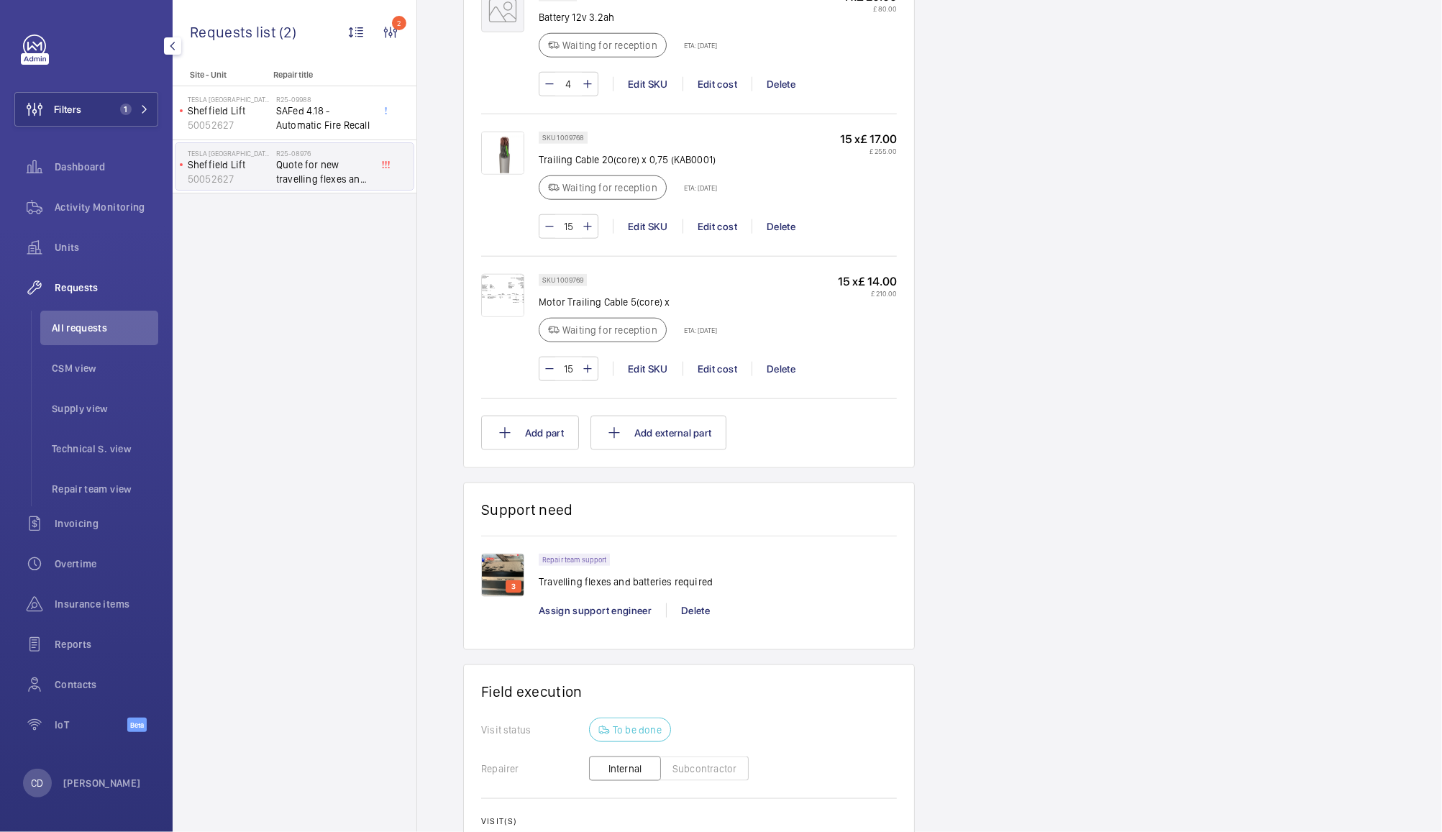
click at [69, 329] on span "All requests" at bounding box center [105, 328] width 106 height 14
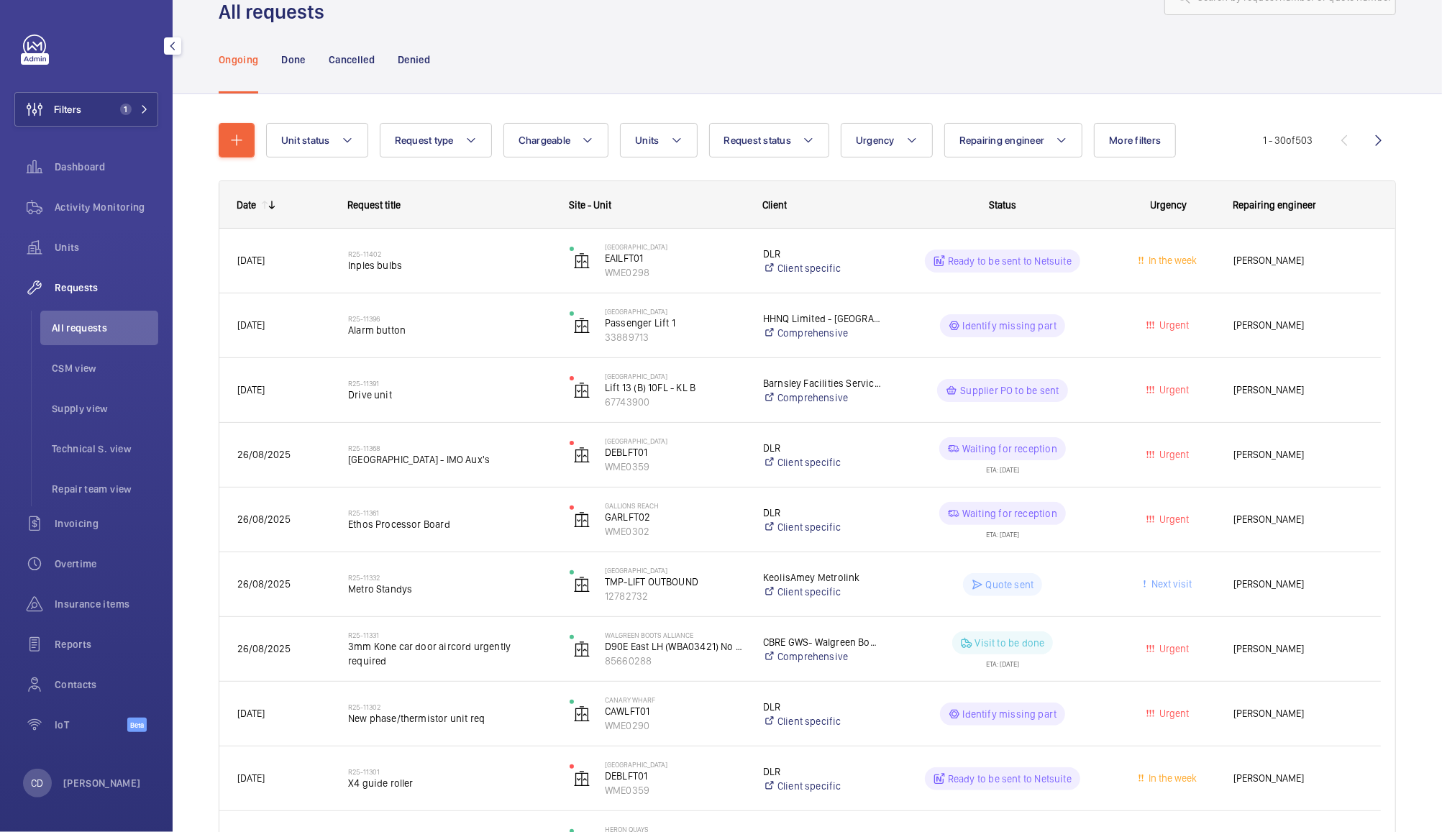
scroll to position [45, 0]
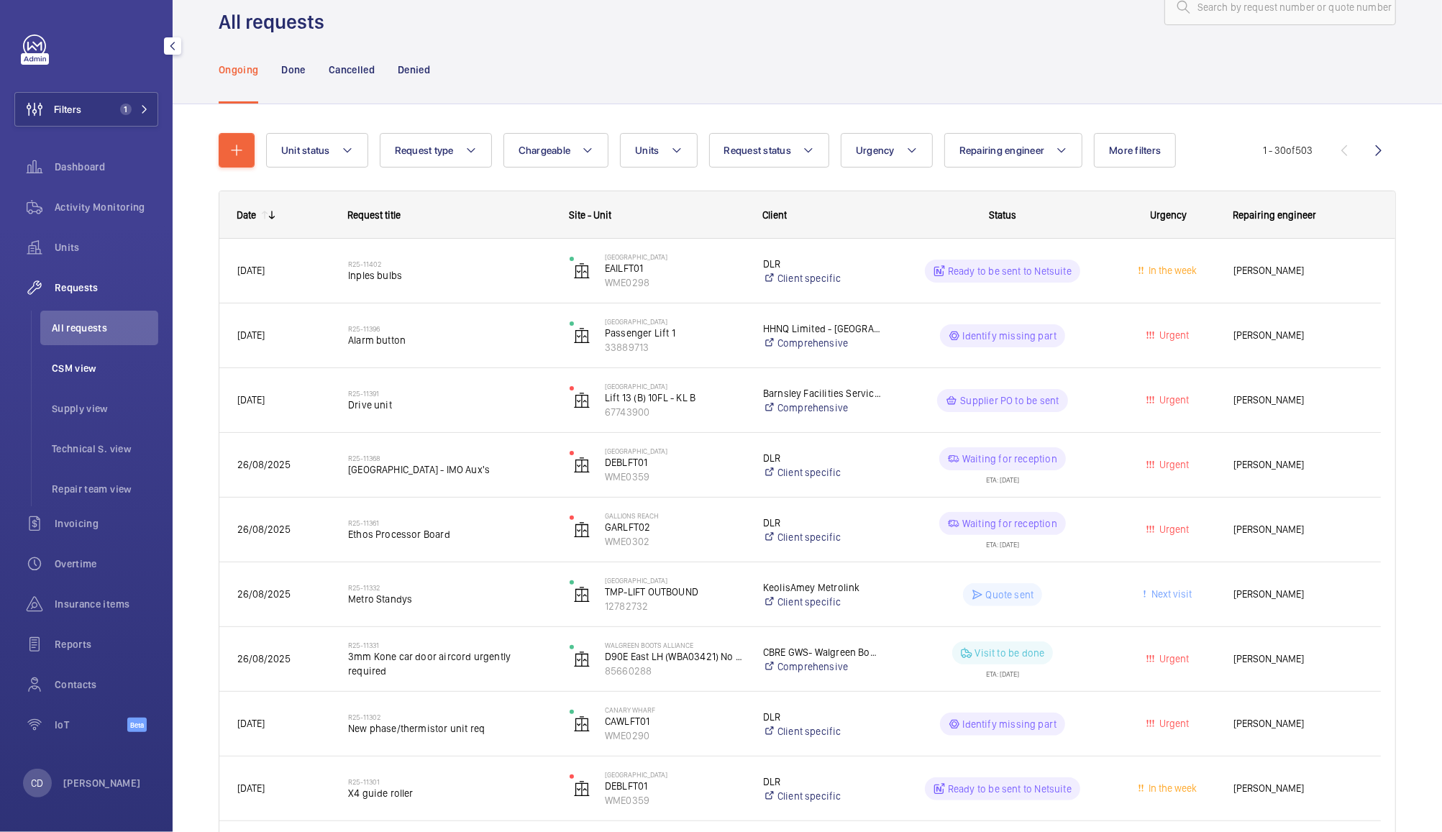
click at [76, 375] on span "CSM view" at bounding box center [105, 368] width 106 height 14
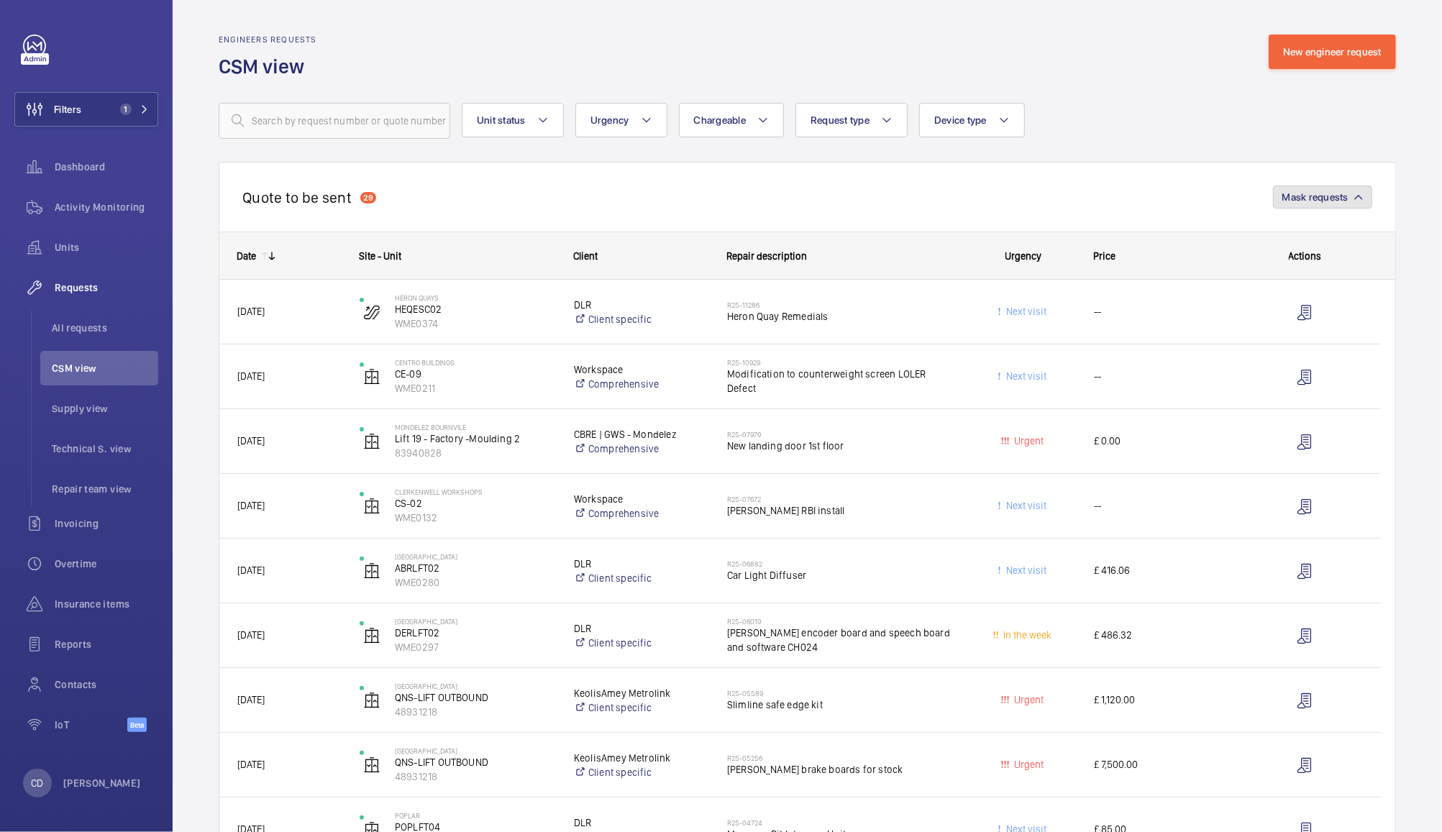
click at [1330, 205] on button "Mask requests" at bounding box center [1322, 197] width 99 height 23
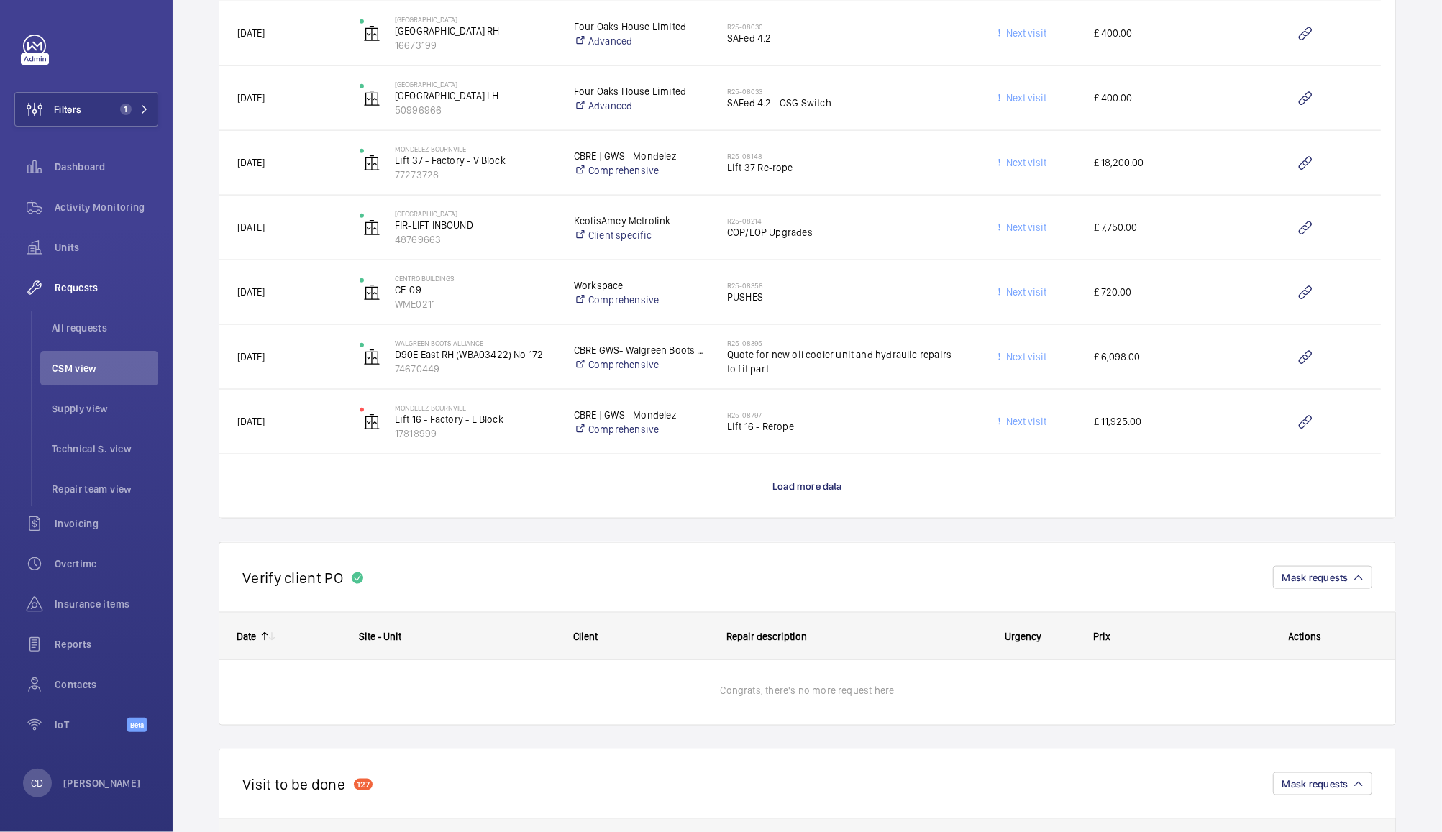
scroll to position [1215, 0]
click at [820, 484] on span "Load more data" at bounding box center [808, 485] width 70 height 12
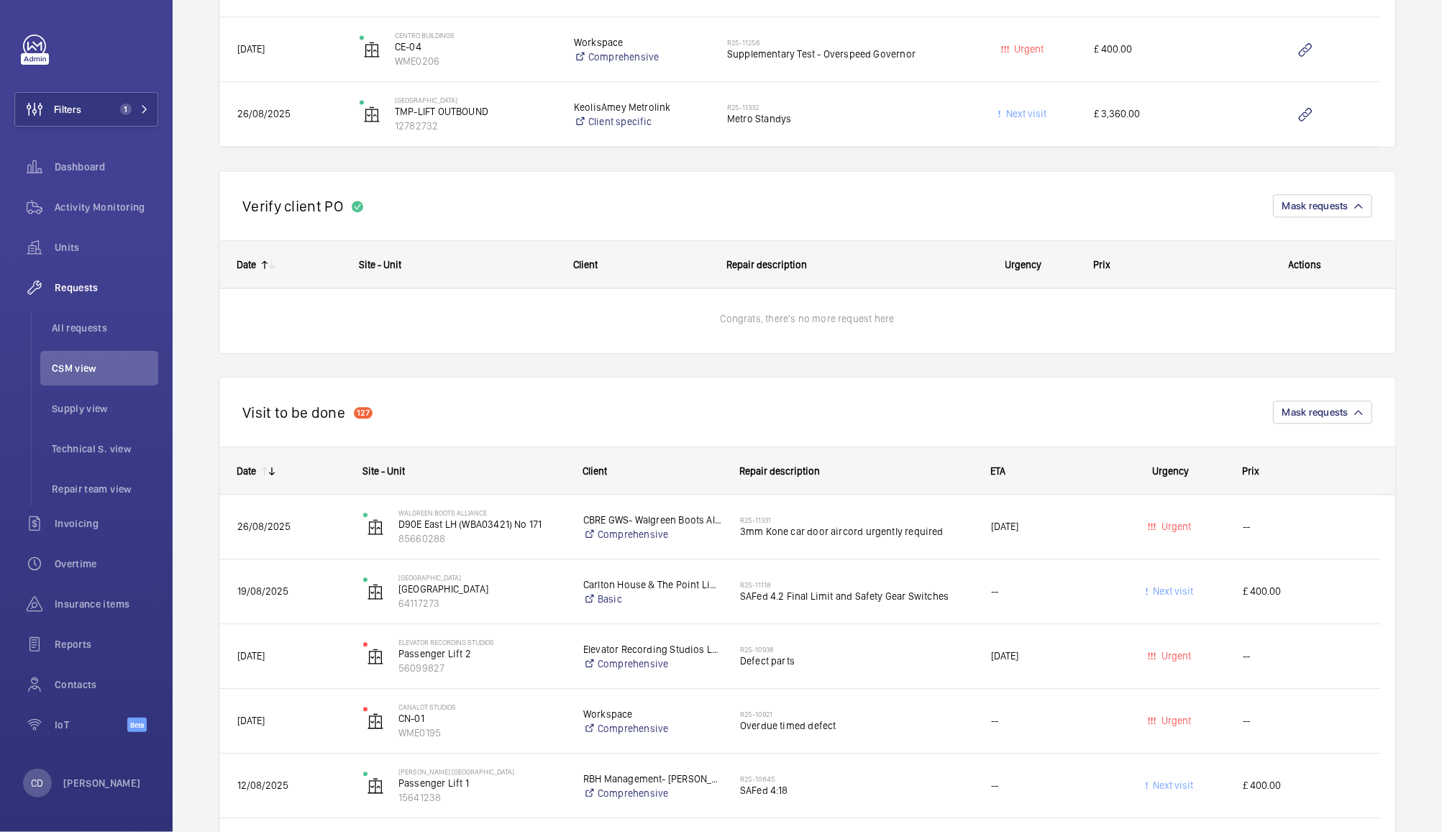
scroll to position [2430, 0]
click at [1241, 525] on div "--" at bounding box center [1303, 524] width 155 height 45
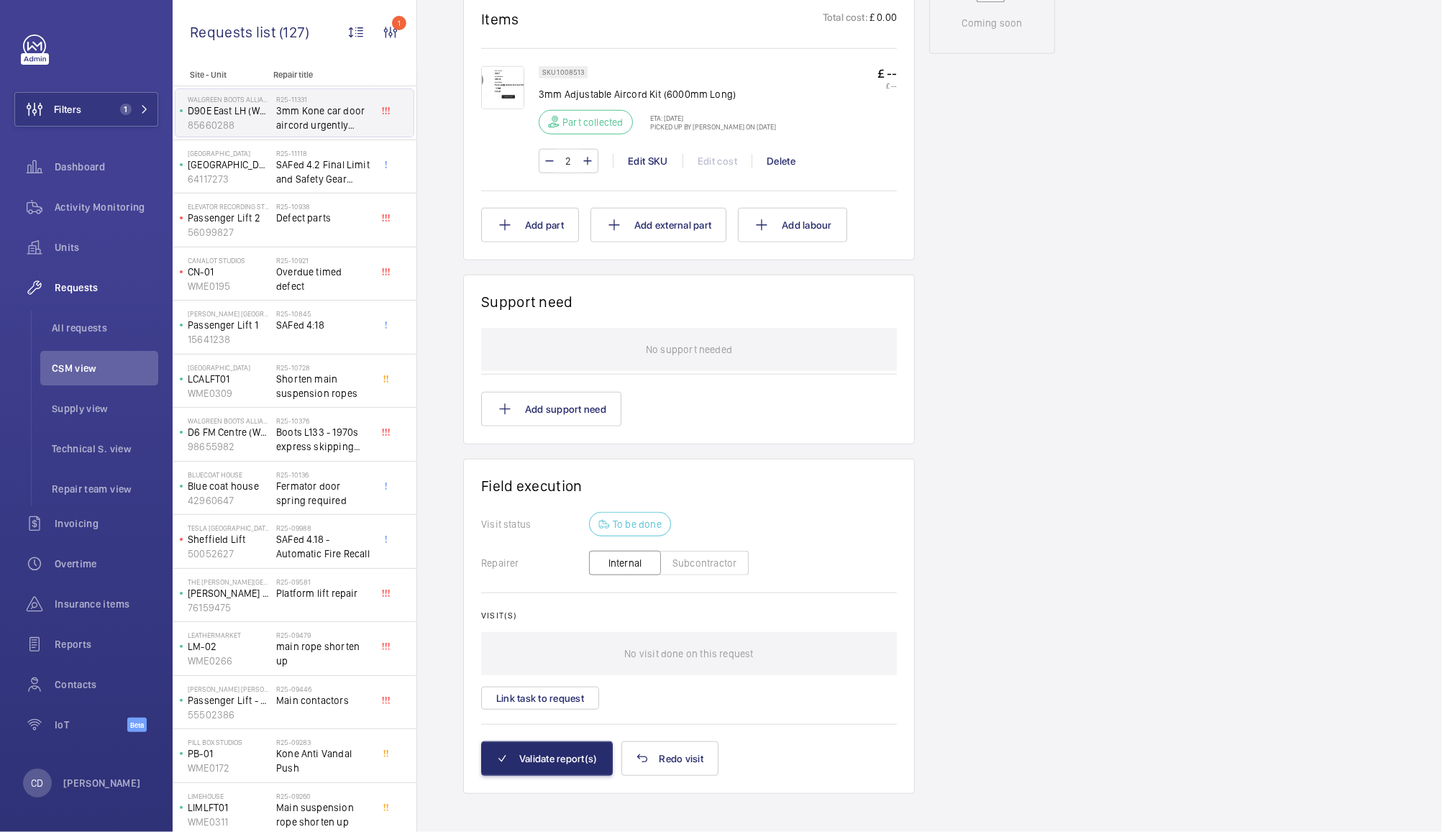
scroll to position [832, 0]
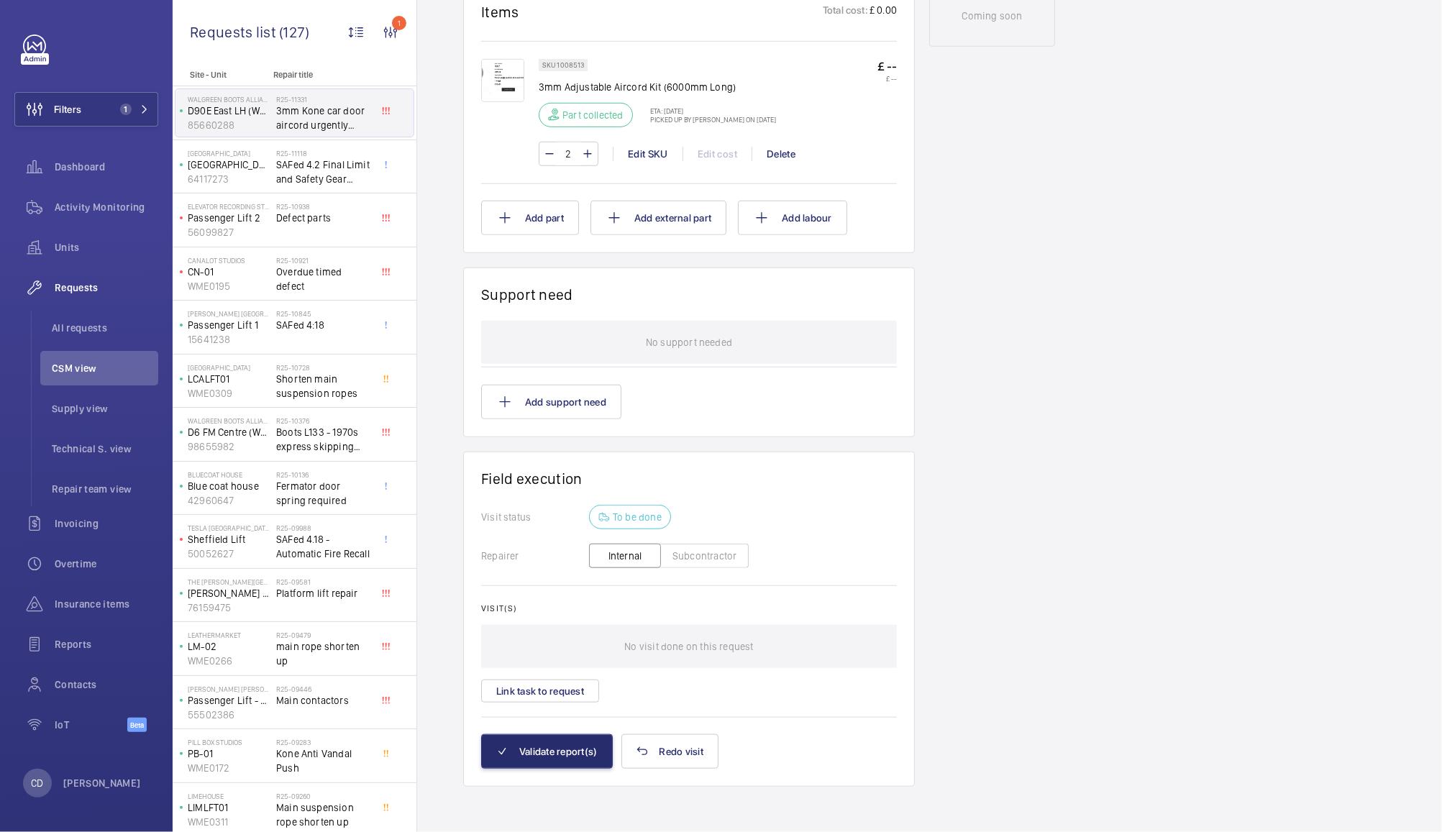
click at [560, 714] on wm-front-card-body "Visit status To be done Repairer Internal Subcontractor Visit(s) No visit done …" at bounding box center [689, 619] width 416 height 229
click at [570, 691] on button "Link task to request" at bounding box center [540, 691] width 118 height 23
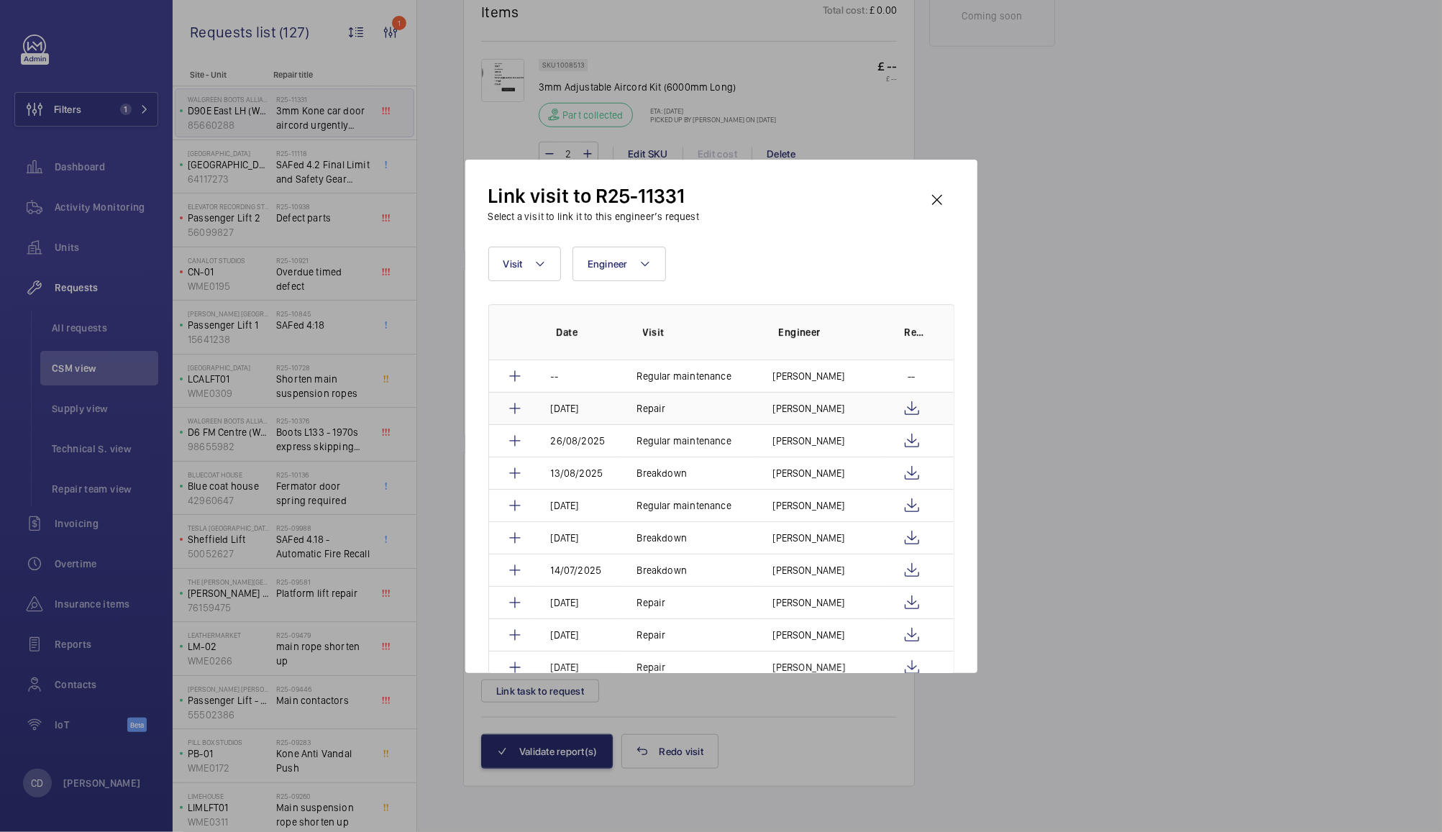
click at [518, 409] on mat-icon at bounding box center [514, 408] width 17 height 17
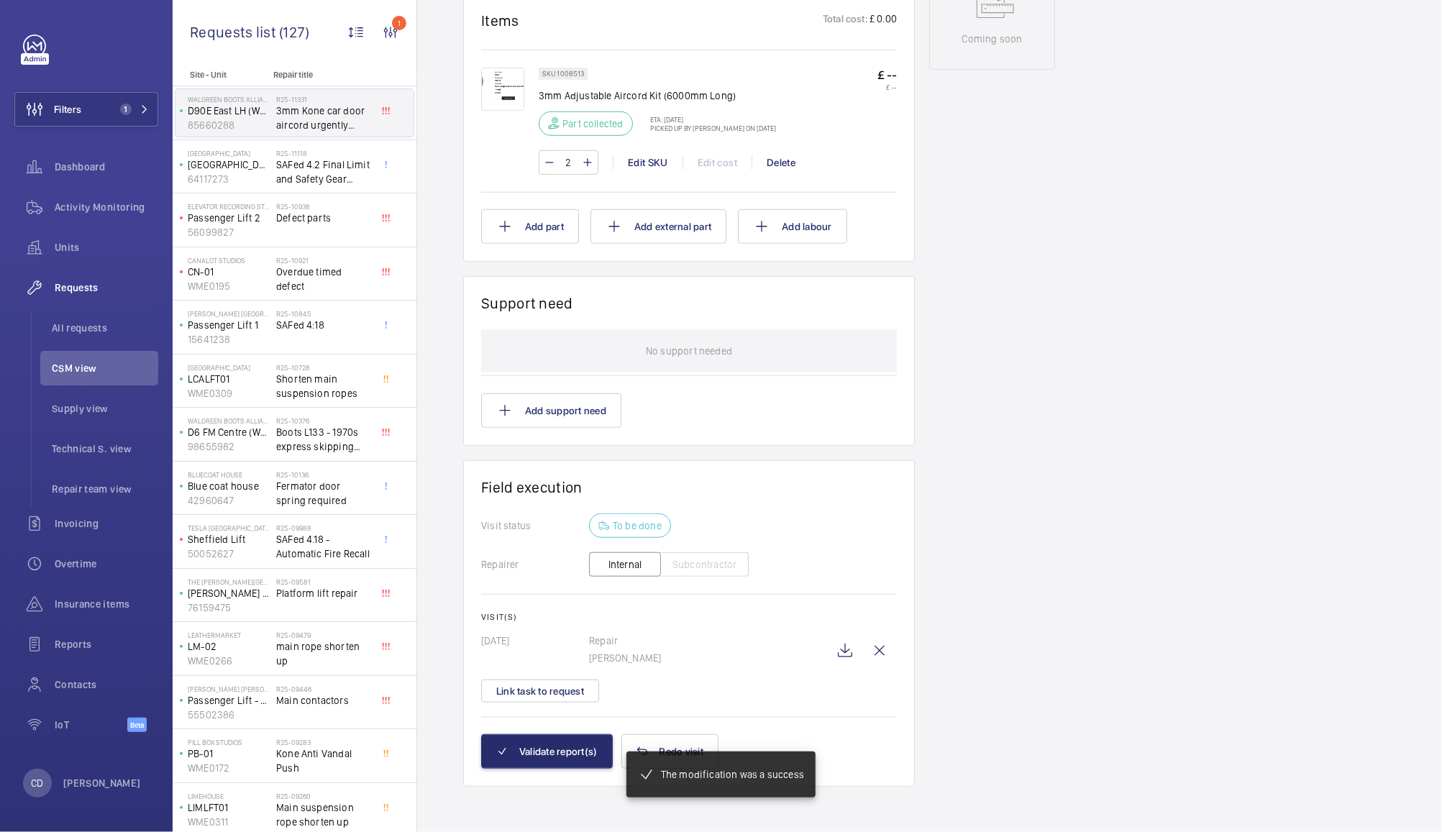
scroll to position [823, 0]
click at [557, 760] on button "Validate report(s)" at bounding box center [547, 751] width 132 height 35
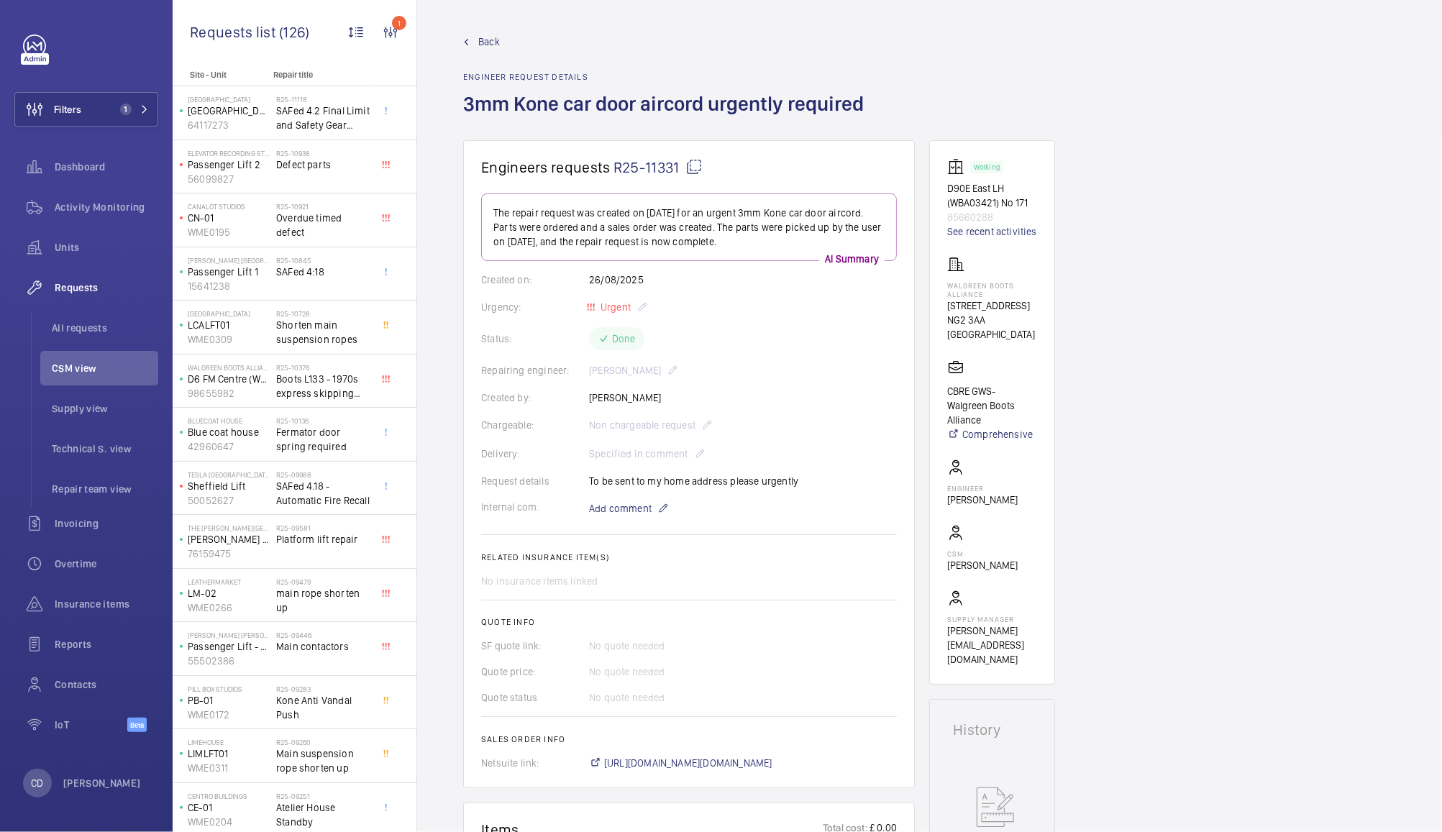
click at [106, 368] on span "CSM view" at bounding box center [105, 368] width 106 height 14
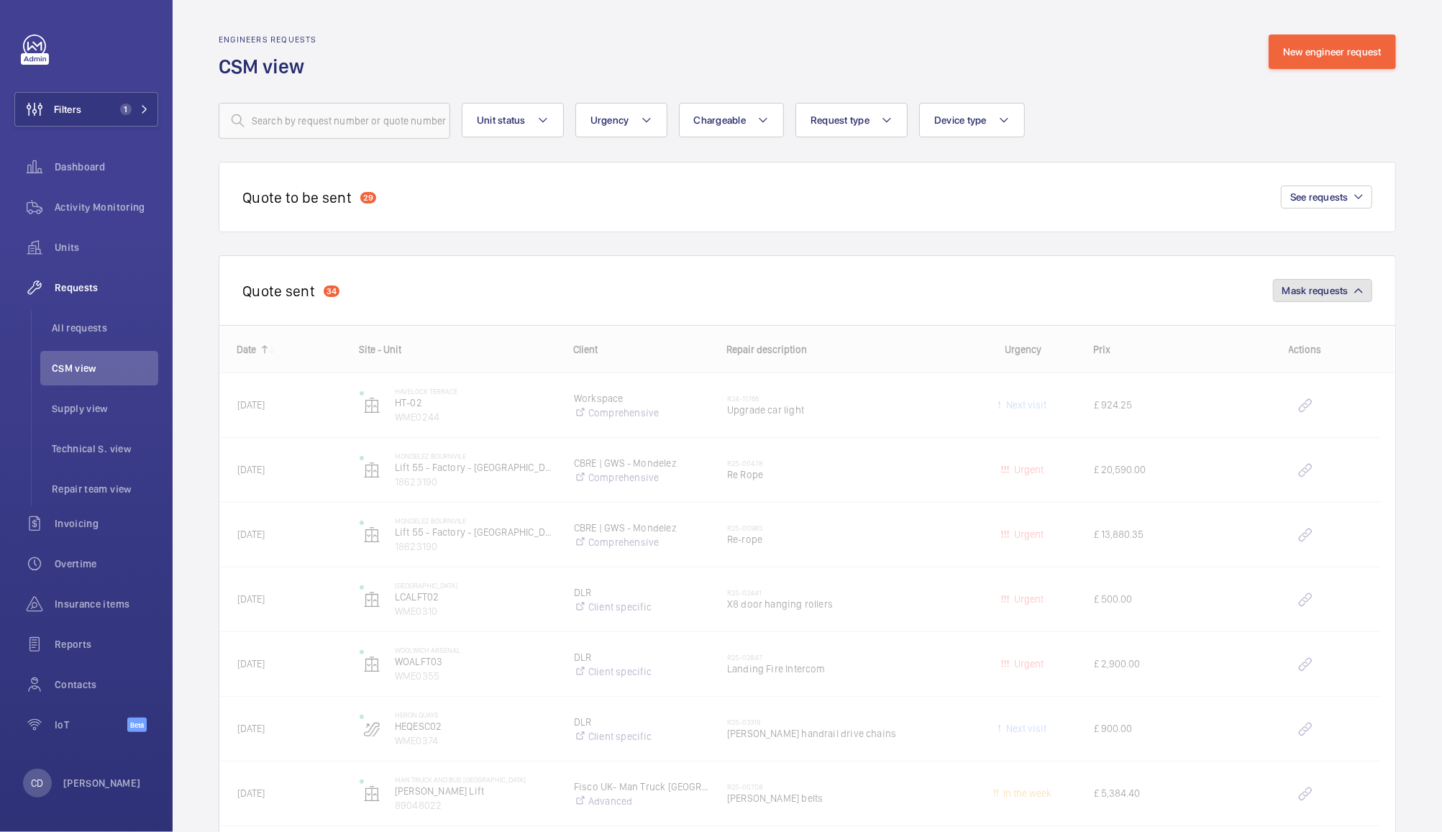
click at [1322, 295] on span "Mask requests" at bounding box center [1316, 291] width 66 height 12
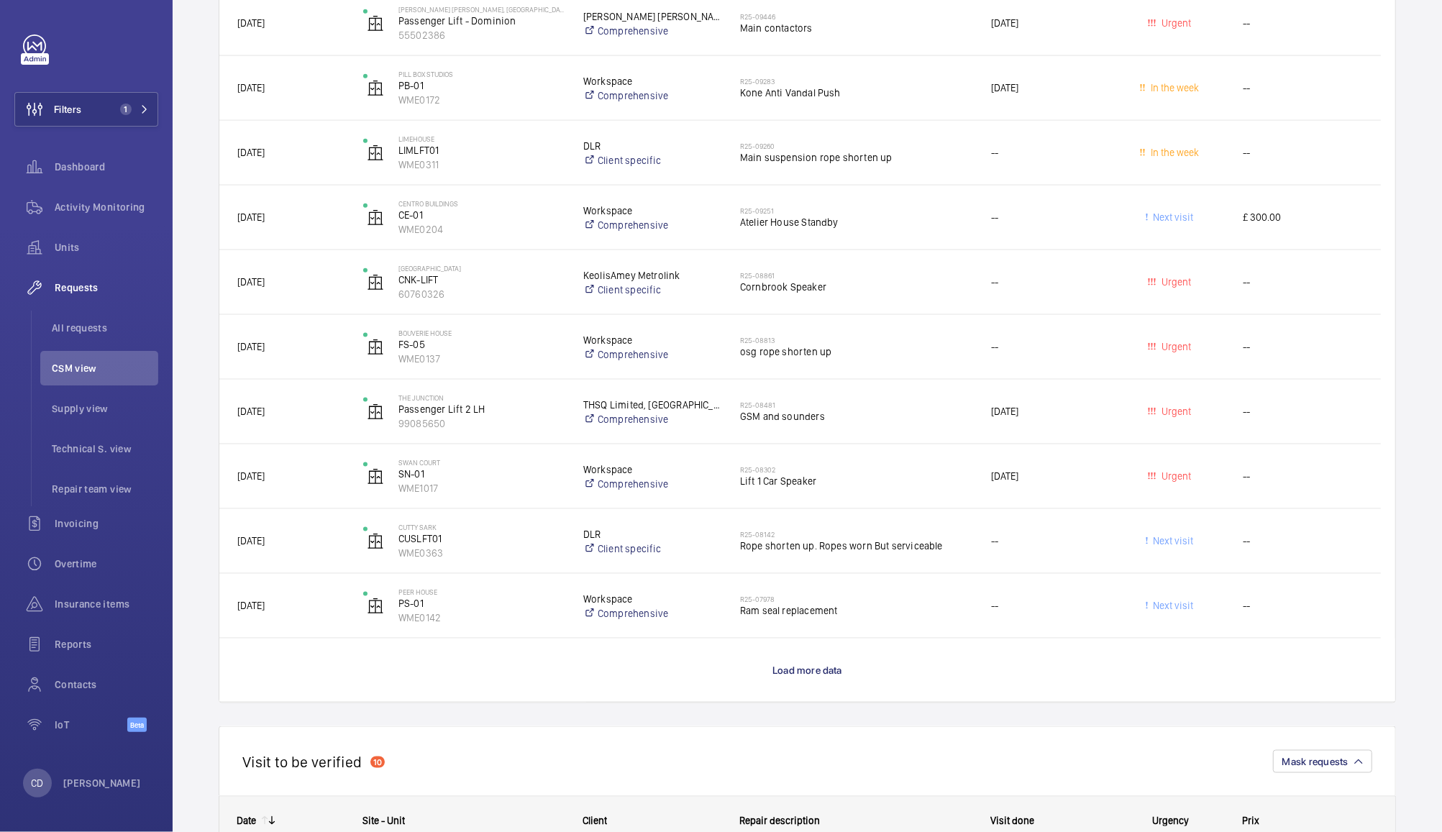
scroll to position [1331, 0]
click at [1091, 478] on span "[DATE]" at bounding box center [1044, 475] width 107 height 17
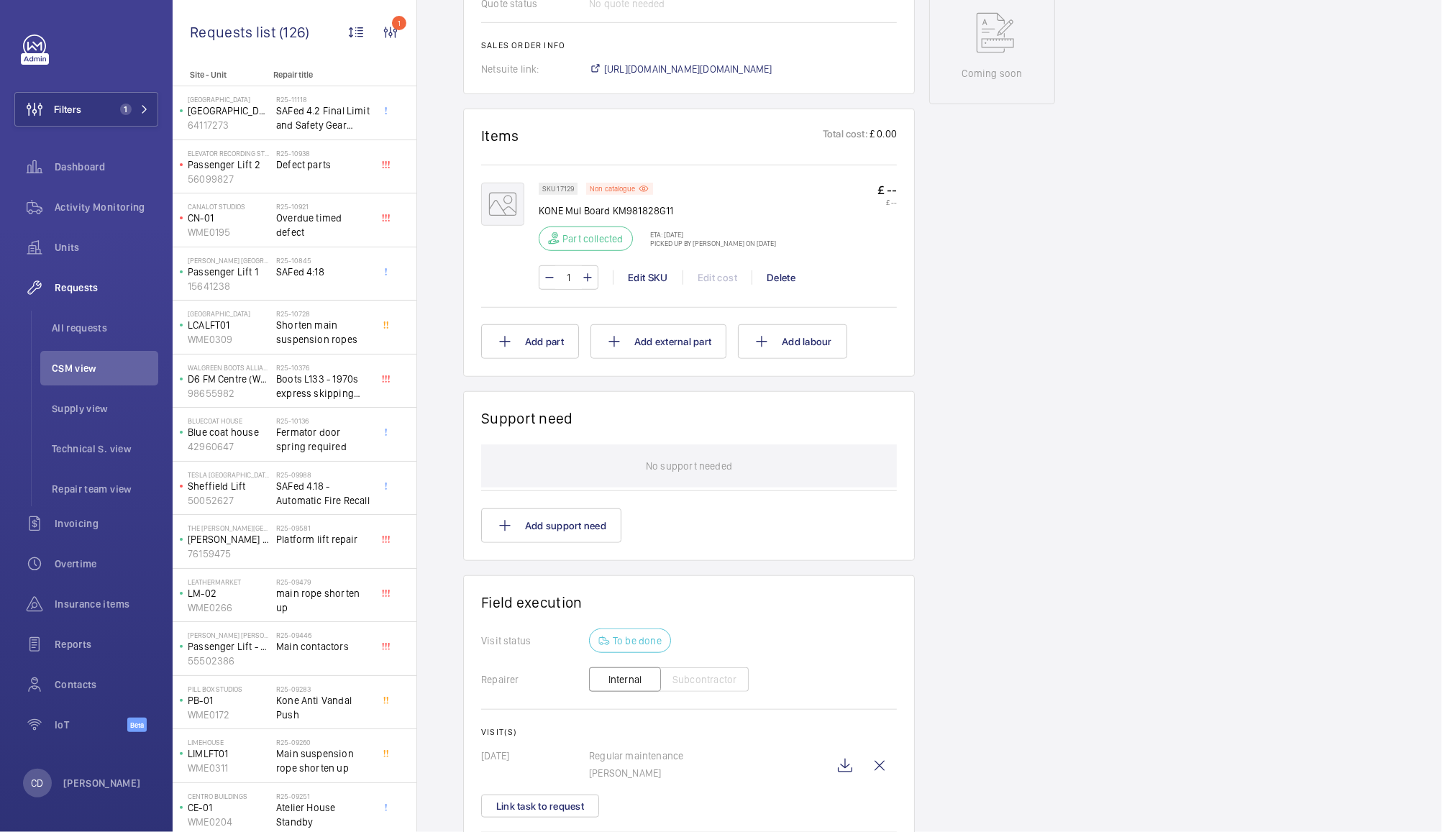
scroll to position [838, 0]
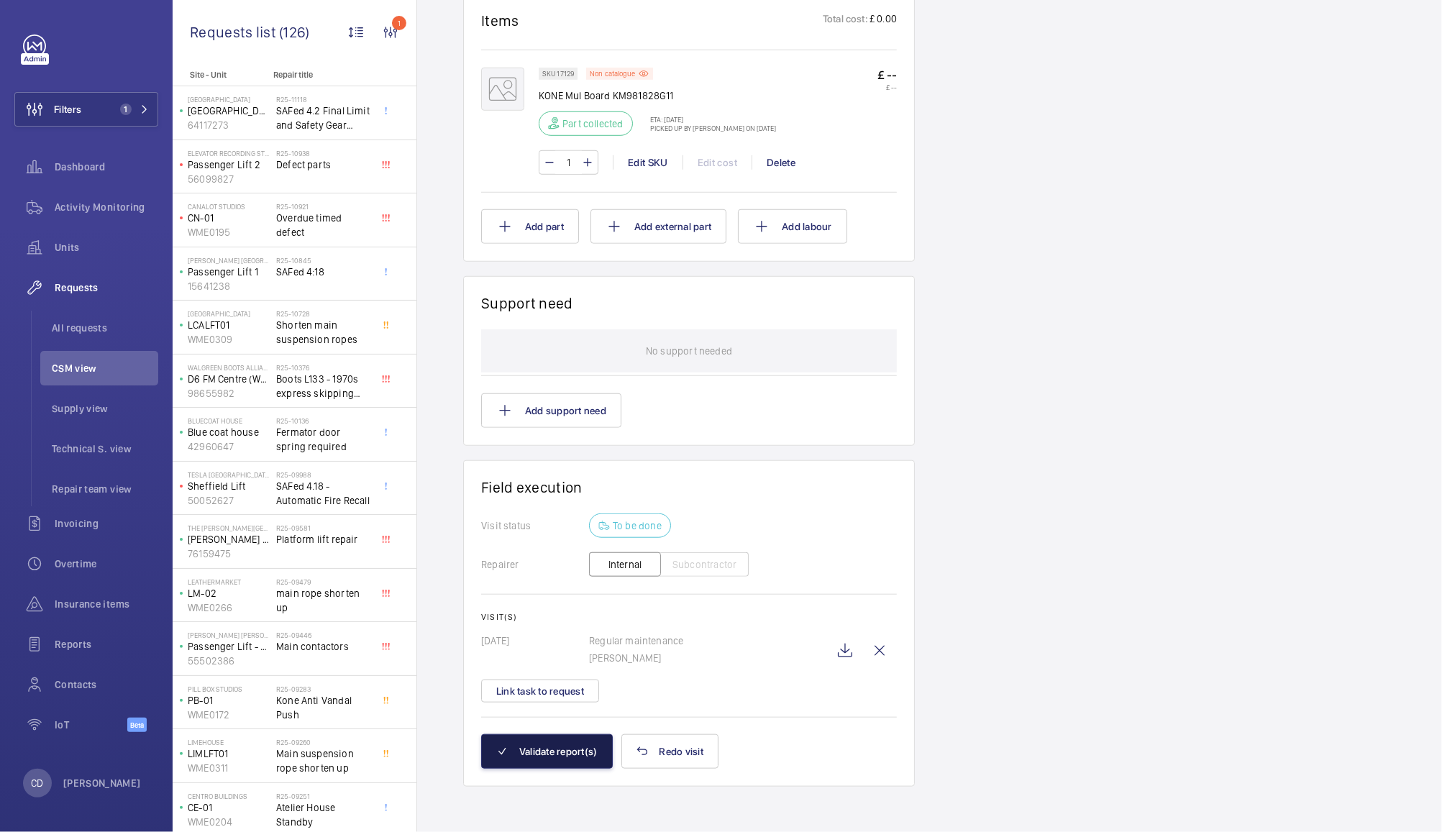
click at [553, 768] on button "Validate report(s)" at bounding box center [547, 752] width 132 height 35
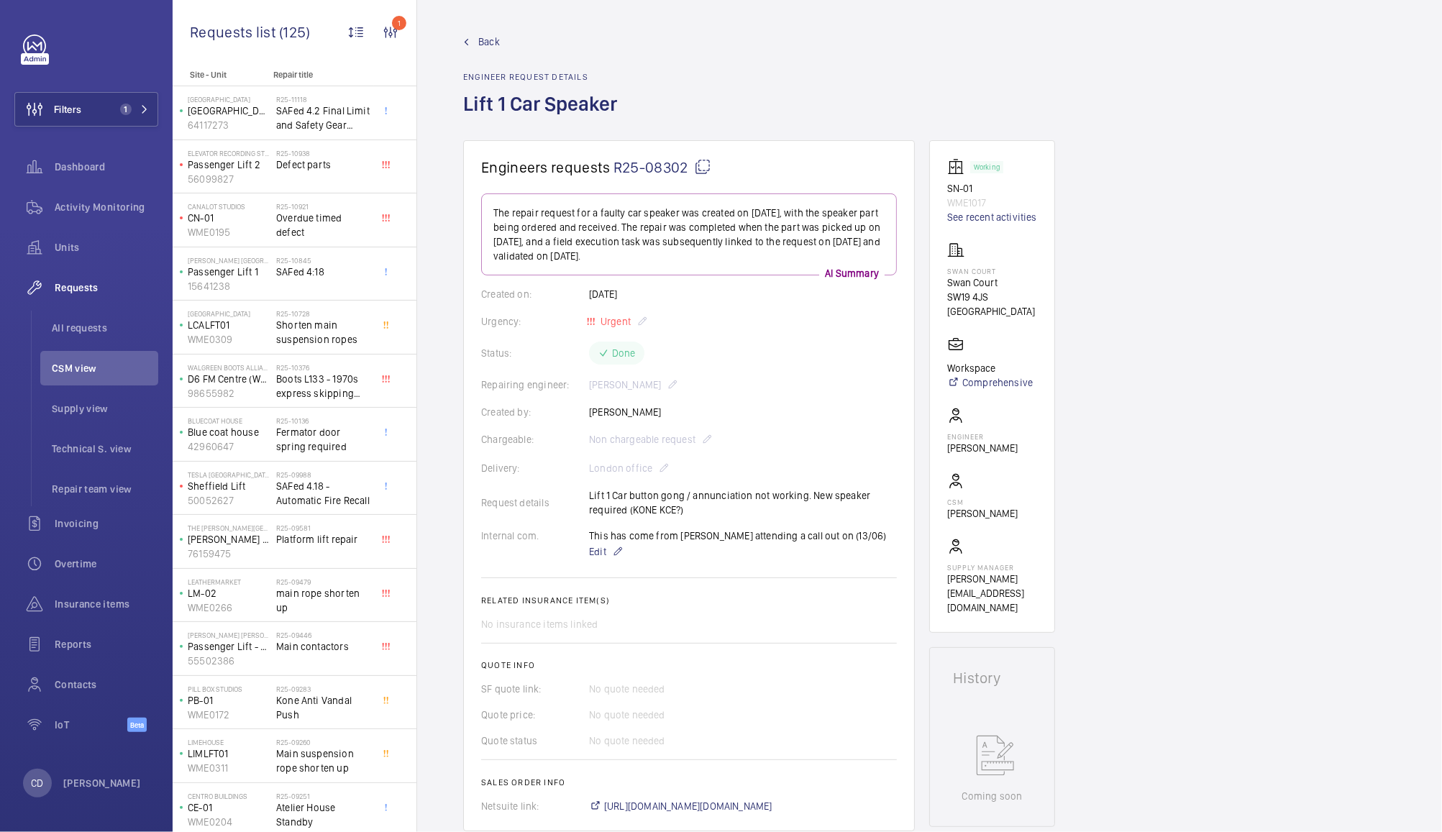
click at [91, 368] on span "CSM view" at bounding box center [105, 368] width 106 height 14
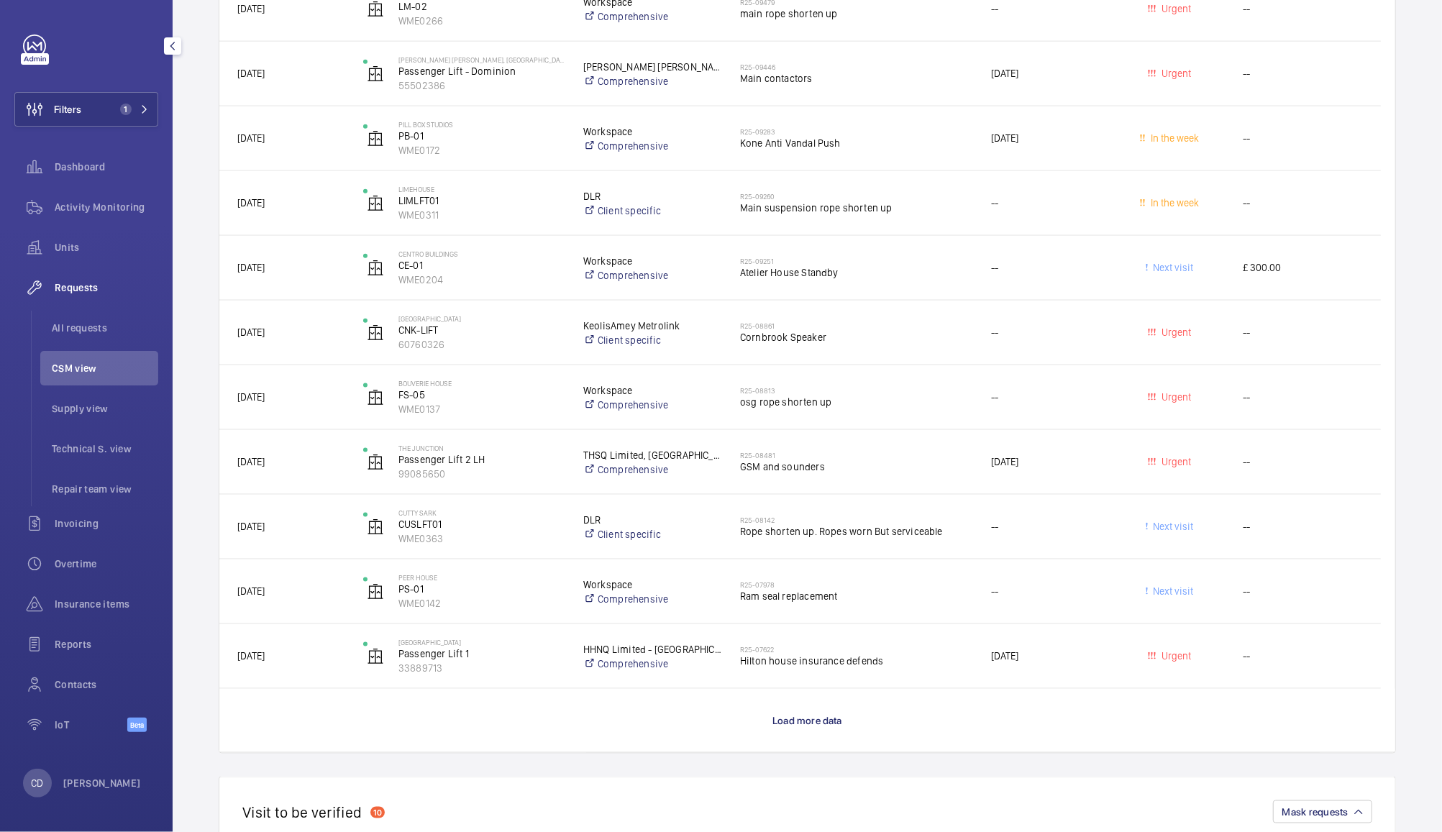
scroll to position [1276, 0]
click at [817, 724] on span "Load more data" at bounding box center [808, 725] width 70 height 12
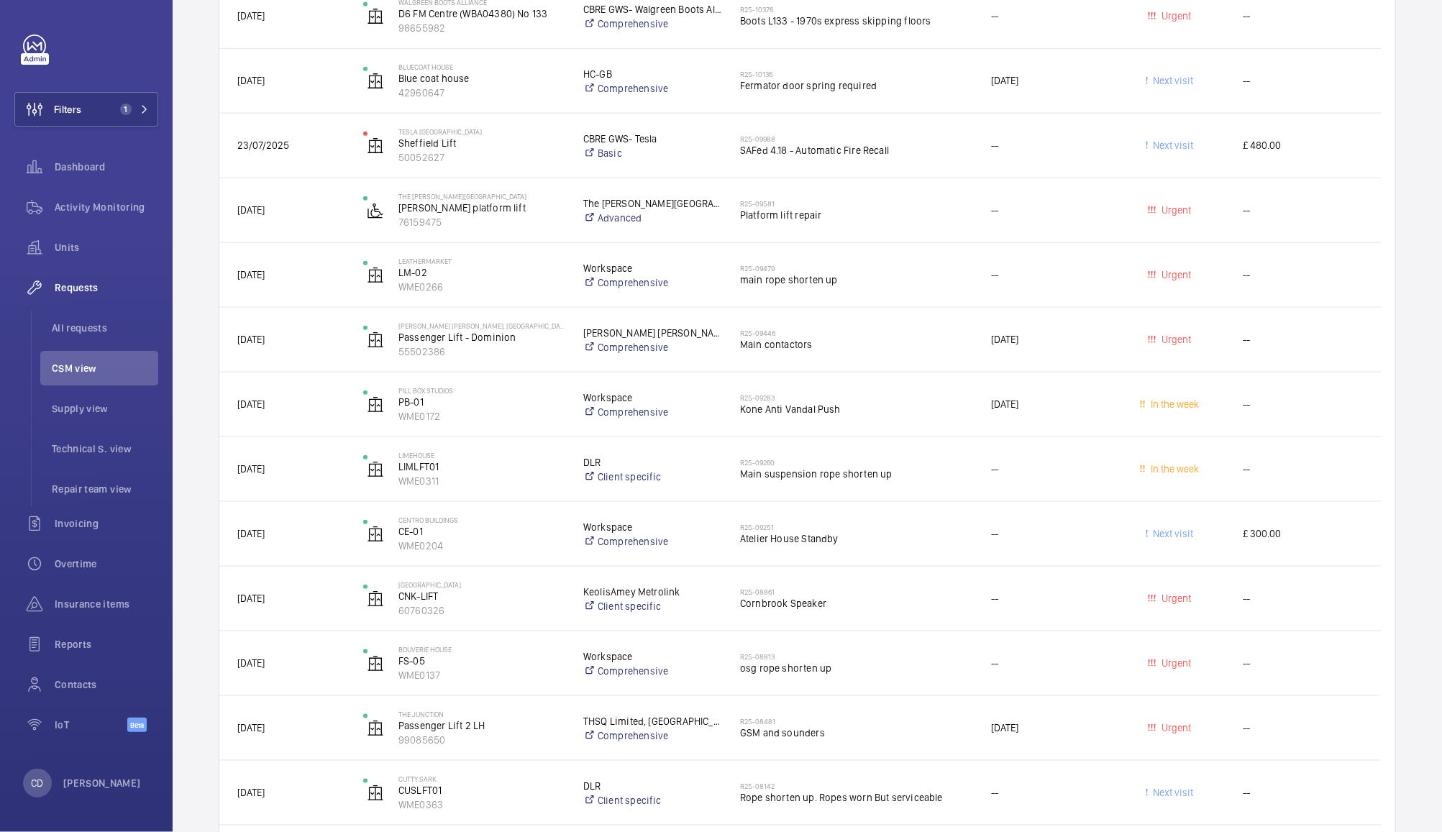
scroll to position [1010, 0]
click at [1178, 542] on span "Next visit" at bounding box center [1170, 537] width 107 height 17
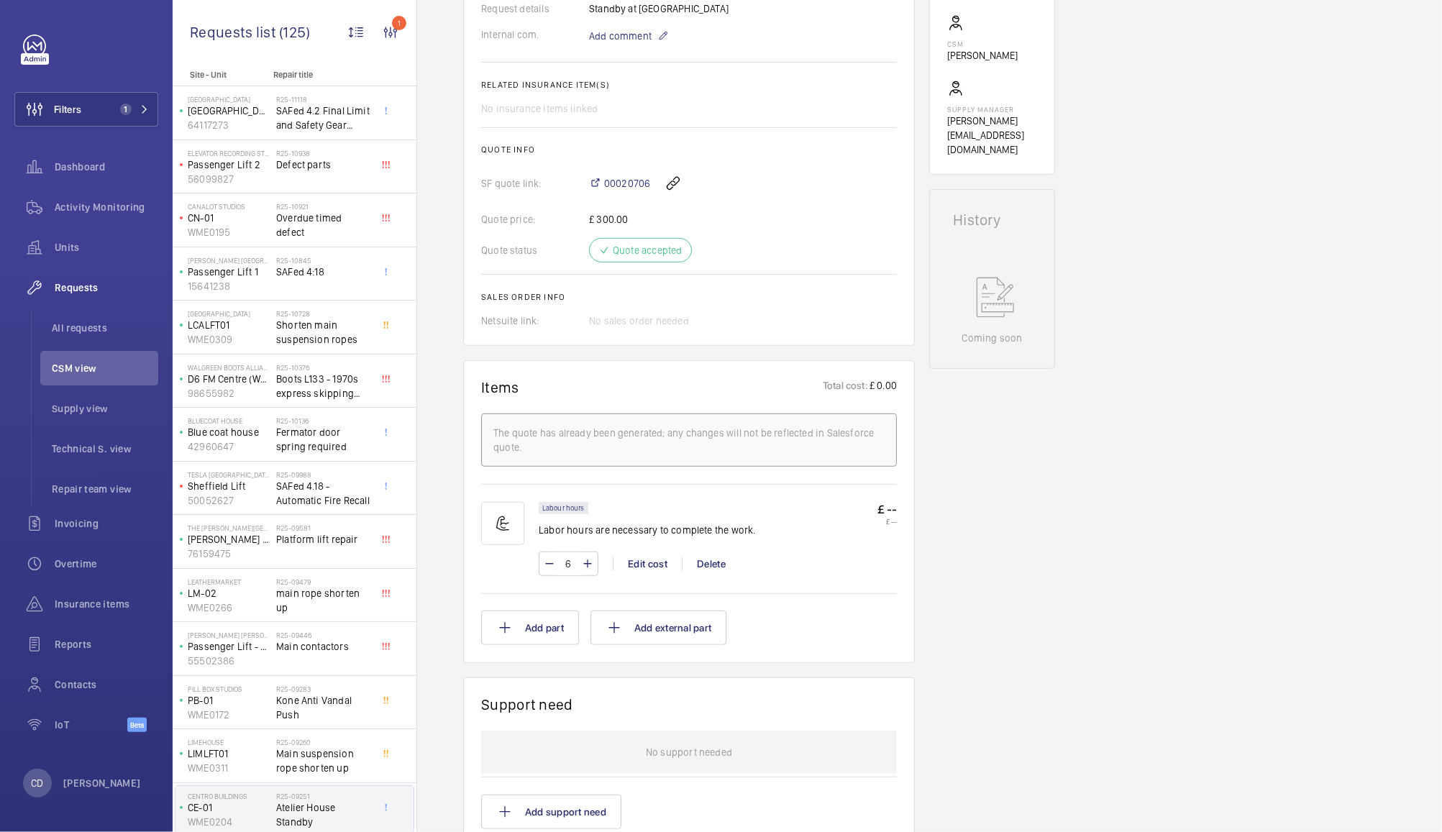
scroll to position [493, 0]
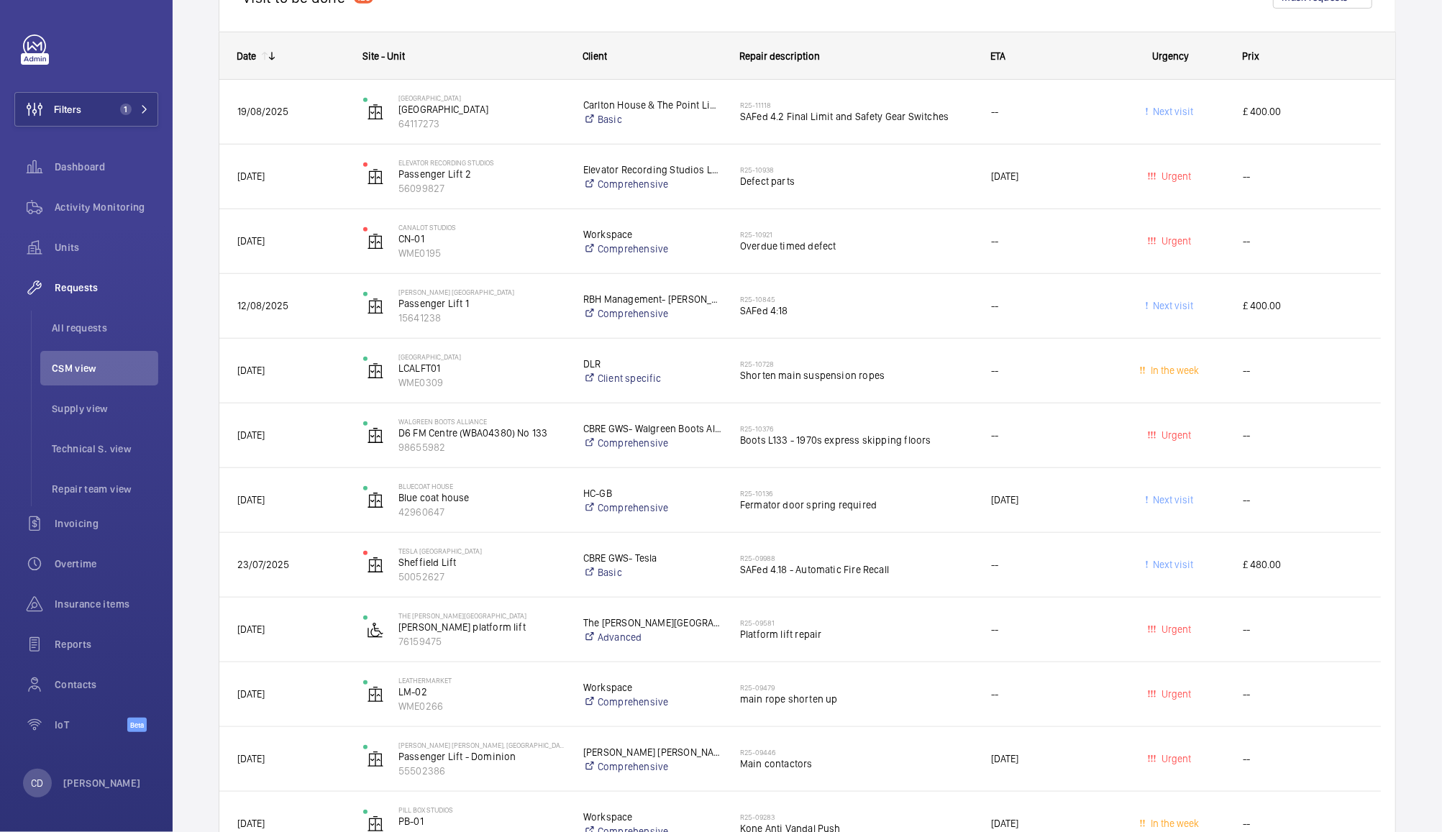
scroll to position [596, 0]
click at [1085, 510] on div "[DATE]" at bounding box center [1036, 498] width 124 height 45
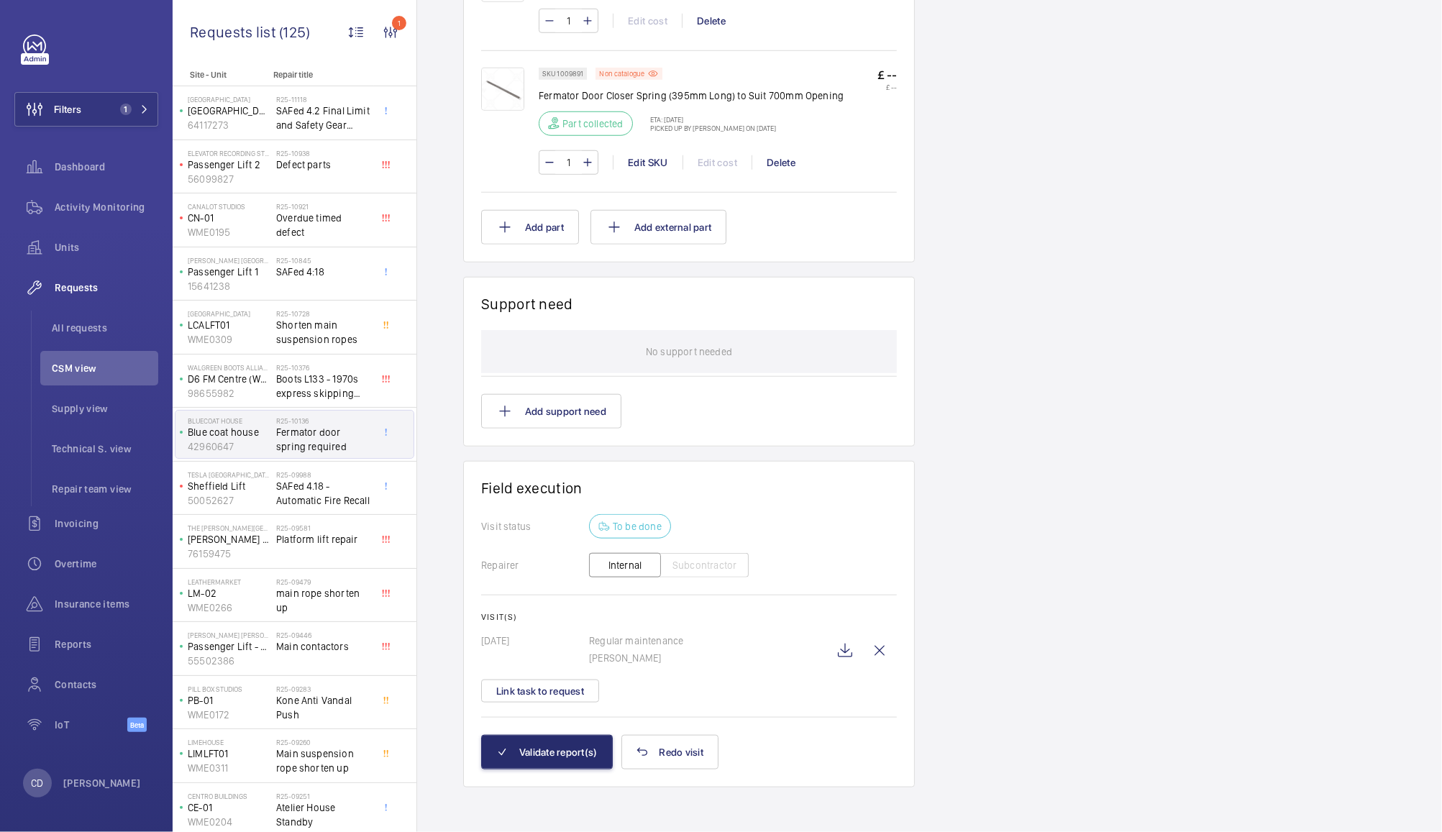
scroll to position [946, 0]
click at [563, 753] on button "Validate report(s)" at bounding box center [547, 753] width 132 height 35
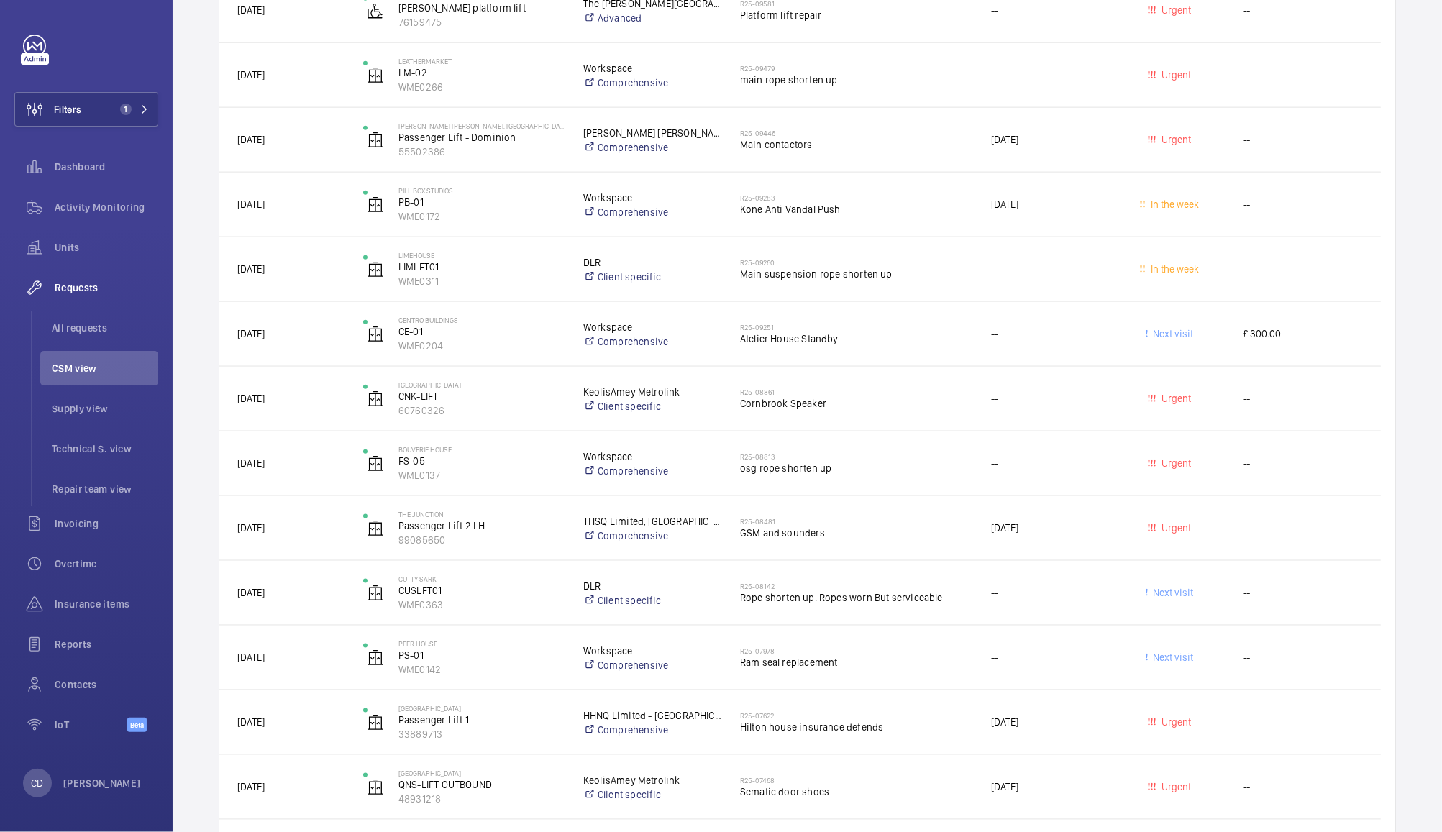
scroll to position [1149, 0]
click at [870, 473] on span "osg rope shorten up" at bounding box center [856, 467] width 232 height 14
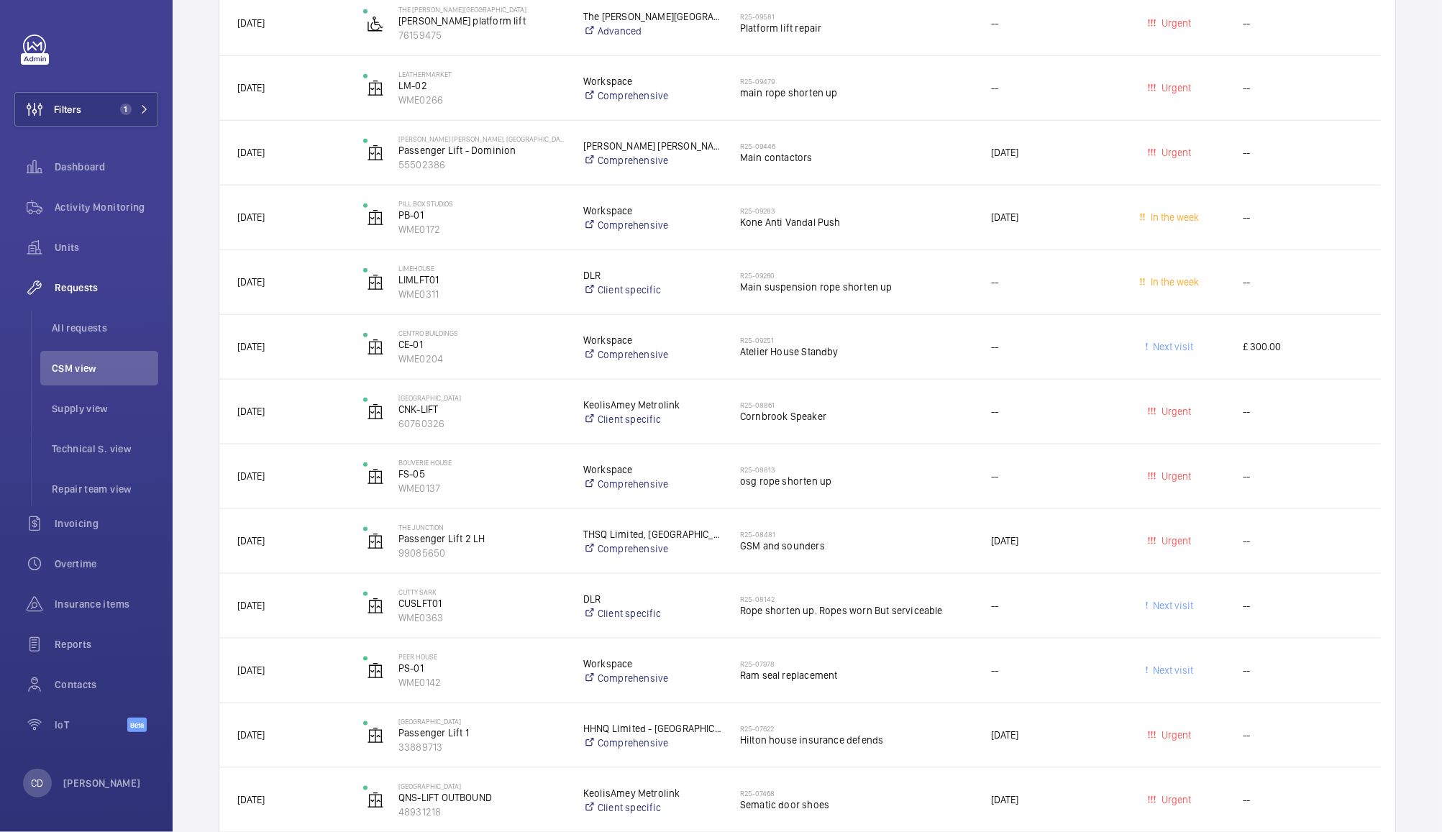
scroll to position [1135, 0]
click at [986, 563] on div "[DATE]" at bounding box center [1036, 541] width 124 height 45
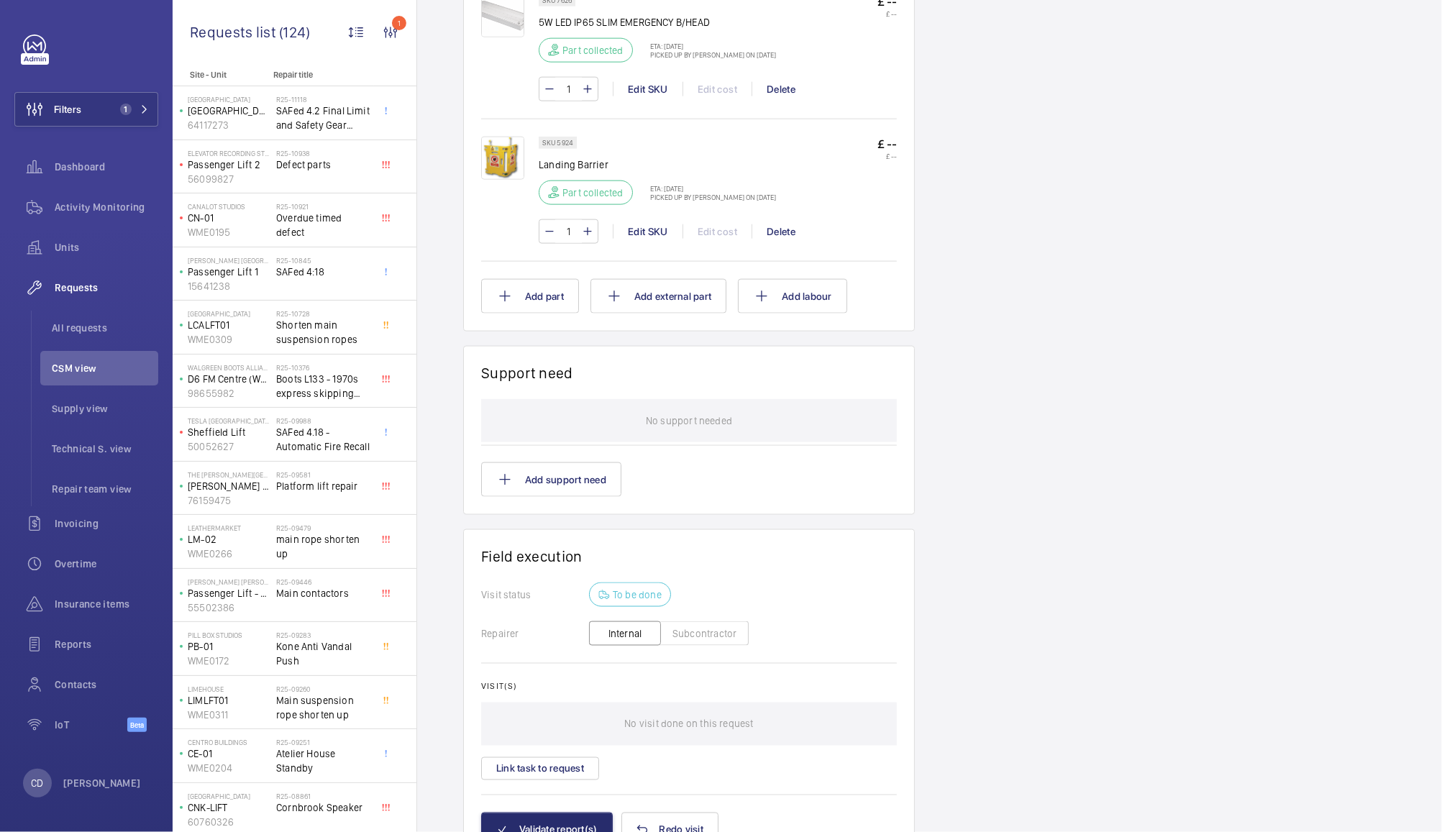
scroll to position [1542, 0]
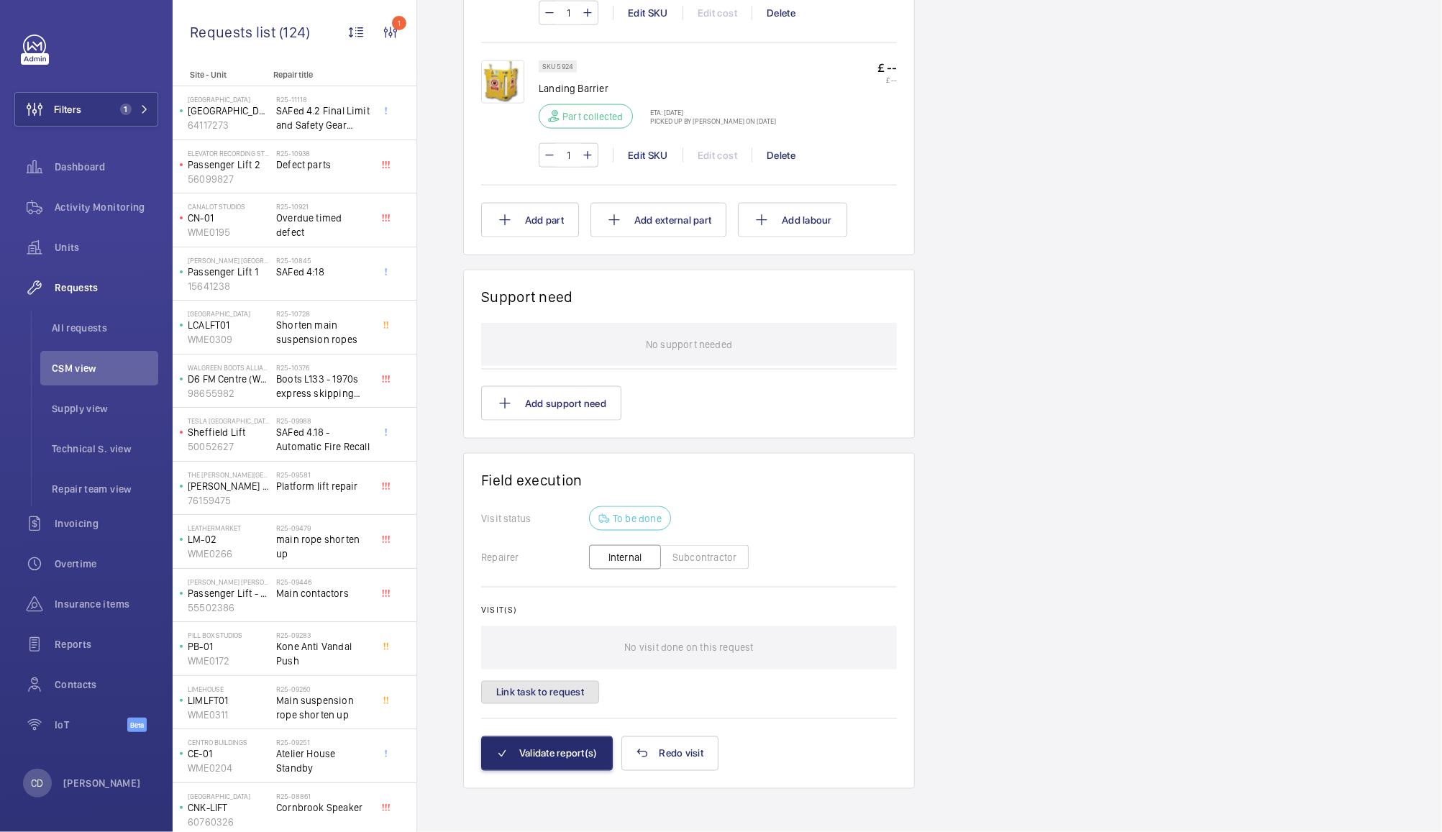
click at [556, 691] on button "Link task to request" at bounding box center [540, 692] width 118 height 23
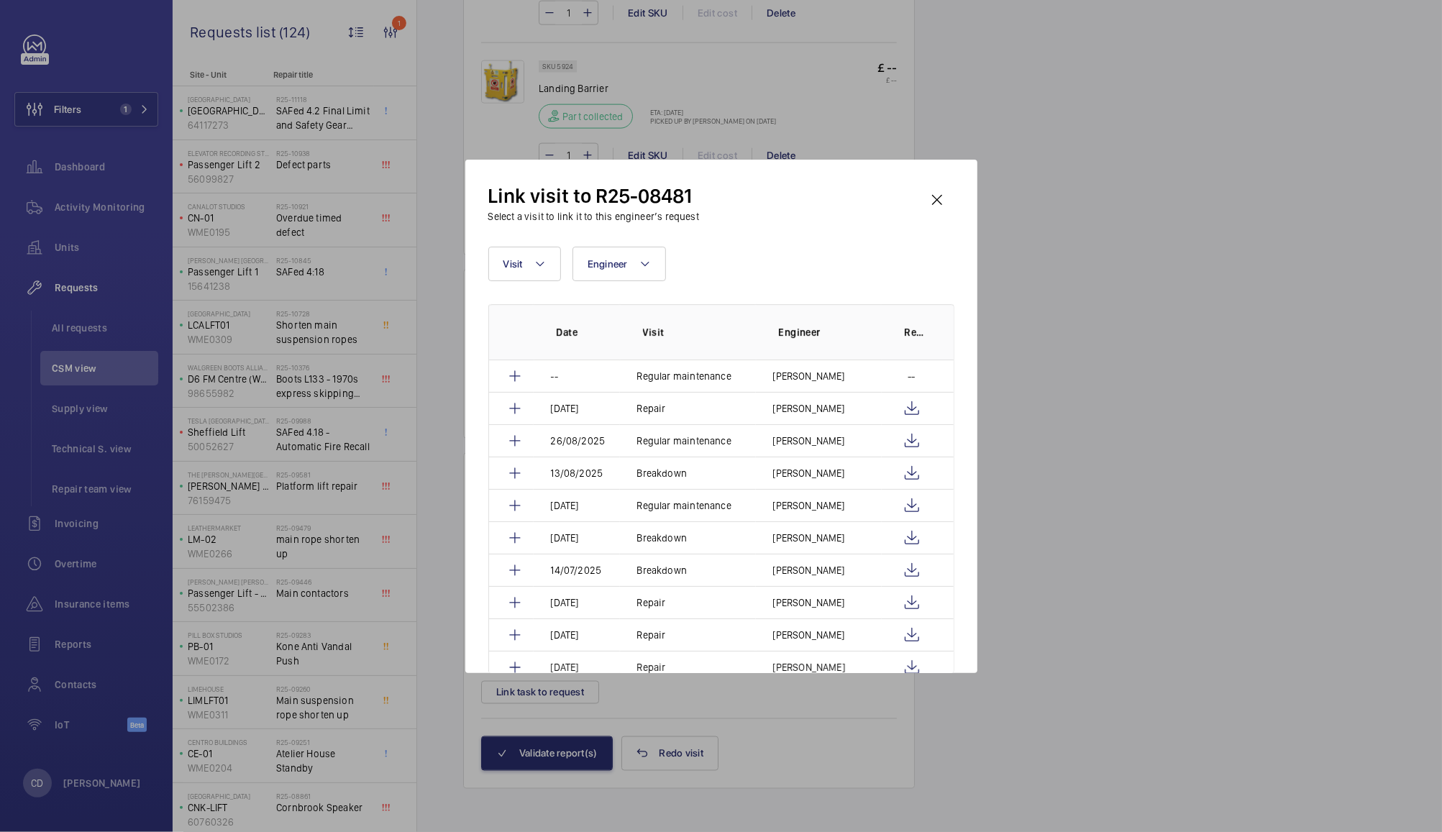
click at [1071, 429] on div at bounding box center [721, 416] width 1442 height 832
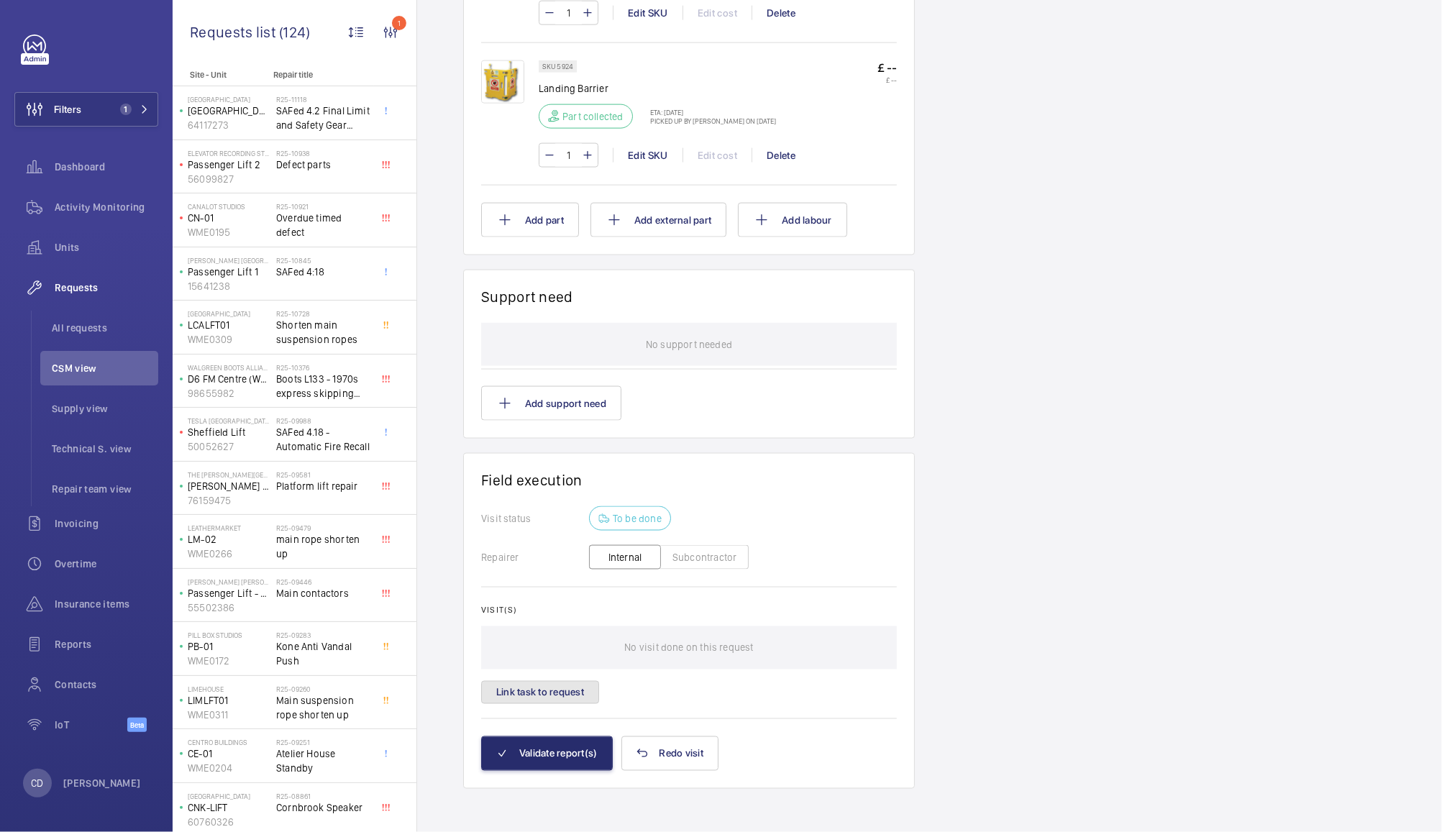
click at [576, 693] on button "Link task to request" at bounding box center [540, 692] width 118 height 23
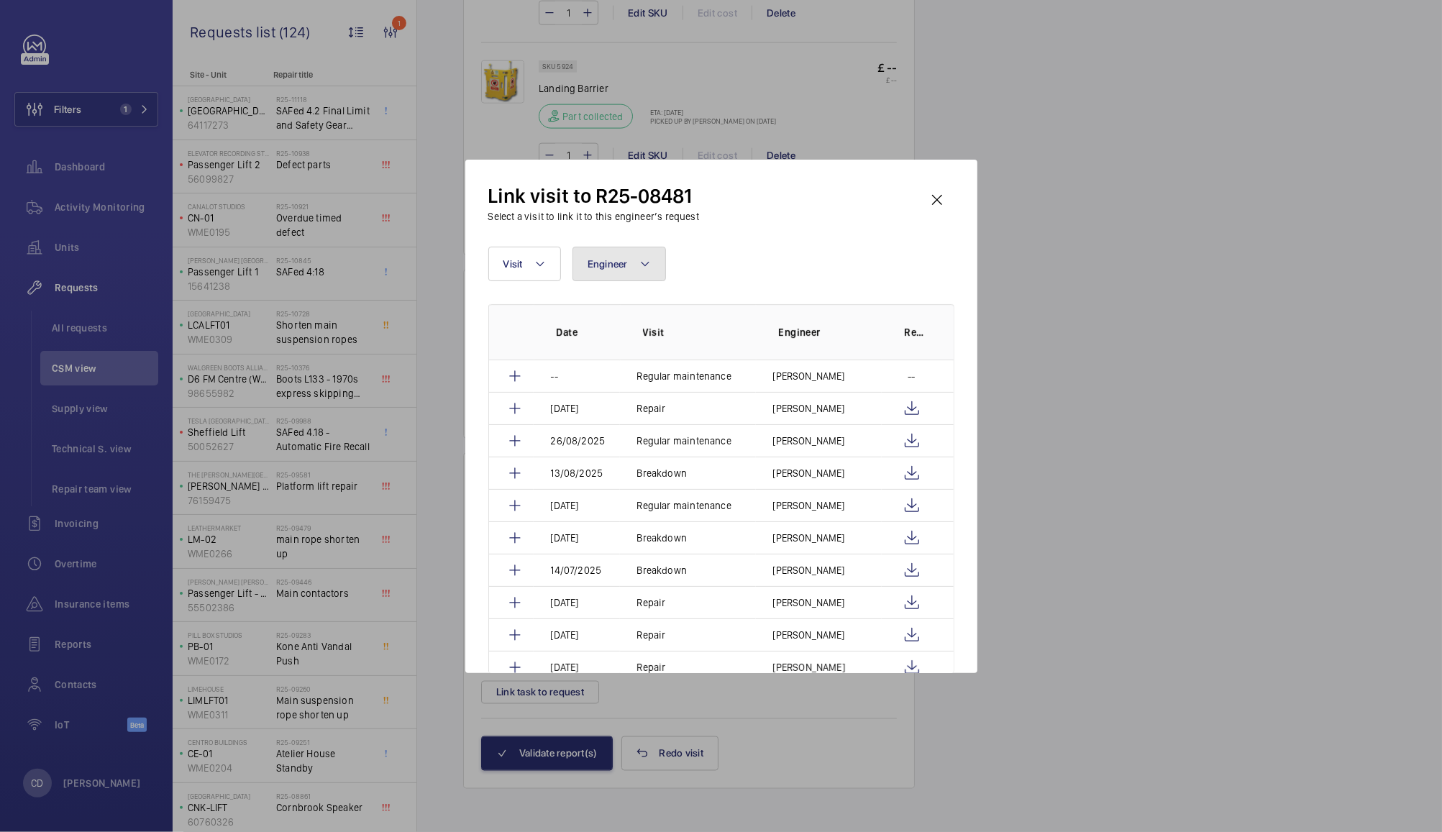
click at [621, 263] on span "Engineer" at bounding box center [608, 264] width 40 height 12
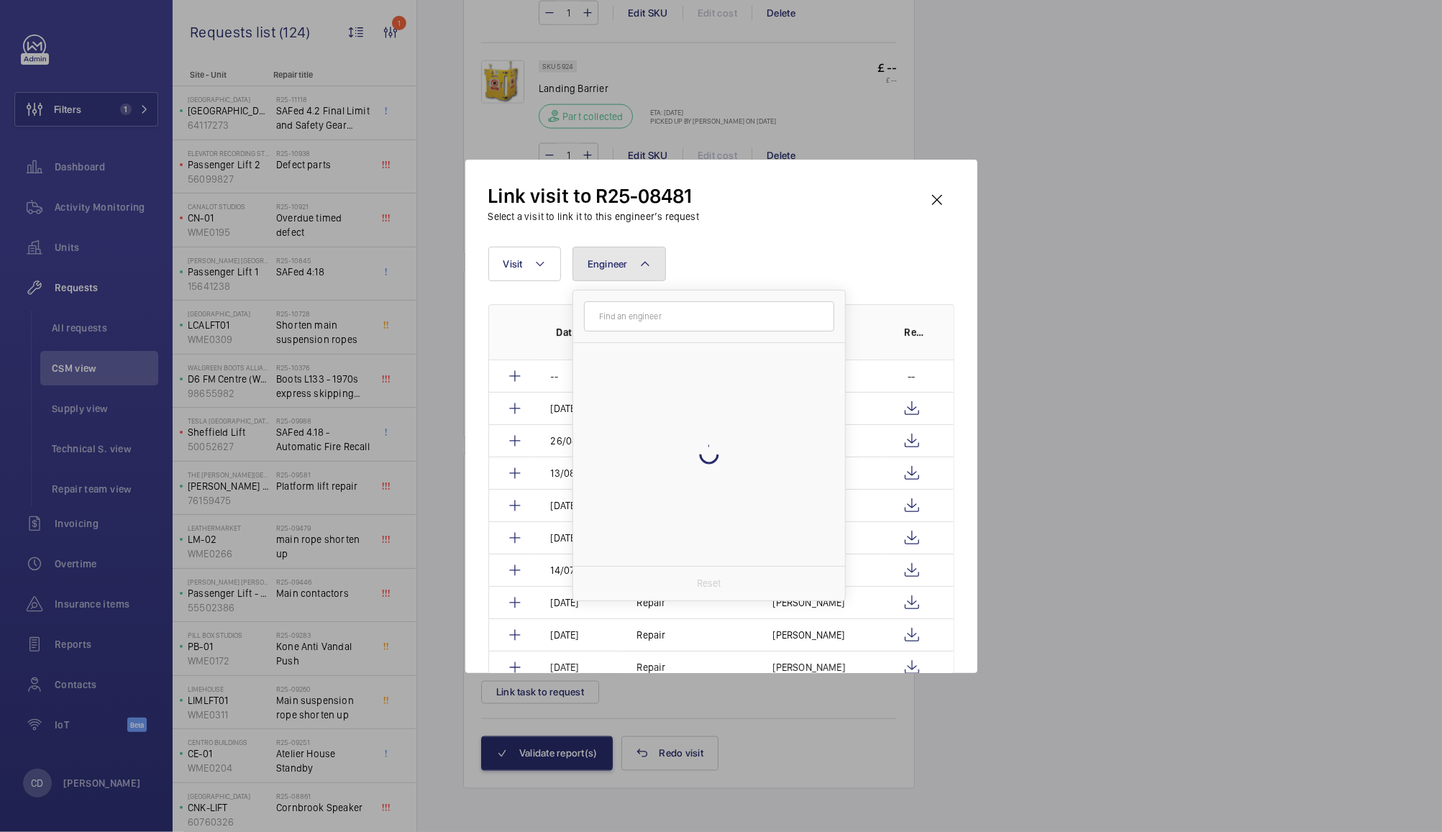
click at [622, 272] on button "Engineer" at bounding box center [620, 264] width 94 height 35
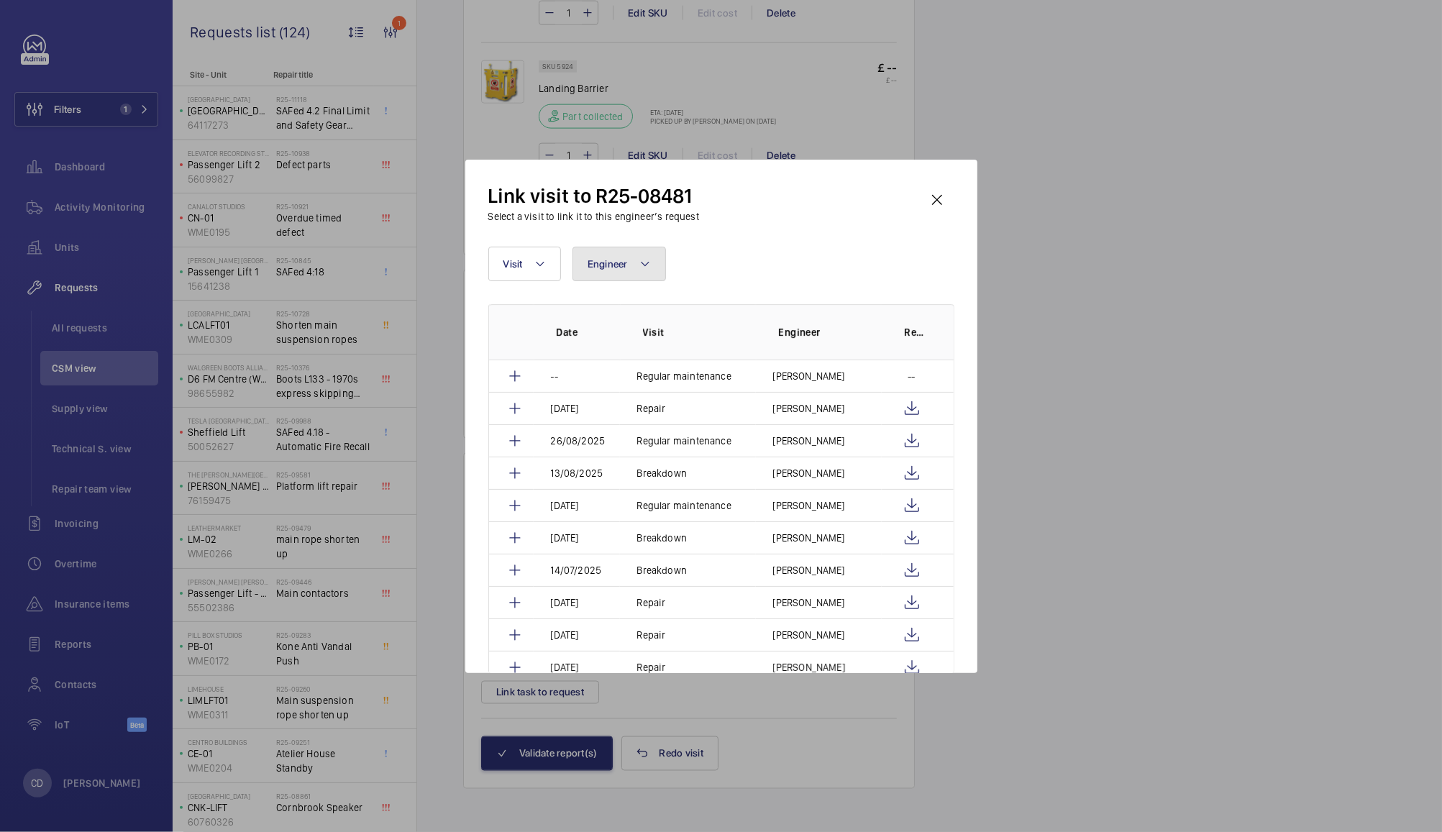
click at [622, 269] on span "Engineer" at bounding box center [608, 264] width 40 height 12
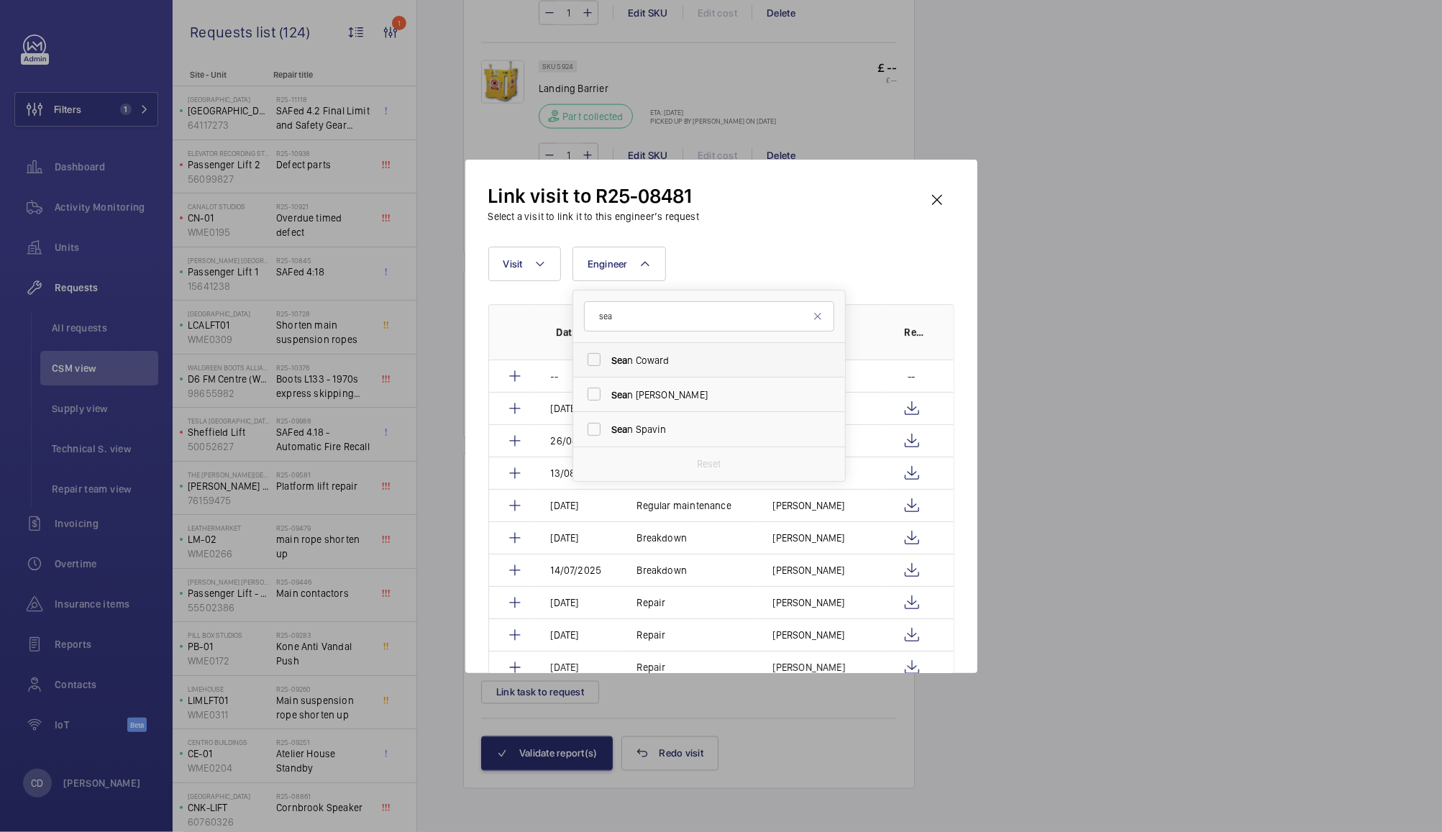
type input "sea"
click at [599, 362] on label "Sea n Coward" at bounding box center [698, 360] width 250 height 35
click at [599, 362] on input "Sea n Coward" at bounding box center [594, 359] width 29 height 29
checkbox input "true"
click at [841, 235] on div "Link visit to R25-08481 Select a visit to link it to this engineer’s request Vi…" at bounding box center [721, 428] width 466 height 491
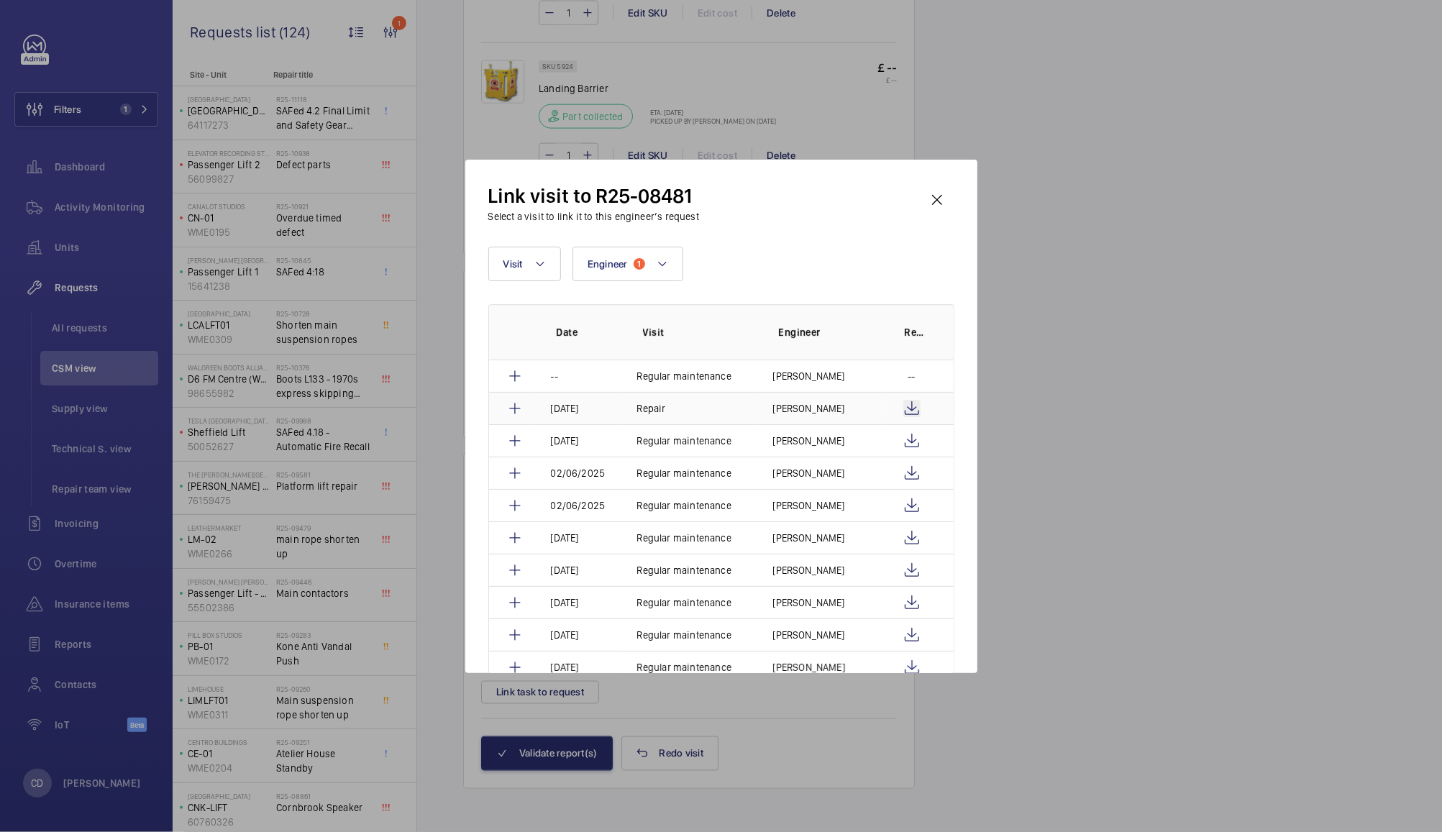
click at [911, 407] on wm-front-icon-button at bounding box center [912, 408] width 17 height 17
click at [516, 413] on mat-icon at bounding box center [514, 408] width 17 height 17
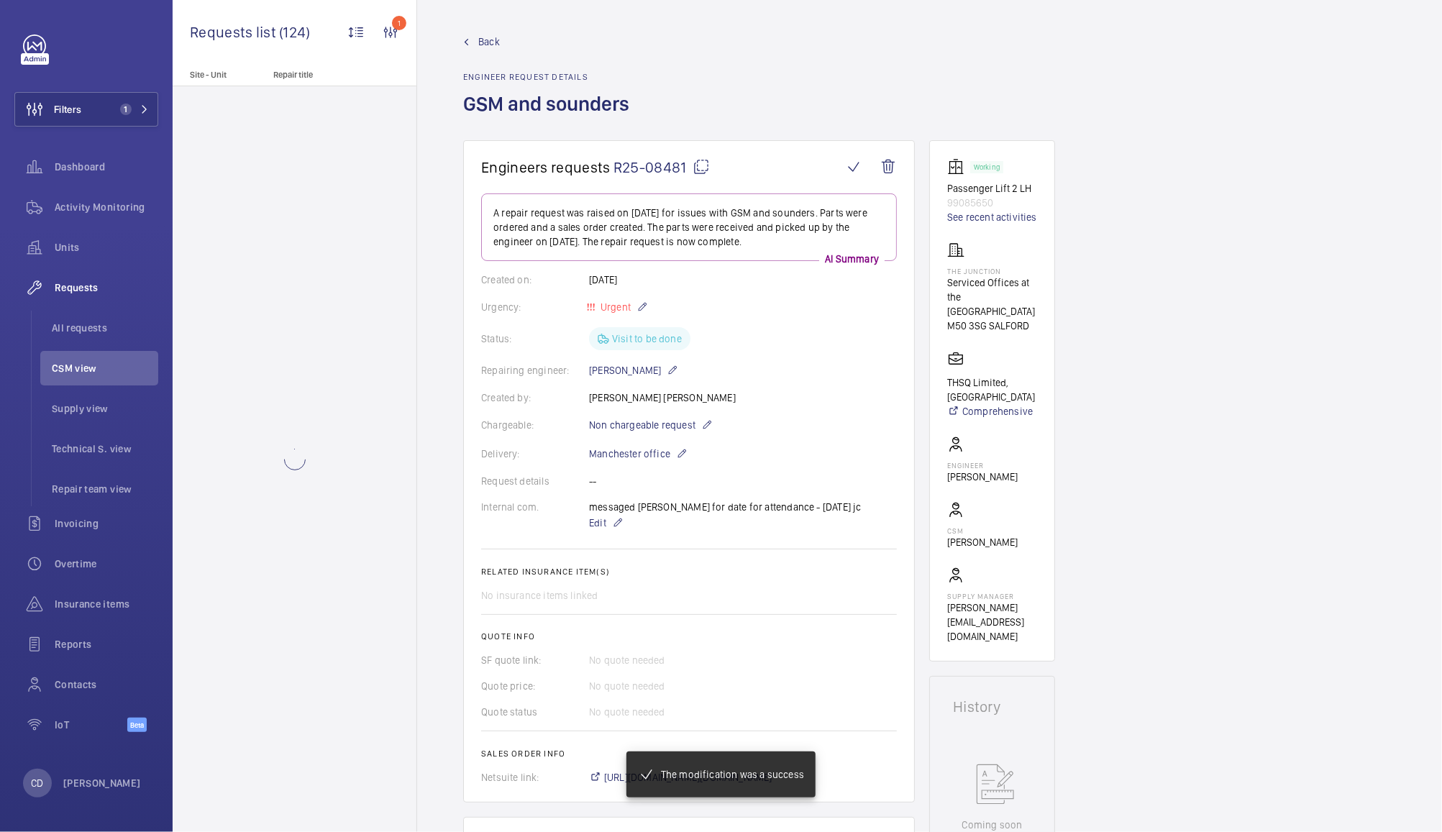
scroll to position [1504, 0]
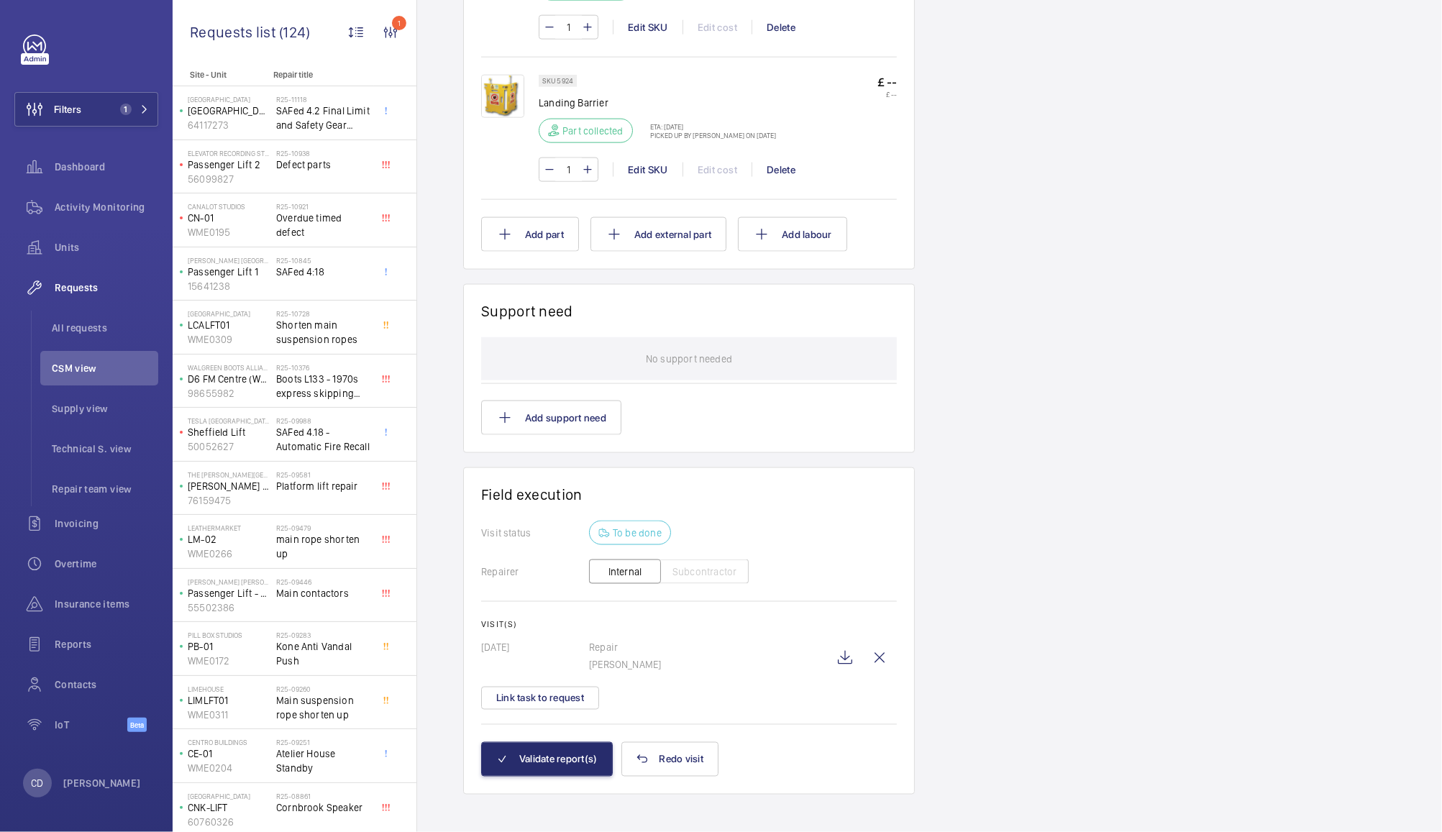
scroll to position [1532, 0]
click at [576, 742] on button "Validate report(s)" at bounding box center [547, 754] width 132 height 35
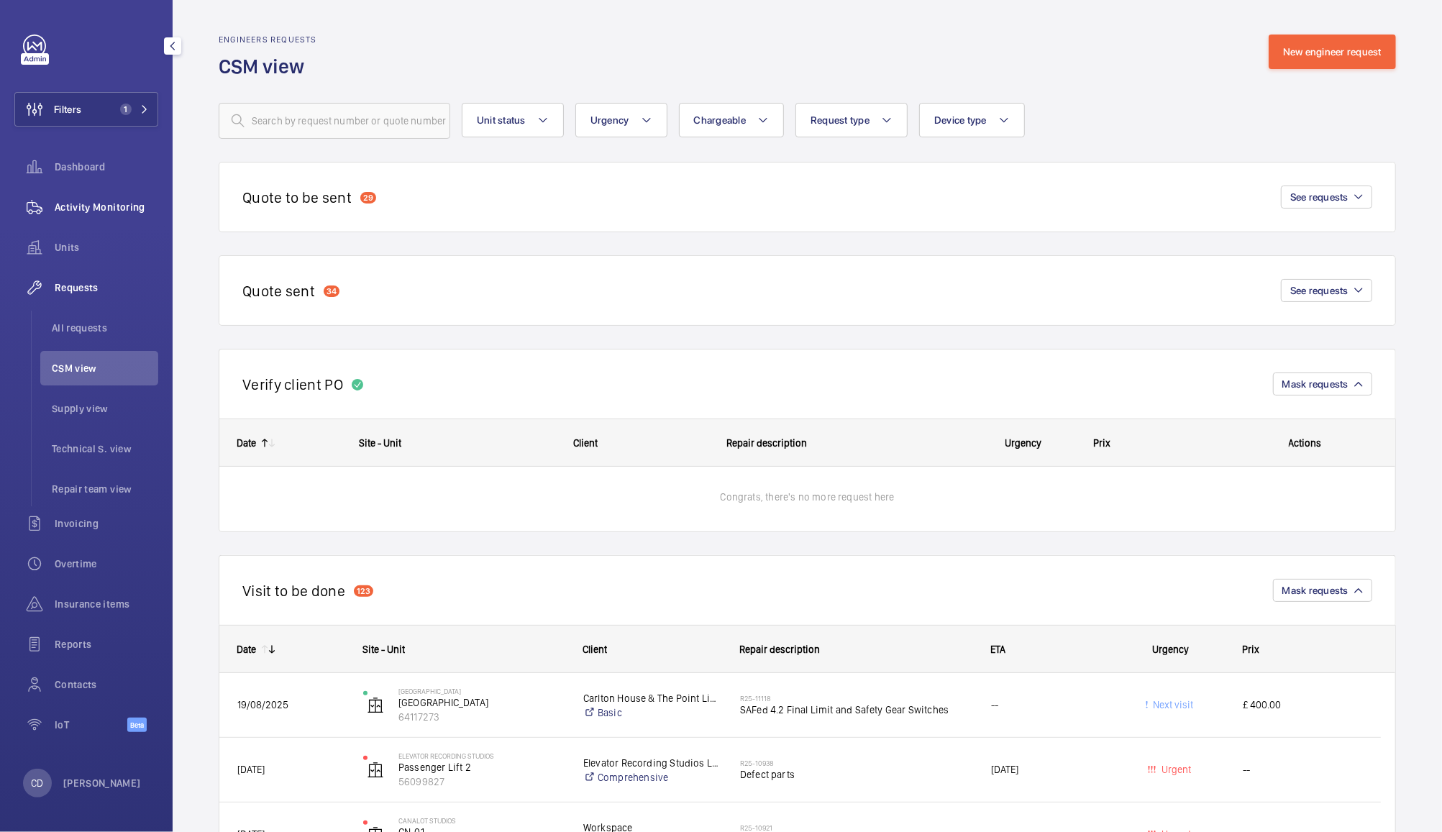
click at [69, 206] on span "Activity Monitoring" at bounding box center [107, 207] width 104 height 14
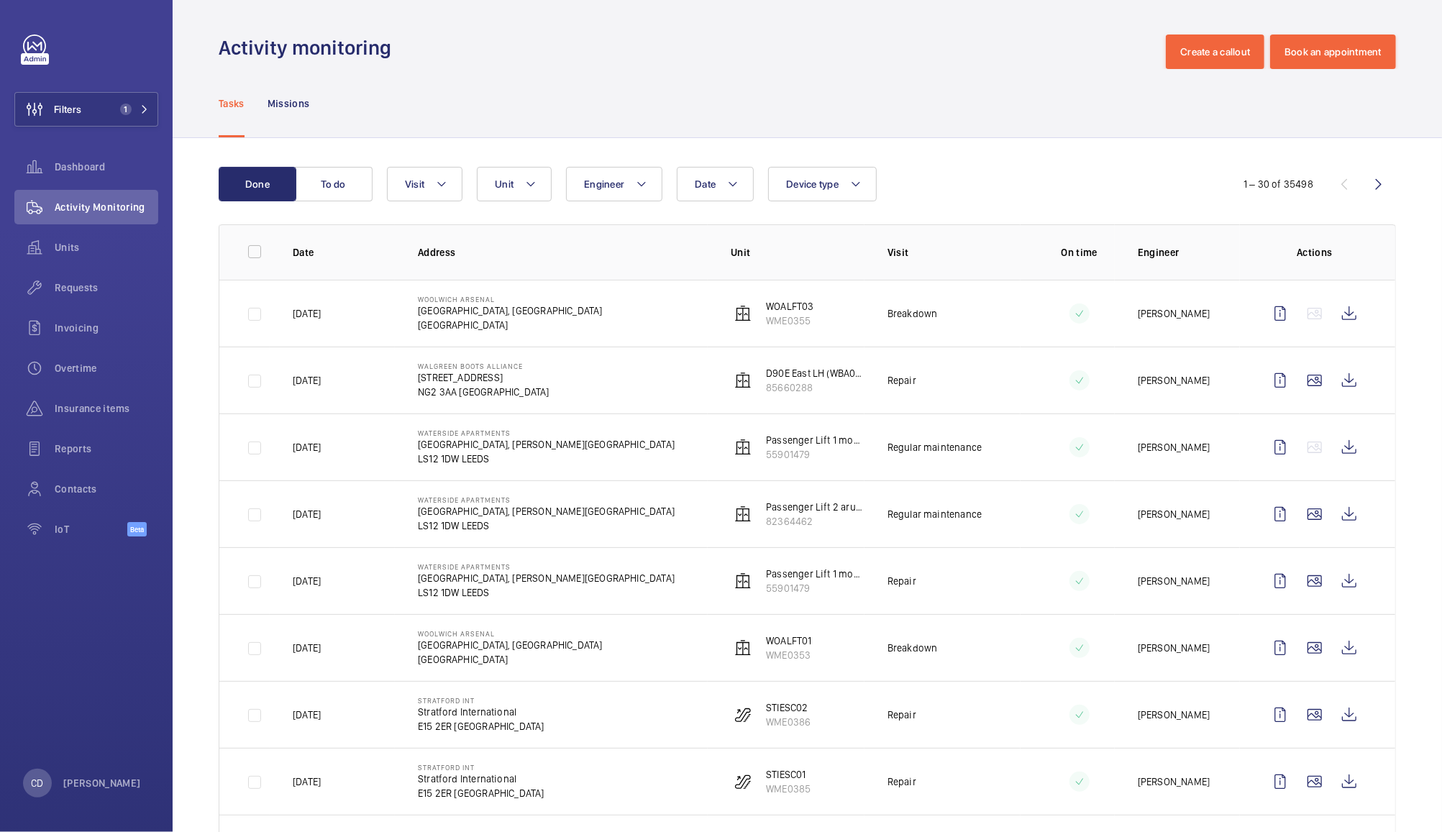
click at [659, 88] on div "Tasks Missions" at bounding box center [808, 103] width 1178 height 68
click at [1262, 412] on td at bounding box center [1317, 380] width 155 height 67
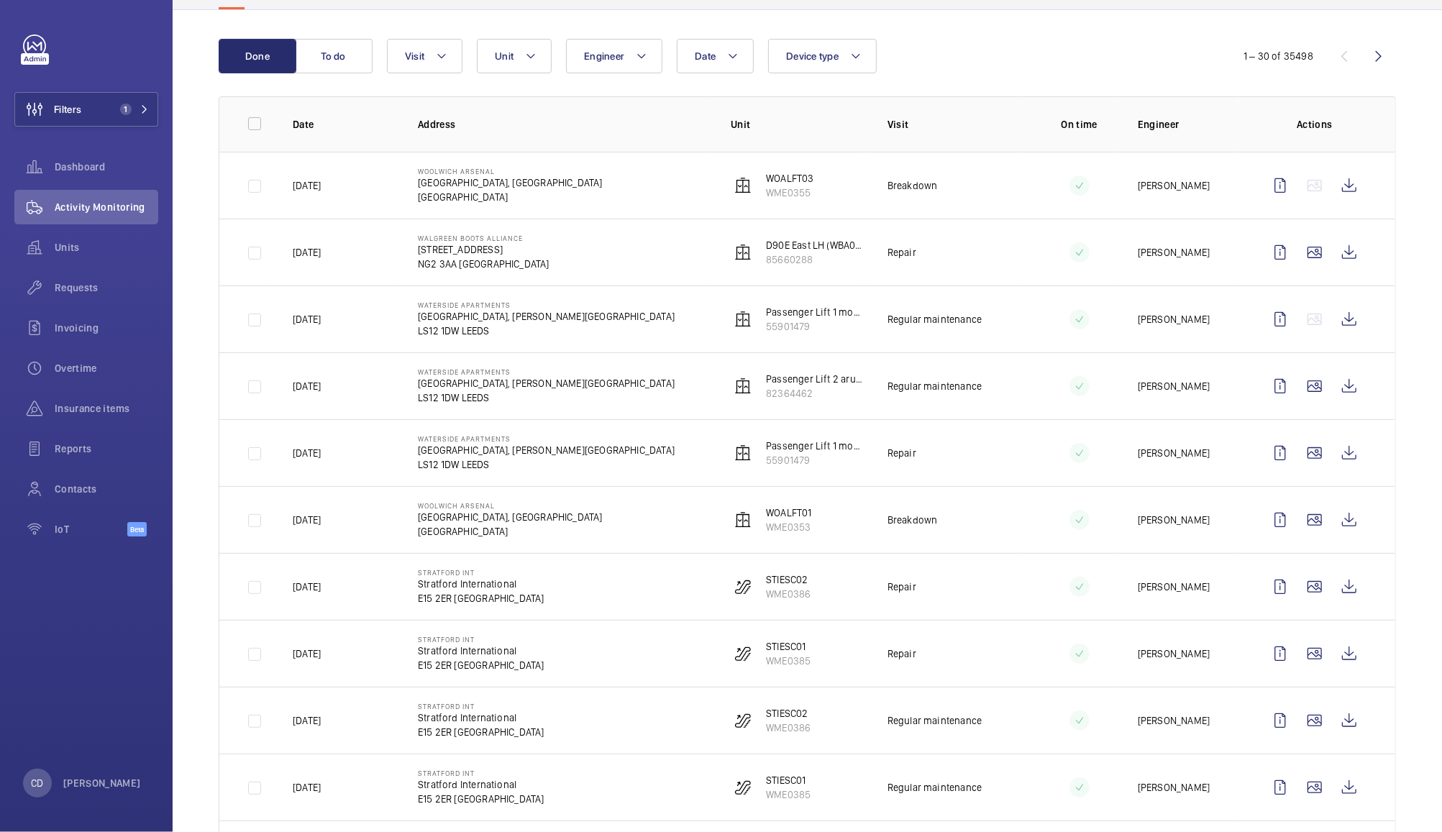
scroll to position [127, 0]
click at [1337, 319] on wm-front-icon-button at bounding box center [1349, 321] width 35 height 35
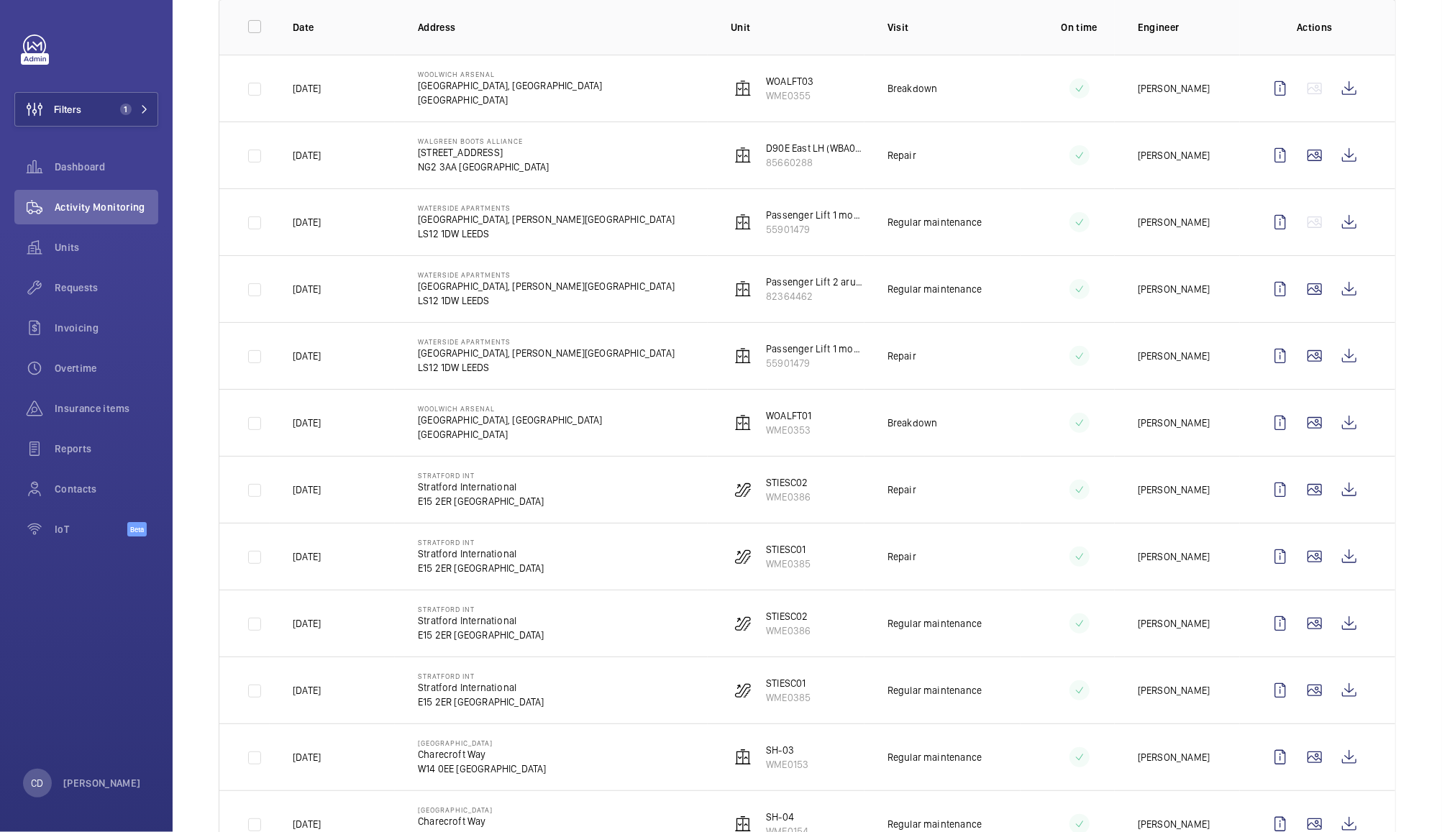
scroll to position [229, 0]
click at [1347, 350] on wm-front-icon-button at bounding box center [1349, 352] width 35 height 35
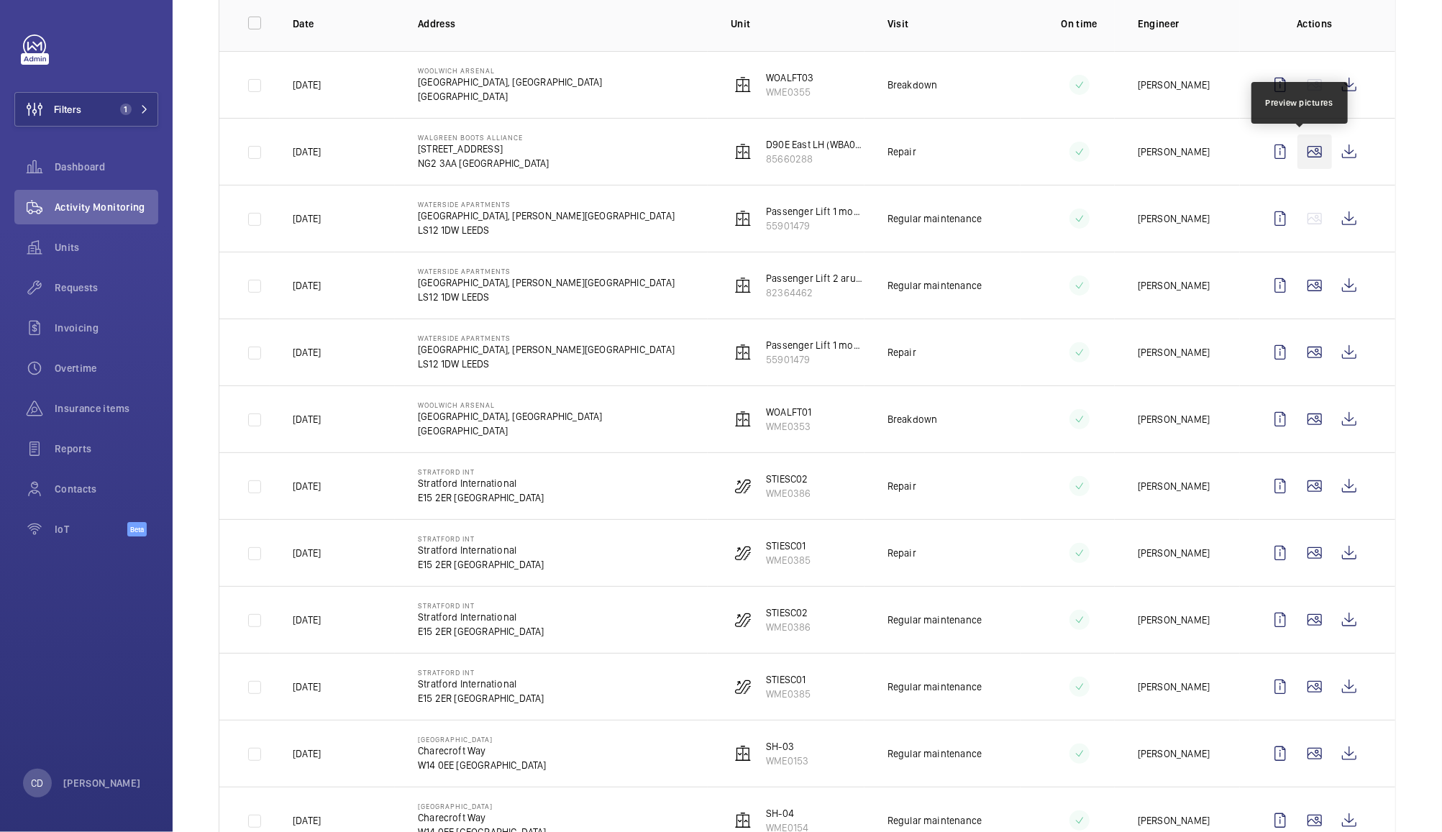
click at [1301, 162] on wm-front-icon-button at bounding box center [1315, 152] width 35 height 35
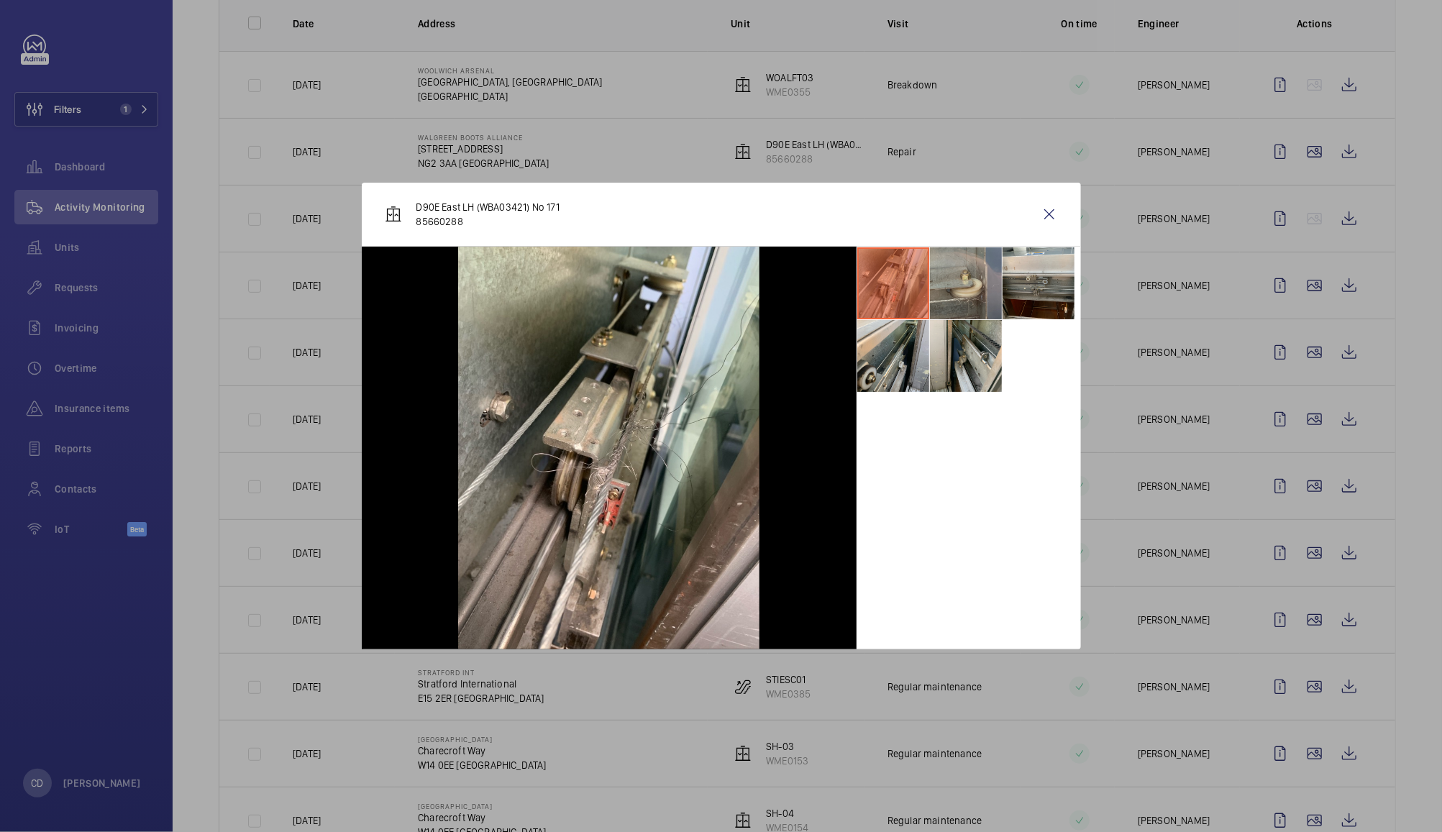
click at [964, 276] on li at bounding box center [966, 283] width 72 height 72
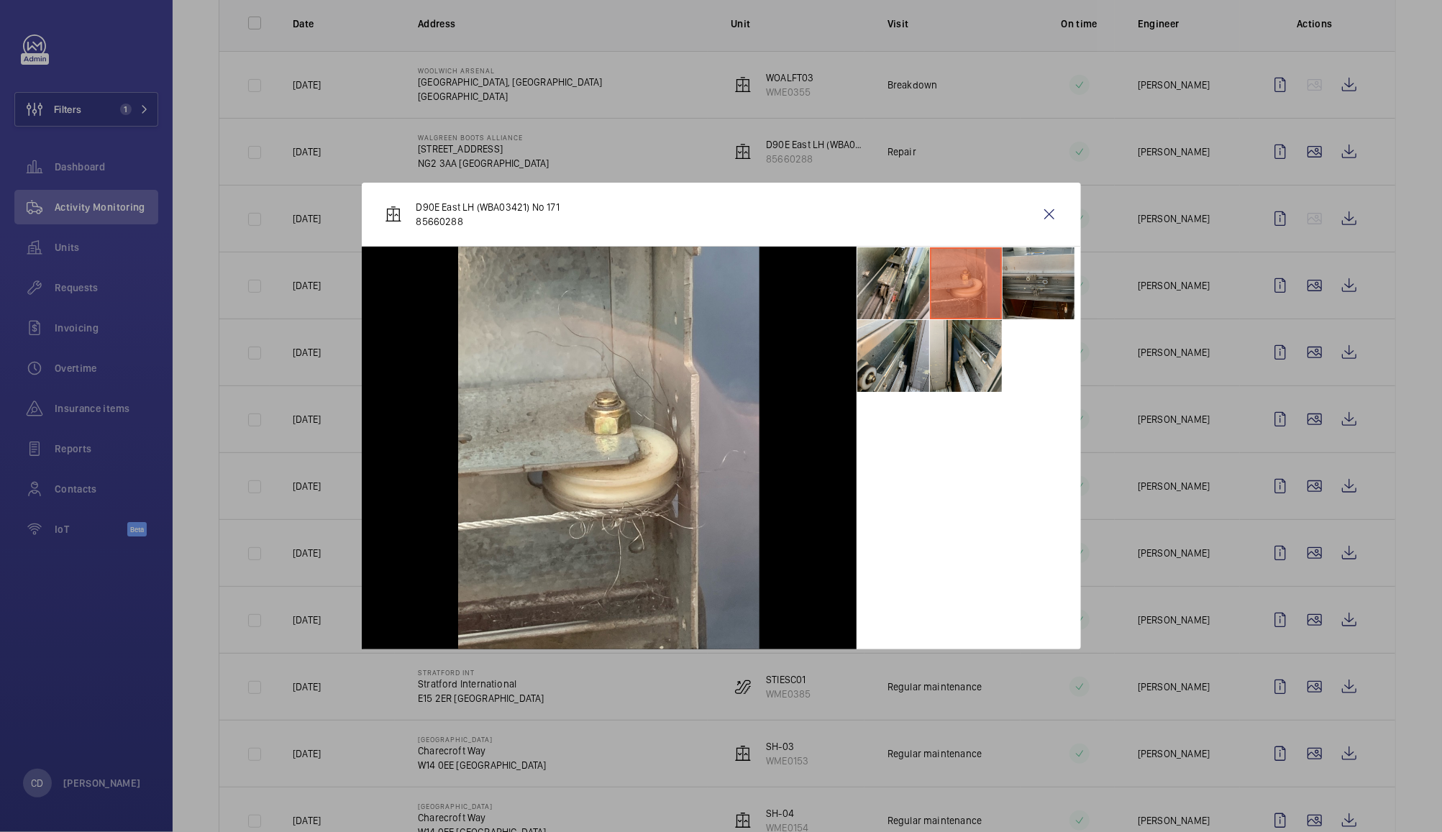
click at [1033, 294] on li at bounding box center [1039, 283] width 72 height 72
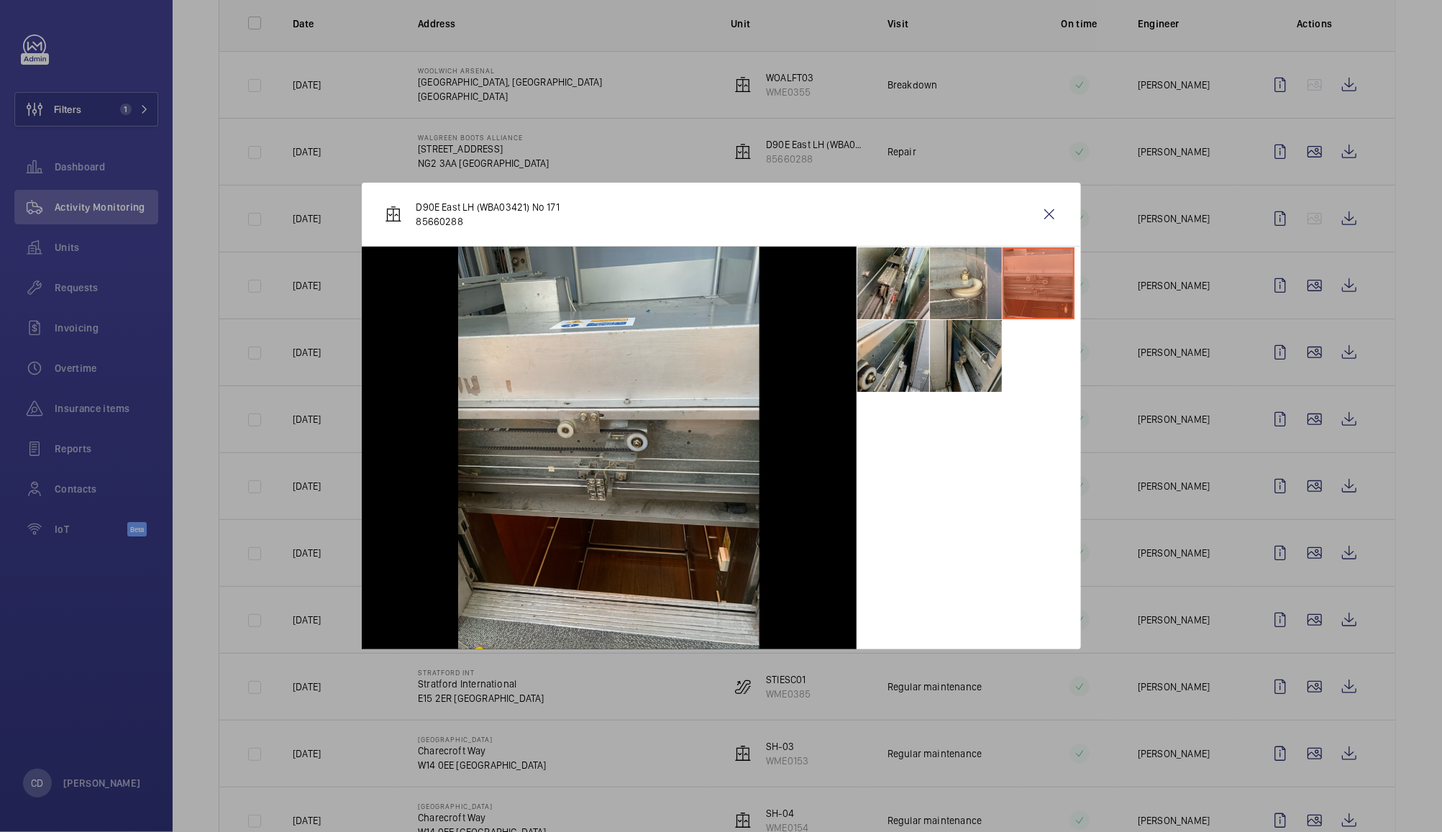
click at [989, 368] on li at bounding box center [966, 356] width 72 height 72
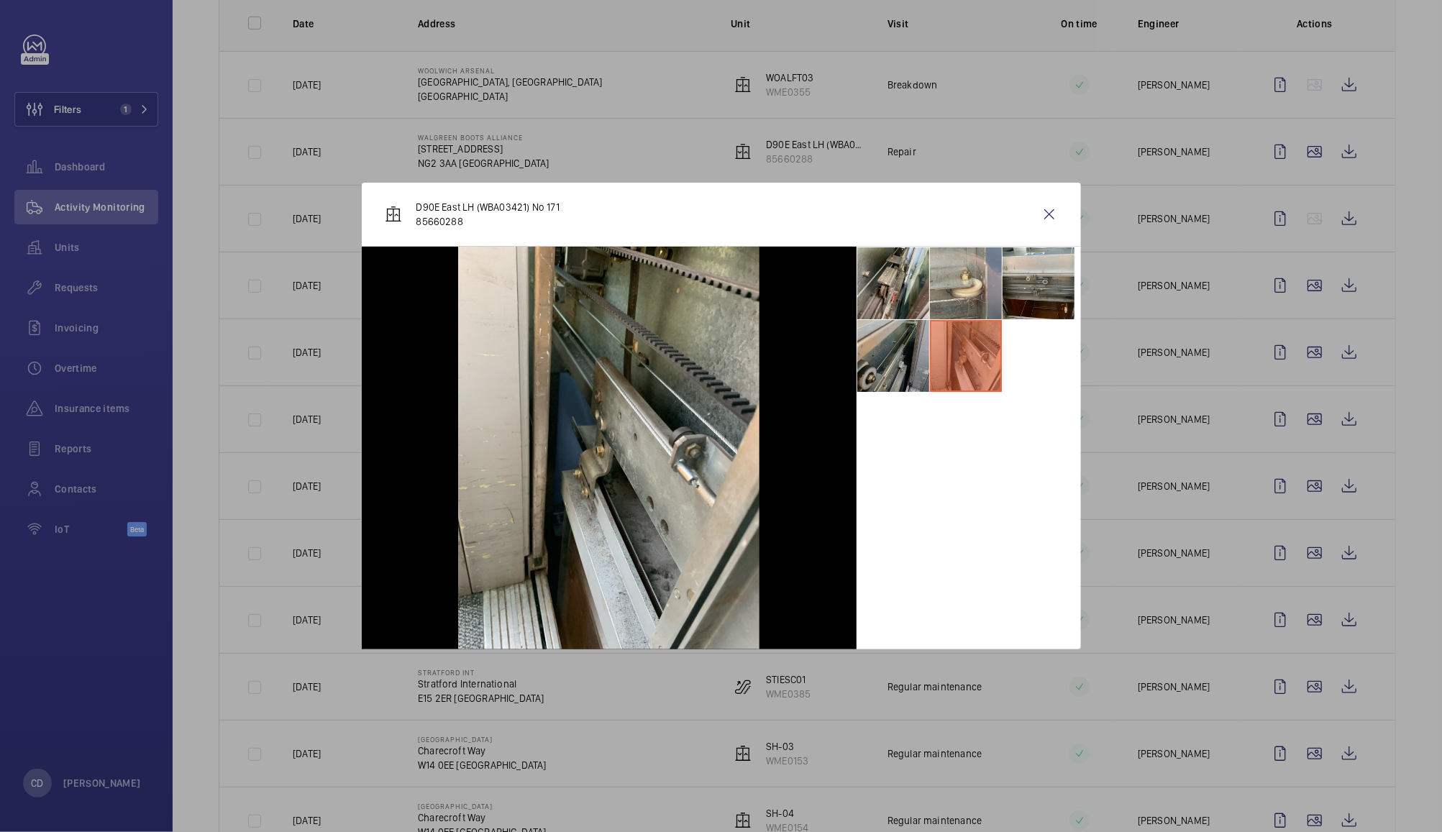
click at [899, 356] on li at bounding box center [894, 356] width 72 height 72
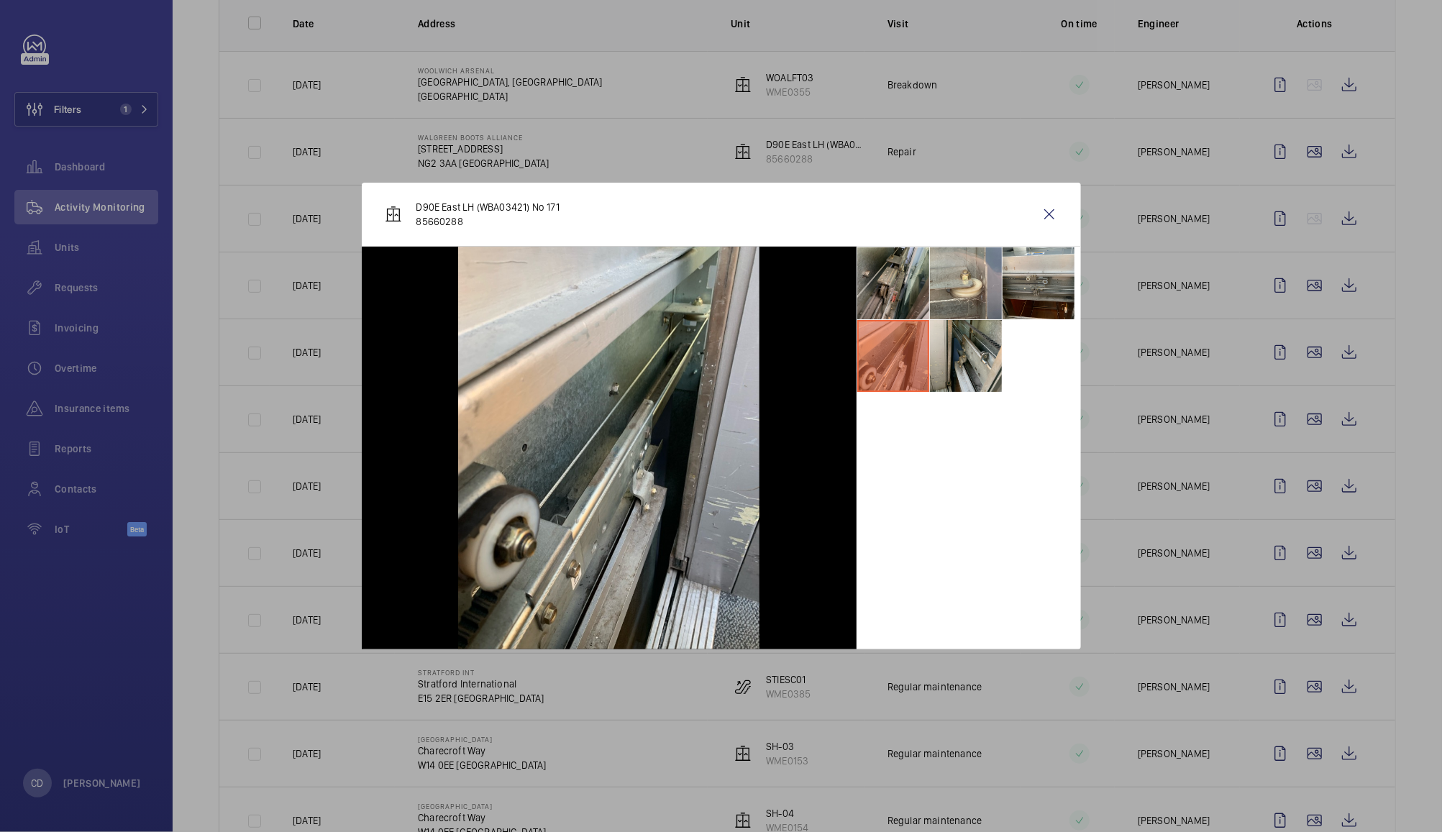
click at [901, 278] on li at bounding box center [894, 283] width 72 height 72
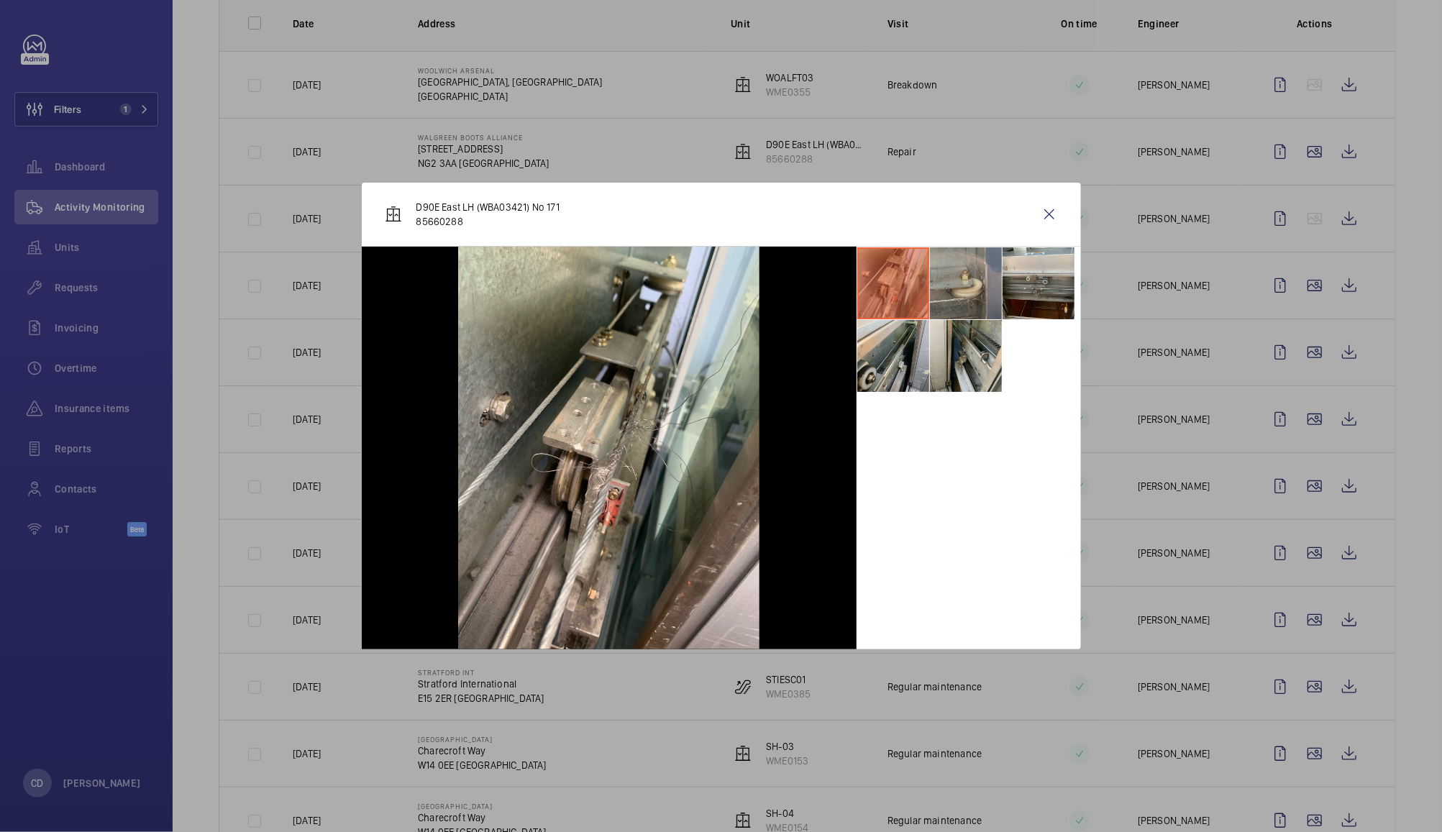
click at [973, 278] on li at bounding box center [966, 283] width 72 height 72
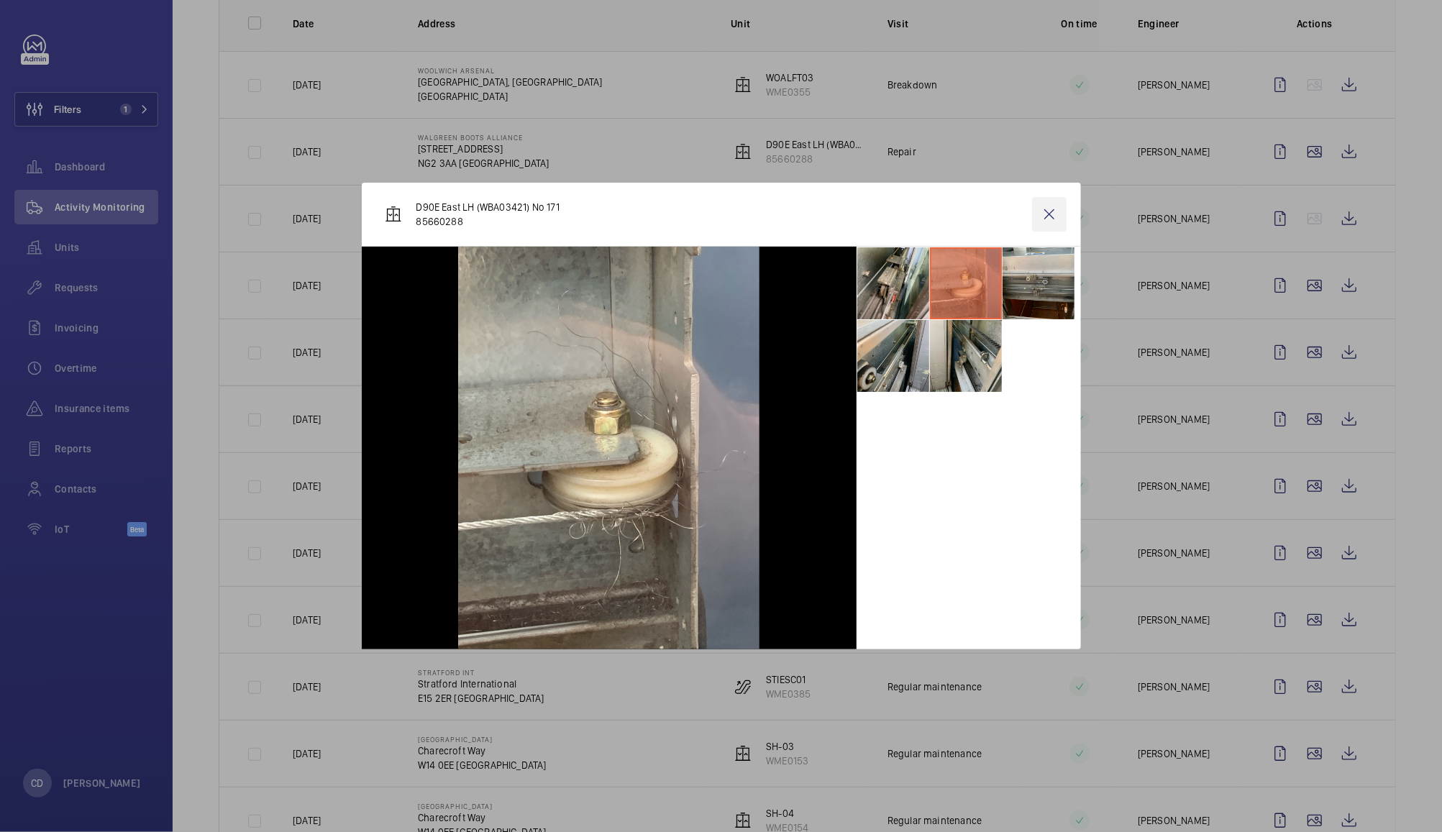
click at [1046, 228] on wm-front-icon-button at bounding box center [1049, 214] width 35 height 35
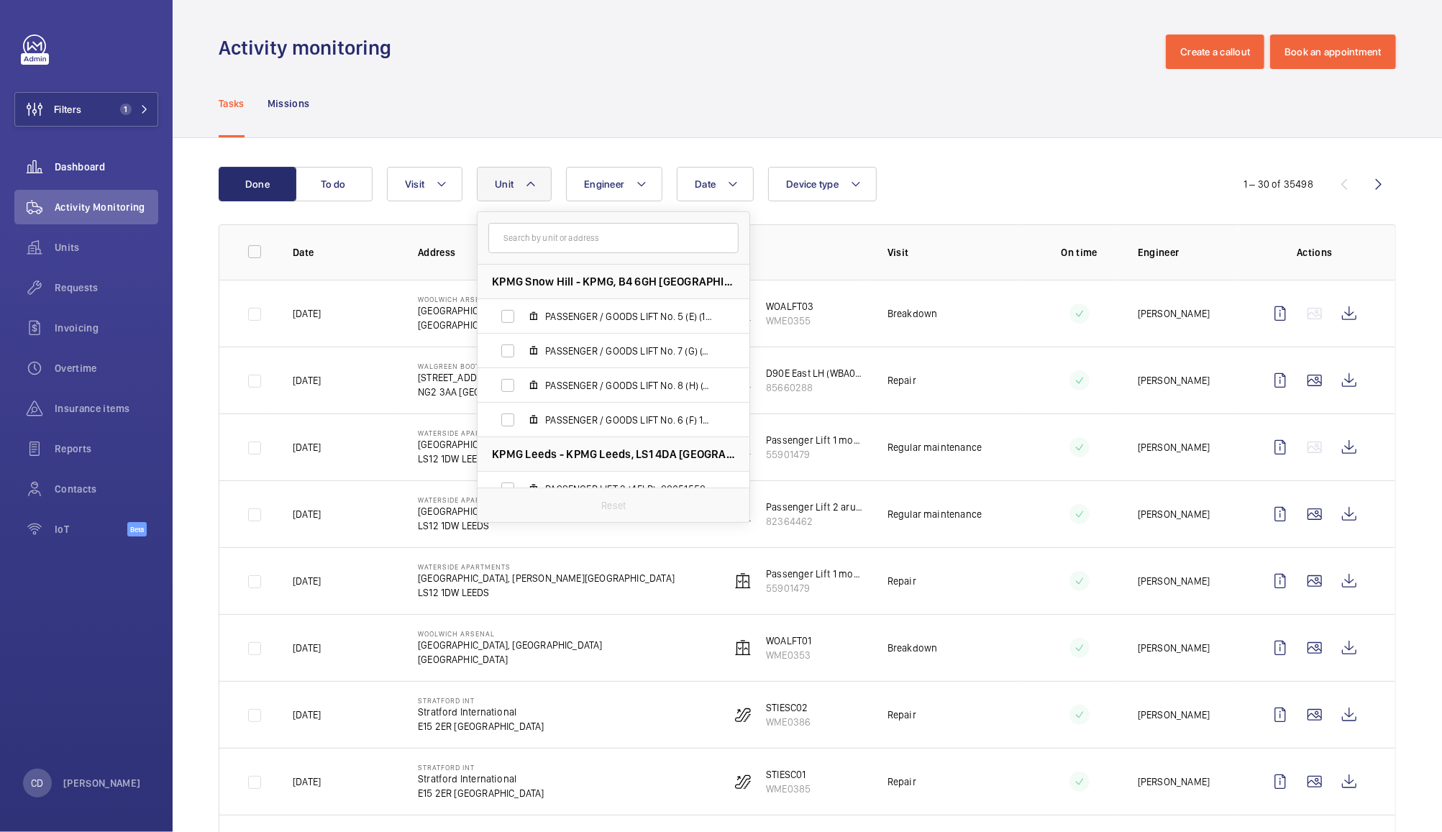
click at [82, 171] on span "Dashboard" at bounding box center [107, 167] width 104 height 14
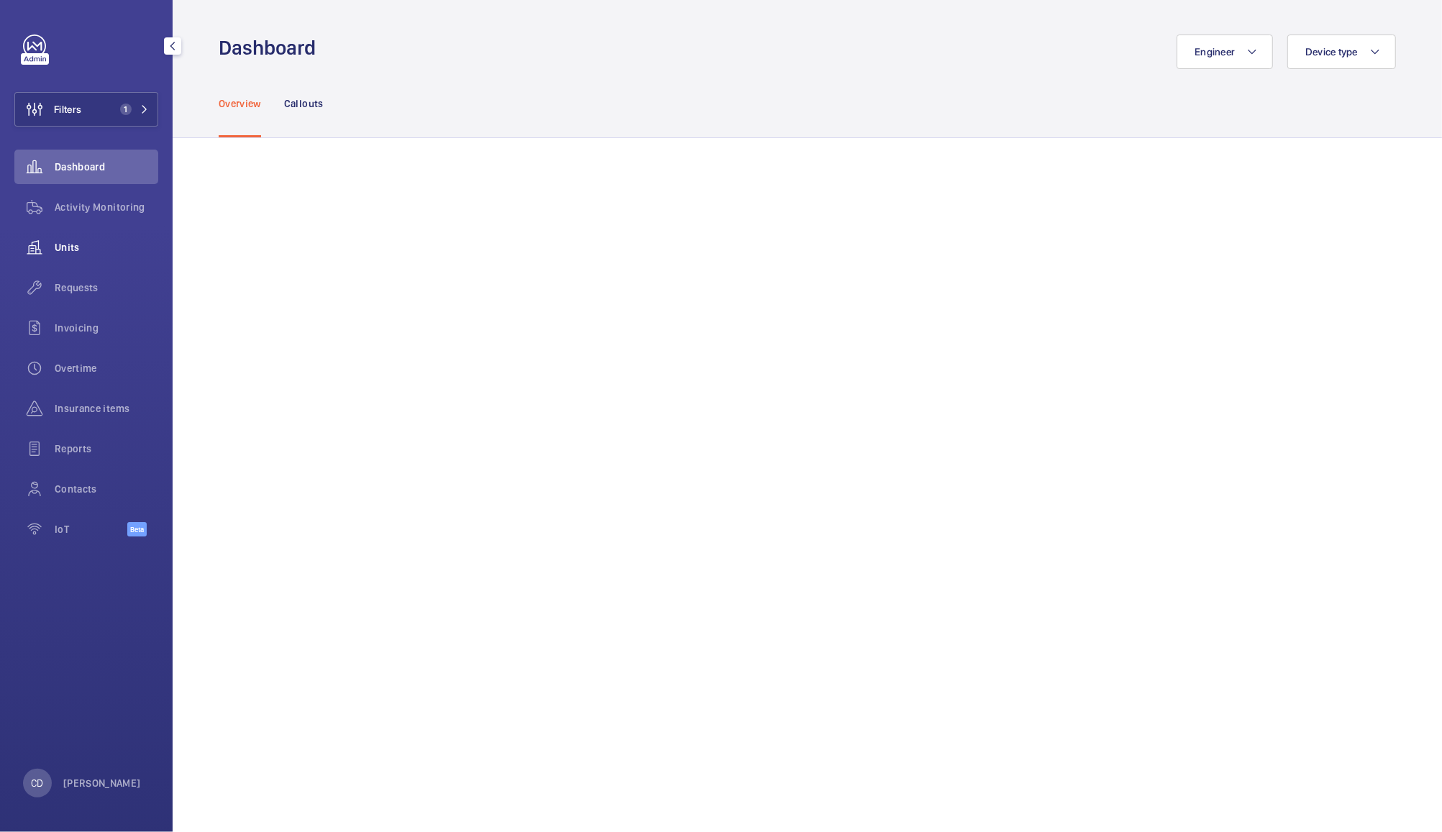
click at [58, 250] on span "Units" at bounding box center [107, 247] width 104 height 14
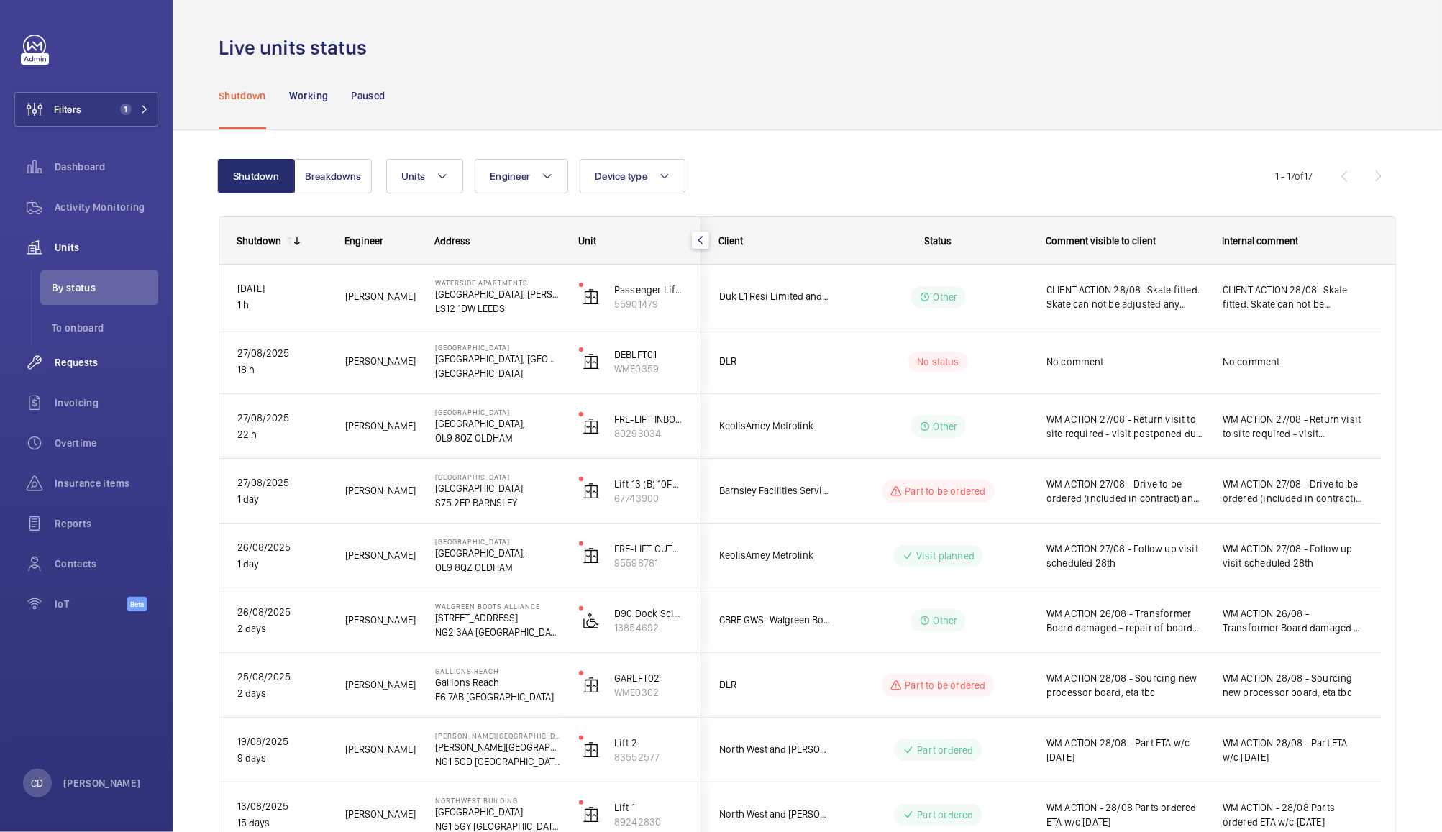
click at [84, 357] on span "Requests" at bounding box center [107, 362] width 104 height 14
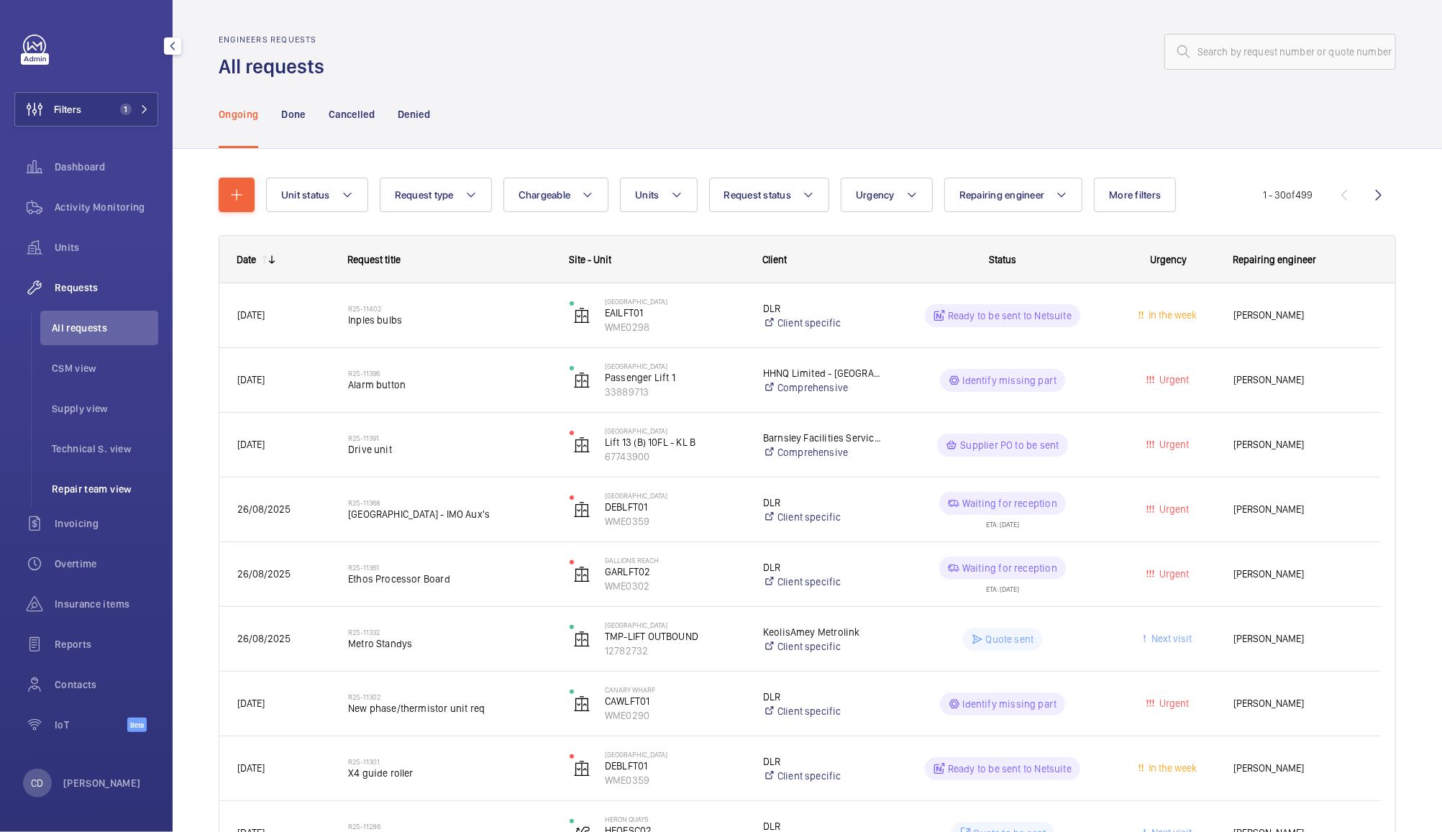
click at [110, 487] on span "Repair team view" at bounding box center [105, 489] width 106 height 14
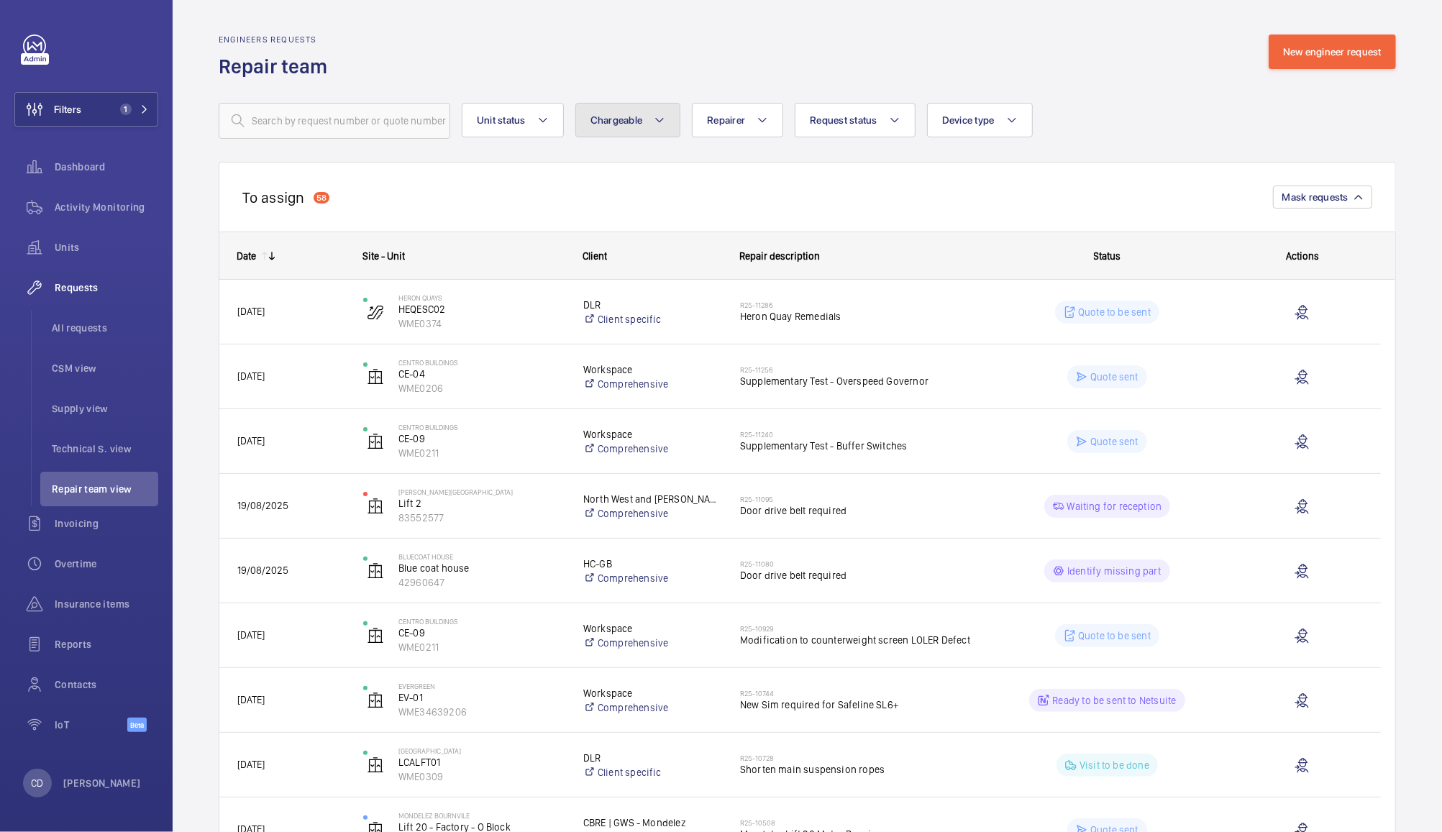
click at [637, 112] on button "Chargeable" at bounding box center [629, 120] width 106 height 35
click at [668, 165] on mat-radio-button "Chargeable" at bounding box center [712, 164] width 259 height 29
radio input "true"
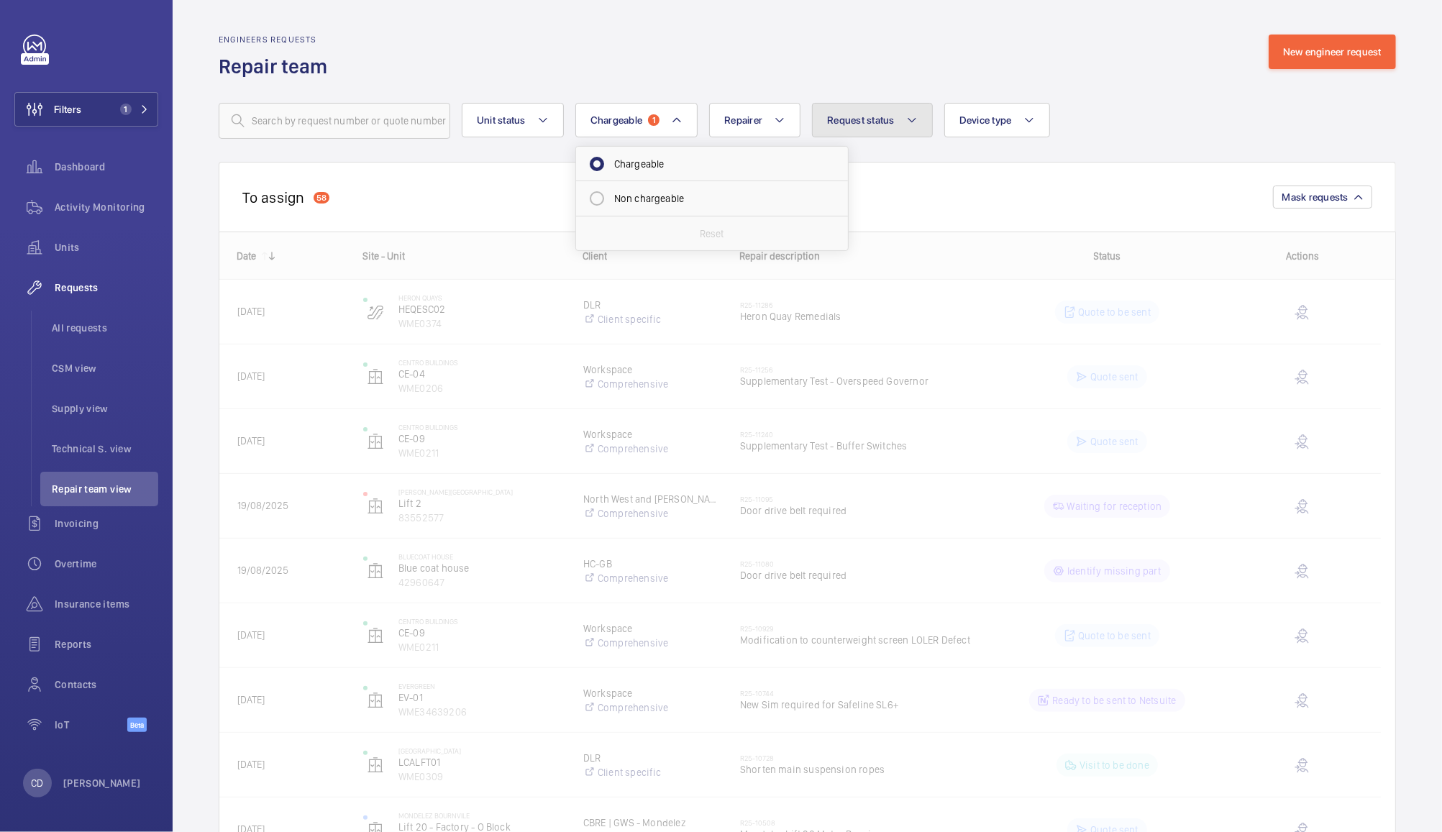
click at [885, 124] on span "Request status" at bounding box center [861, 120] width 68 height 12
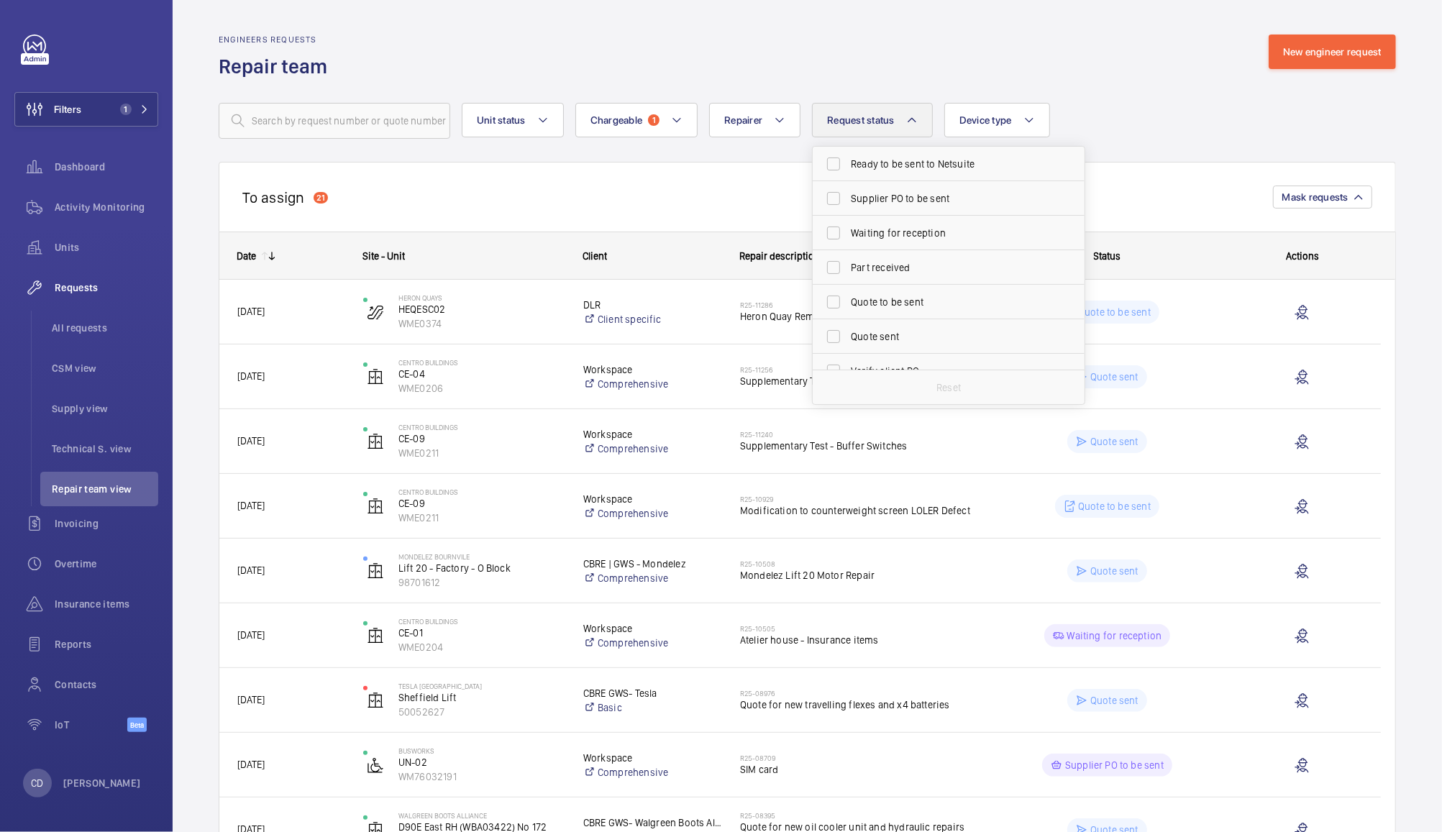
scroll to position [131, 0]
click at [899, 276] on span "Quote to be sent" at bounding box center [950, 275] width 198 height 14
click at [848, 276] on input "Quote to be sent" at bounding box center [833, 274] width 29 height 29
checkbox input "true"
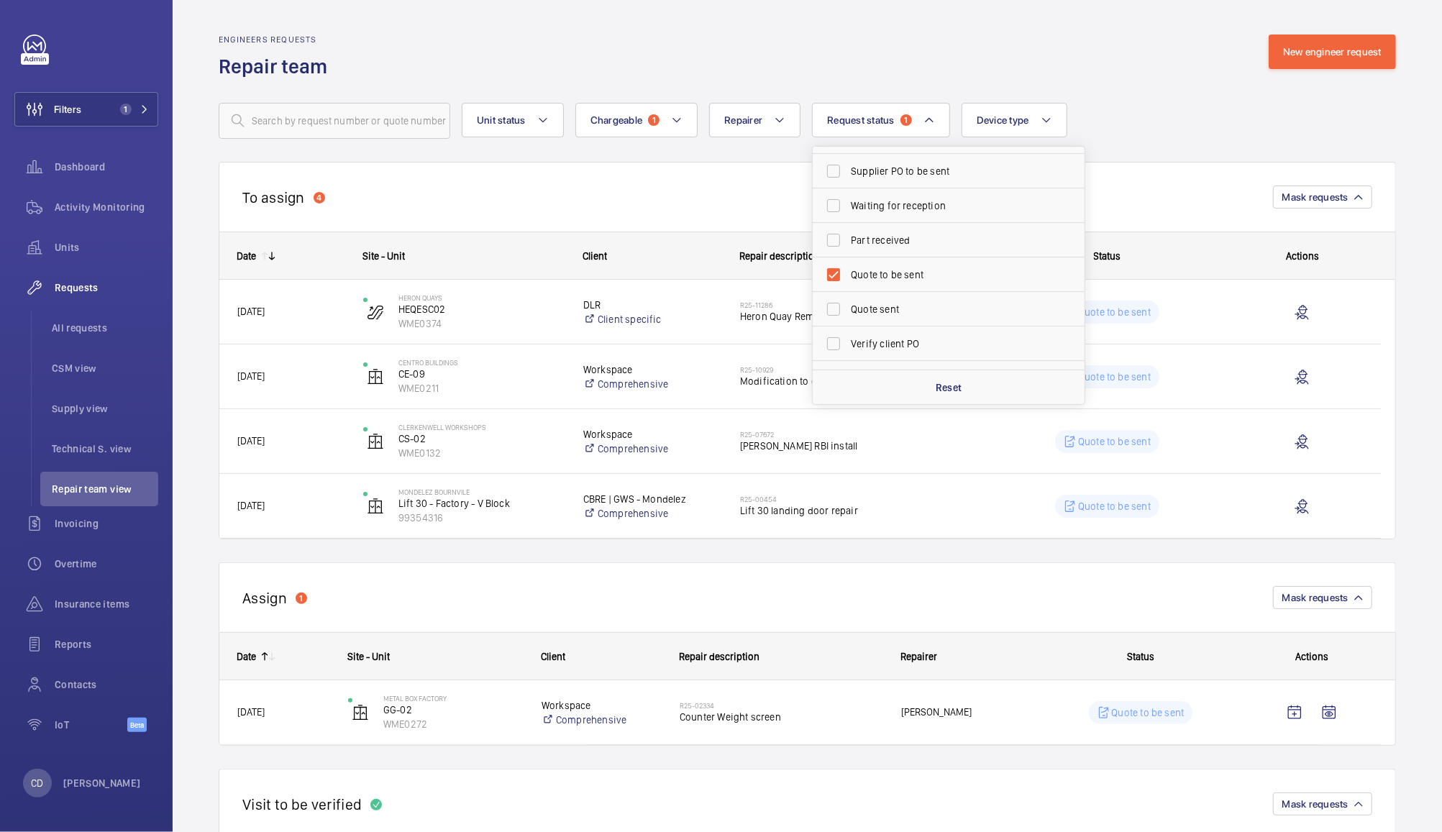
click at [1163, 99] on wm-front-routed-filters "Unit status Chargeable 1 Repairer Request status 1 Cost to be estimated Identif…" at bounding box center [808, 109] width 1178 height 59
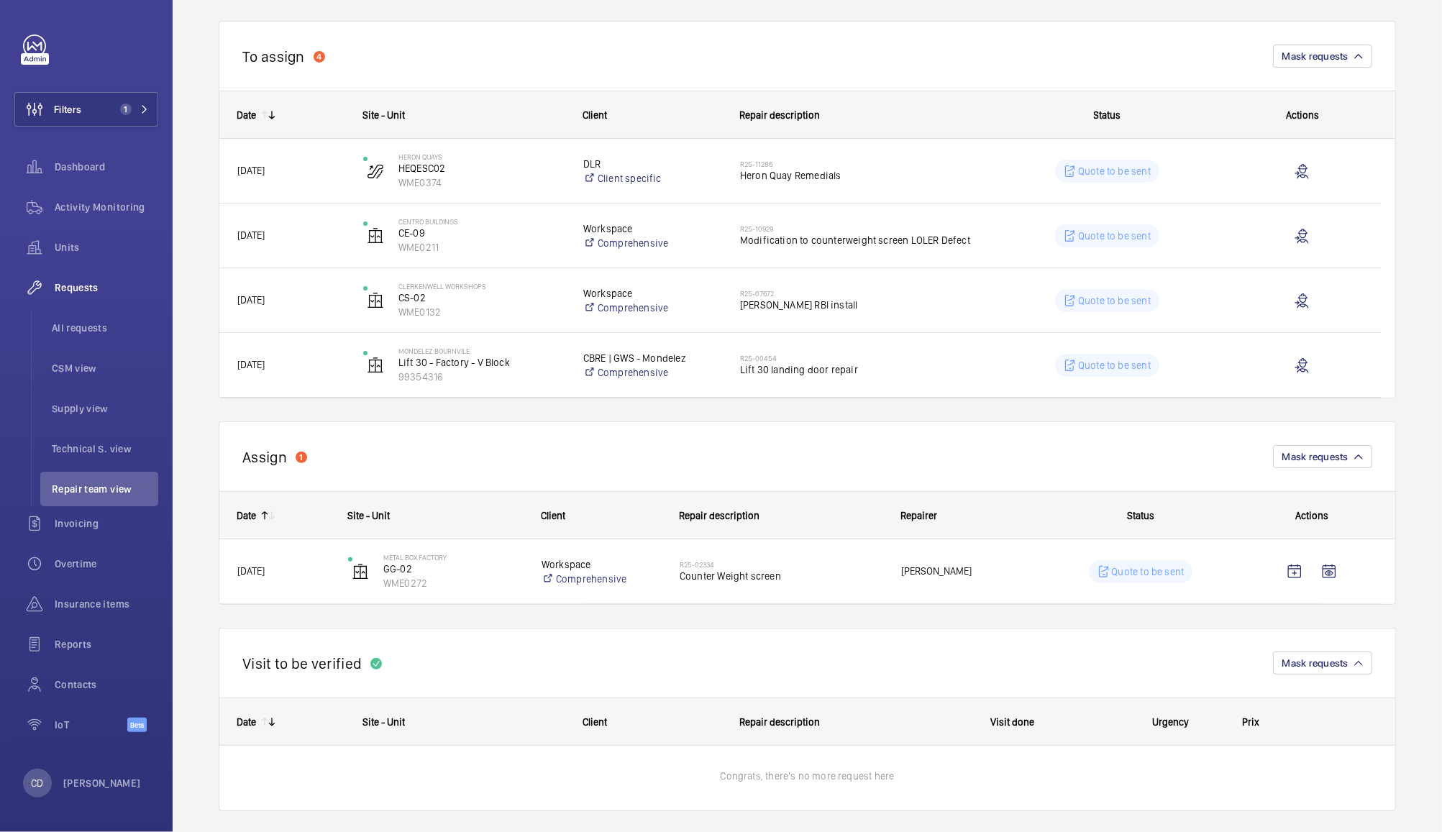
scroll to position [148, 0]
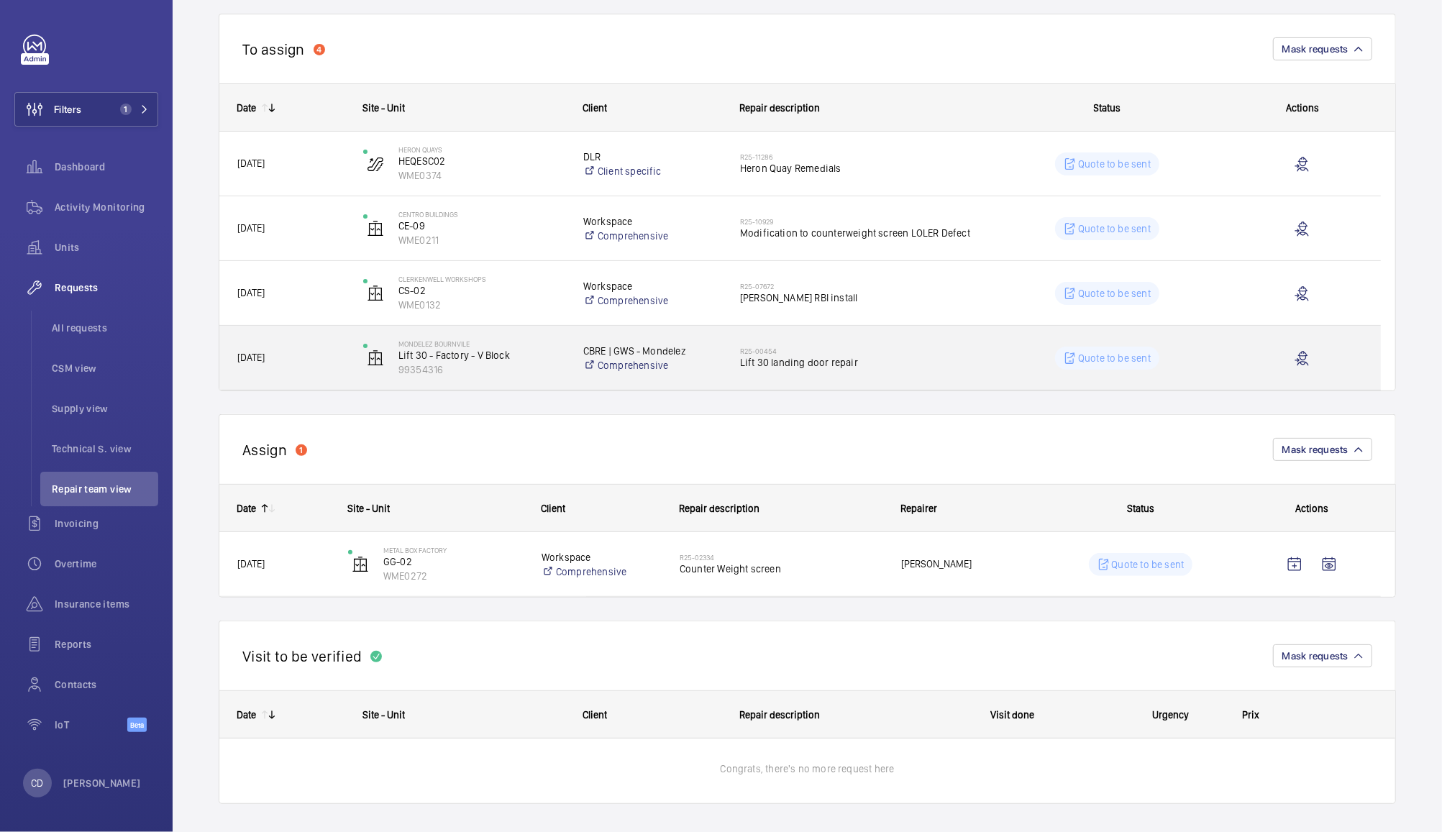
click at [904, 350] on h2 "R25-00454" at bounding box center [856, 351] width 232 height 9
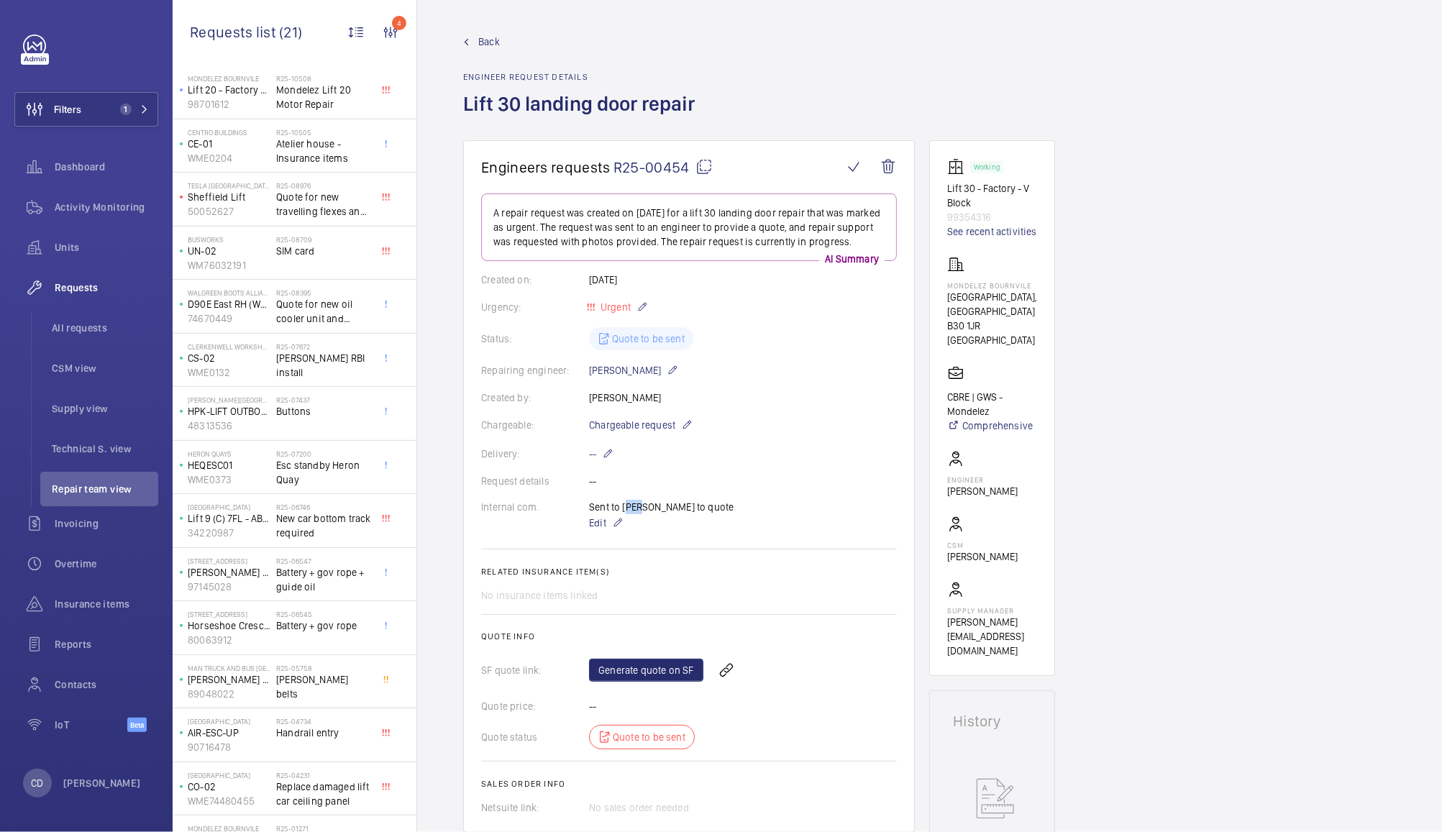
drag, startPoint x: 639, startPoint y: 507, endPoint x: 622, endPoint y: 508, distance: 17.3
click at [622, 508] on div "Sent to [PERSON_NAME] to quote Edit" at bounding box center [661, 516] width 145 height 32
click at [682, 502] on div "Sent to [PERSON_NAME] to quote Edit" at bounding box center [661, 516] width 145 height 32
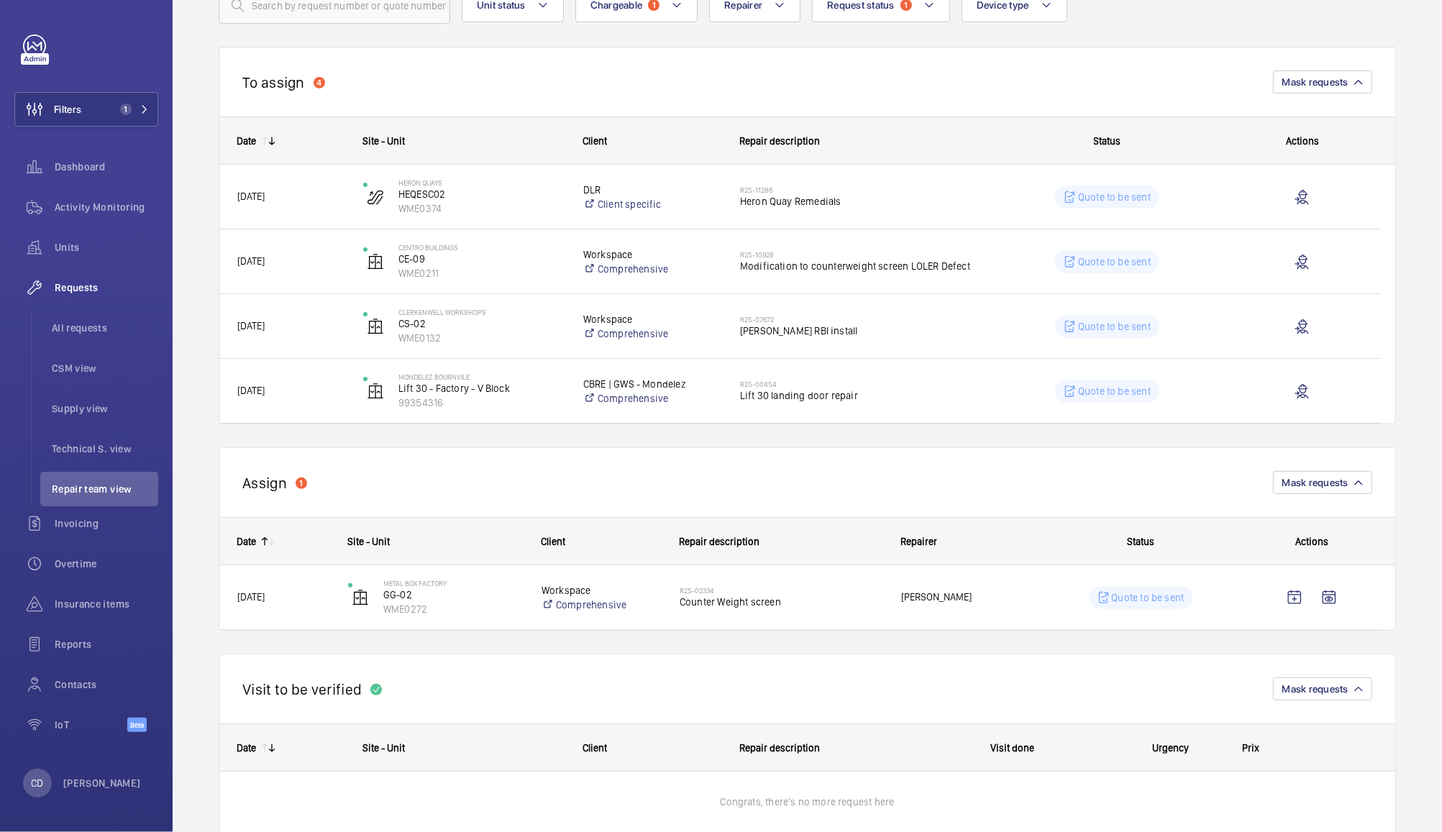
scroll to position [154, 0]
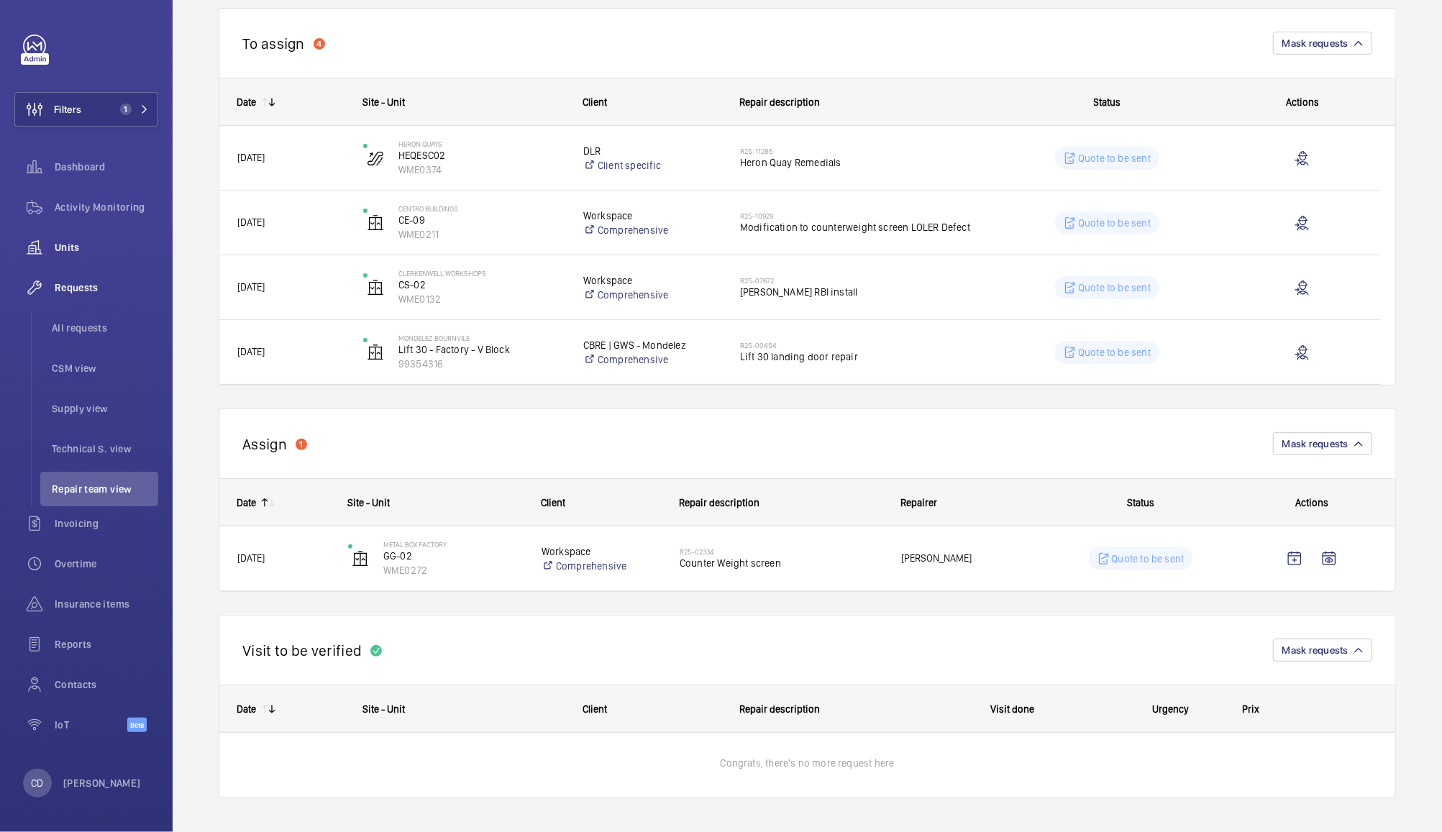
click at [72, 246] on span "Units" at bounding box center [107, 247] width 104 height 14
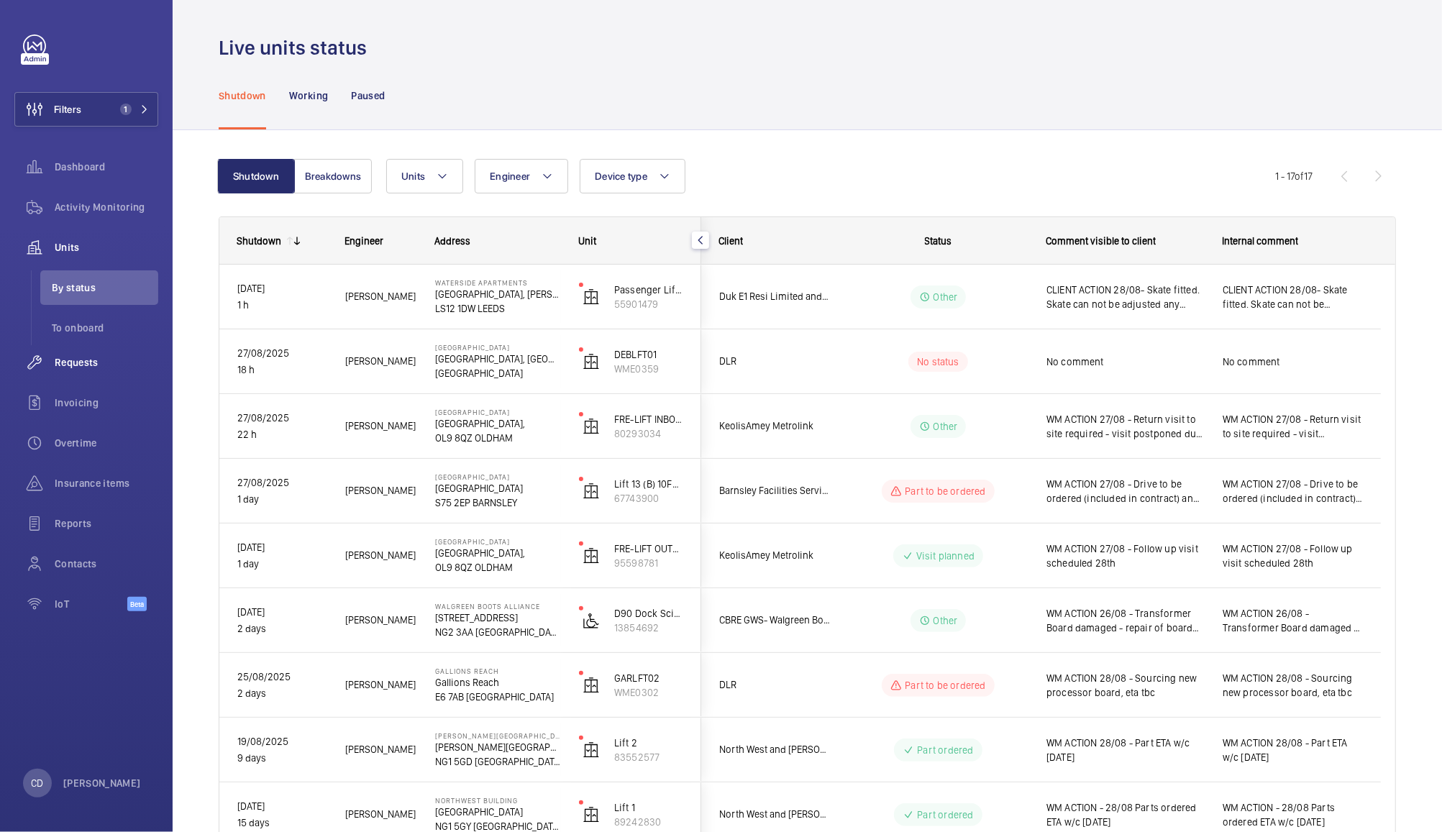
click at [67, 365] on span "Requests" at bounding box center [107, 362] width 104 height 14
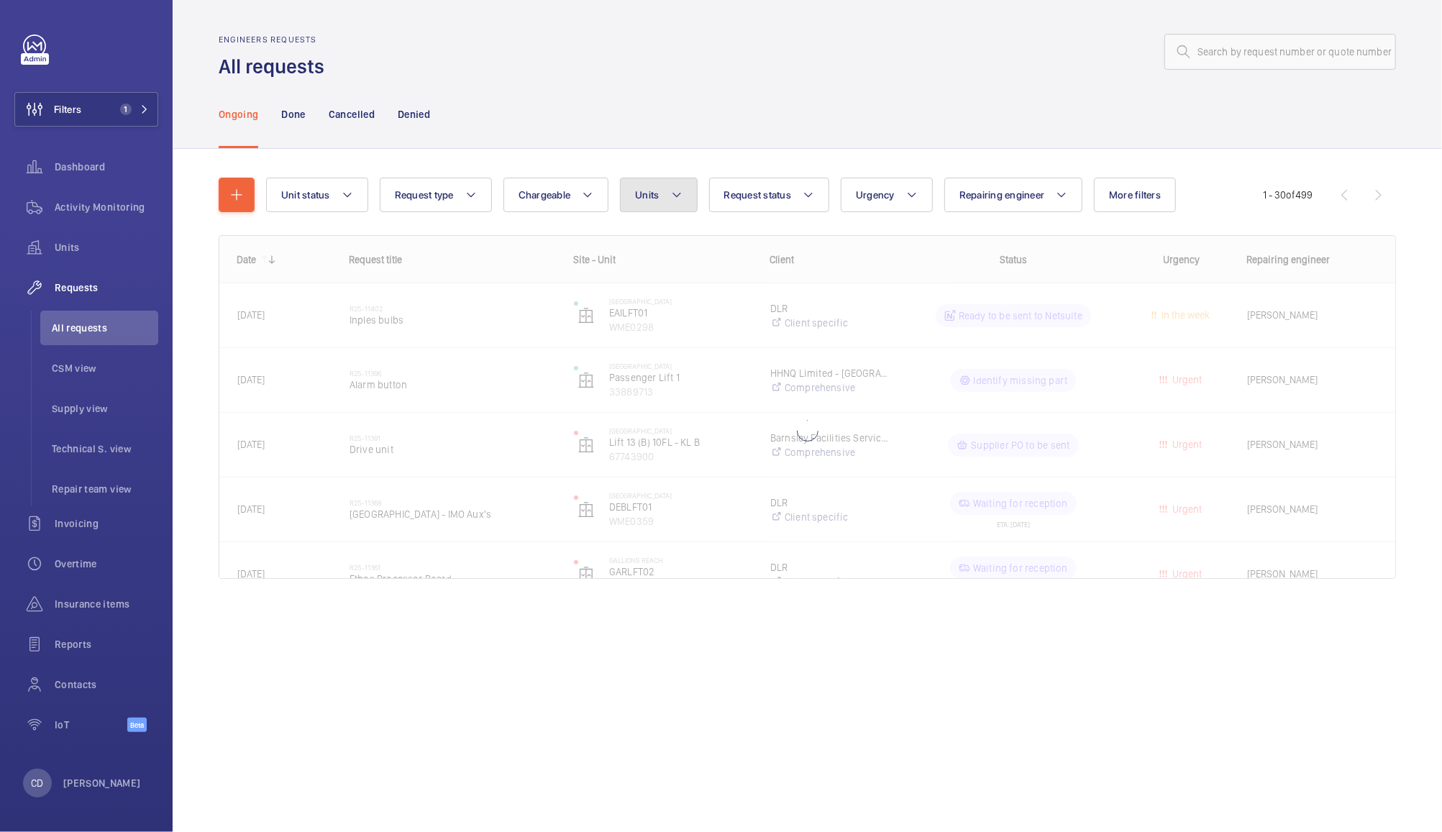
click at [651, 199] on span "Units" at bounding box center [647, 195] width 24 height 12
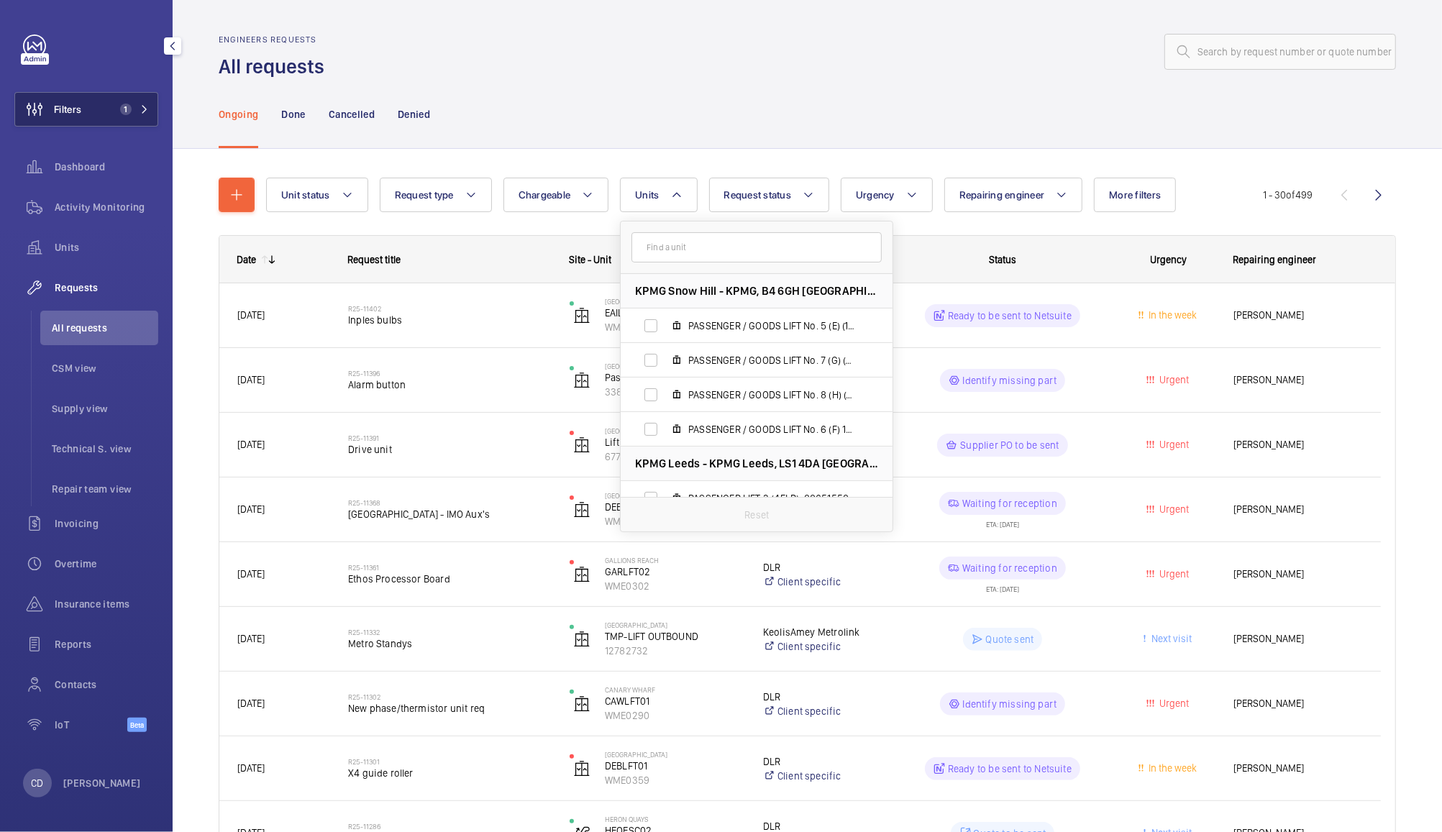
click at [78, 104] on span "Filters" at bounding box center [67, 109] width 27 height 14
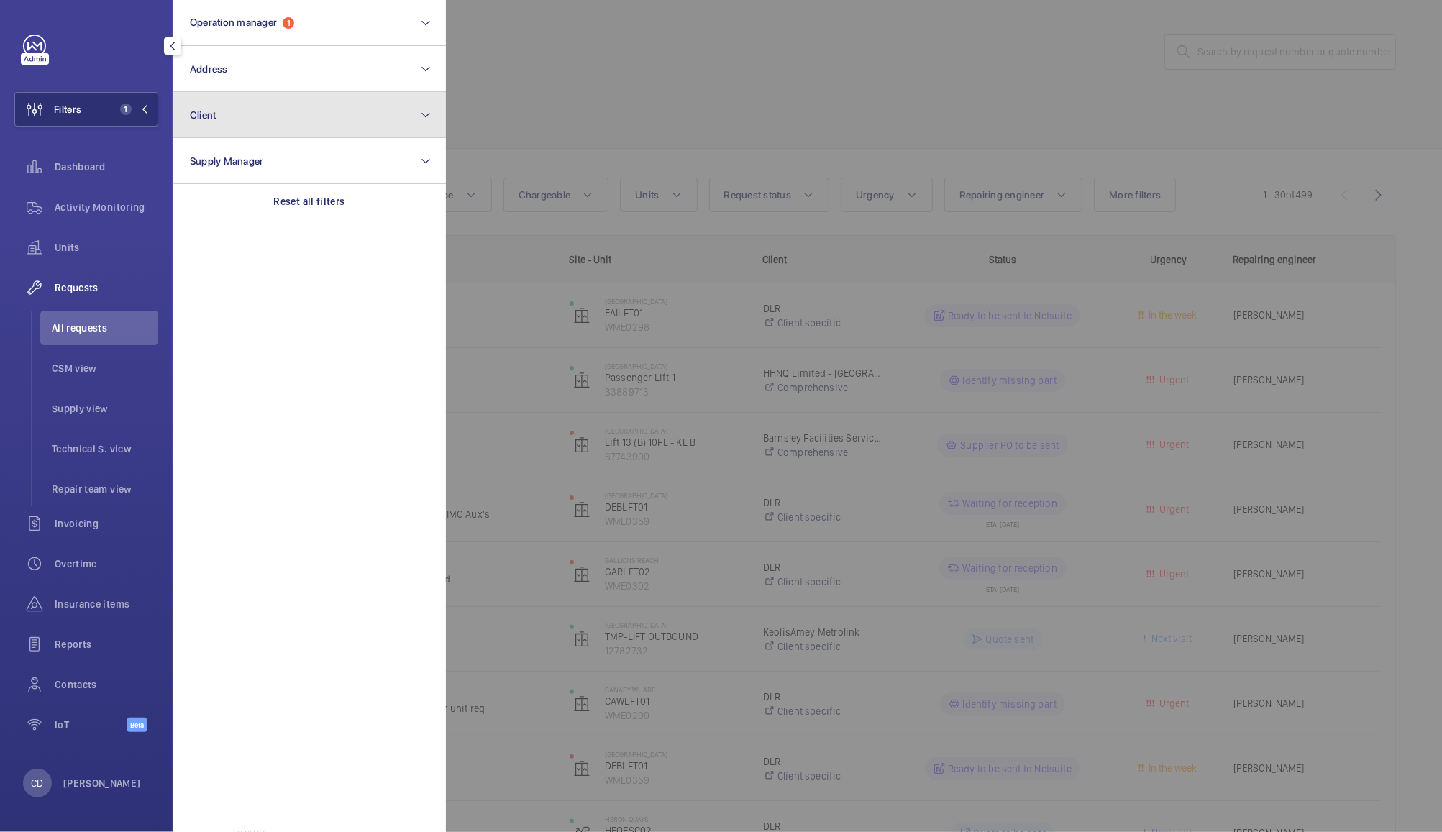
click at [204, 116] on span "Client" at bounding box center [203, 115] width 27 height 12
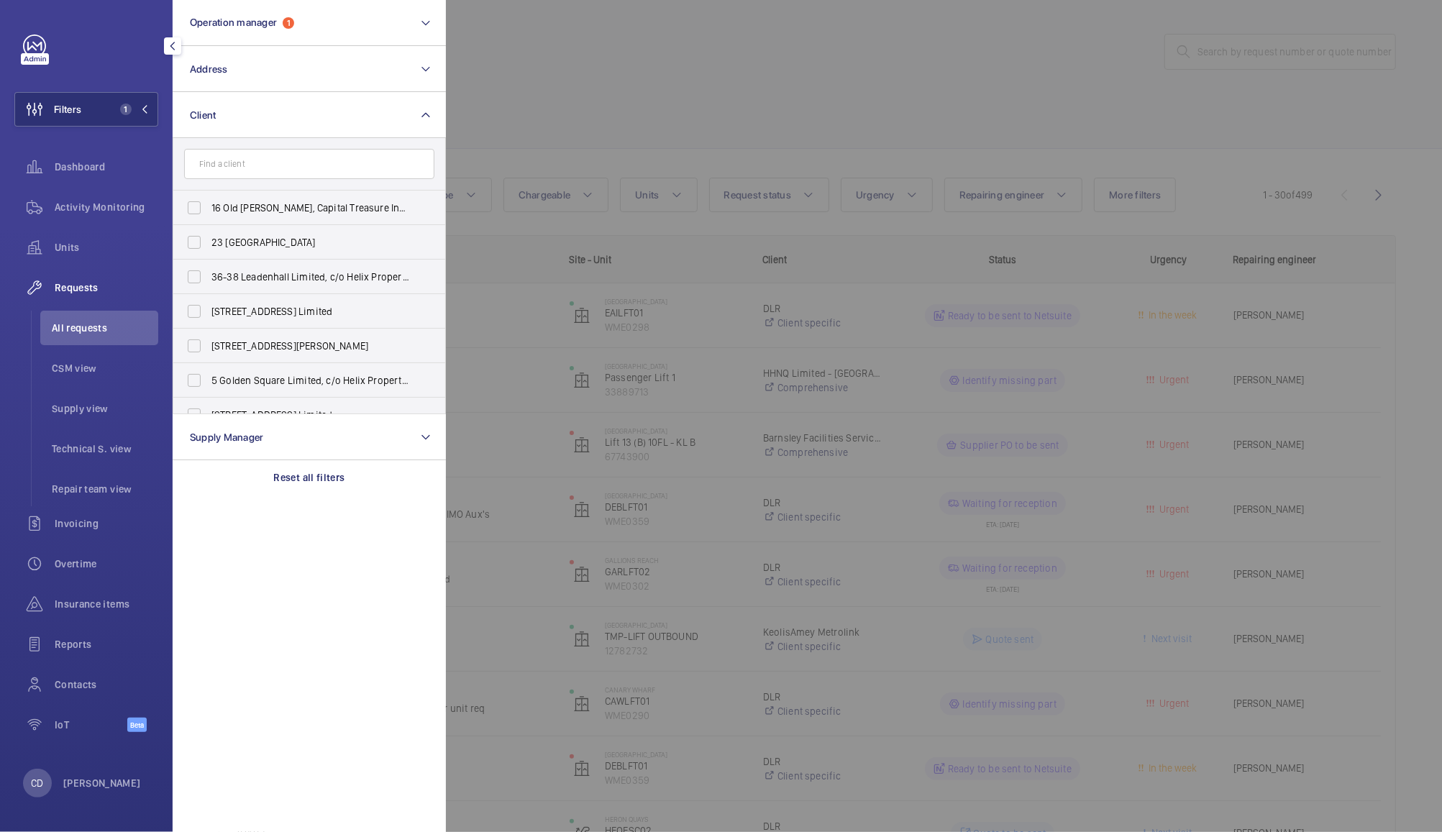
click at [353, 155] on input "text" at bounding box center [309, 164] width 250 height 30
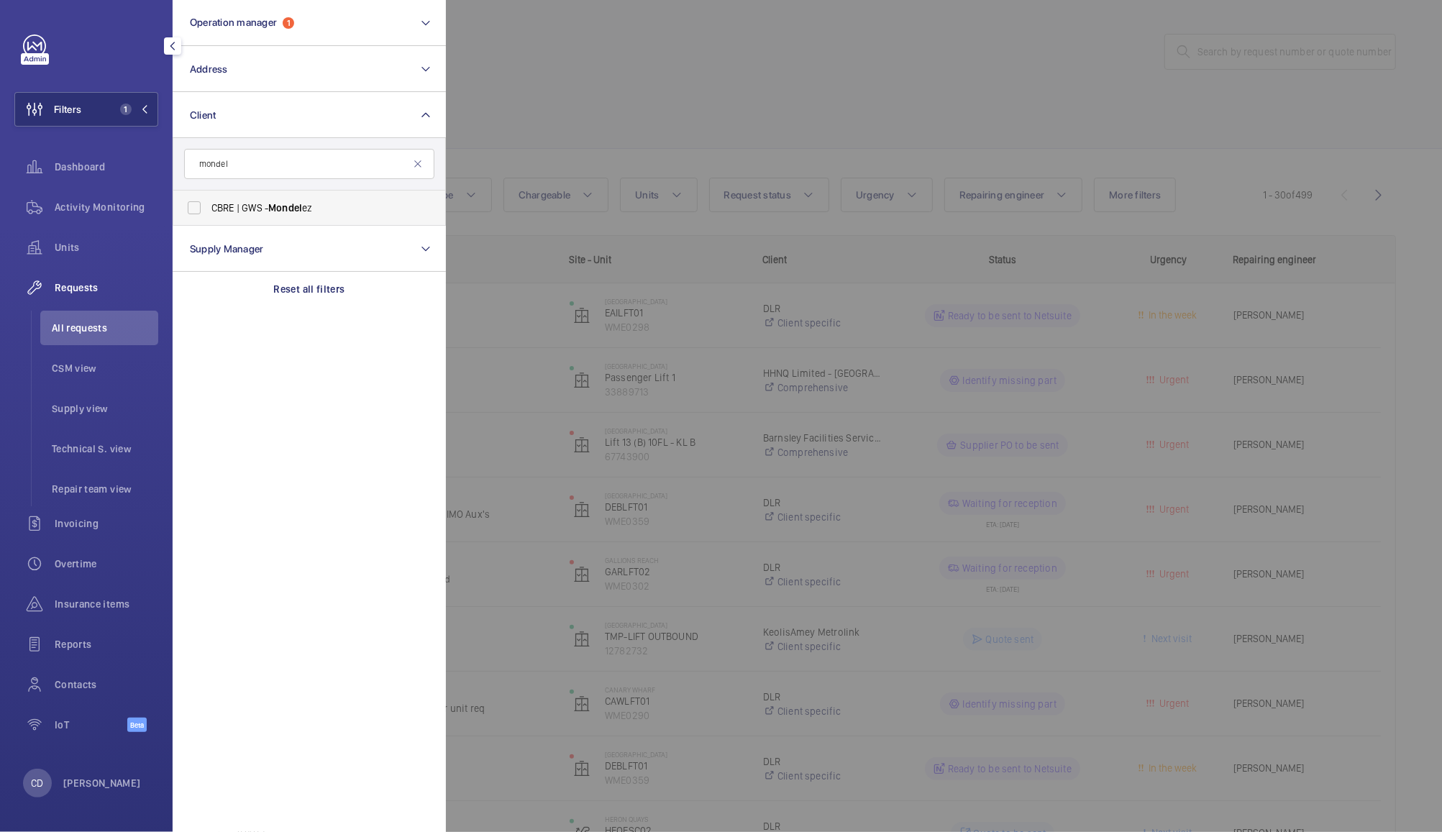
type input "mondel"
click at [235, 209] on span "CBRE | GWS - Mondel ez" at bounding box center [311, 208] width 198 height 14
click at [209, 209] on input "CBRE | GWS - Mondel ez" at bounding box center [194, 208] width 29 height 29
checkbox input "true"
click at [735, 35] on div at bounding box center [1167, 416] width 1442 height 832
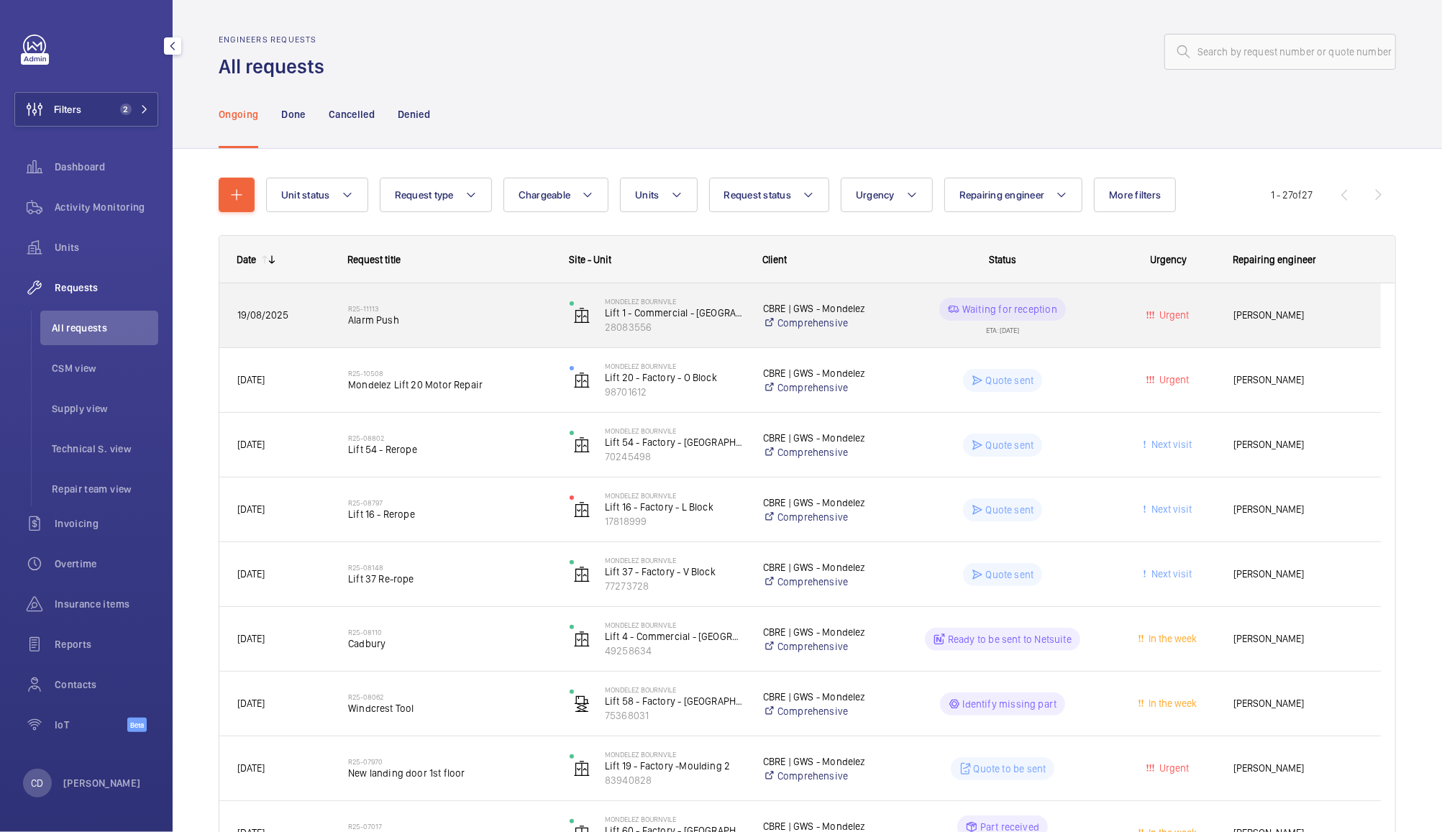
click at [1008, 331] on div "ETA: [DATE]" at bounding box center [1002, 327] width 33 height 13
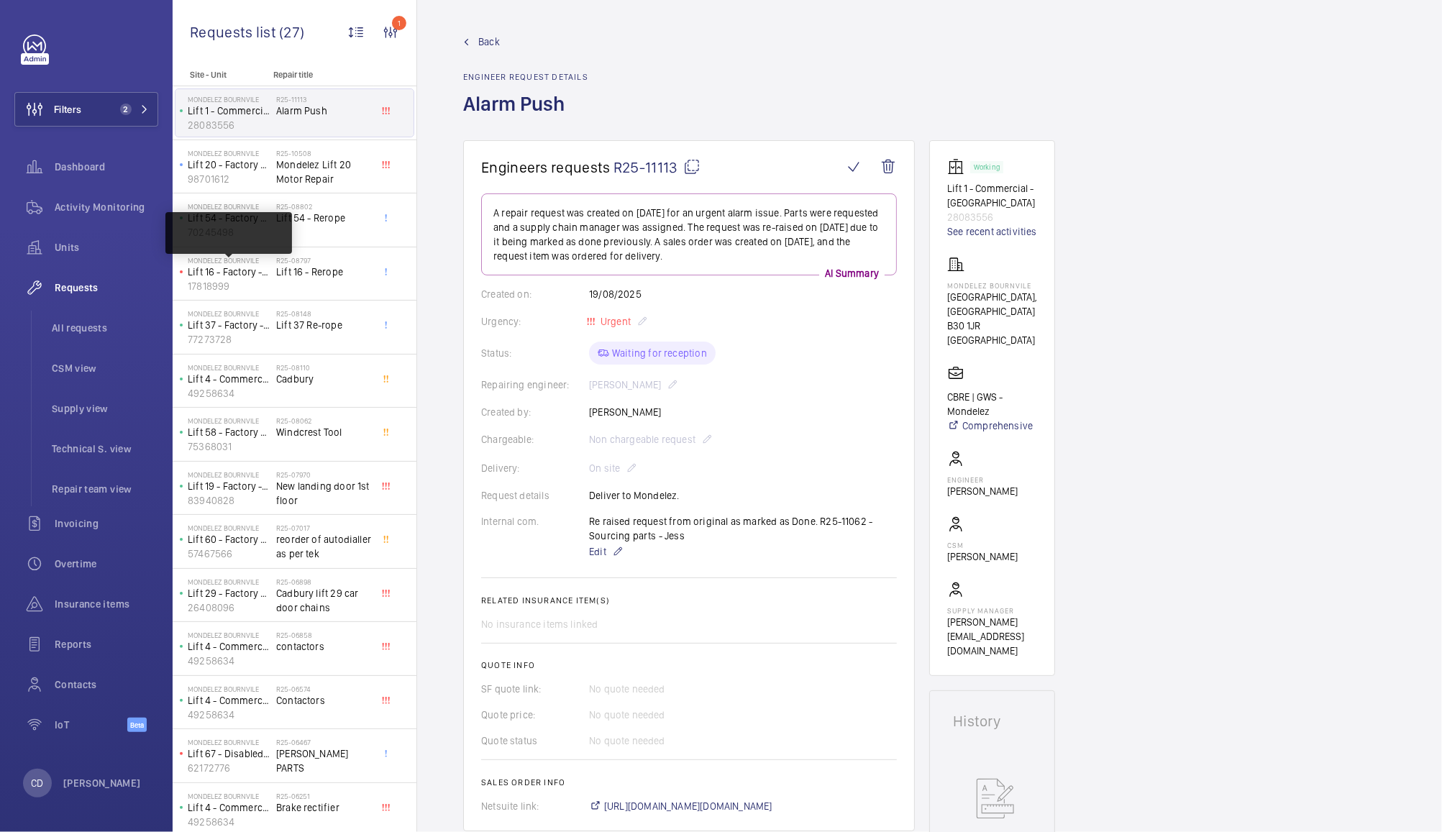
click at [71, 287] on span "Requests" at bounding box center [107, 288] width 104 height 14
click at [64, 487] on span "Repair team view" at bounding box center [105, 489] width 106 height 14
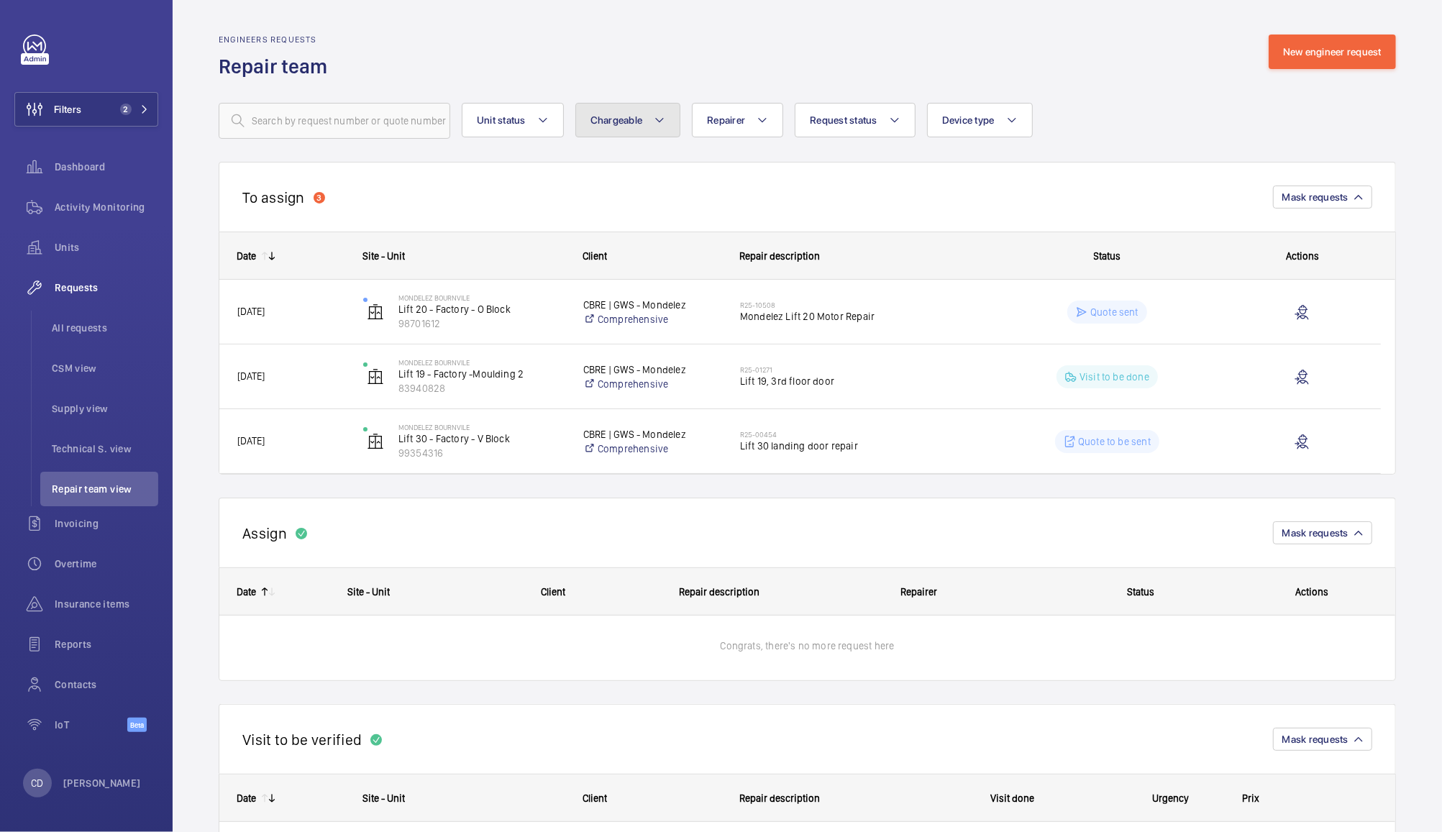
click at [606, 115] on span "Chargeable" at bounding box center [617, 120] width 53 height 12
click at [617, 160] on mat-radio-button "Chargeable" at bounding box center [712, 164] width 259 height 29
radio input "true"
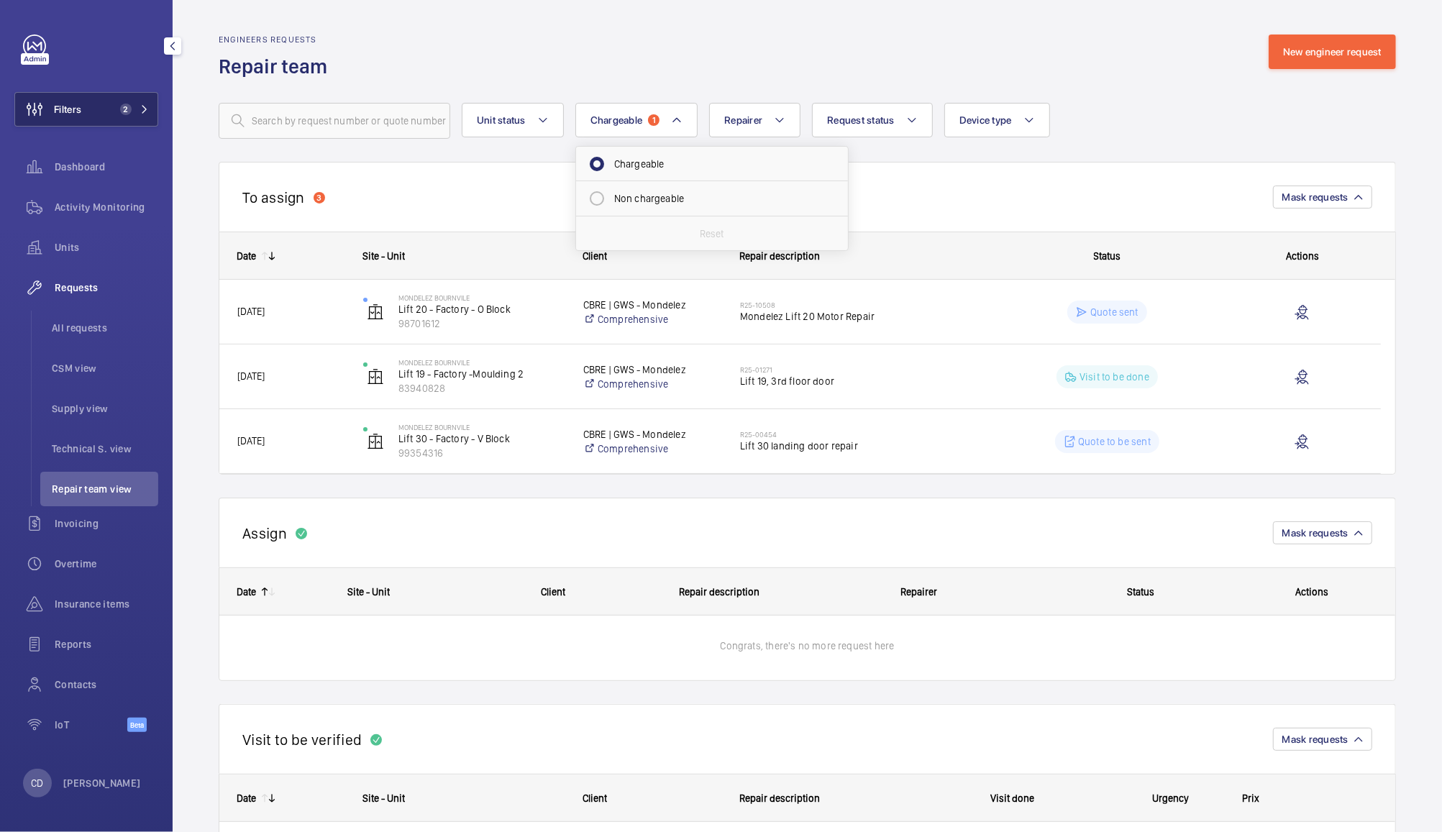
click at [102, 109] on button "Filters 2" at bounding box center [86, 109] width 144 height 35
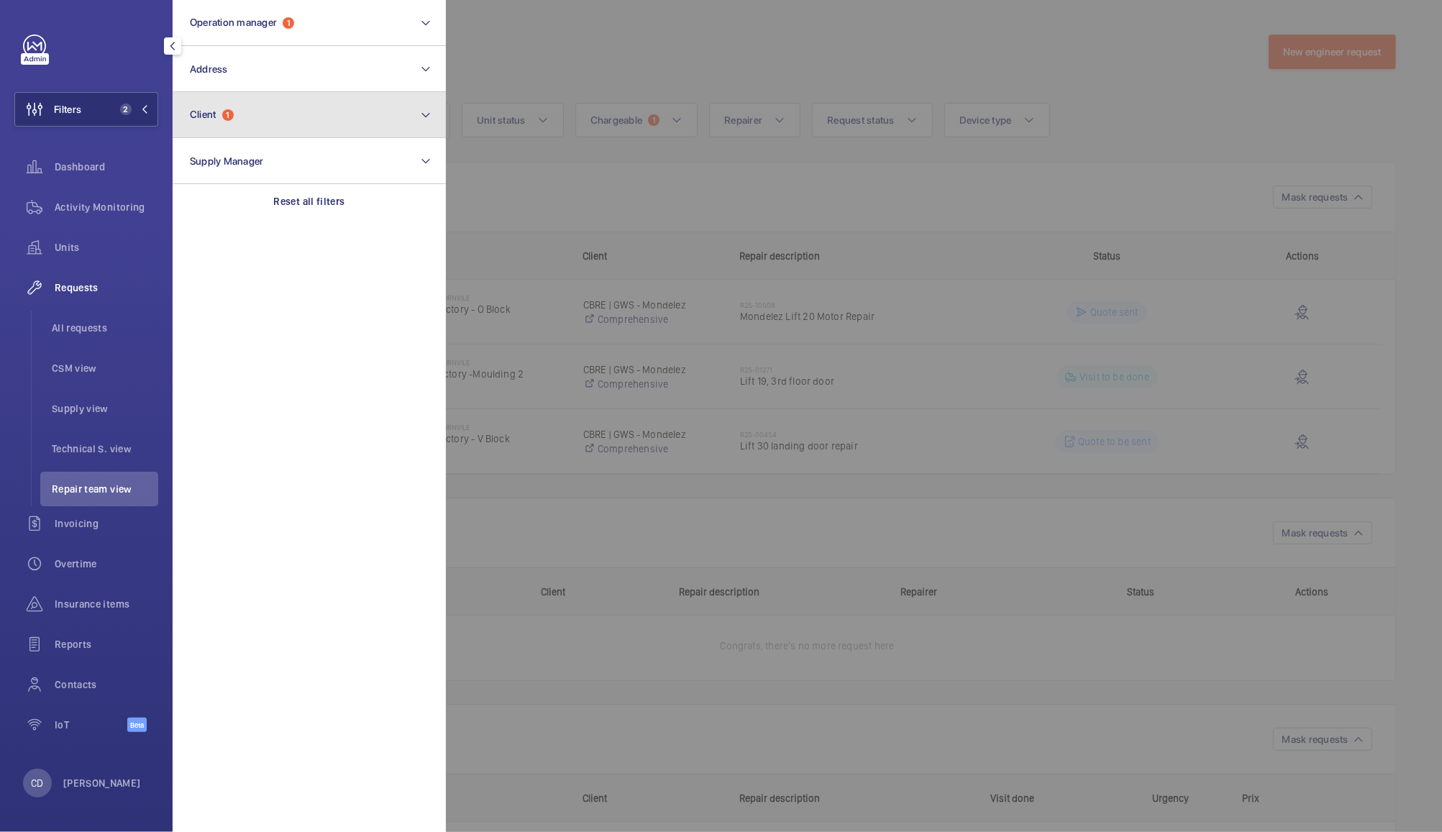
click at [224, 124] on button "Client 1" at bounding box center [309, 115] width 273 height 46
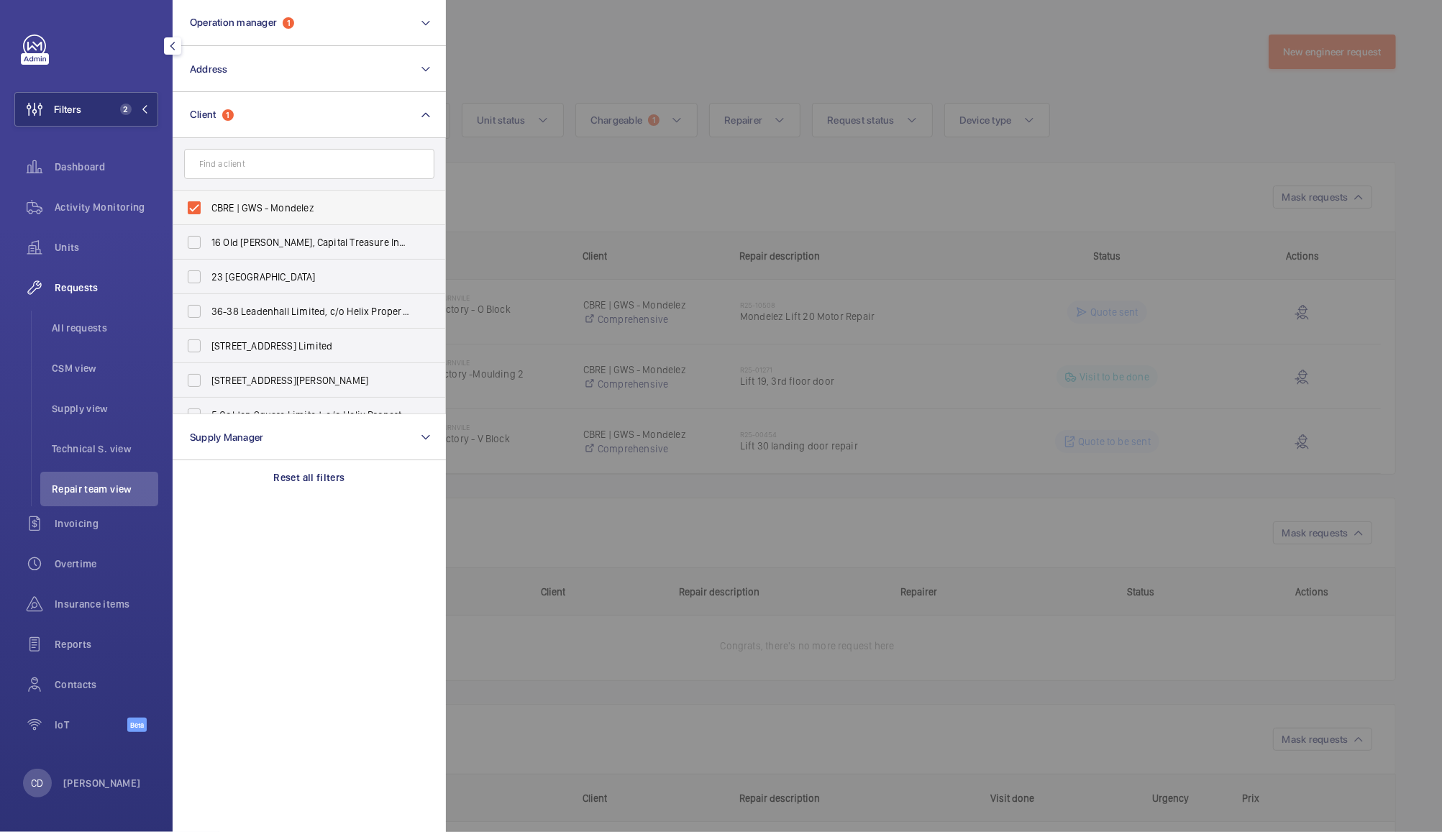
click at [225, 204] on span "CBRE | GWS - Mondelez" at bounding box center [311, 208] width 198 height 14
click at [209, 204] on input "CBRE | GWS - Mondelez" at bounding box center [194, 208] width 29 height 29
checkbox input "false"
click at [639, 87] on div at bounding box center [1167, 416] width 1442 height 832
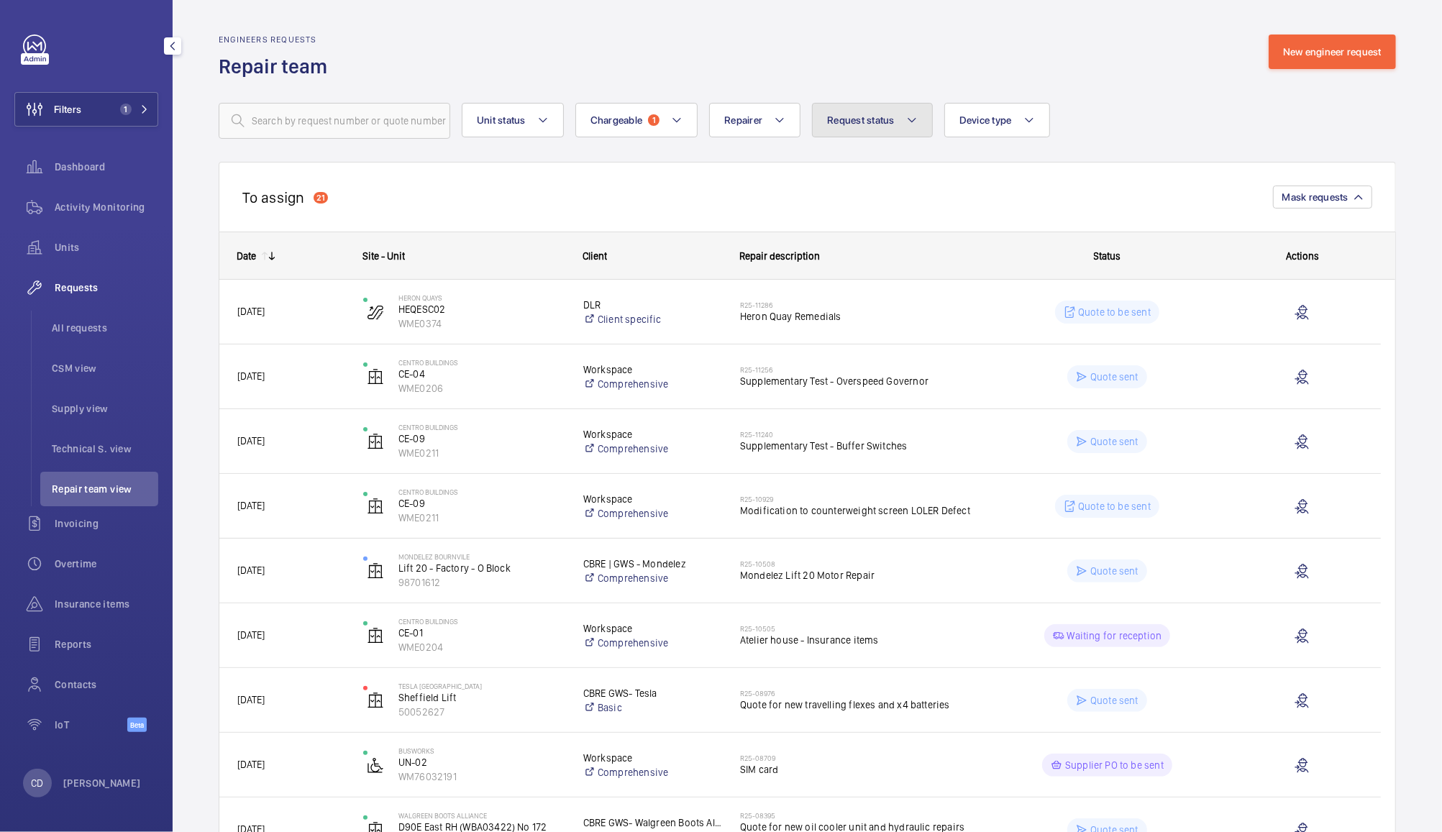
click at [872, 130] on button "Request status" at bounding box center [872, 120] width 121 height 35
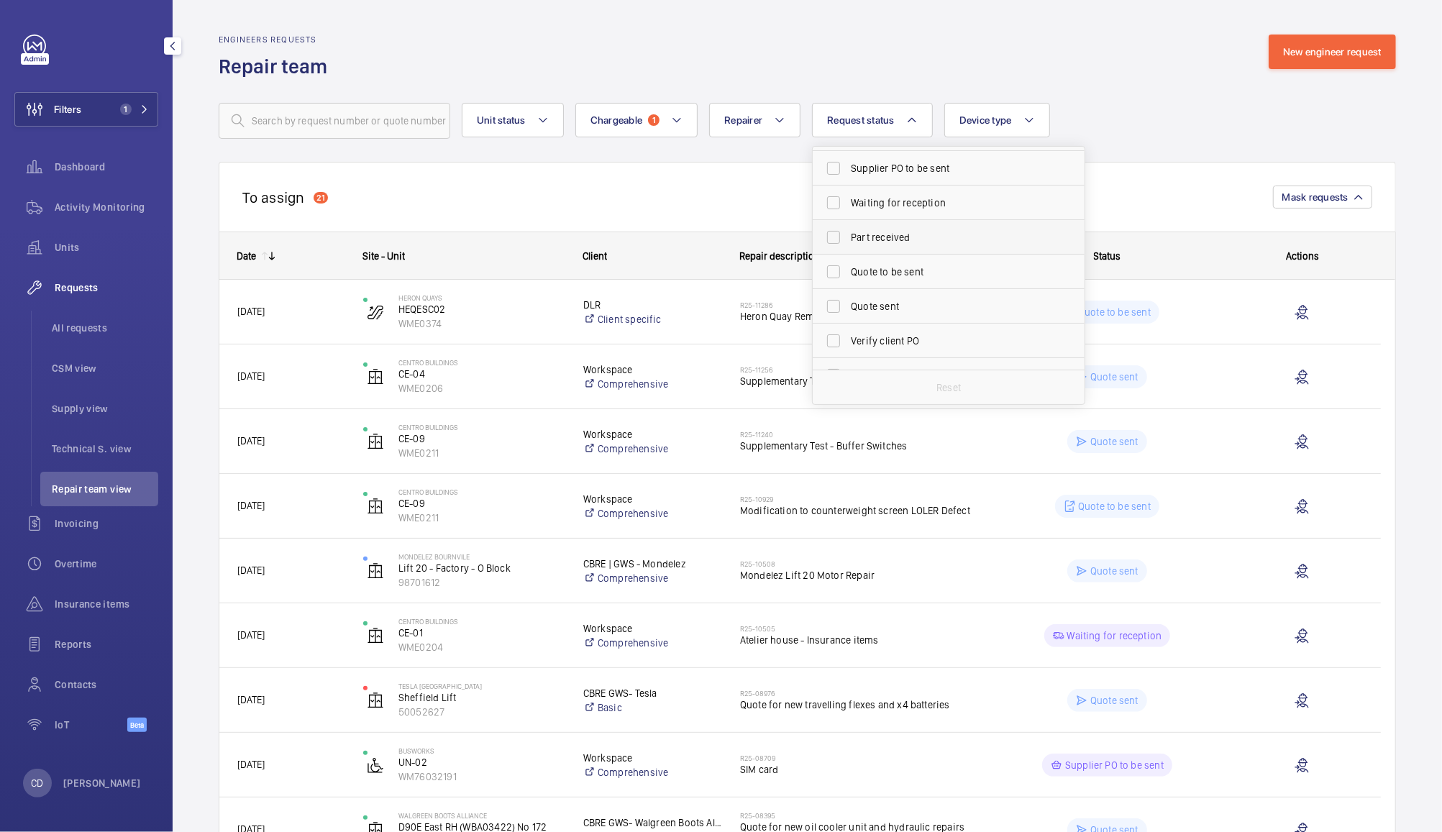
scroll to position [191, 0]
click at [833, 218] on label "Quote to be sent" at bounding box center [938, 215] width 250 height 35
click at [833, 218] on input "Quote to be sent" at bounding box center [833, 215] width 29 height 29
checkbox input "true"
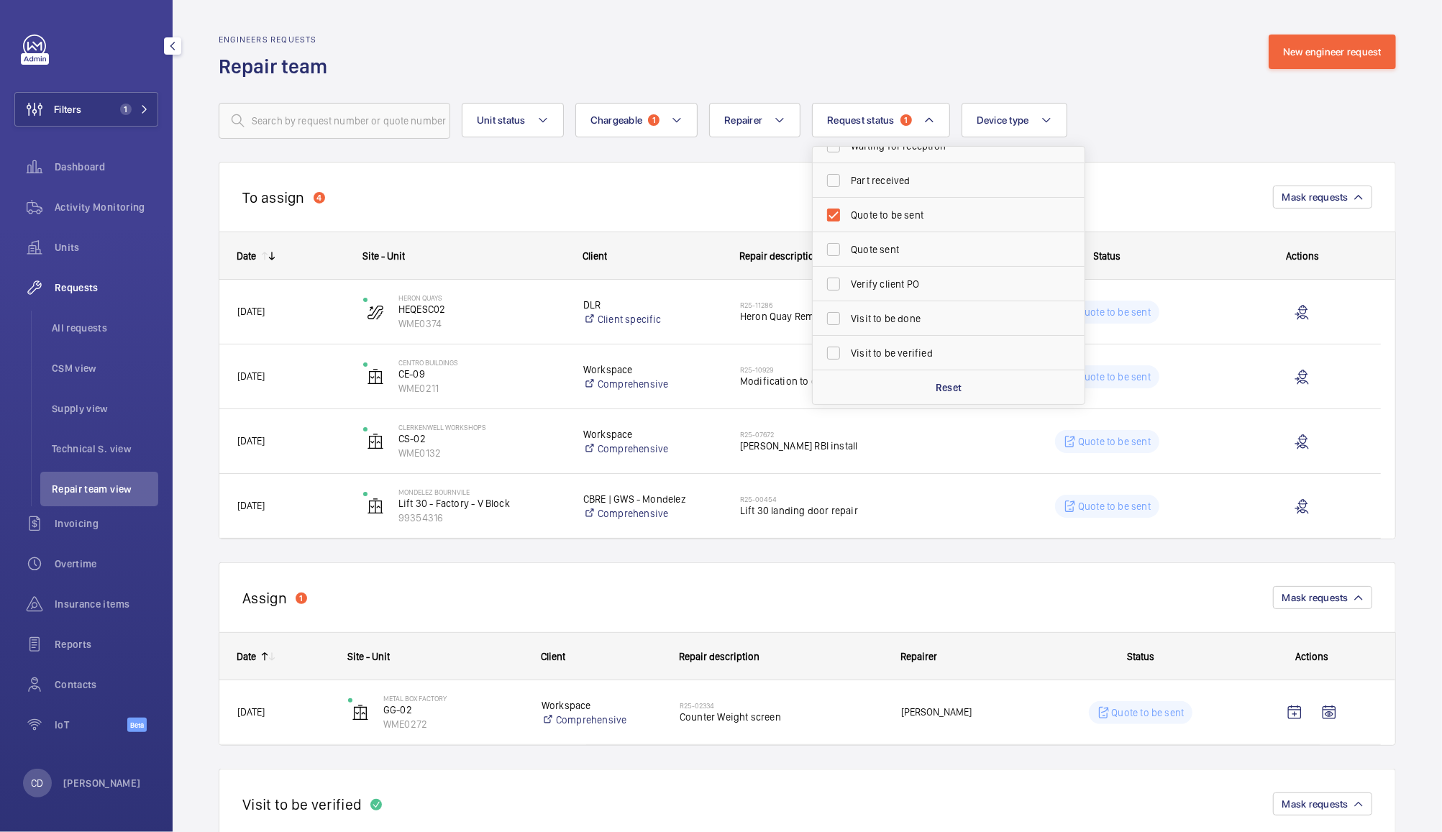
click at [831, 568] on div "Assign 1 Mask requests" at bounding box center [808, 598] width 1178 height 70
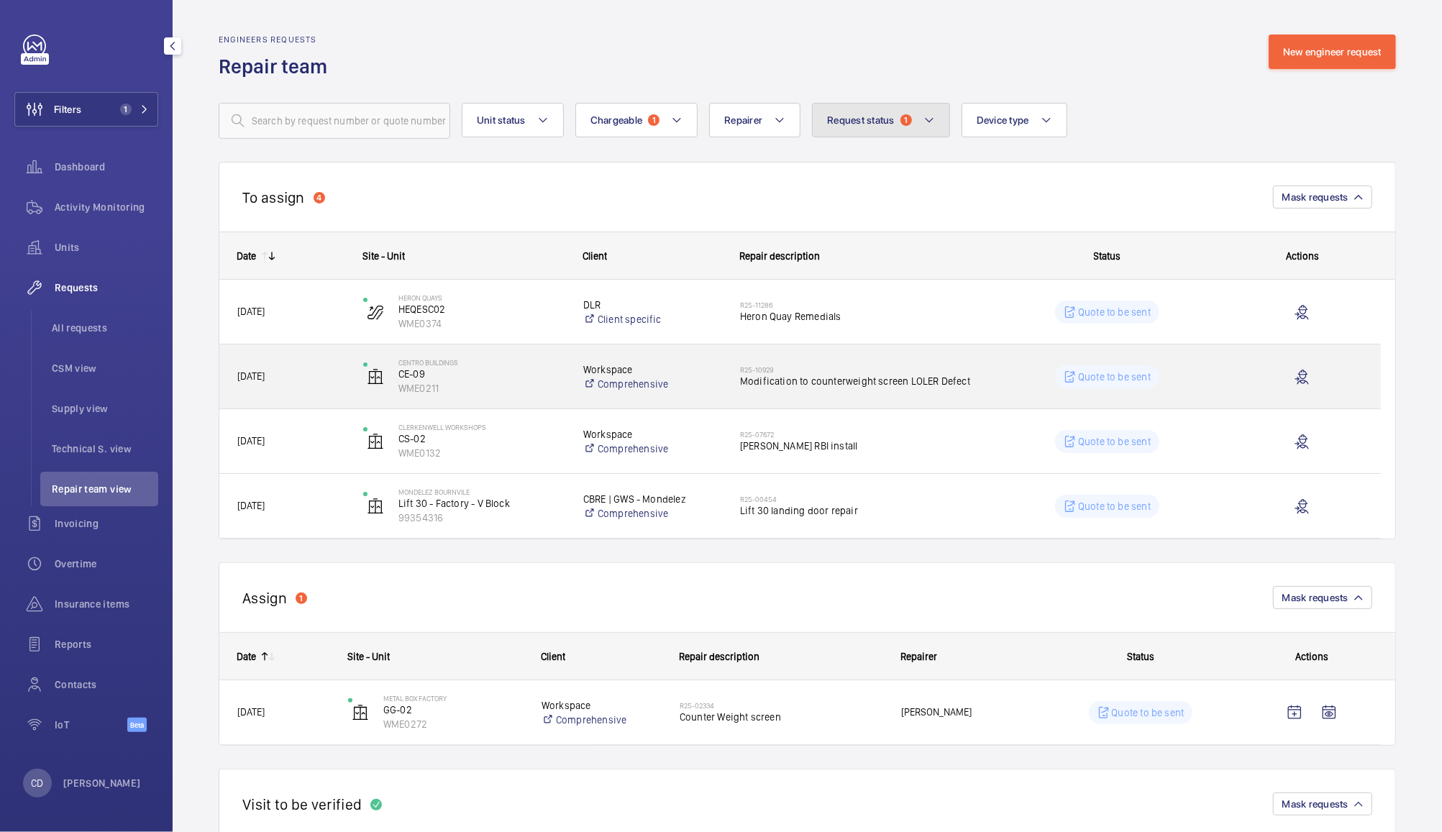
click at [879, 127] on button "Request status 1" at bounding box center [881, 120] width 138 height 35
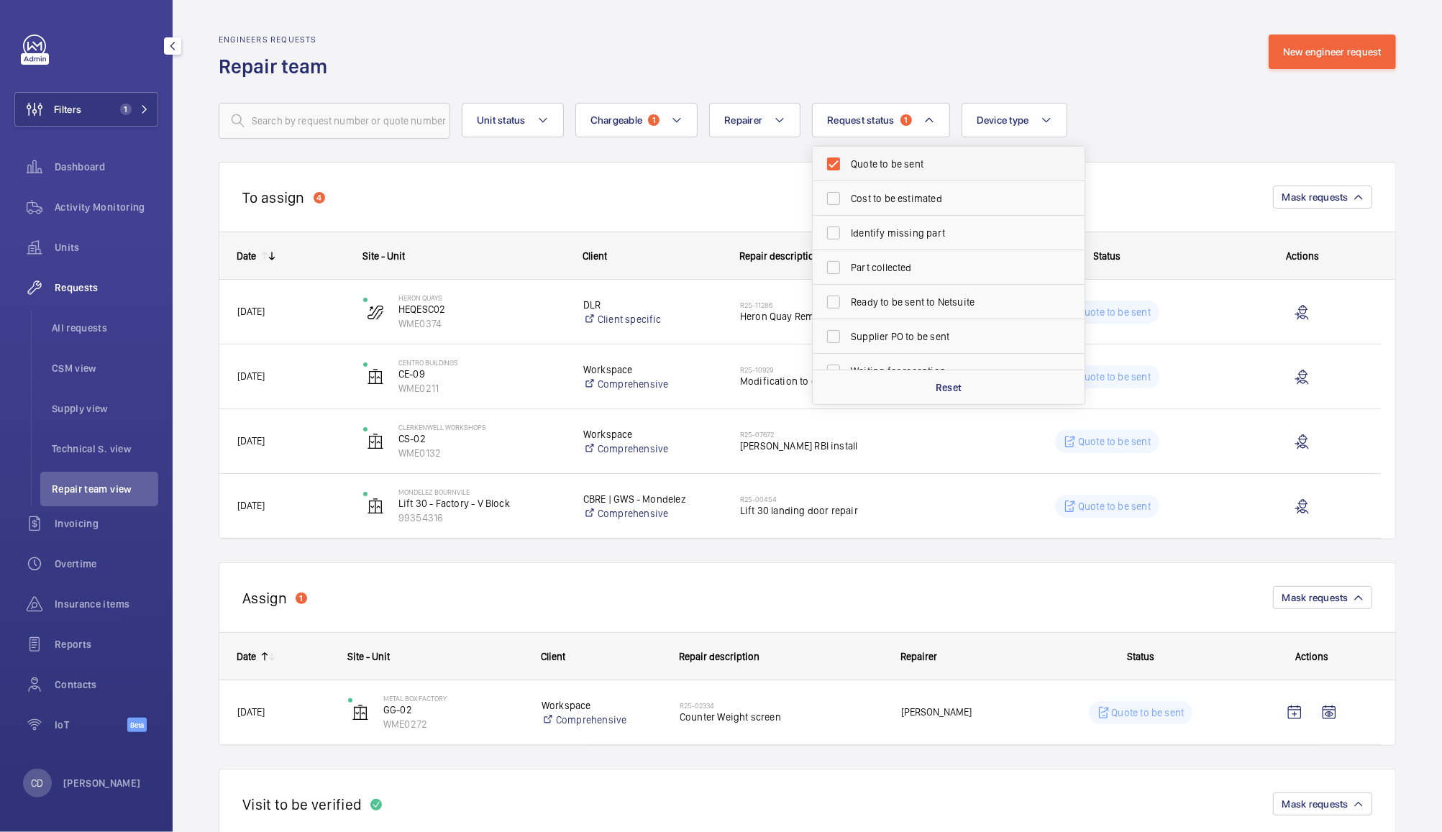
click at [893, 167] on span "Quote to be sent" at bounding box center [950, 164] width 198 height 14
click at [848, 167] on input "Quote to be sent" at bounding box center [833, 164] width 29 height 29
checkbox input "false"
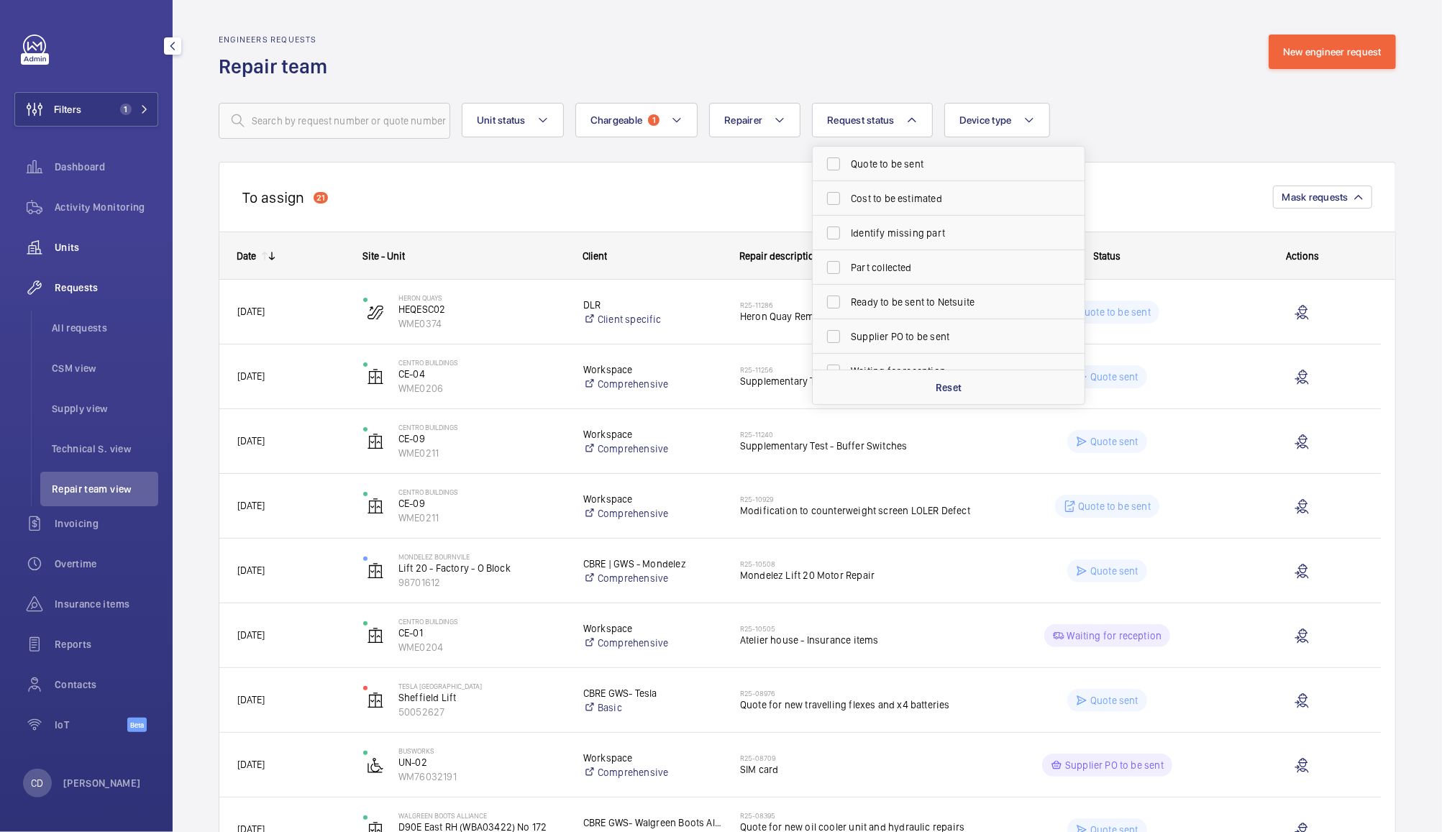
click at [78, 253] on span "Units" at bounding box center [107, 247] width 104 height 14
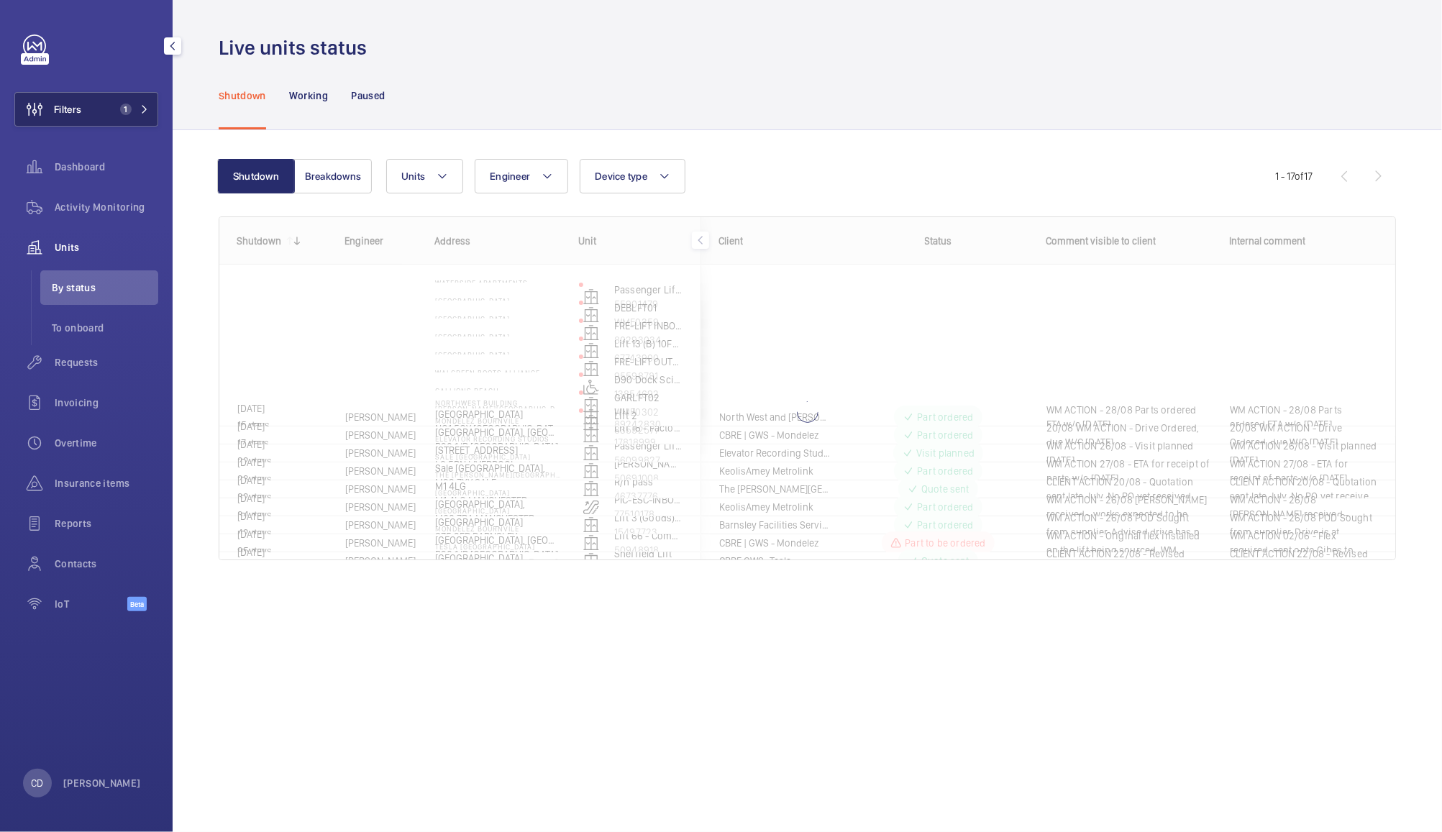
click at [114, 117] on button "Filters 1" at bounding box center [86, 109] width 144 height 35
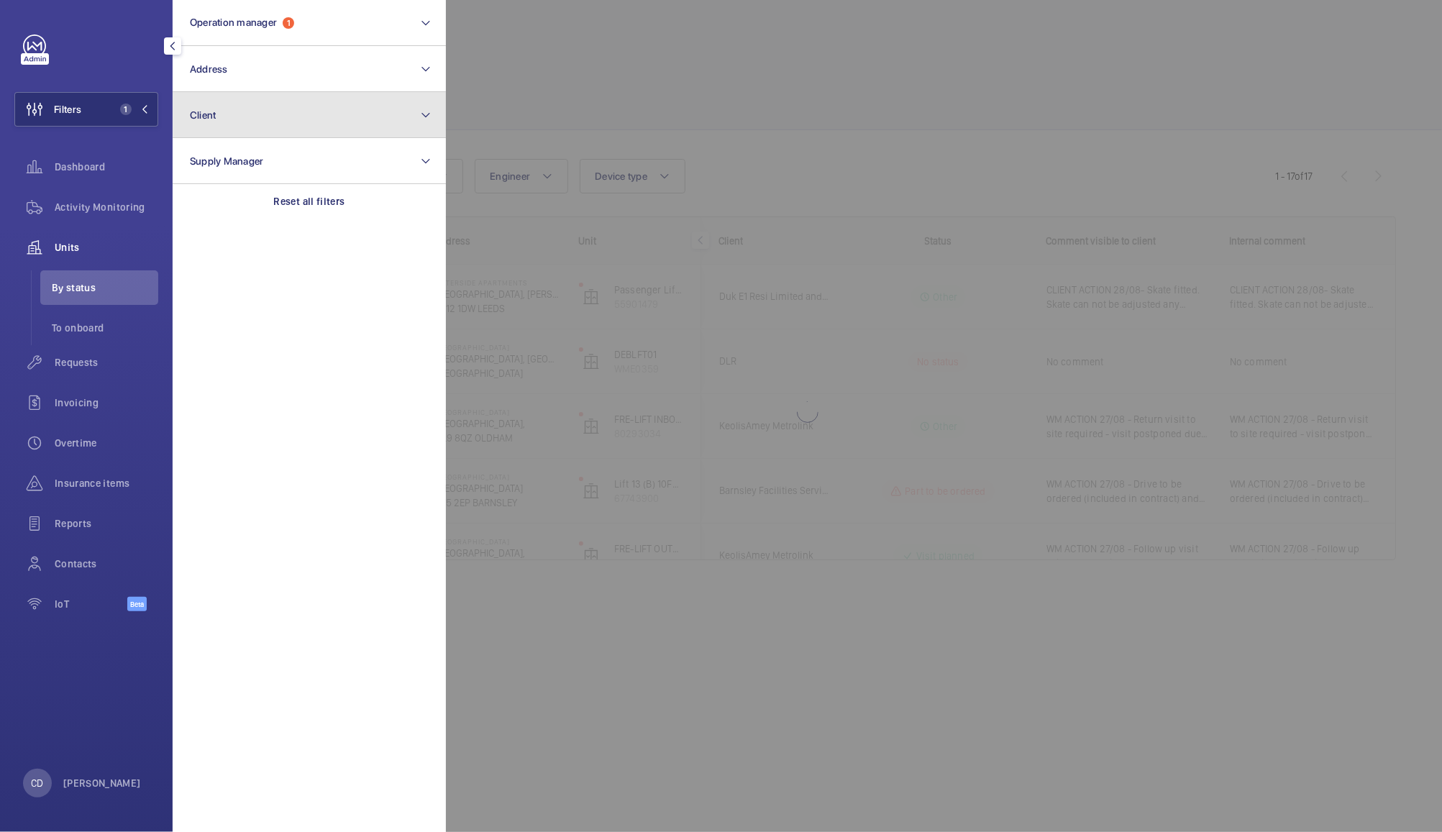
click at [267, 129] on button "Client" at bounding box center [309, 115] width 273 height 46
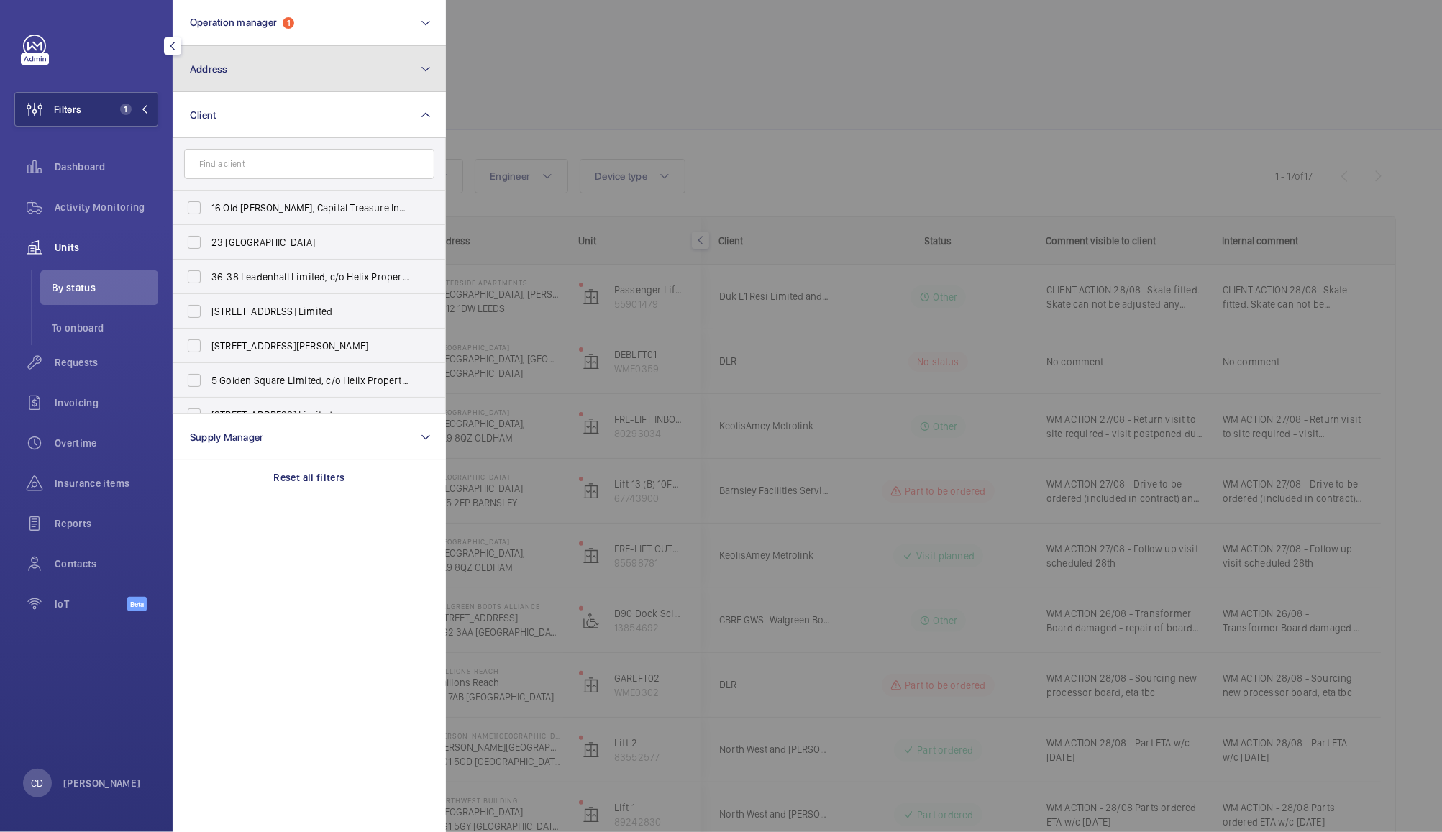
click at [314, 69] on button "Address" at bounding box center [309, 69] width 273 height 46
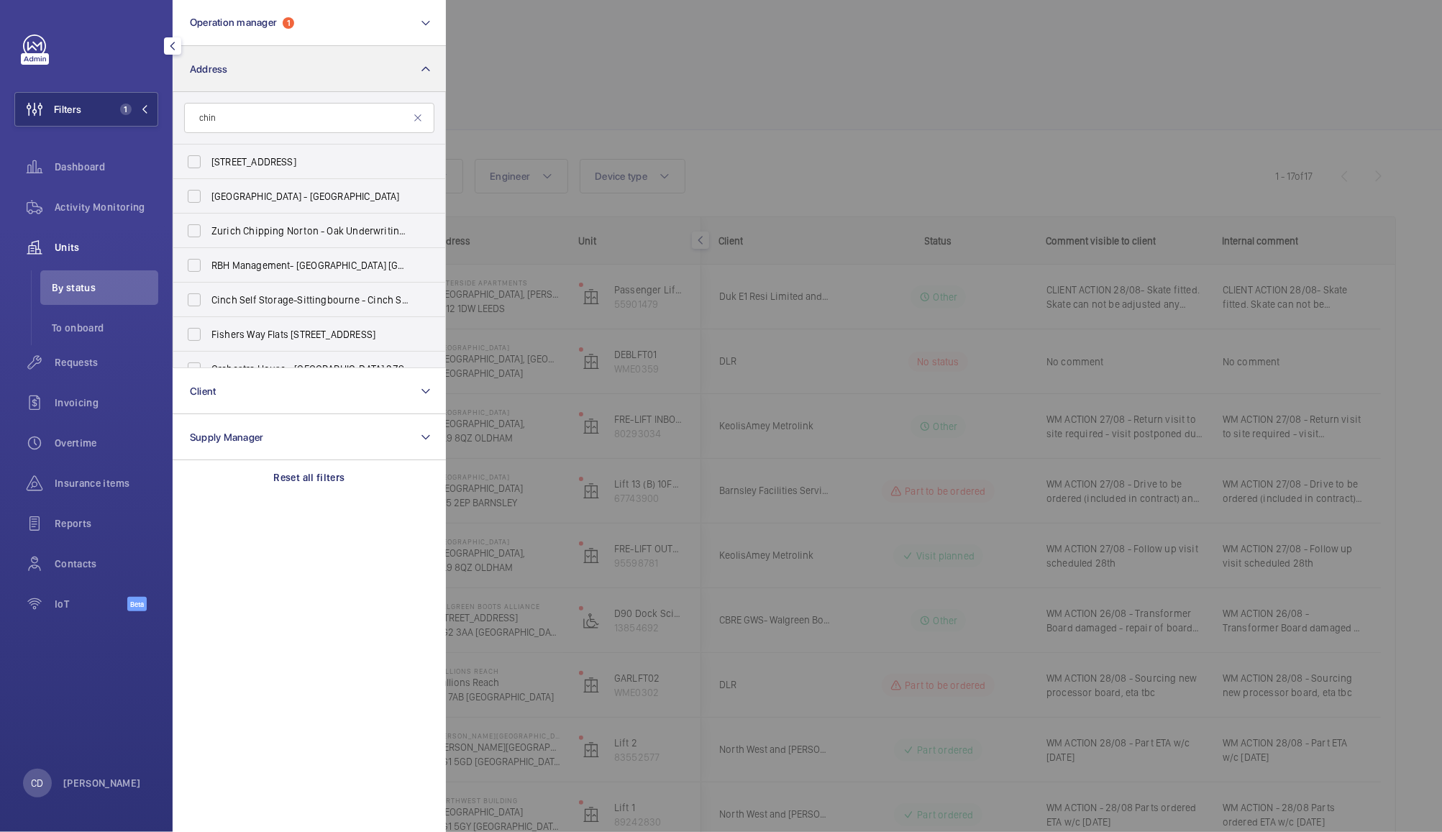
type input "china"
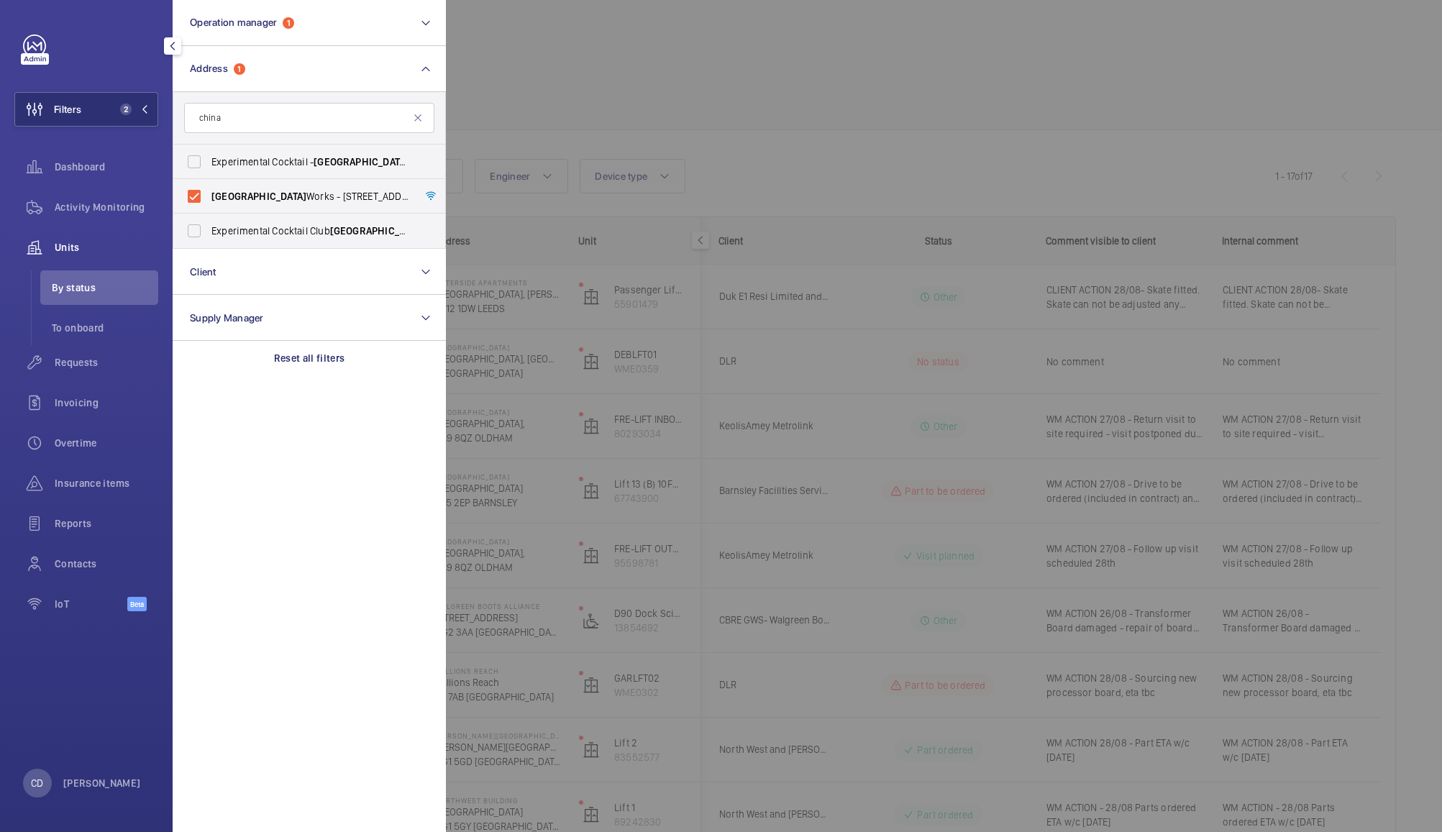
click at [651, 61] on div at bounding box center [1167, 416] width 1442 height 832
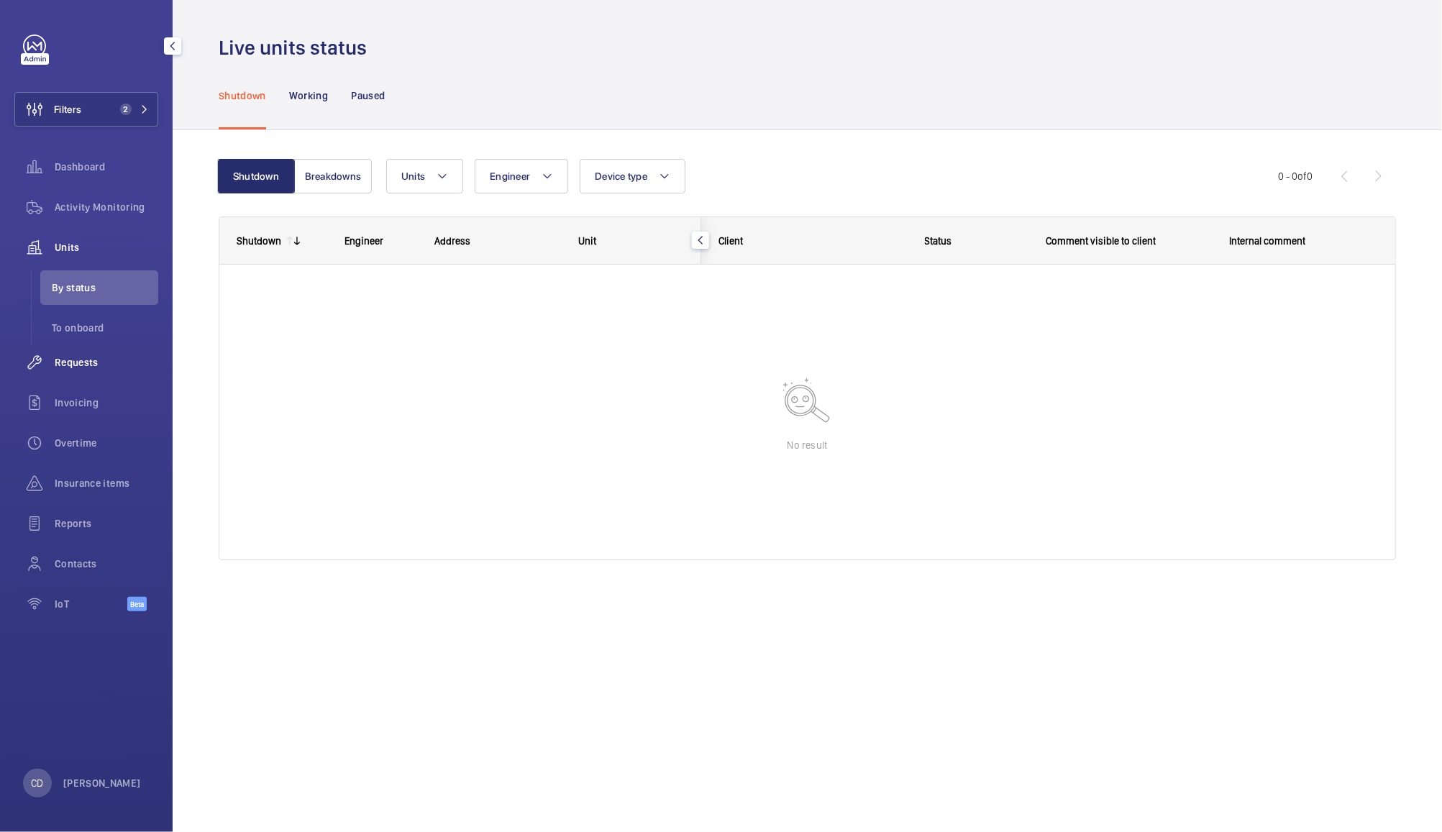
click at [71, 375] on div "Requests" at bounding box center [86, 362] width 144 height 35
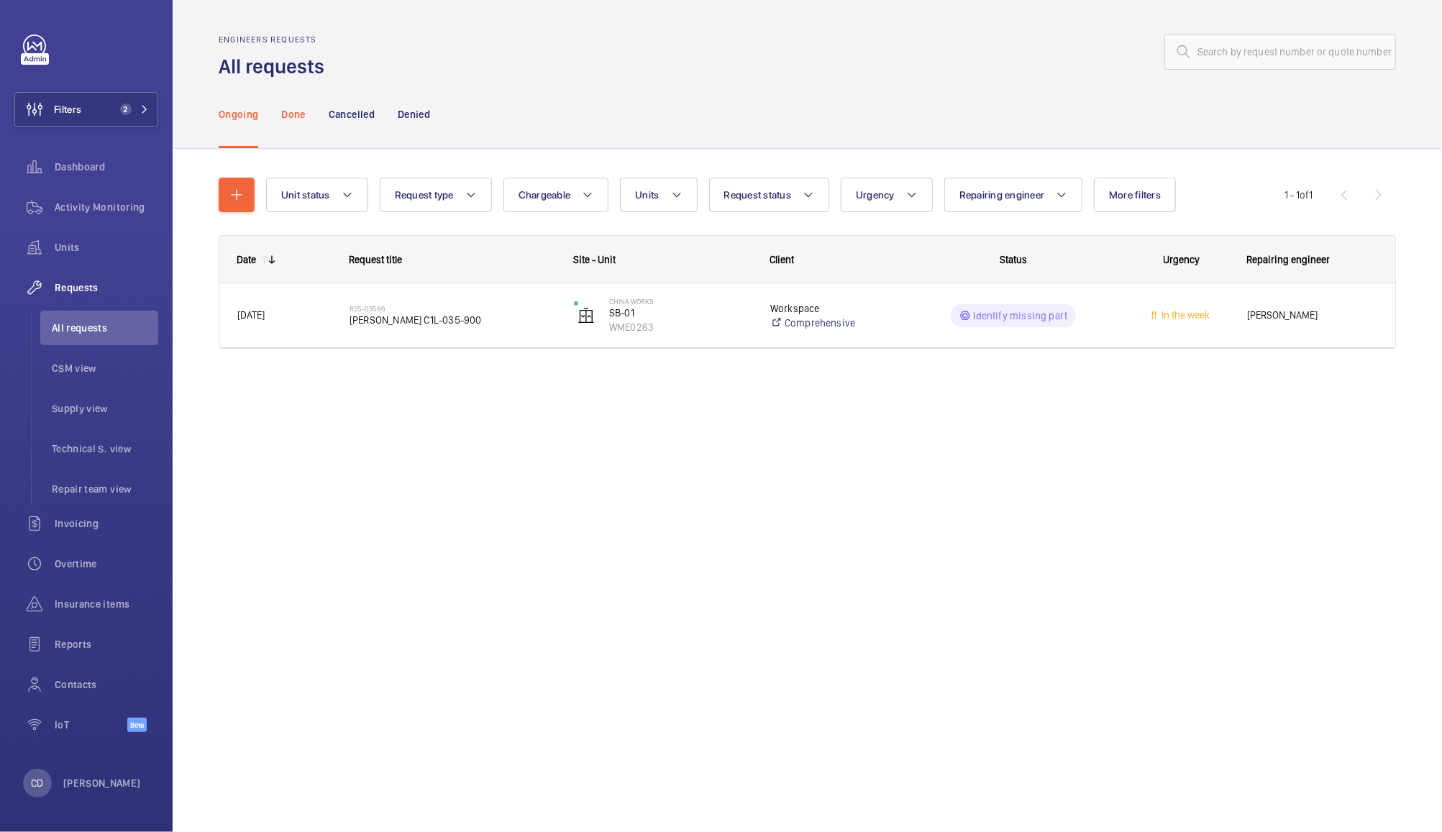
click at [301, 127] on div "Done" at bounding box center [293, 114] width 24 height 68
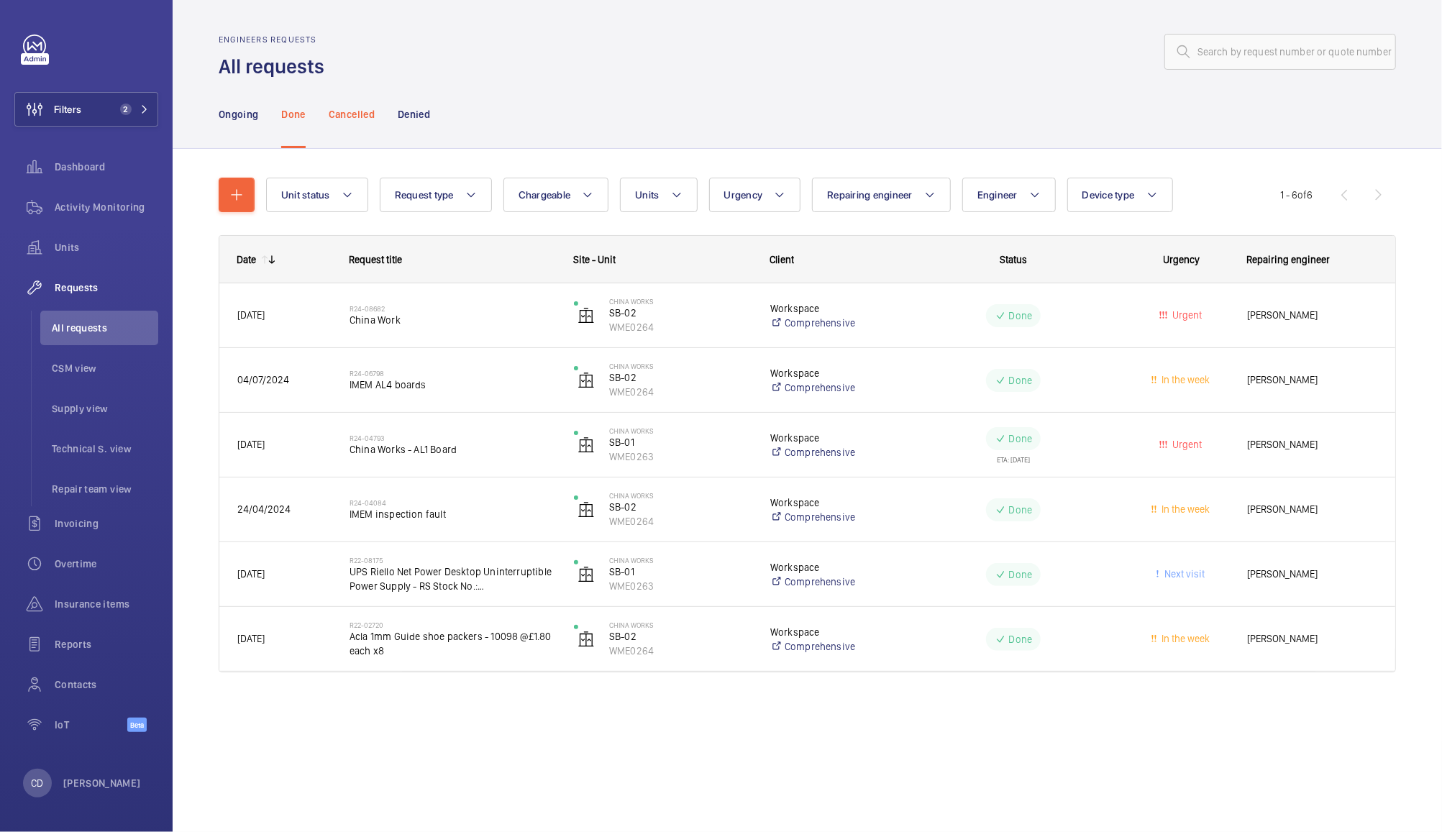
click at [360, 115] on p "Cancelled" at bounding box center [352, 114] width 46 height 14
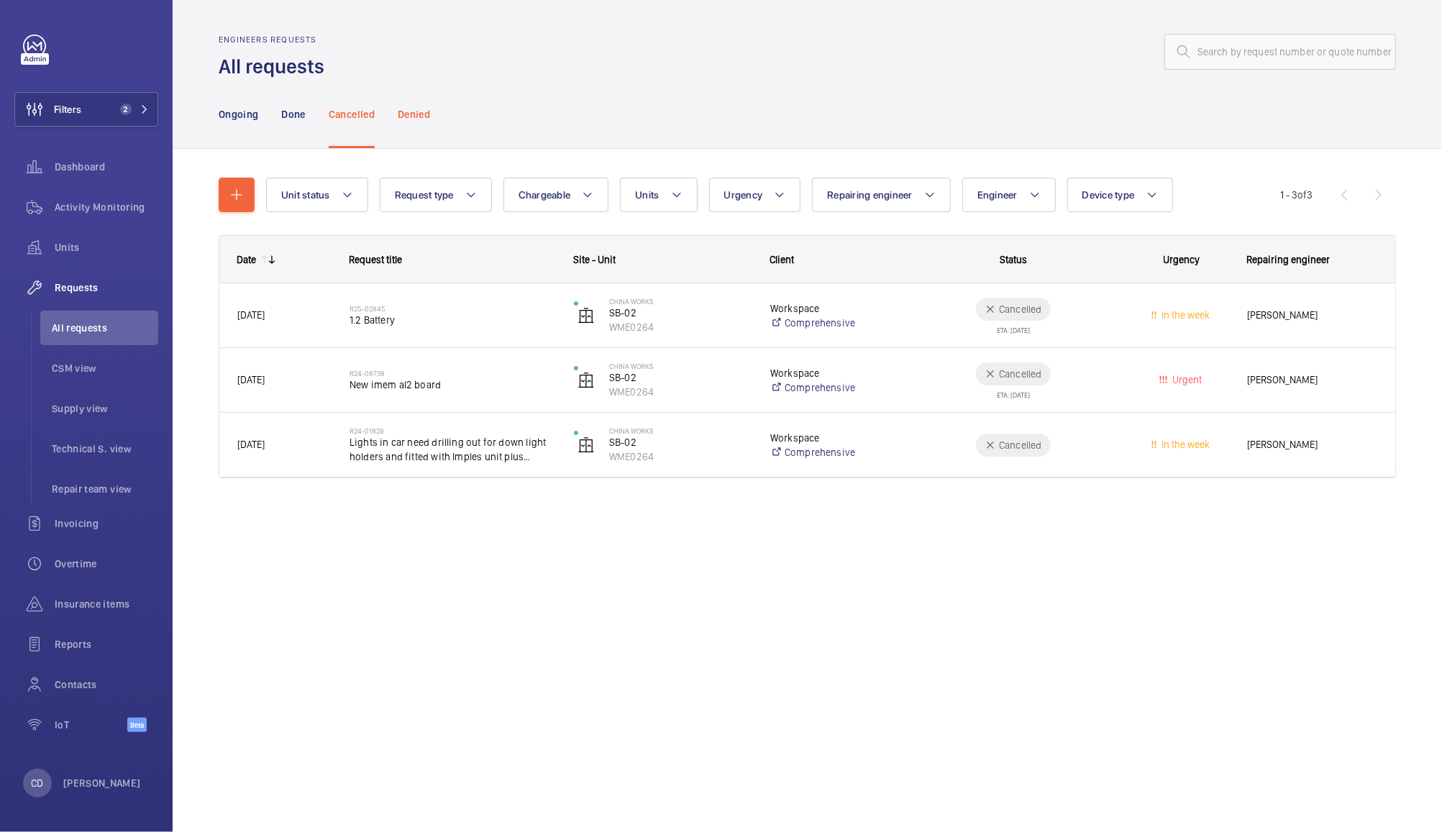
click at [419, 112] on p "Denied" at bounding box center [414, 114] width 32 height 14
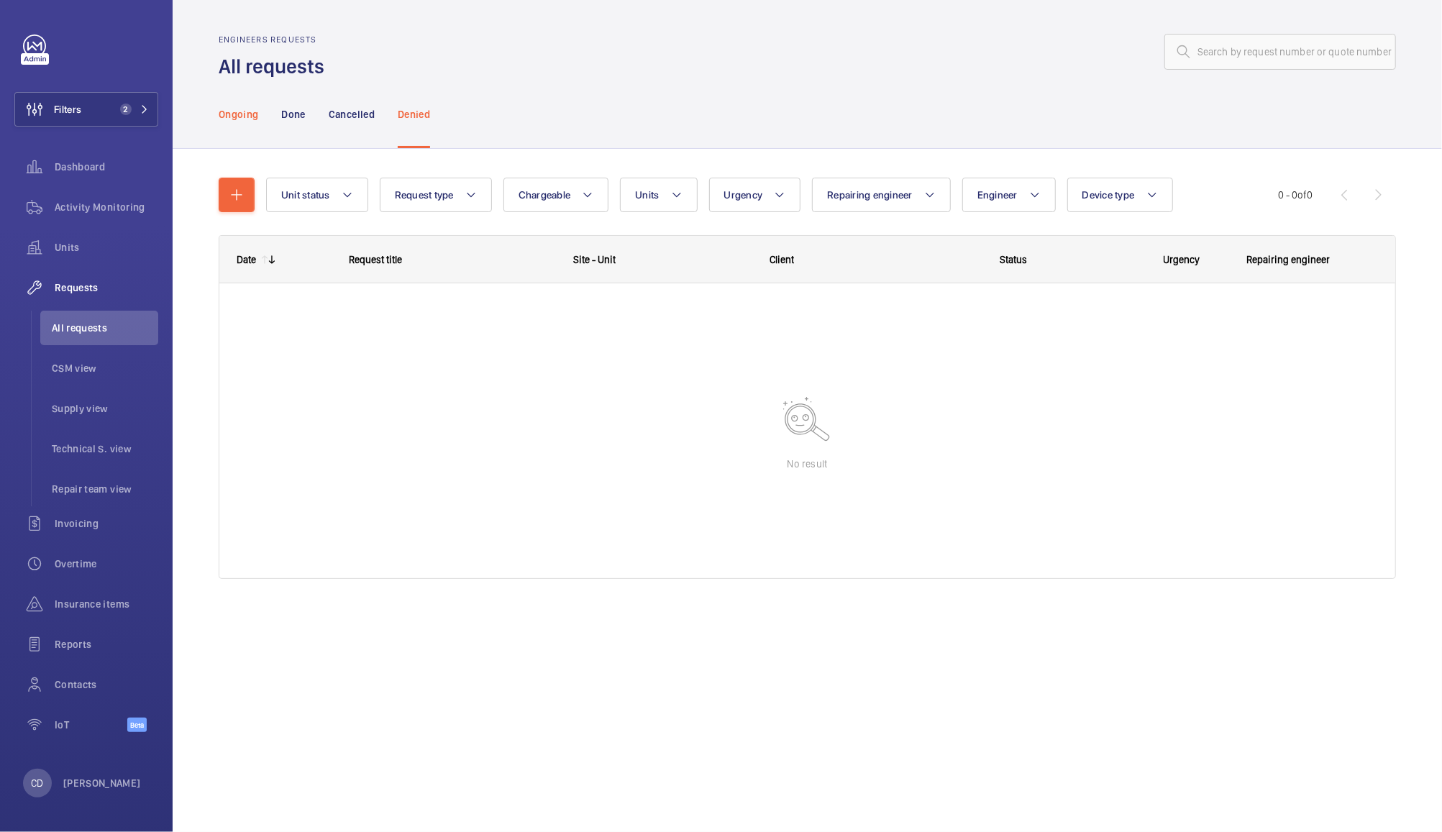
click at [224, 132] on div "Ongoing" at bounding box center [239, 114] width 40 height 68
